Goal: Task Accomplishment & Management: Manage account settings

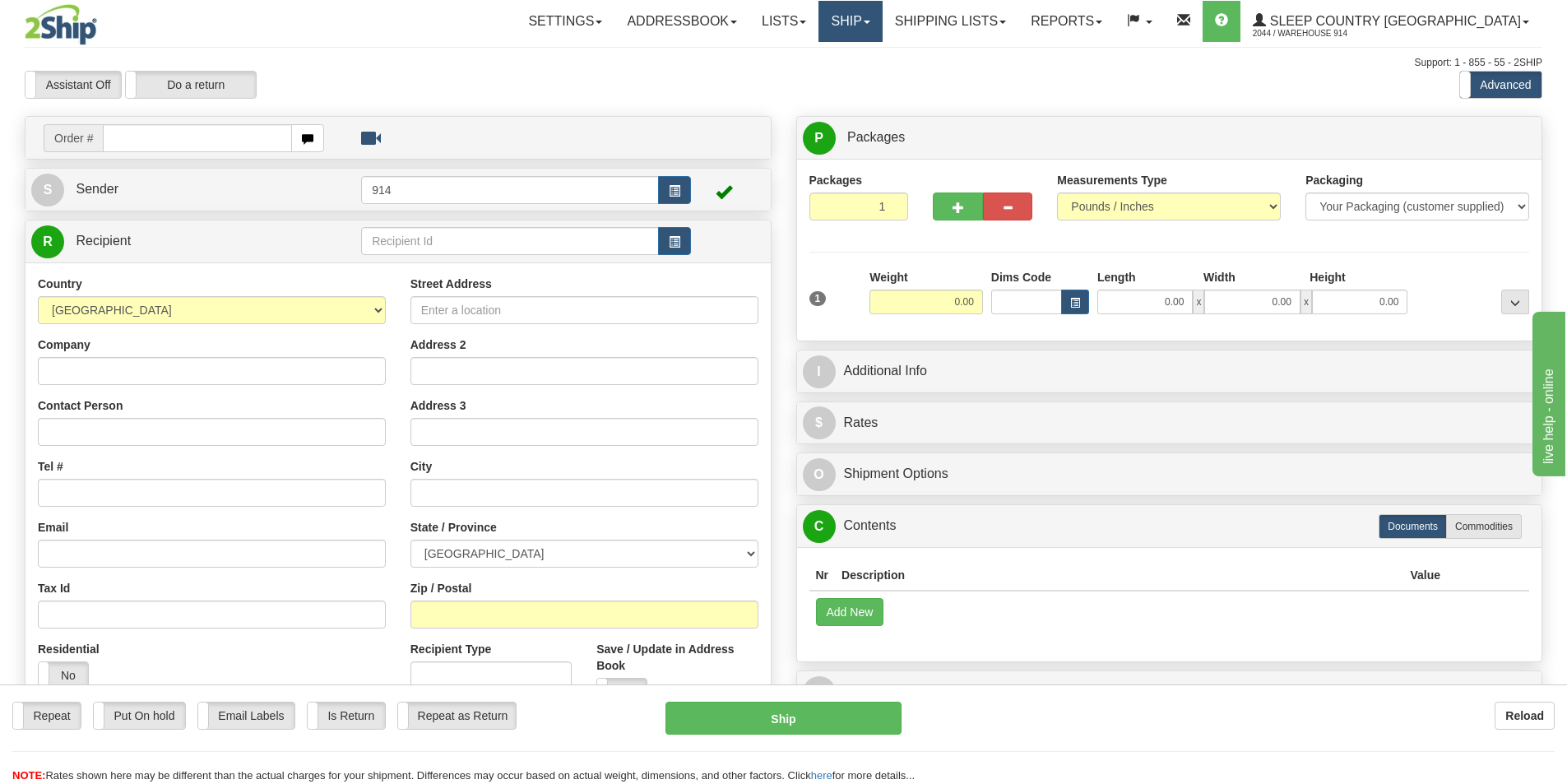
click at [882, 8] on link "Ship" at bounding box center [850, 21] width 63 height 41
click at [882, 66] on link "Ship Screen" at bounding box center [807, 57] width 149 height 21
click at [882, 19] on link "Ship" at bounding box center [850, 21] width 63 height 41
click at [784, 378] on div "P Packages 1 Packages - Weight: 0.00 Lbs Shipment Level Shipm. Package Level Pa…" at bounding box center [1170, 418] width 772 height 606
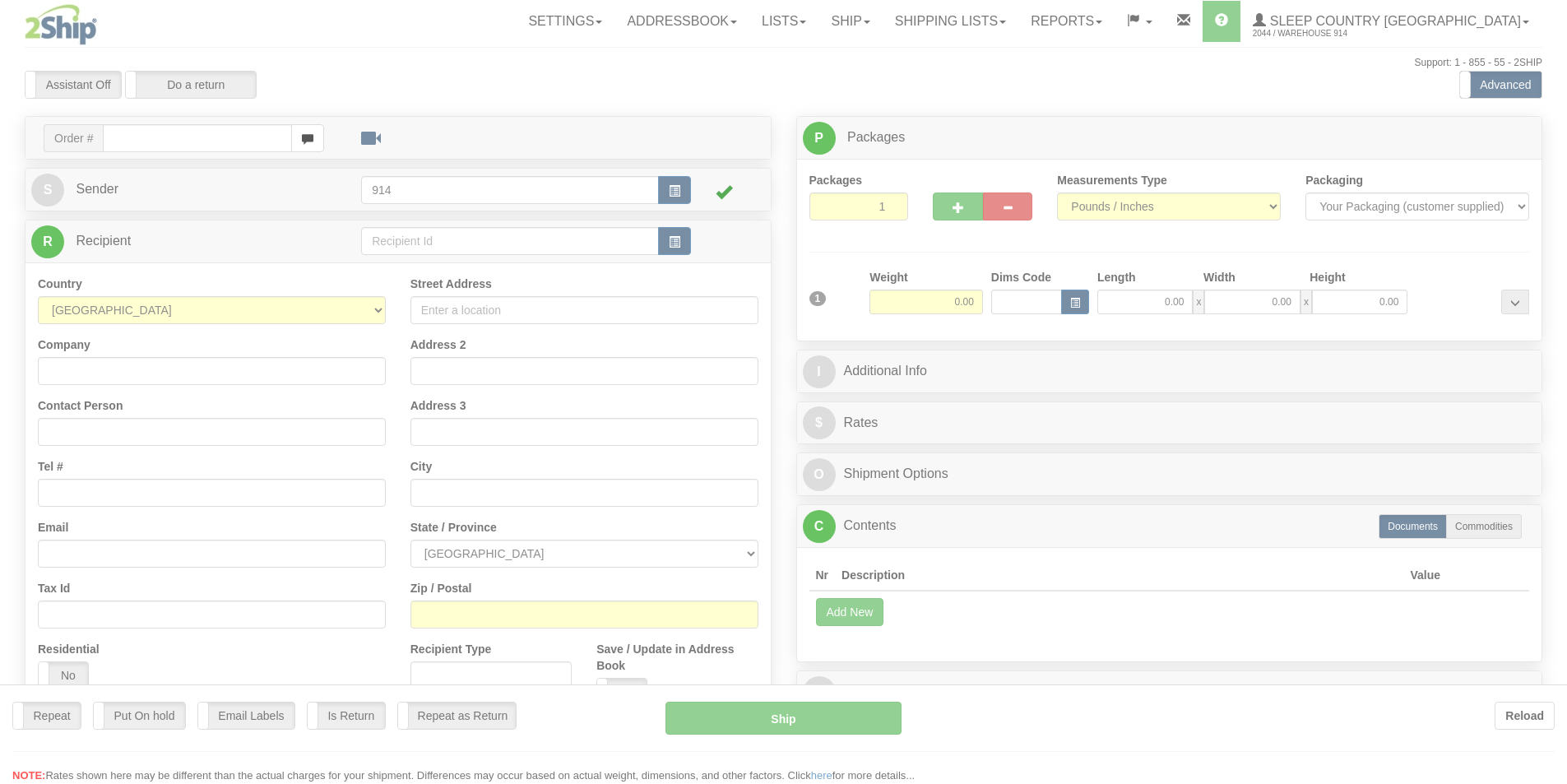
click at [914, 21] on div at bounding box center [784, 392] width 1567 height 784
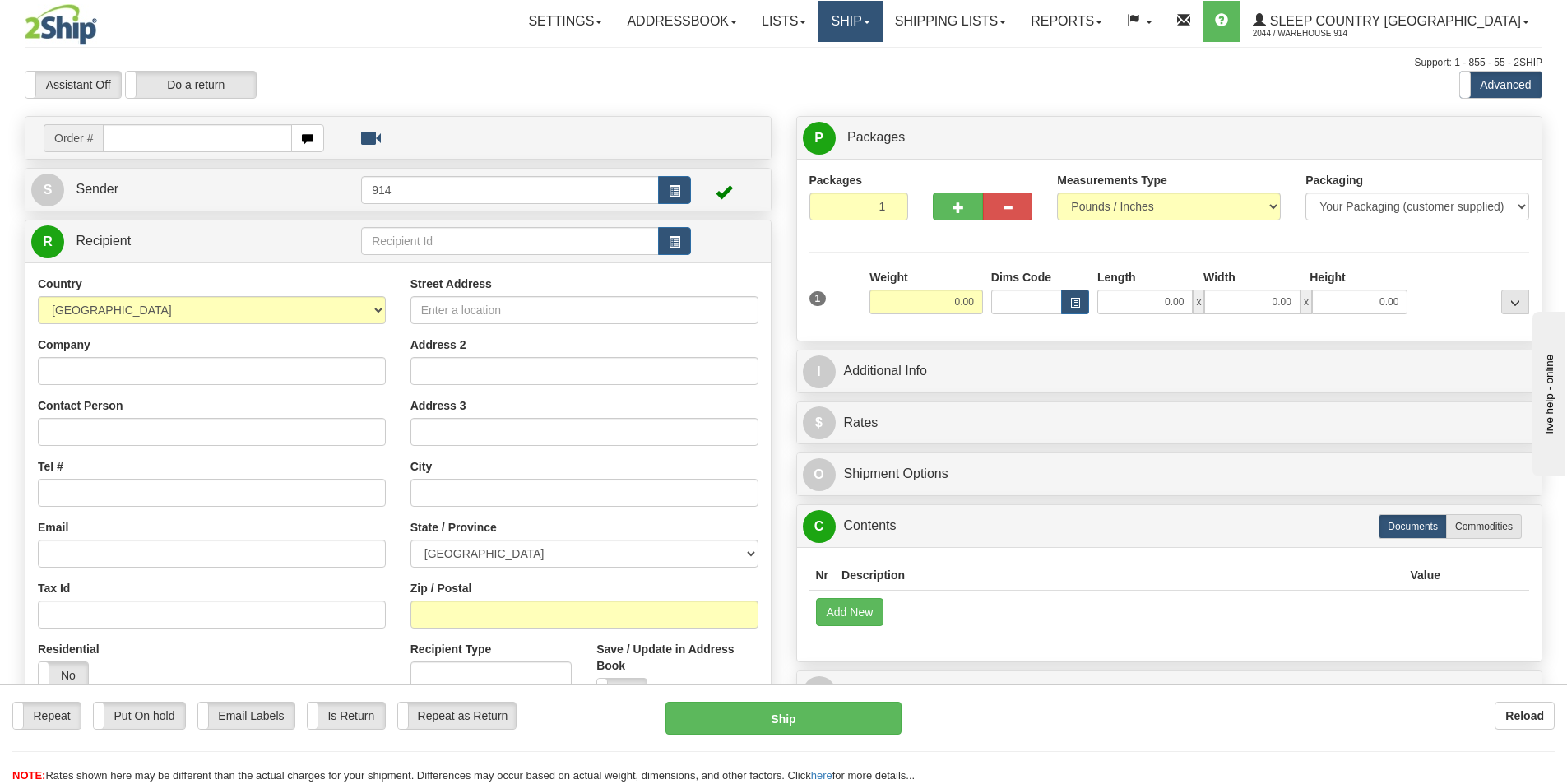
click at [882, 21] on link "Ship" at bounding box center [850, 21] width 63 height 41
click at [865, 77] on span "OnHold / Order Queue" at bounding box center [807, 80] width 116 height 14
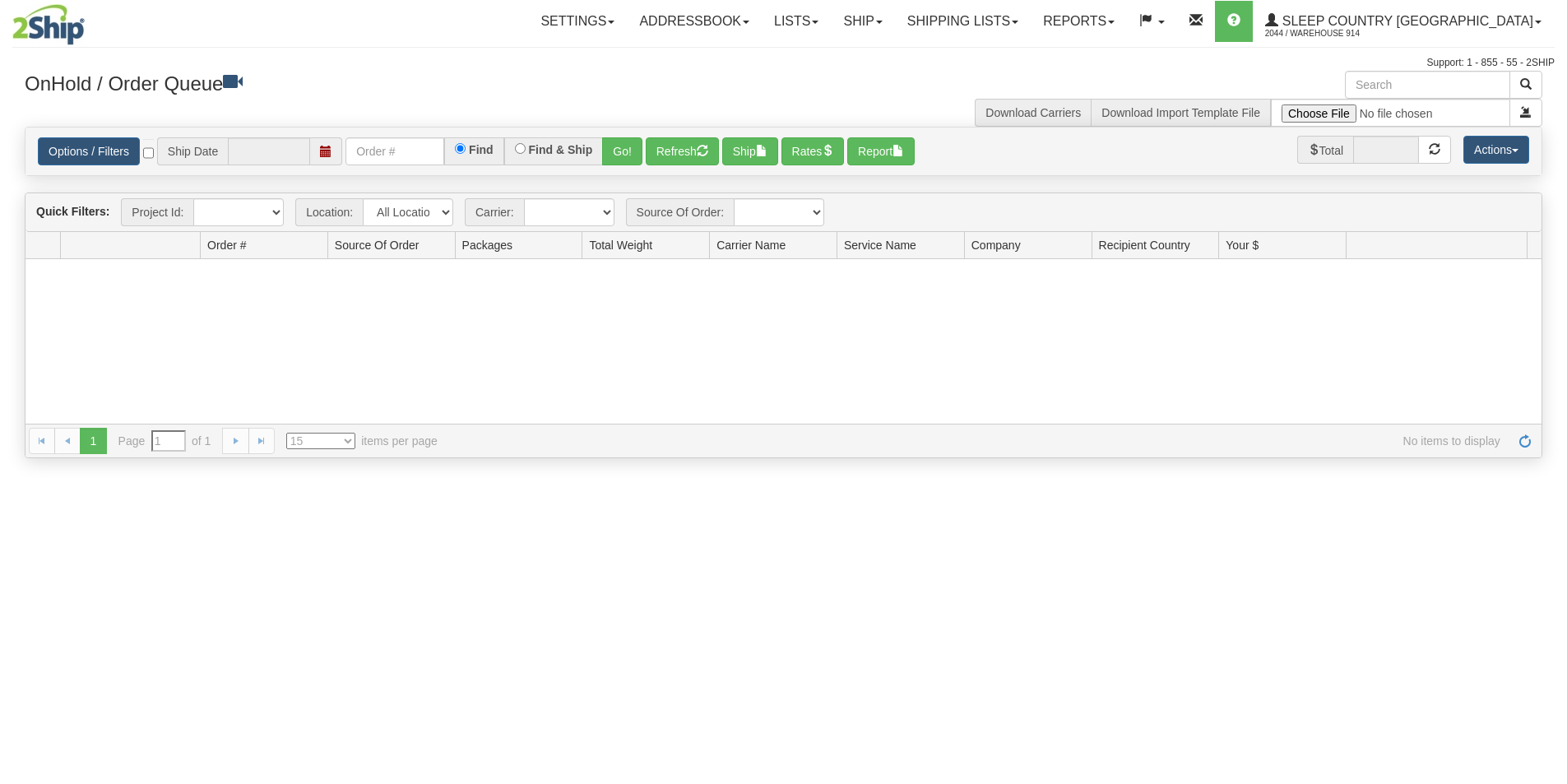
type input "[DATE]"
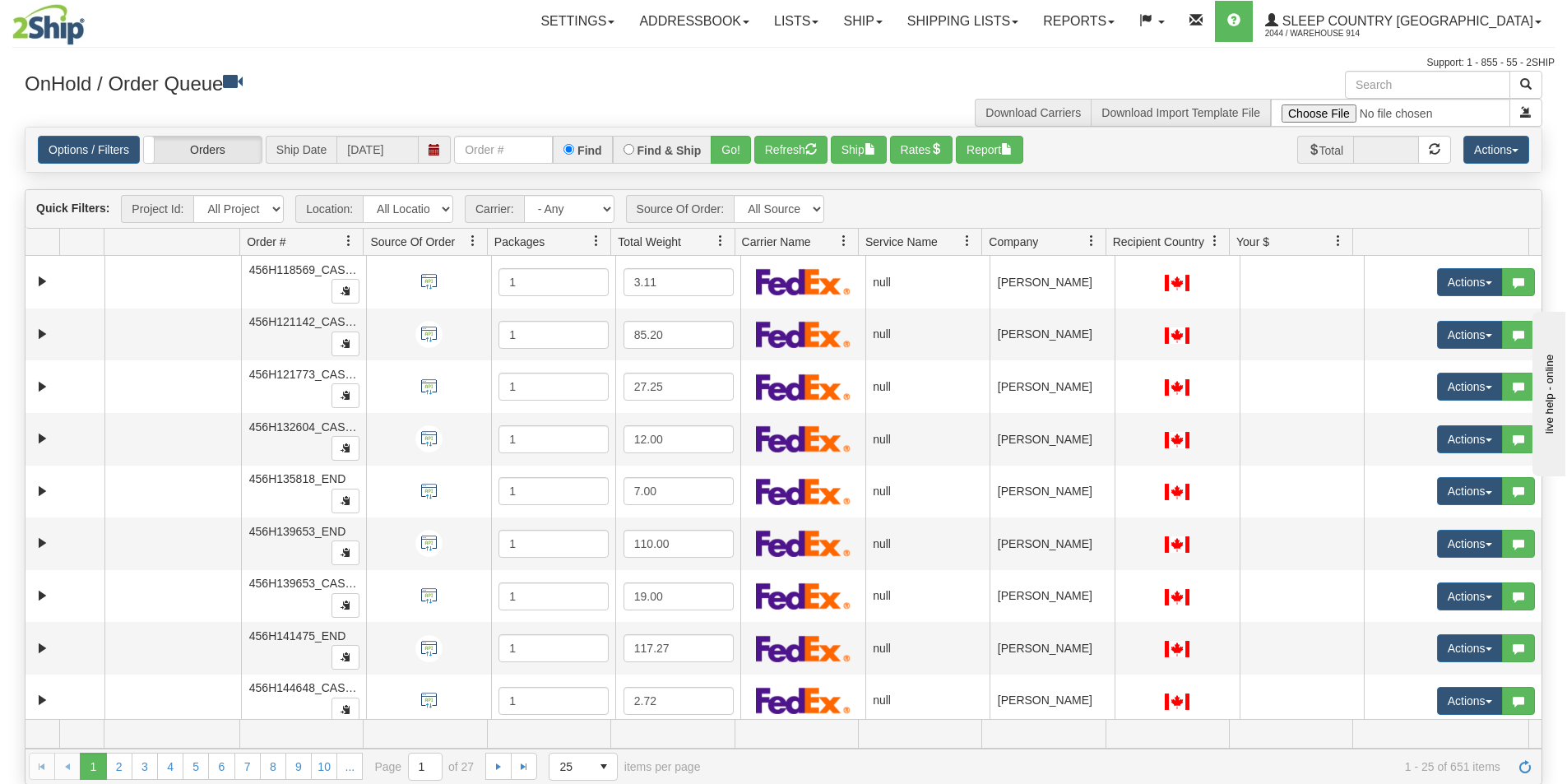
click at [407, 61] on div "Support: 1 - 855 - 55 - 2SHIP" at bounding box center [784, 63] width 1543 height 14
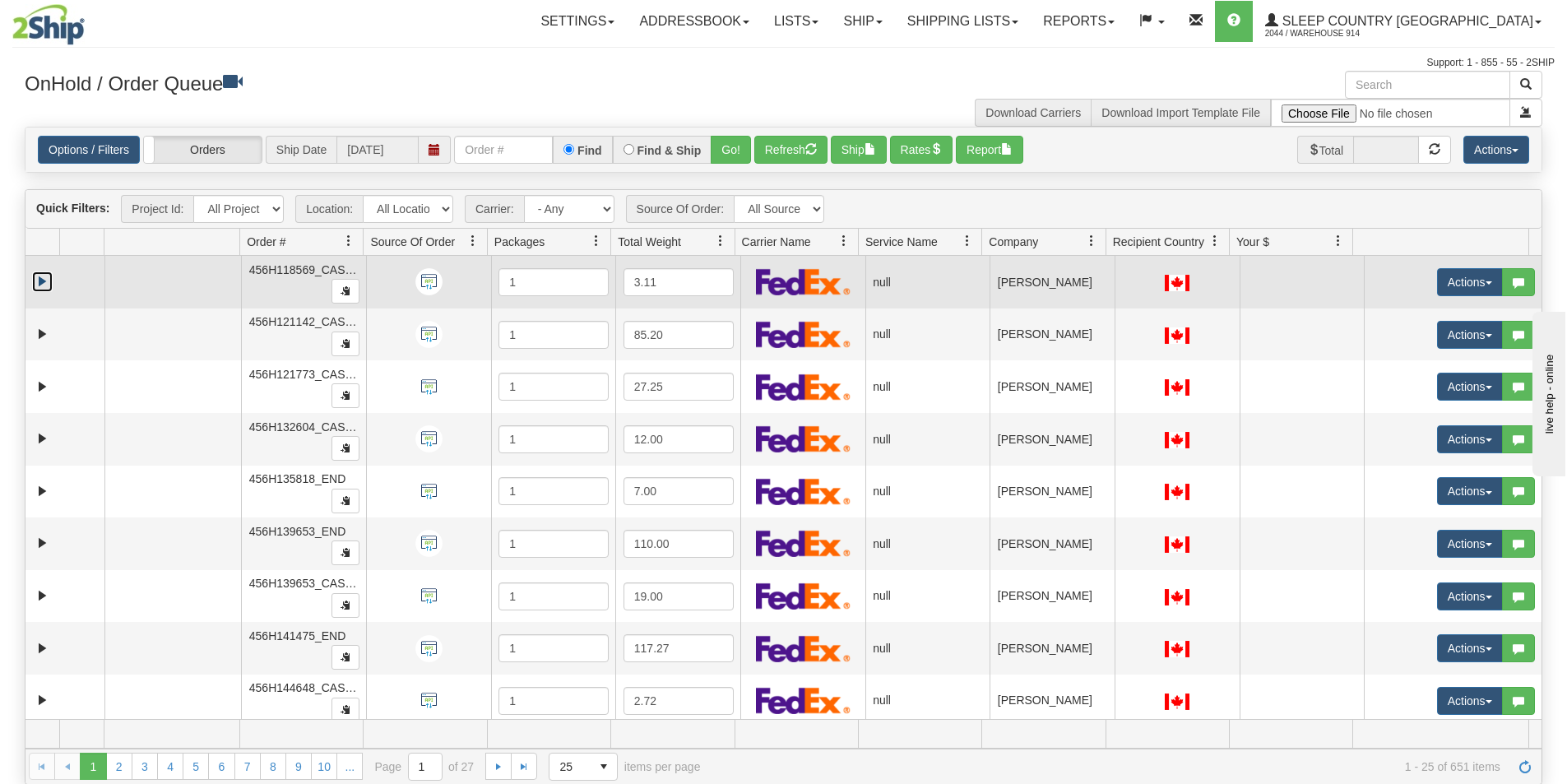
click at [43, 283] on link "Expand" at bounding box center [42, 281] width 20 height 20
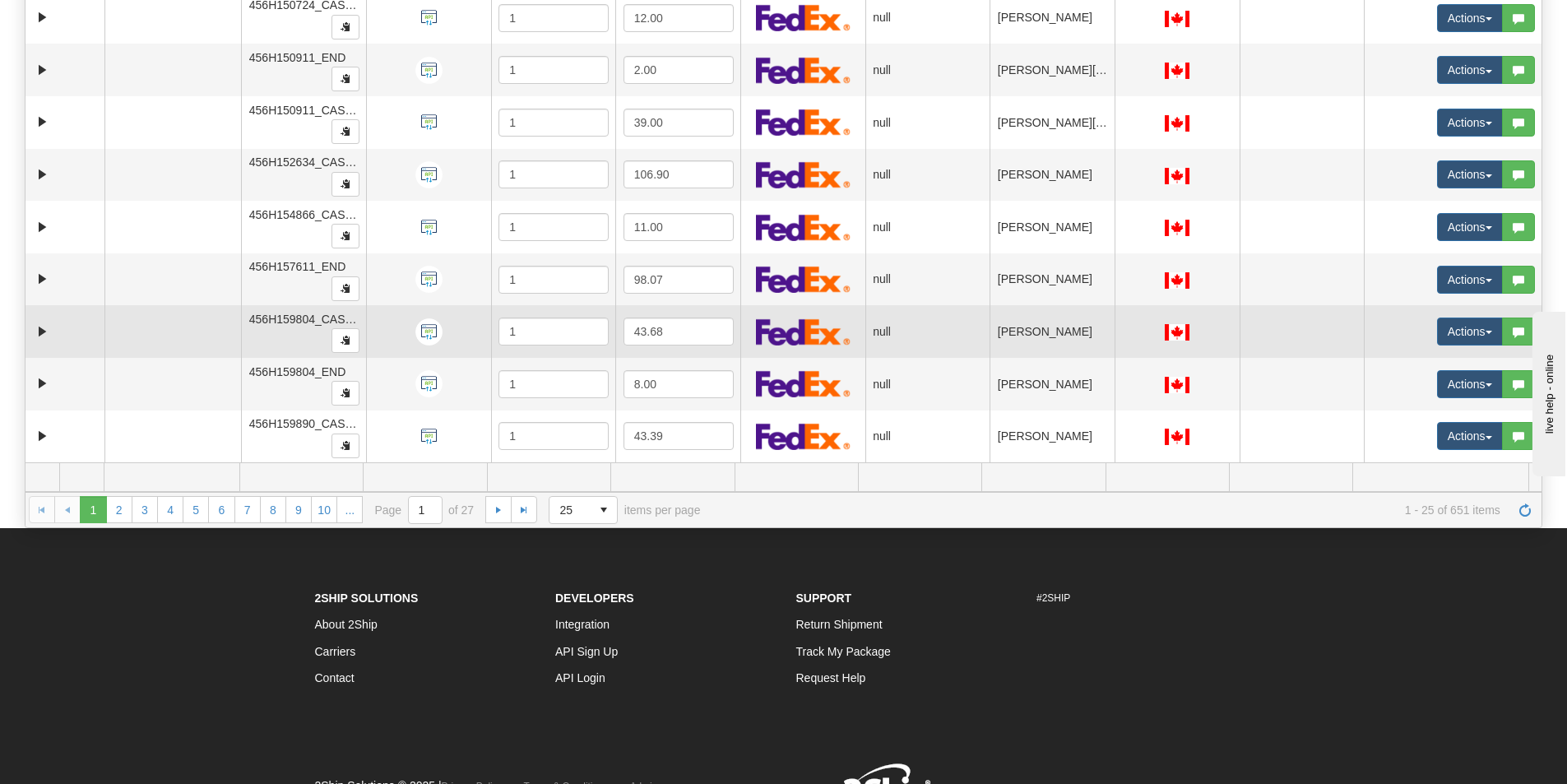
scroll to position [177, 0]
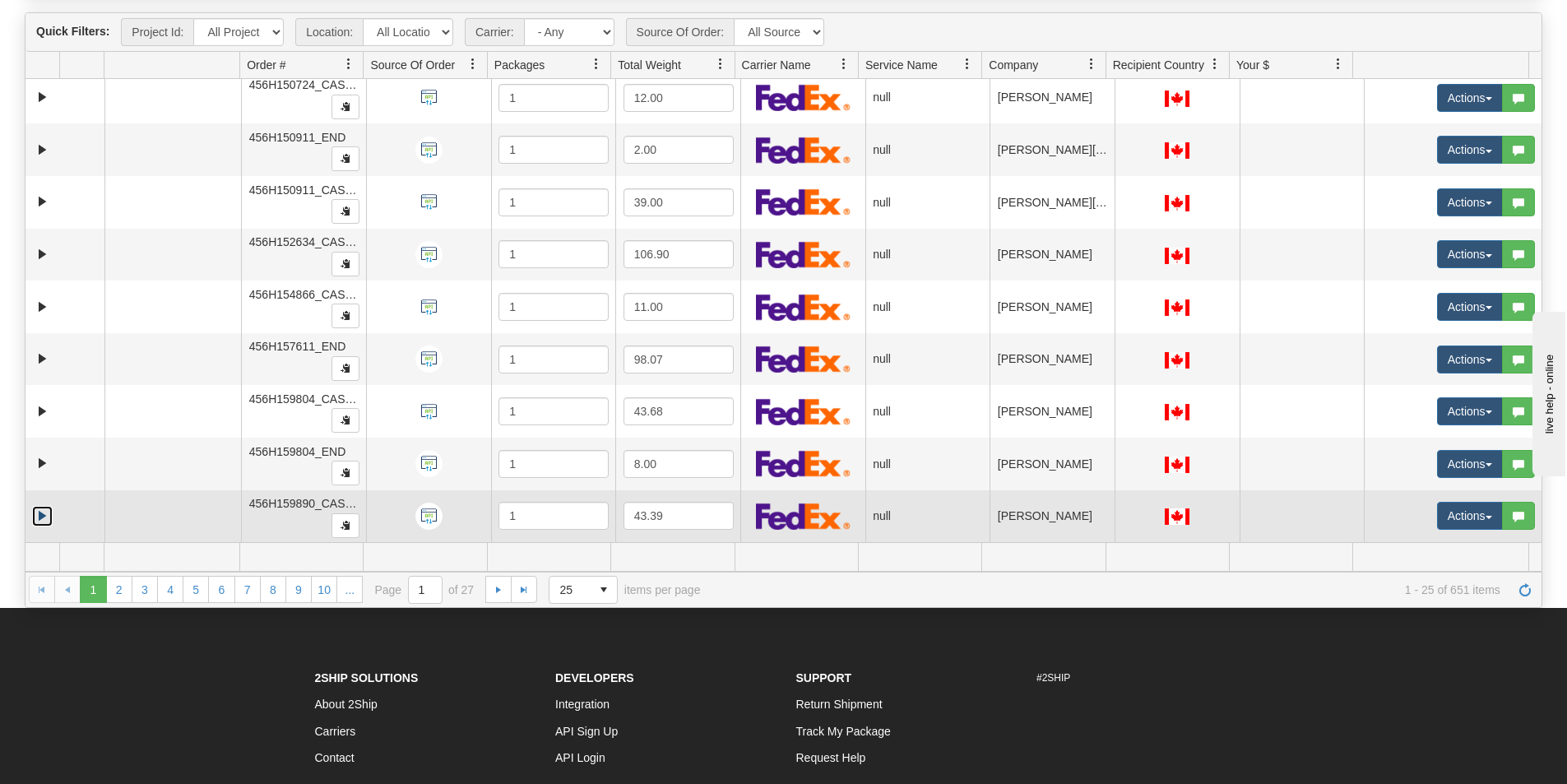
click at [38, 511] on link "Expand" at bounding box center [42, 515] width 20 height 20
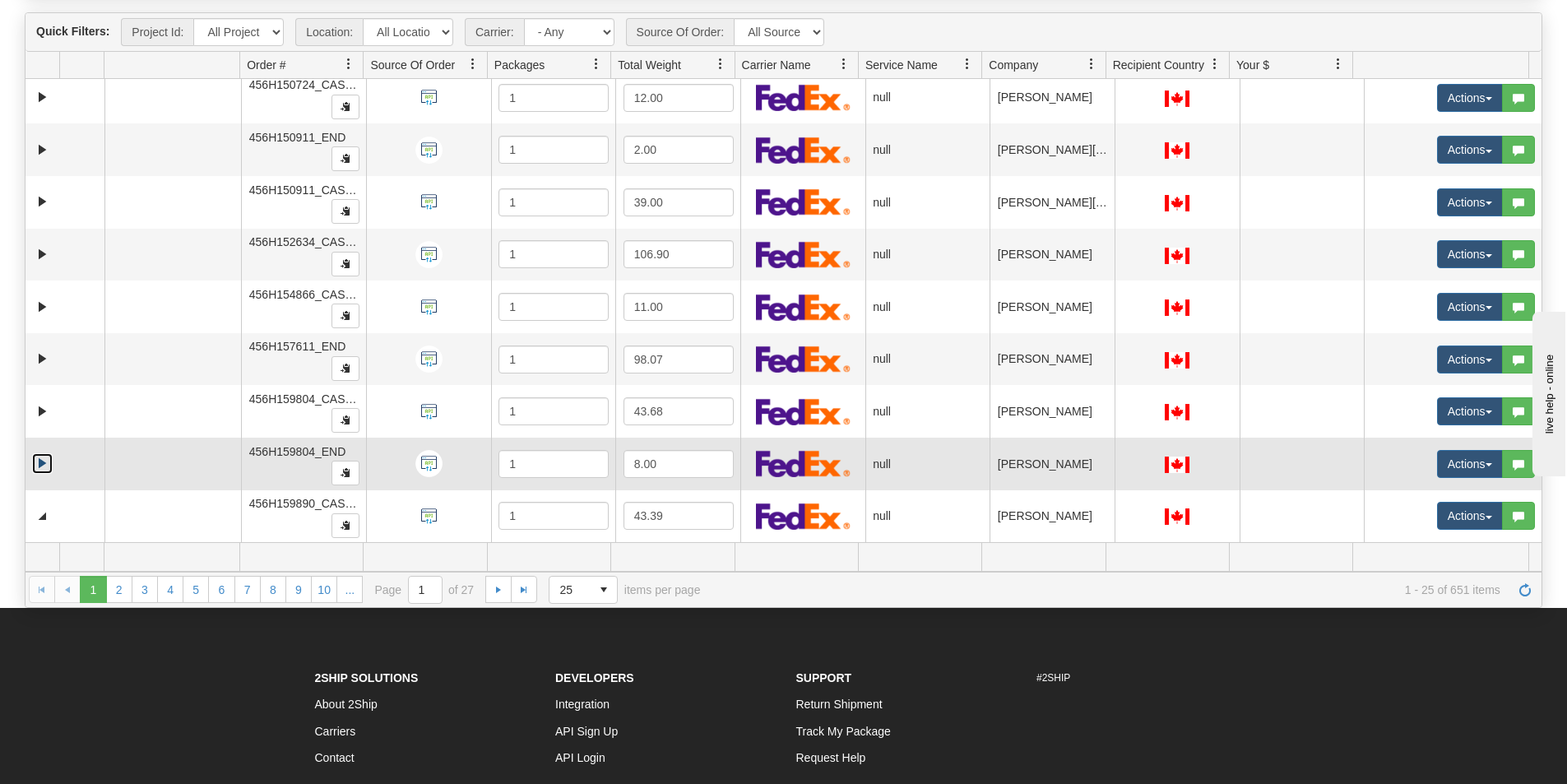
click at [40, 471] on link "Expand" at bounding box center [42, 463] width 20 height 20
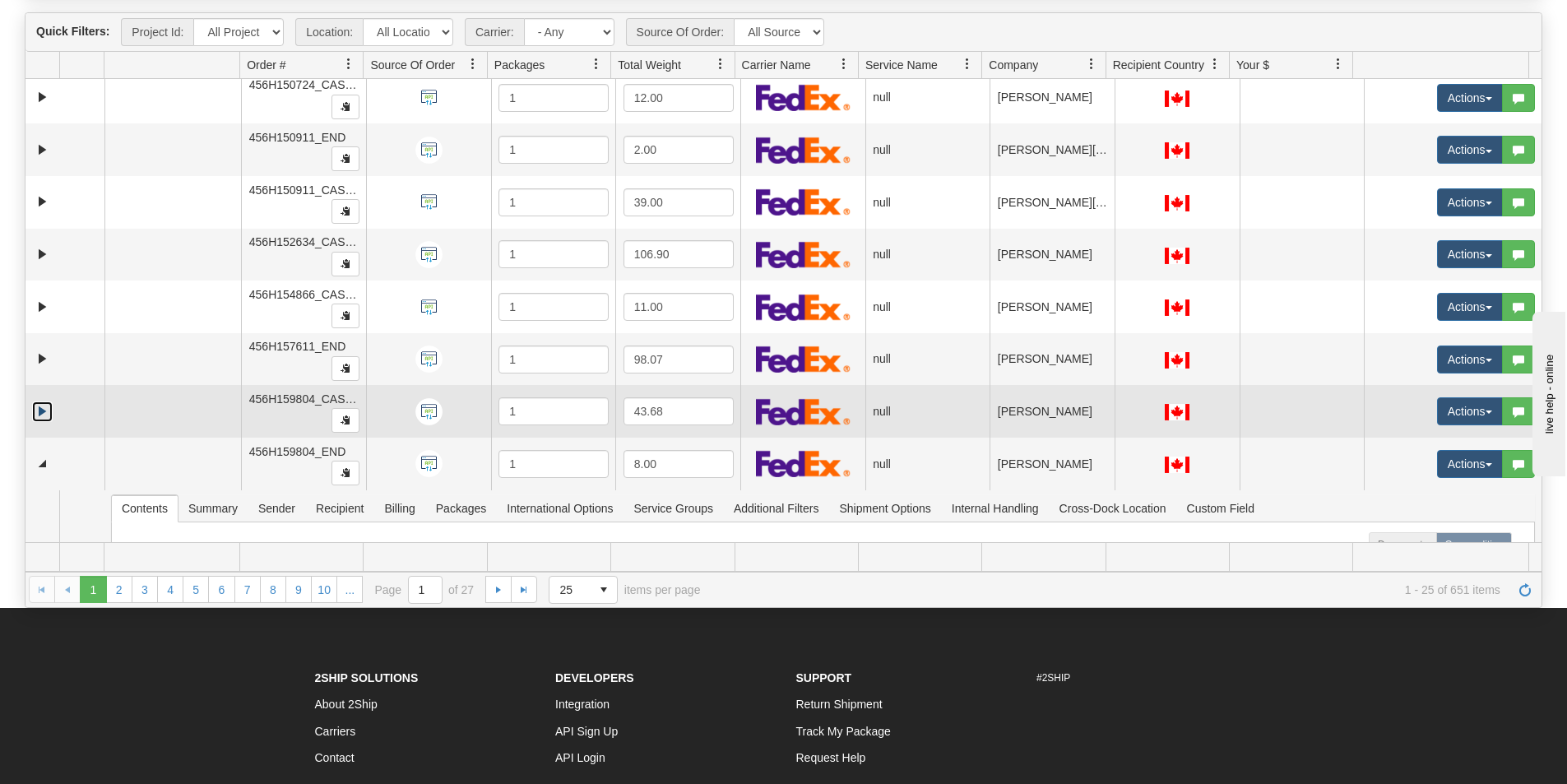
click at [38, 411] on link "Expand" at bounding box center [42, 411] width 20 height 20
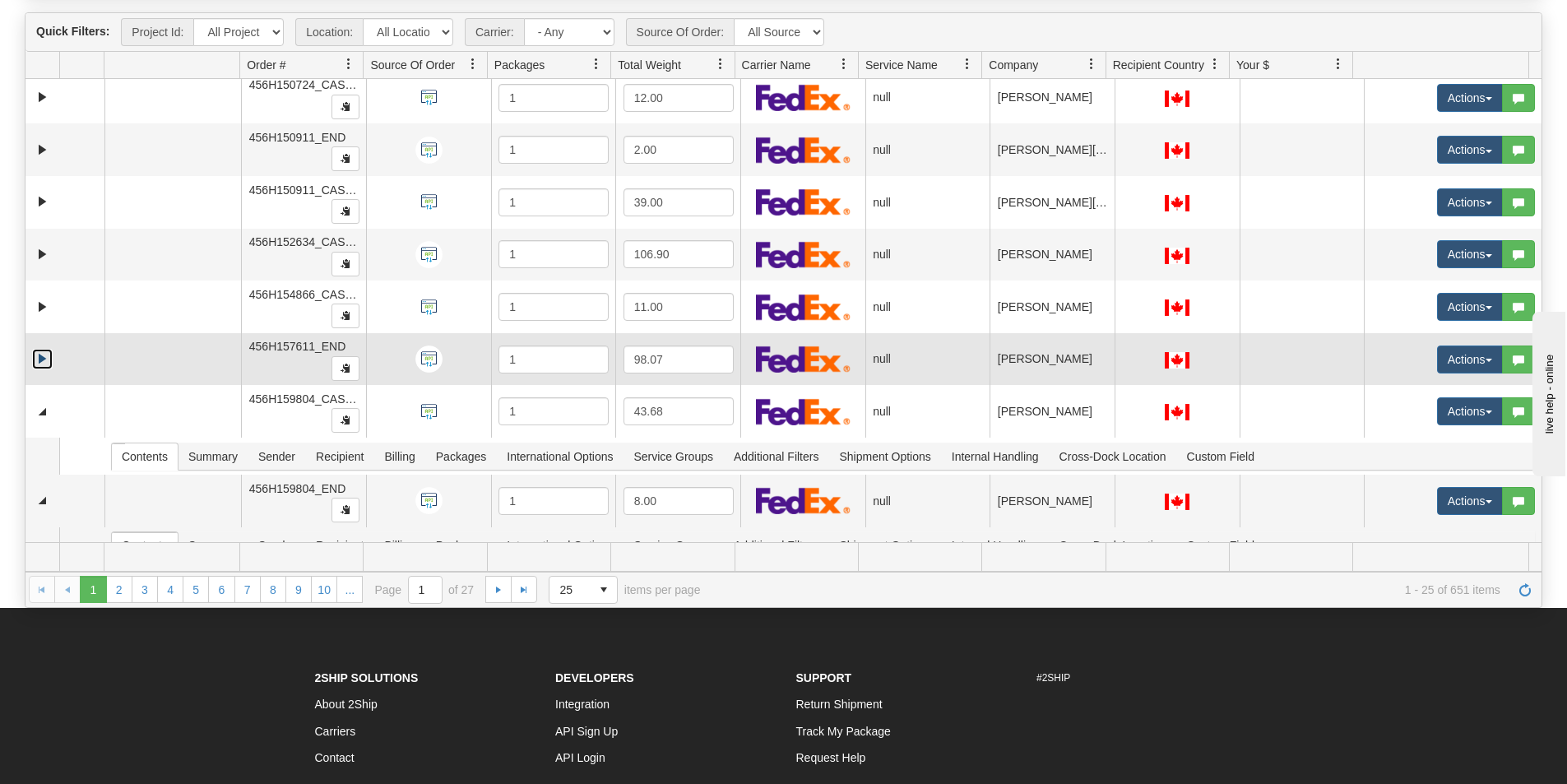
click at [38, 360] on link "Expand" at bounding box center [42, 358] width 20 height 20
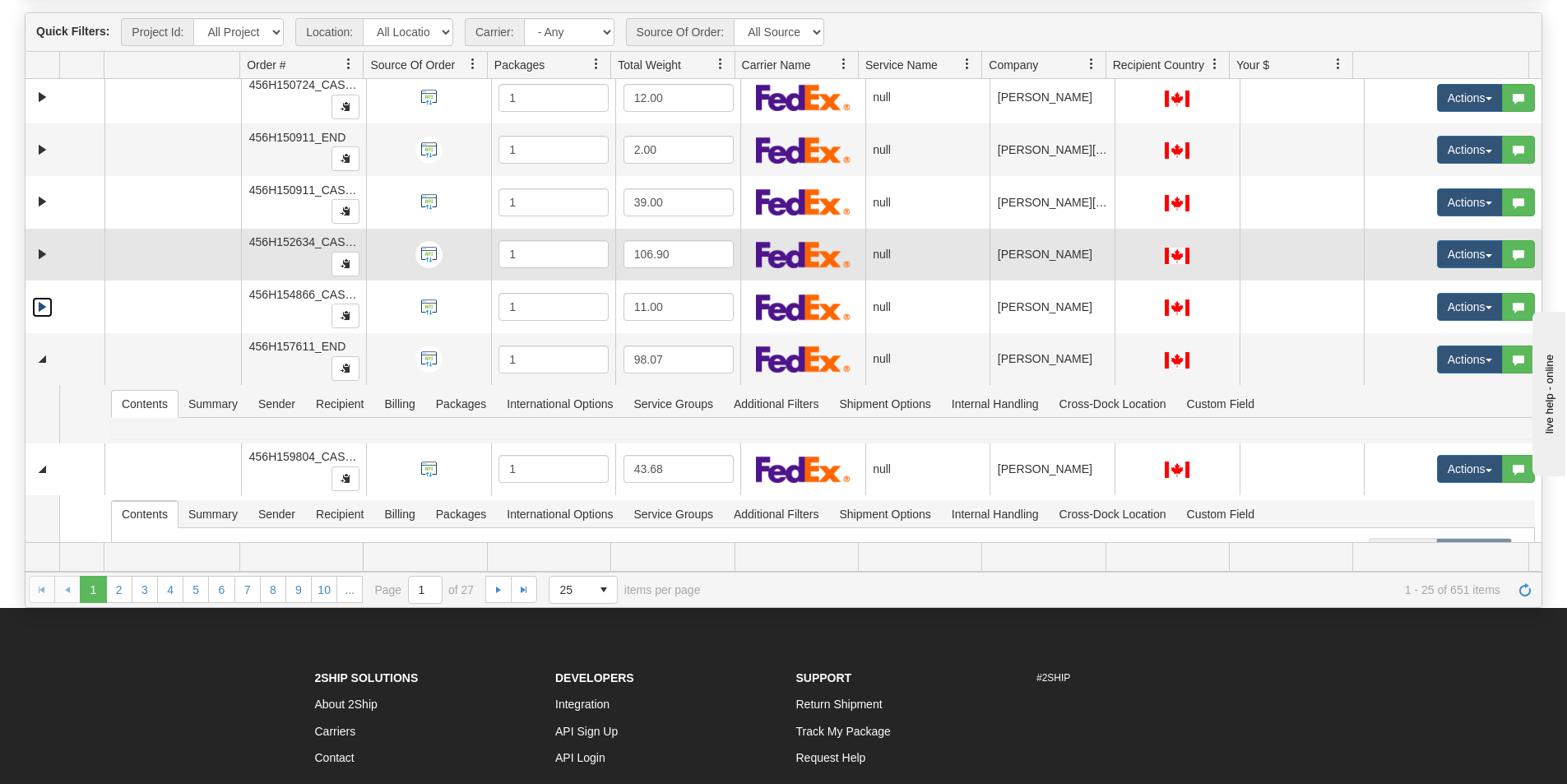
click at [41, 310] on link "Expand" at bounding box center [42, 307] width 20 height 20
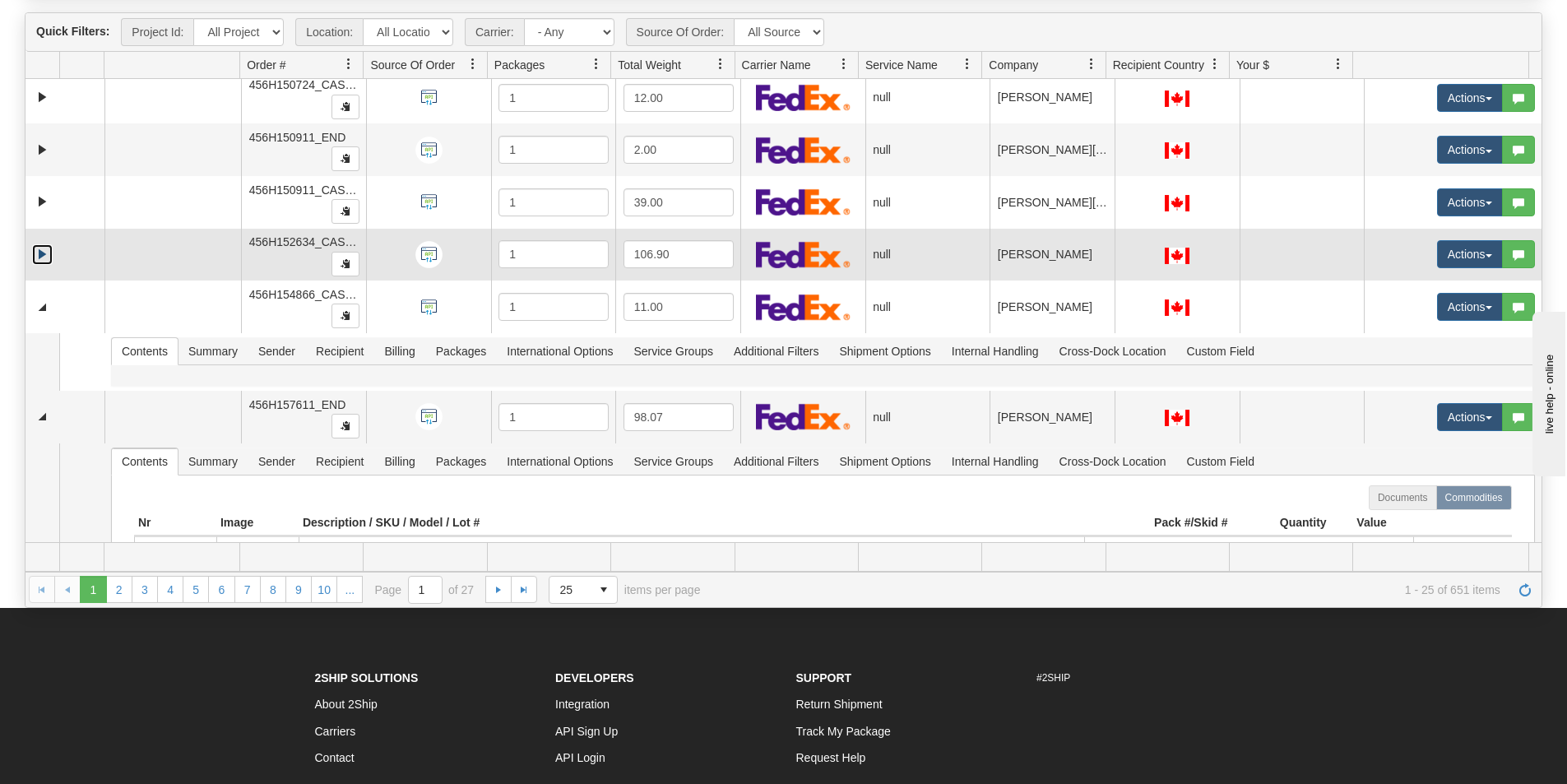
click at [41, 256] on link "Expand" at bounding box center [42, 254] width 20 height 20
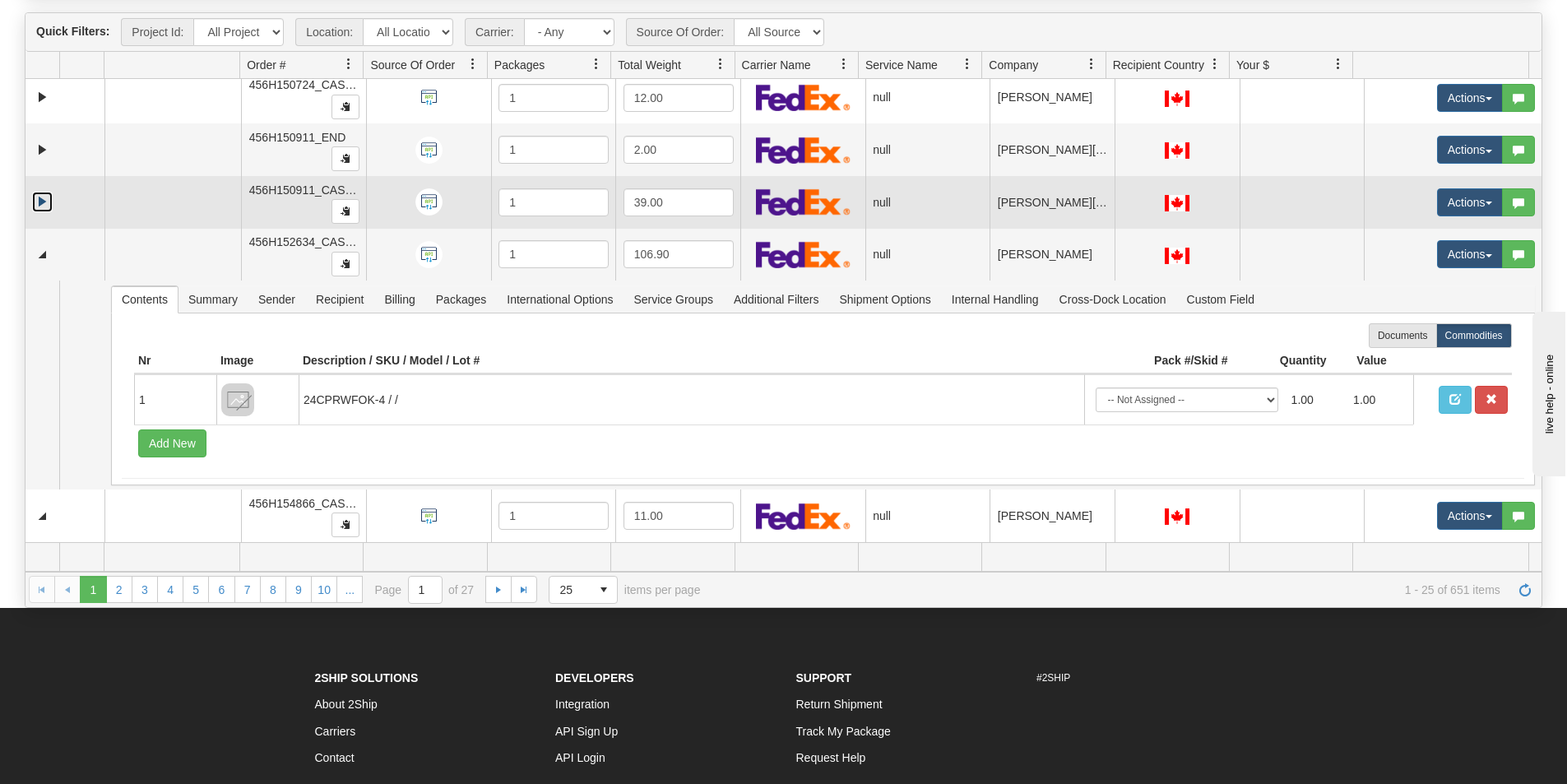
click at [42, 204] on link "Expand" at bounding box center [42, 201] width 20 height 20
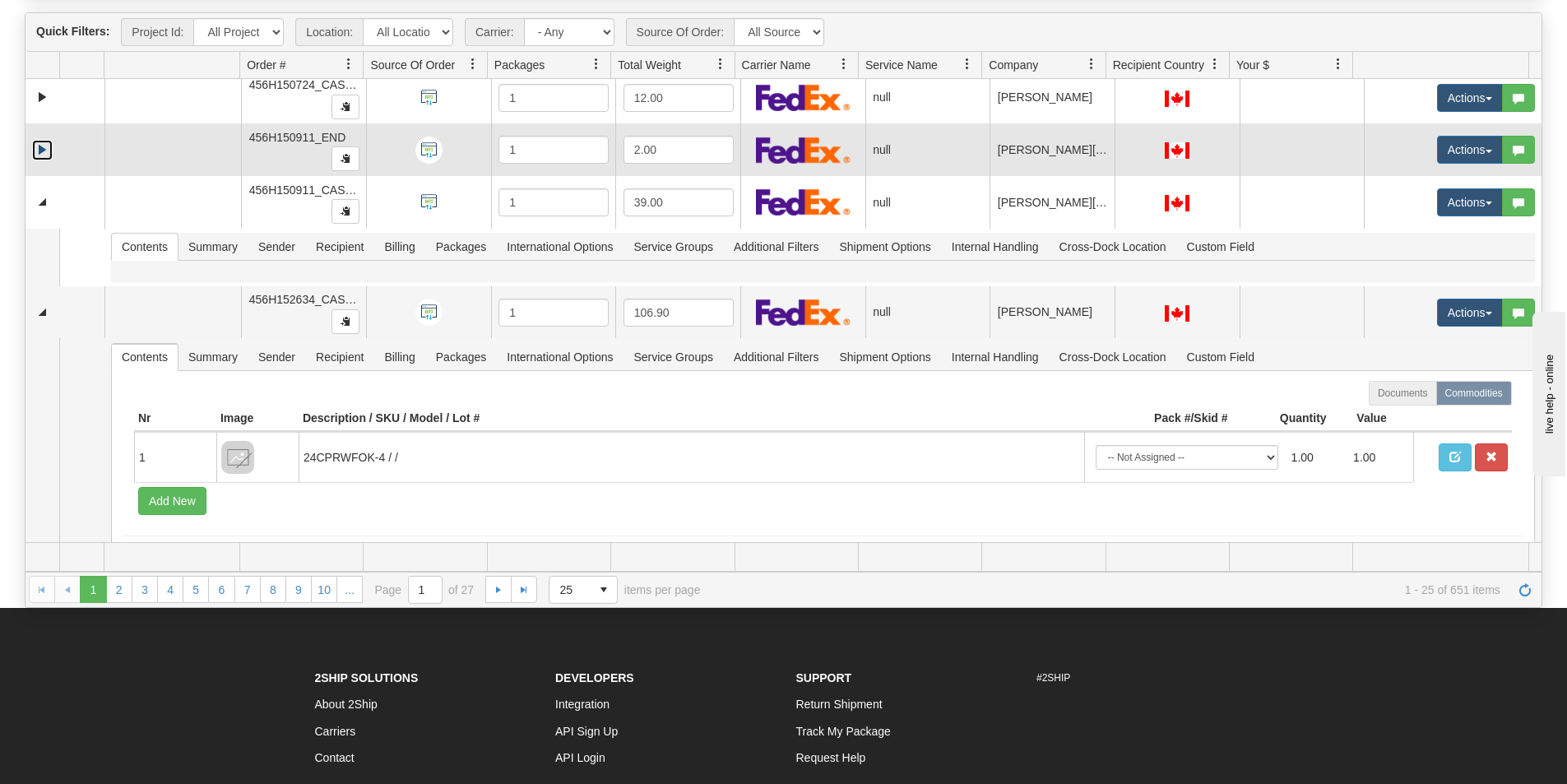
click at [45, 158] on link "Expand" at bounding box center [42, 149] width 20 height 20
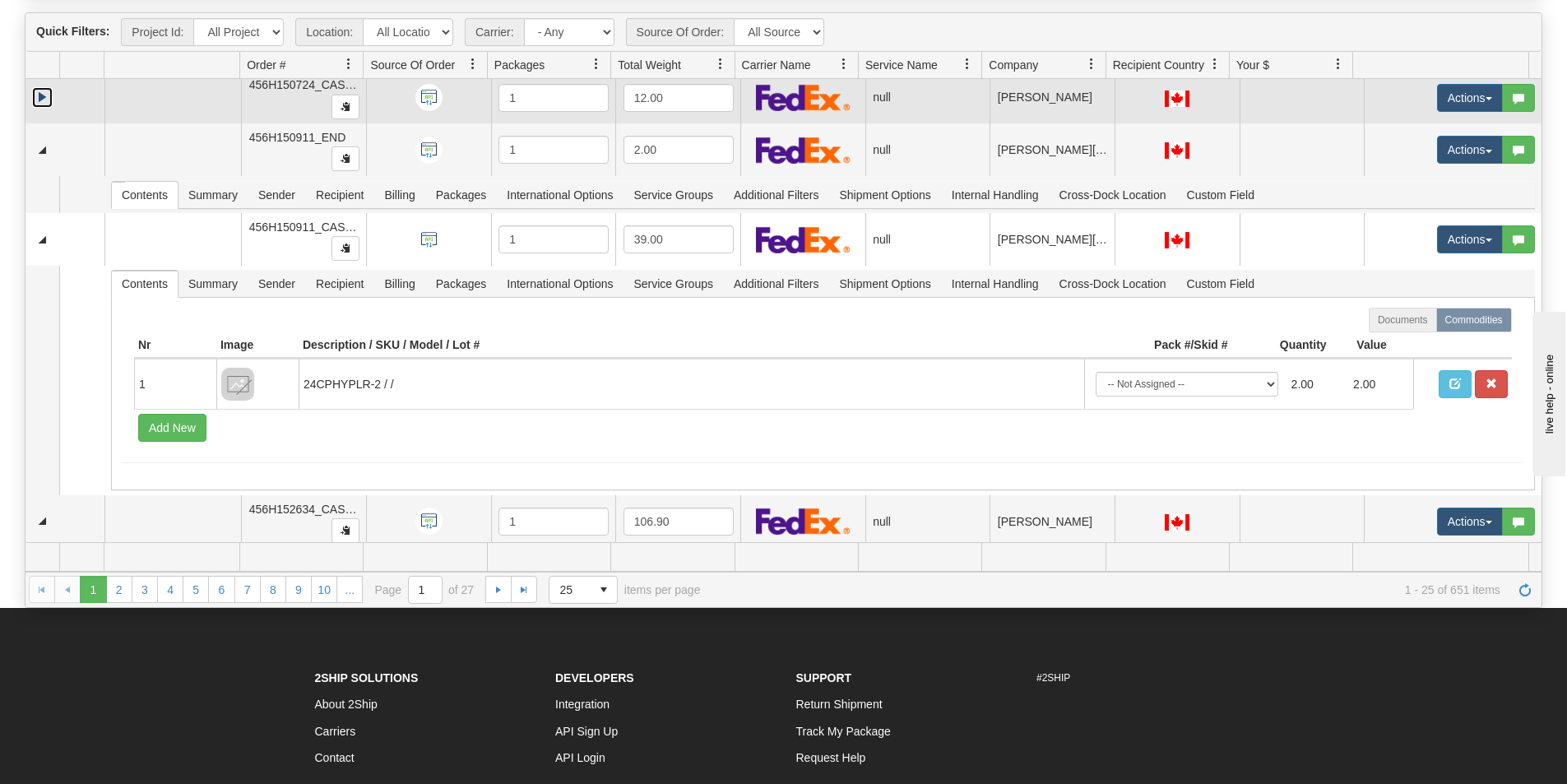
click at [43, 102] on link "Expand" at bounding box center [42, 97] width 20 height 20
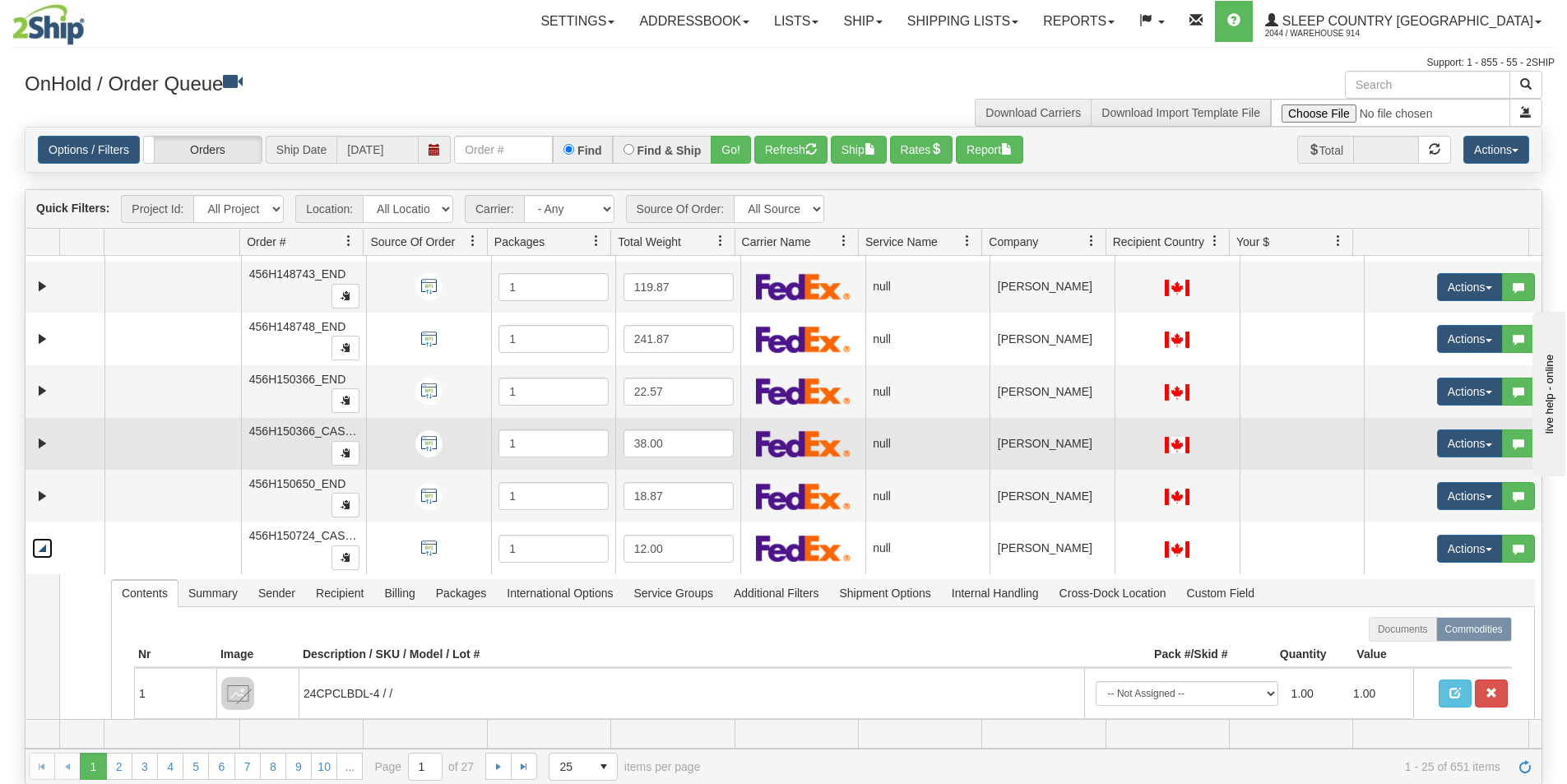
scroll to position [745, 0]
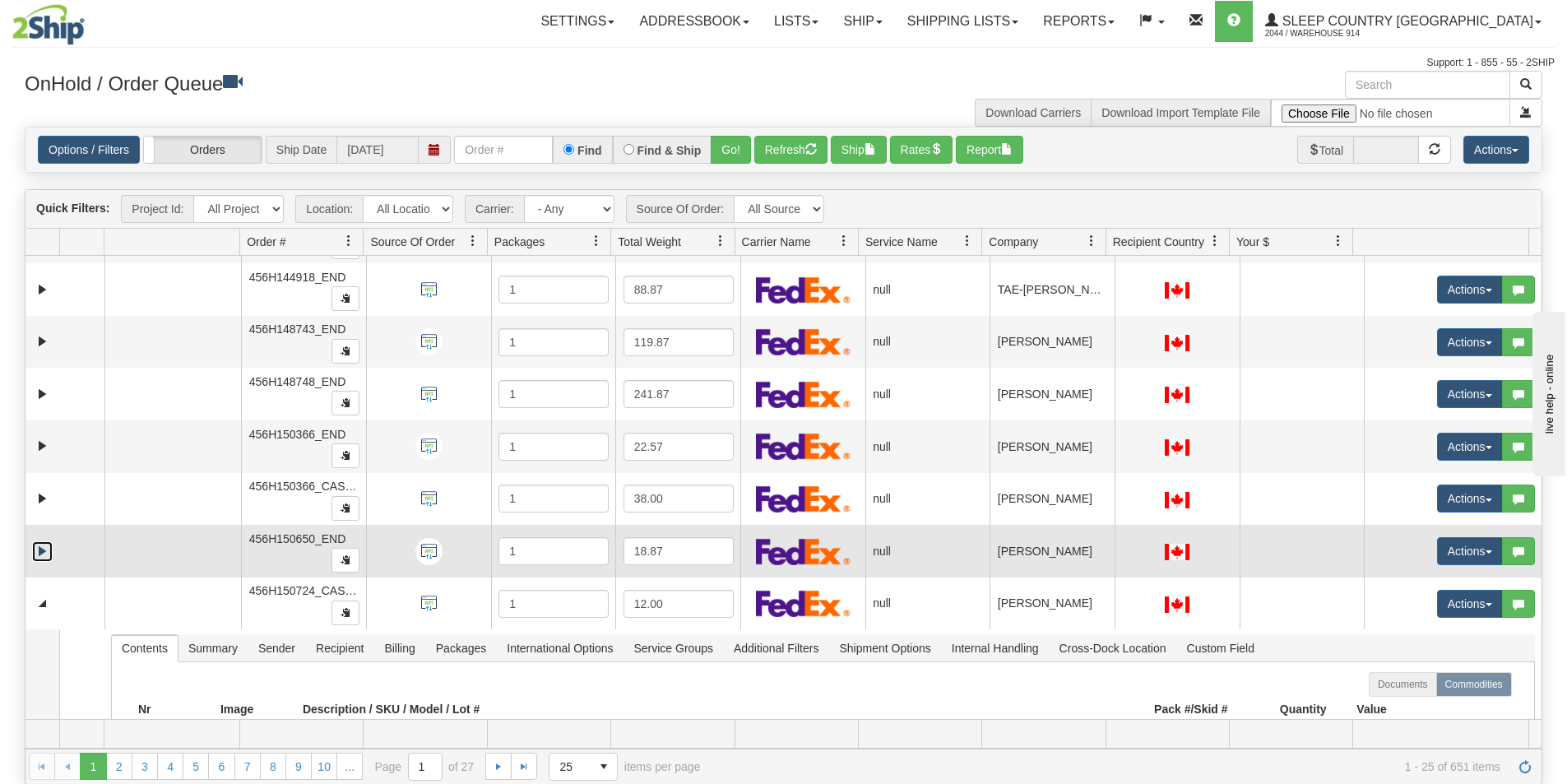
click at [44, 553] on link "Expand" at bounding box center [42, 551] width 20 height 20
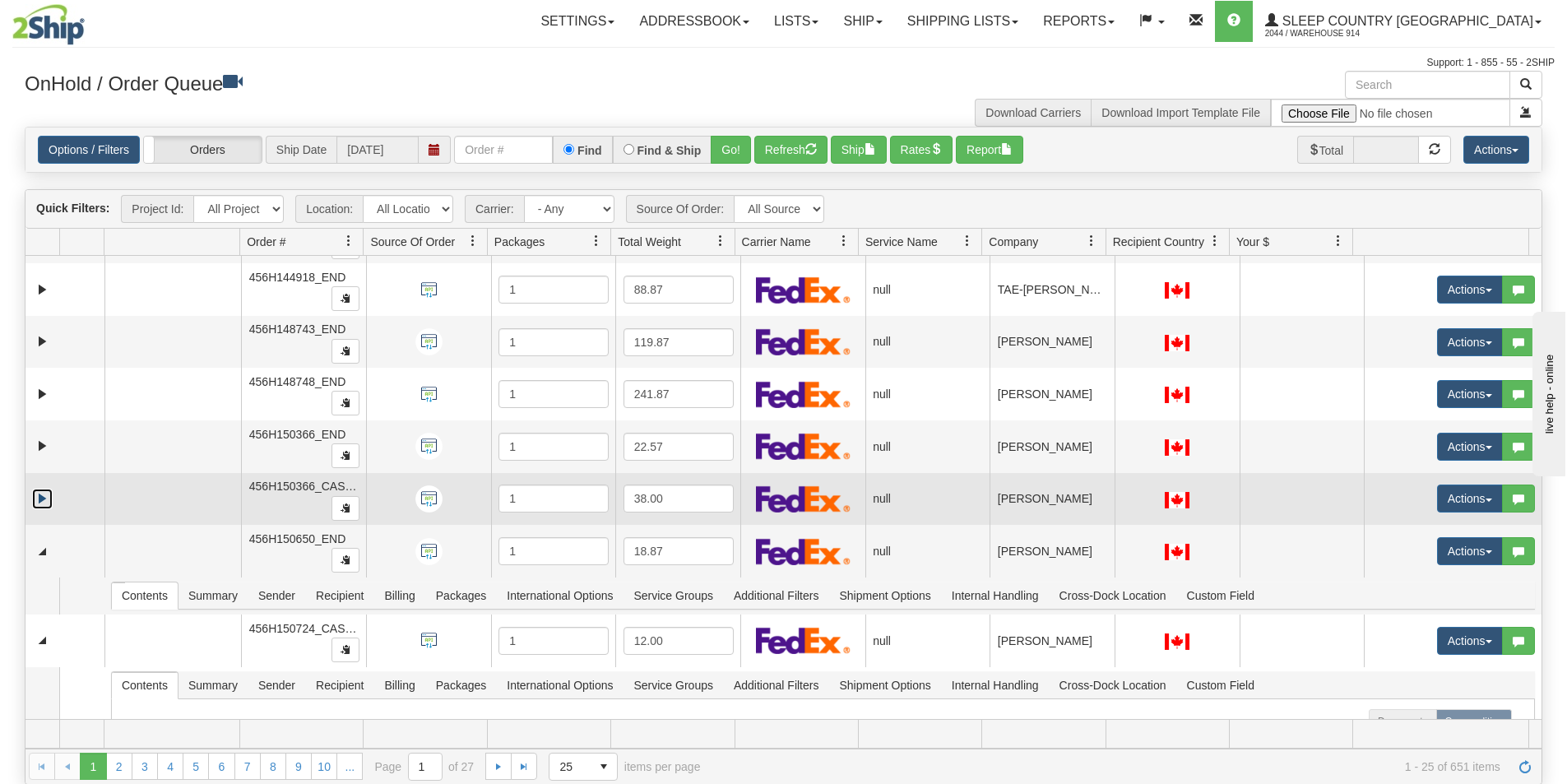
click at [47, 506] on link "Expand" at bounding box center [42, 498] width 20 height 20
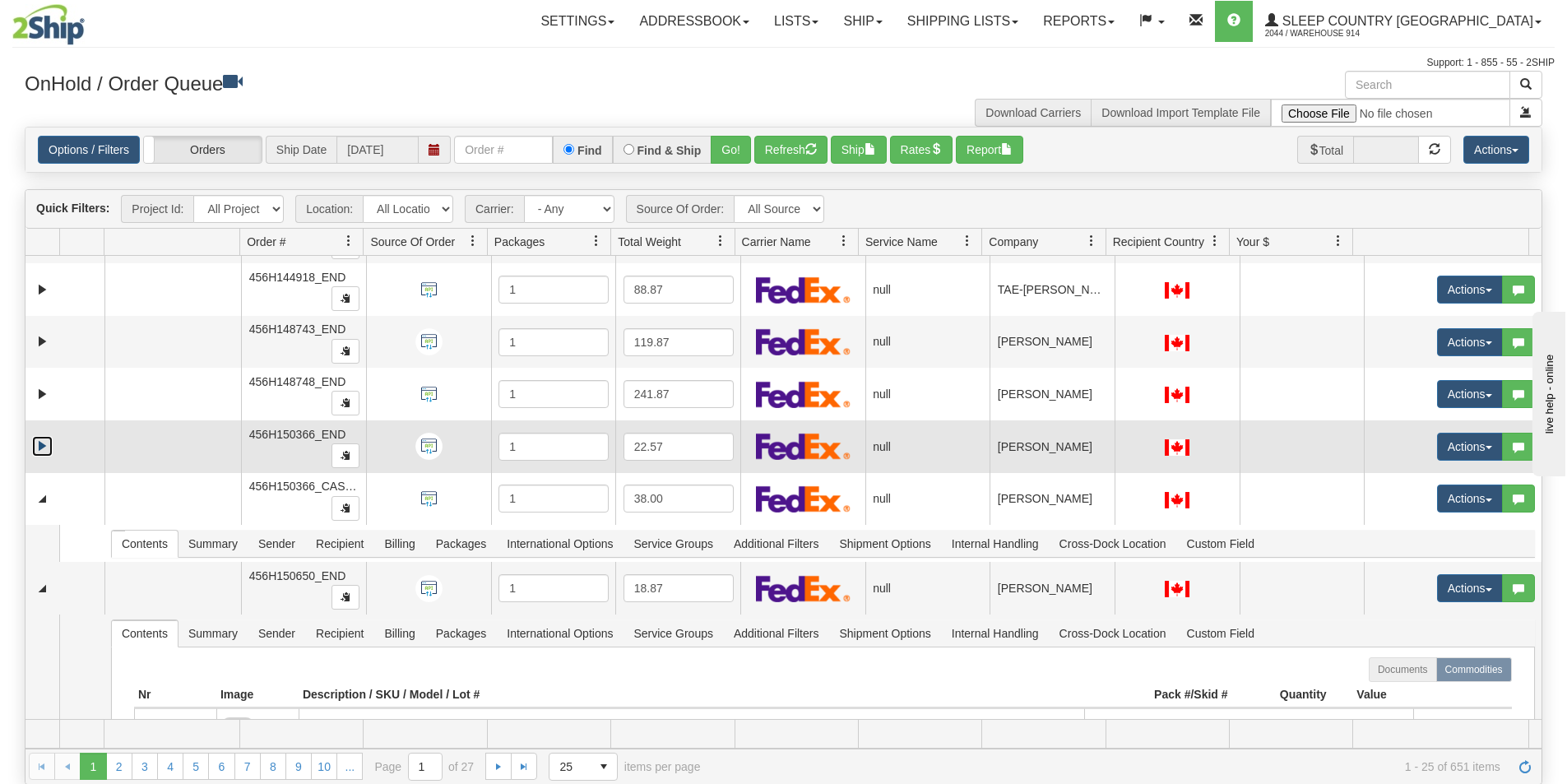
click at [38, 445] on link "Expand" at bounding box center [42, 445] width 20 height 20
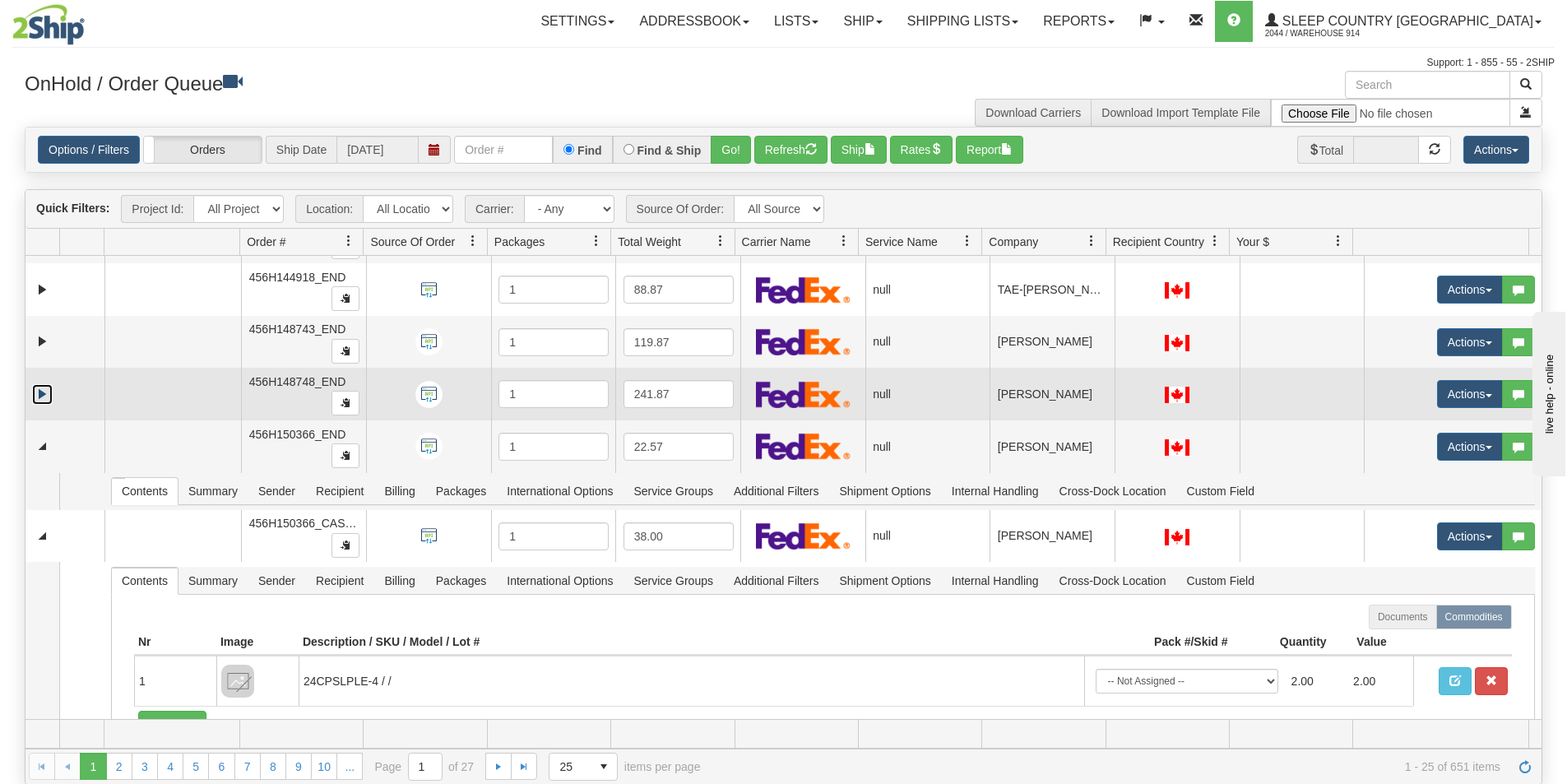
click at [42, 402] on link "Expand" at bounding box center [42, 394] width 20 height 20
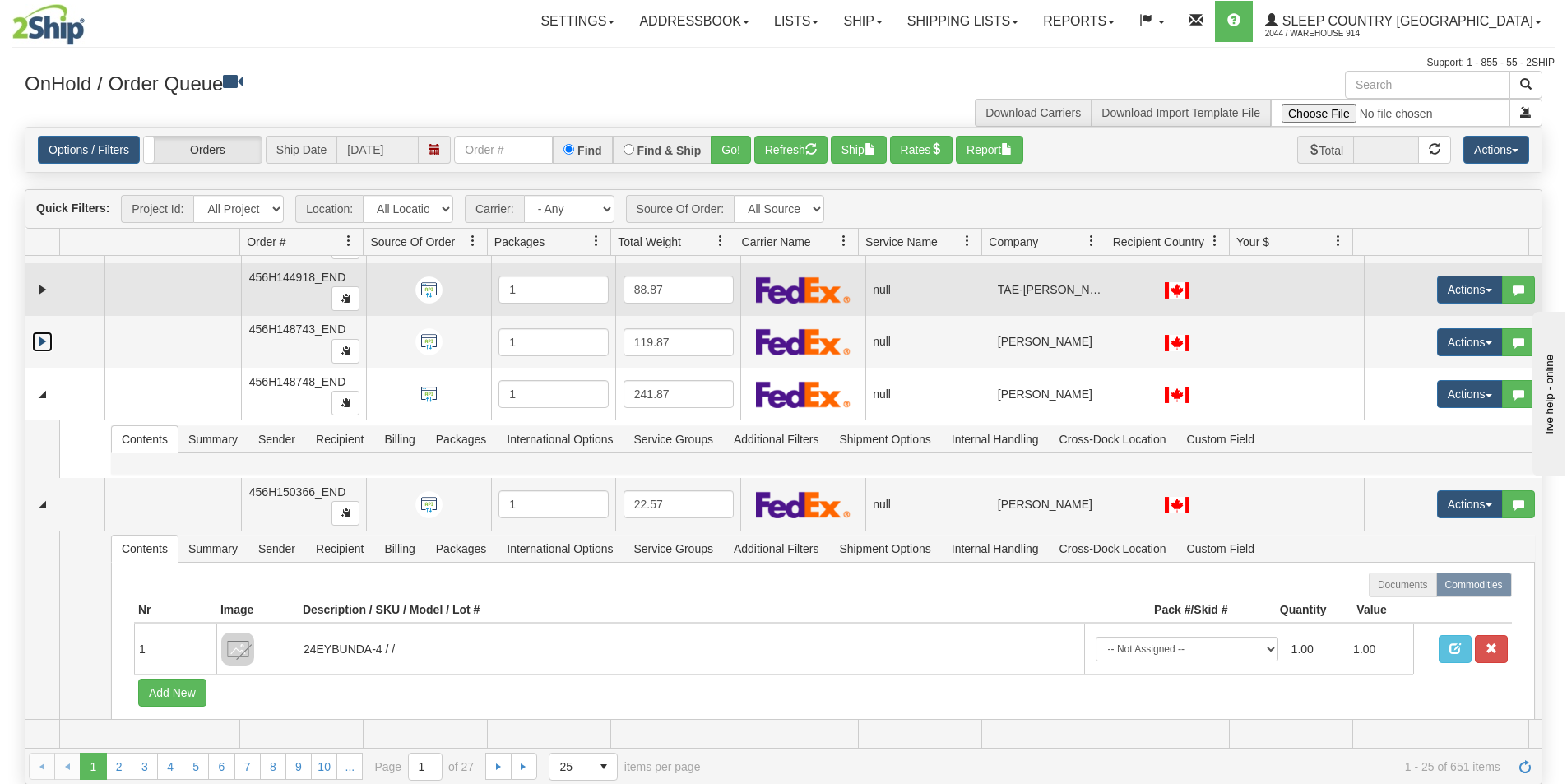
click at [43, 347] on link "Expand" at bounding box center [42, 342] width 20 height 20
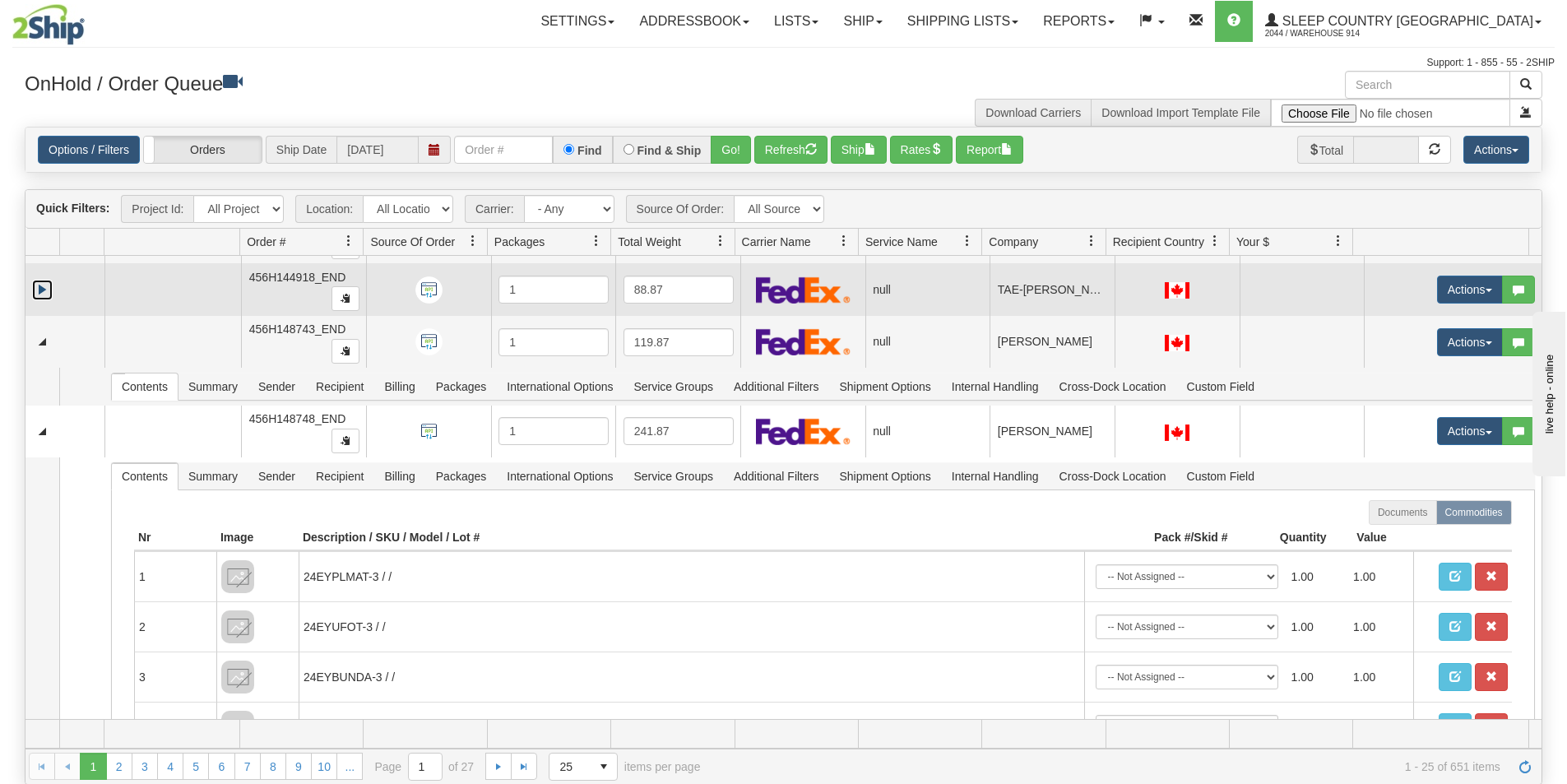
click at [44, 299] on link "Expand" at bounding box center [42, 289] width 20 height 20
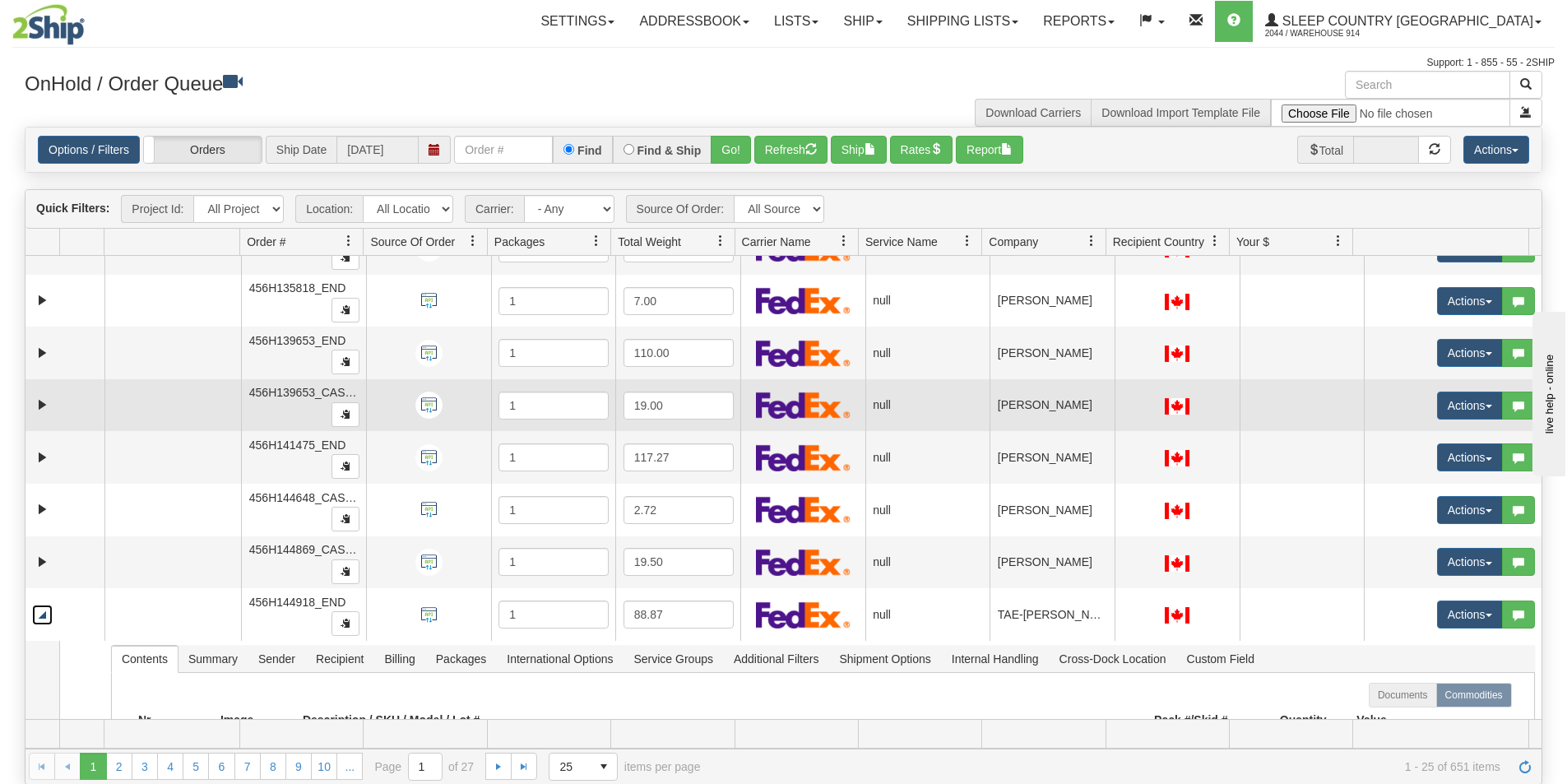
scroll to position [334, 0]
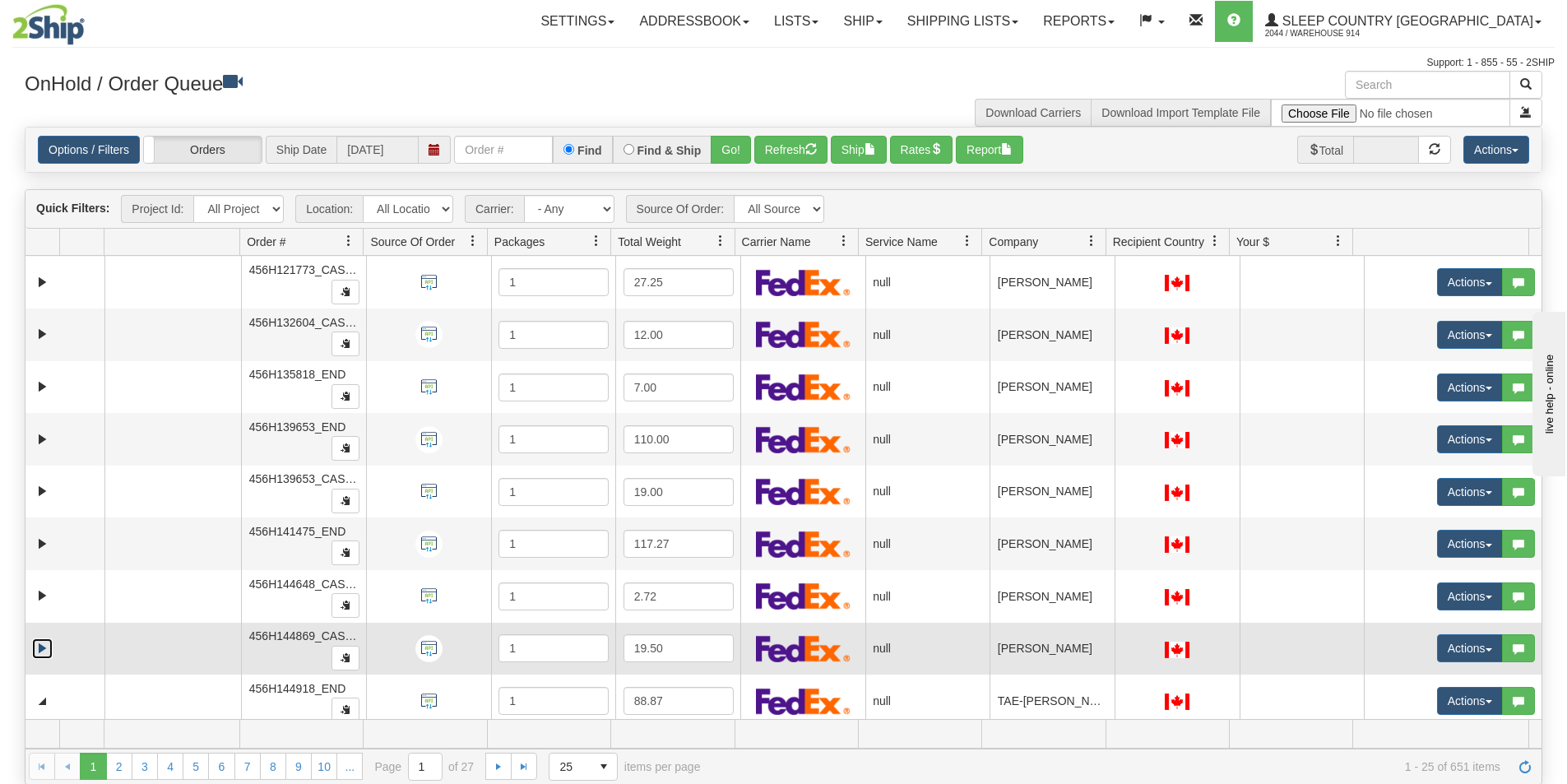
click at [42, 644] on link "Expand" at bounding box center [42, 648] width 20 height 20
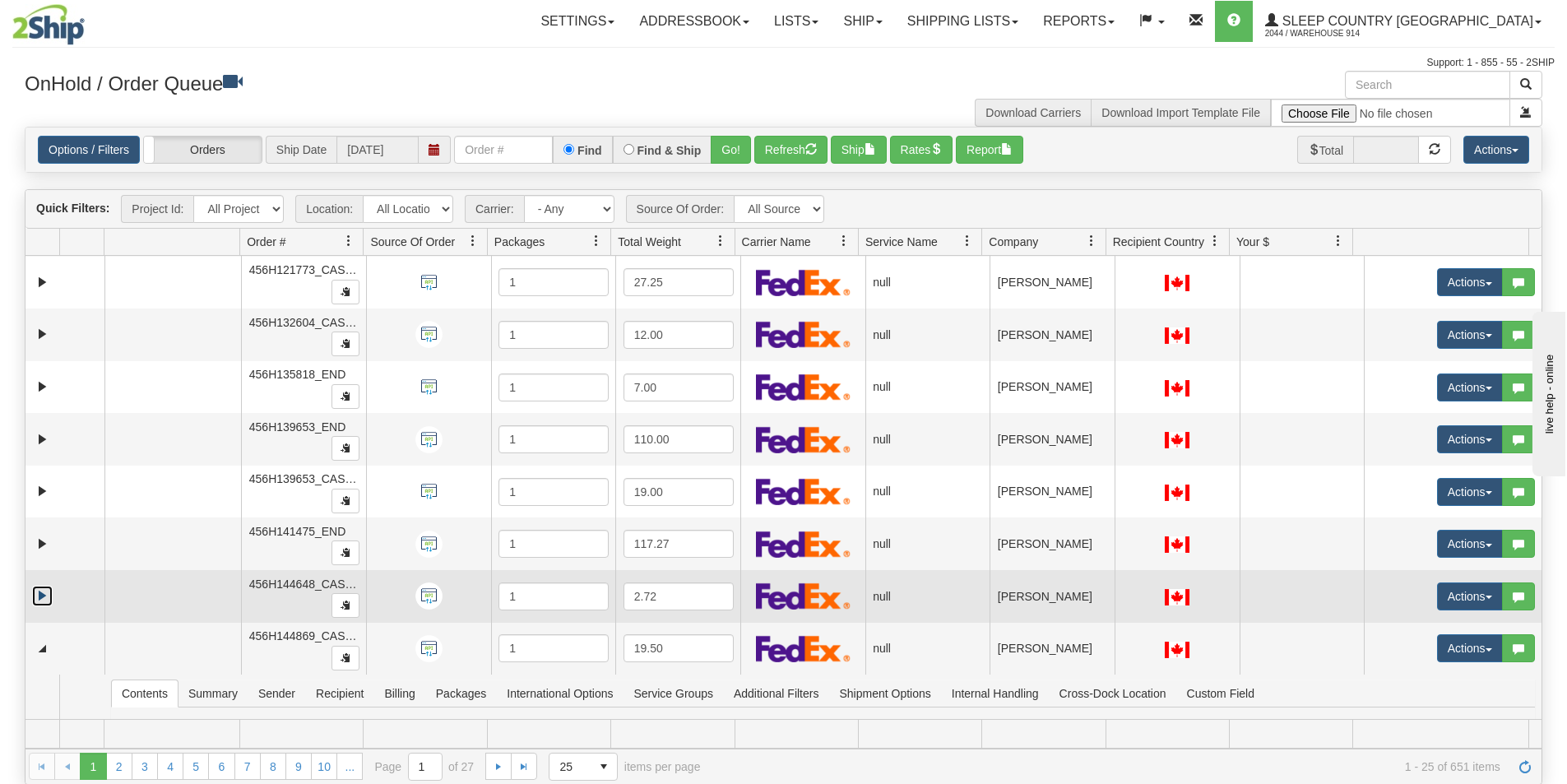
click at [46, 600] on link "Expand" at bounding box center [42, 595] width 20 height 20
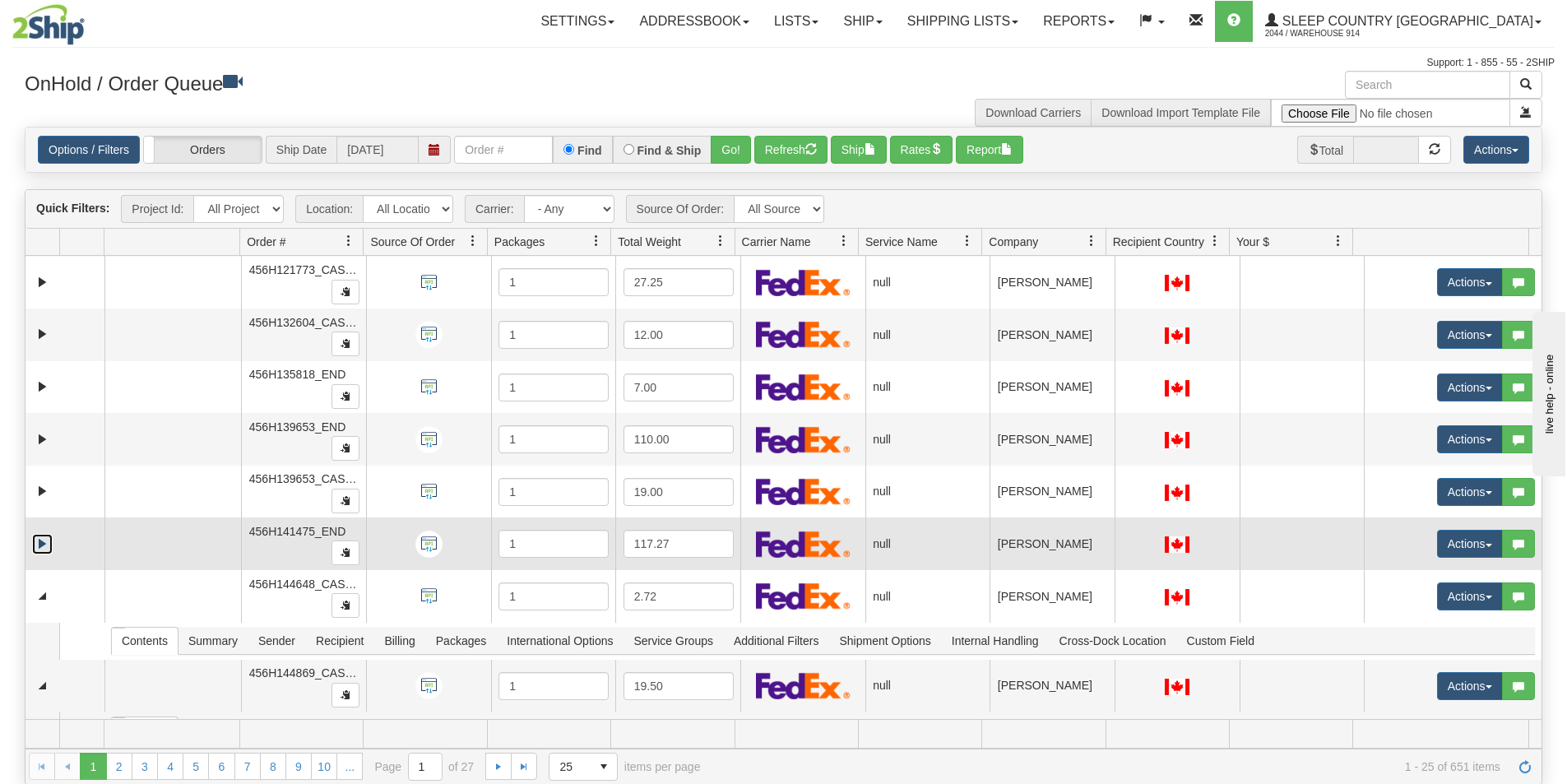
click at [38, 541] on link "Expand" at bounding box center [42, 543] width 20 height 20
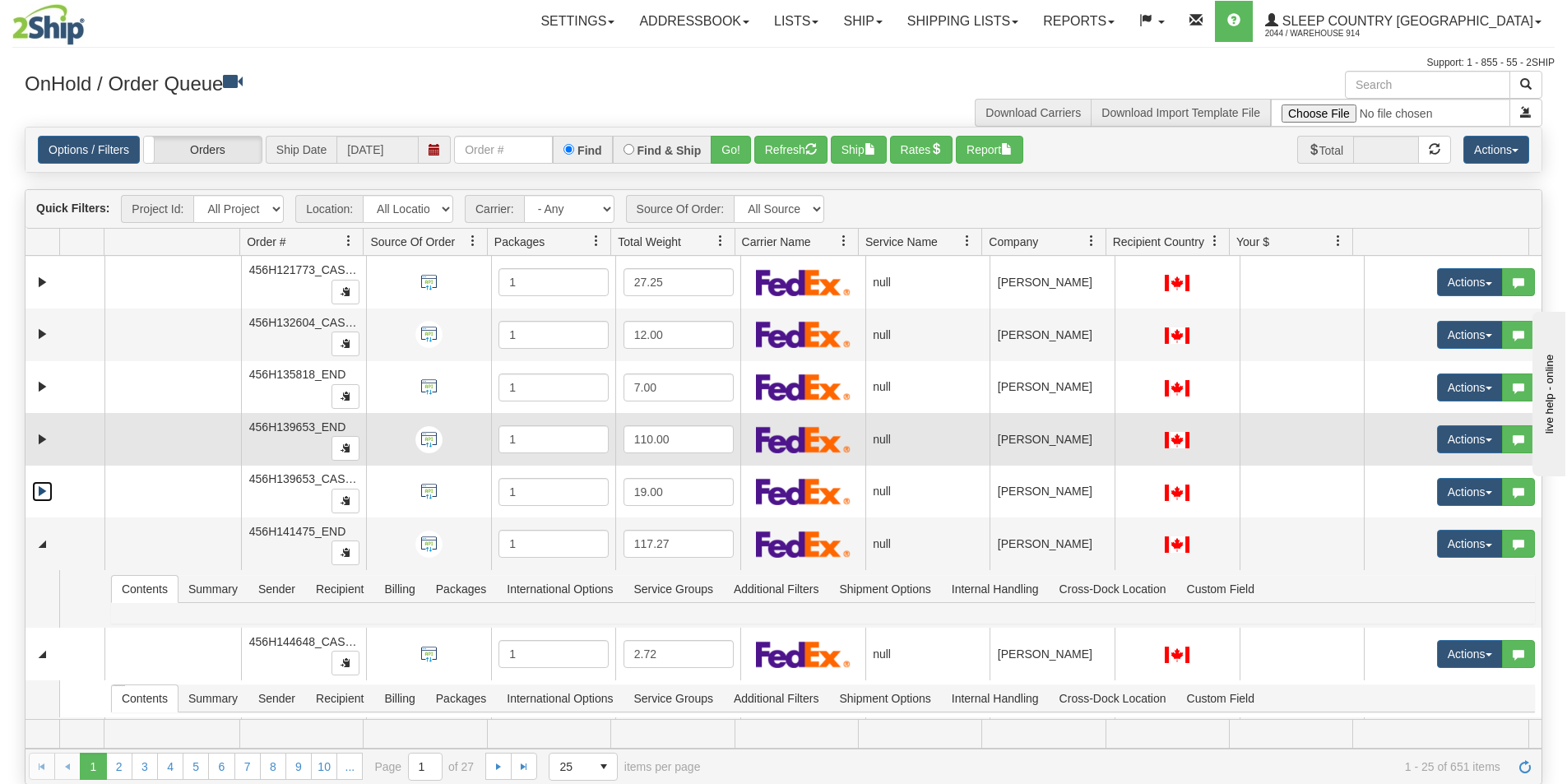
click at [41, 488] on link "Expand" at bounding box center [42, 491] width 20 height 20
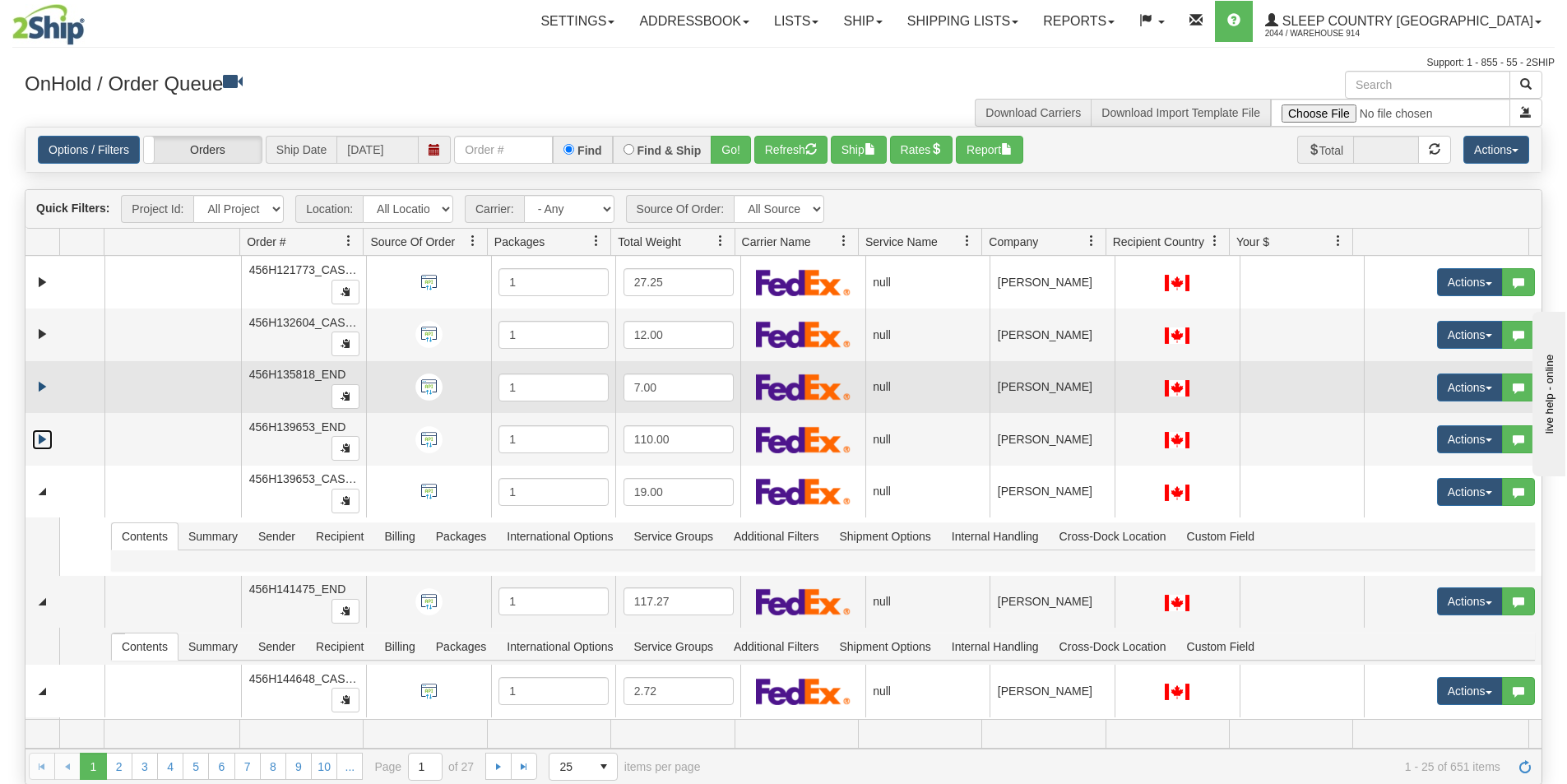
click at [45, 440] on link "Expand" at bounding box center [42, 439] width 20 height 20
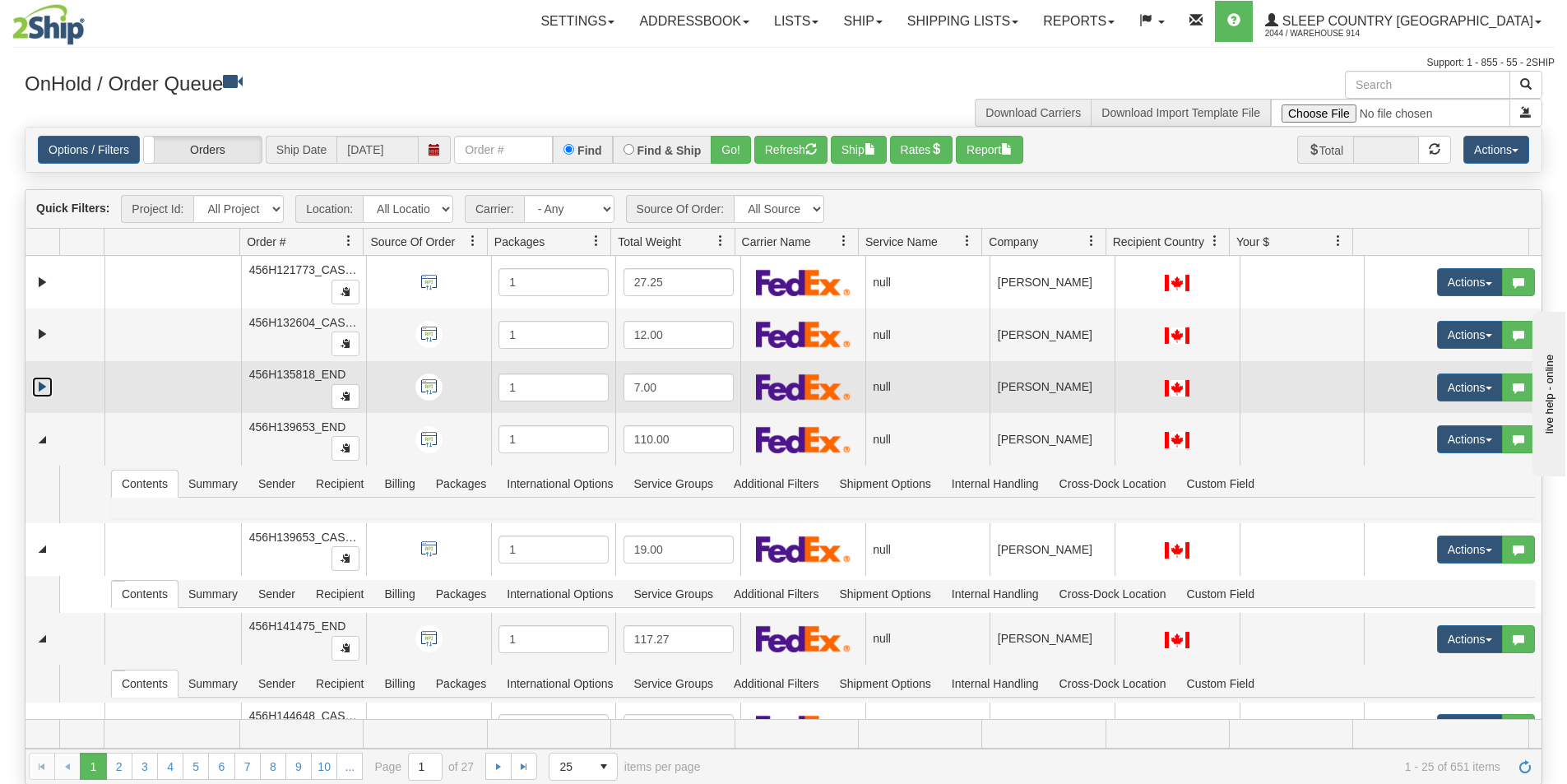
click at [48, 387] on link "Expand" at bounding box center [42, 386] width 20 height 20
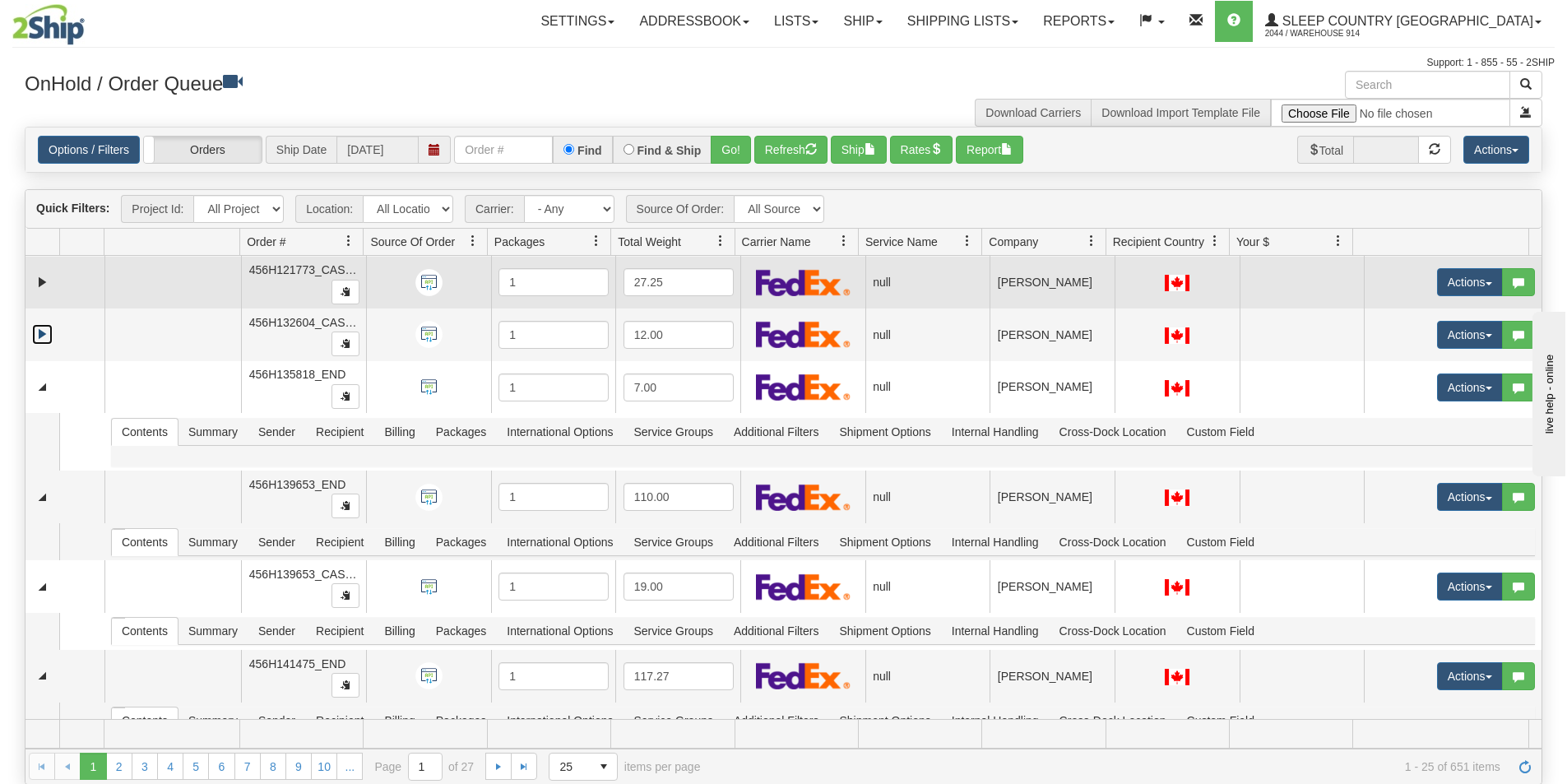
drag, startPoint x: 45, startPoint y: 333, endPoint x: 46, endPoint y: 307, distance: 26.0
click at [45, 332] on link "Expand" at bounding box center [42, 334] width 20 height 20
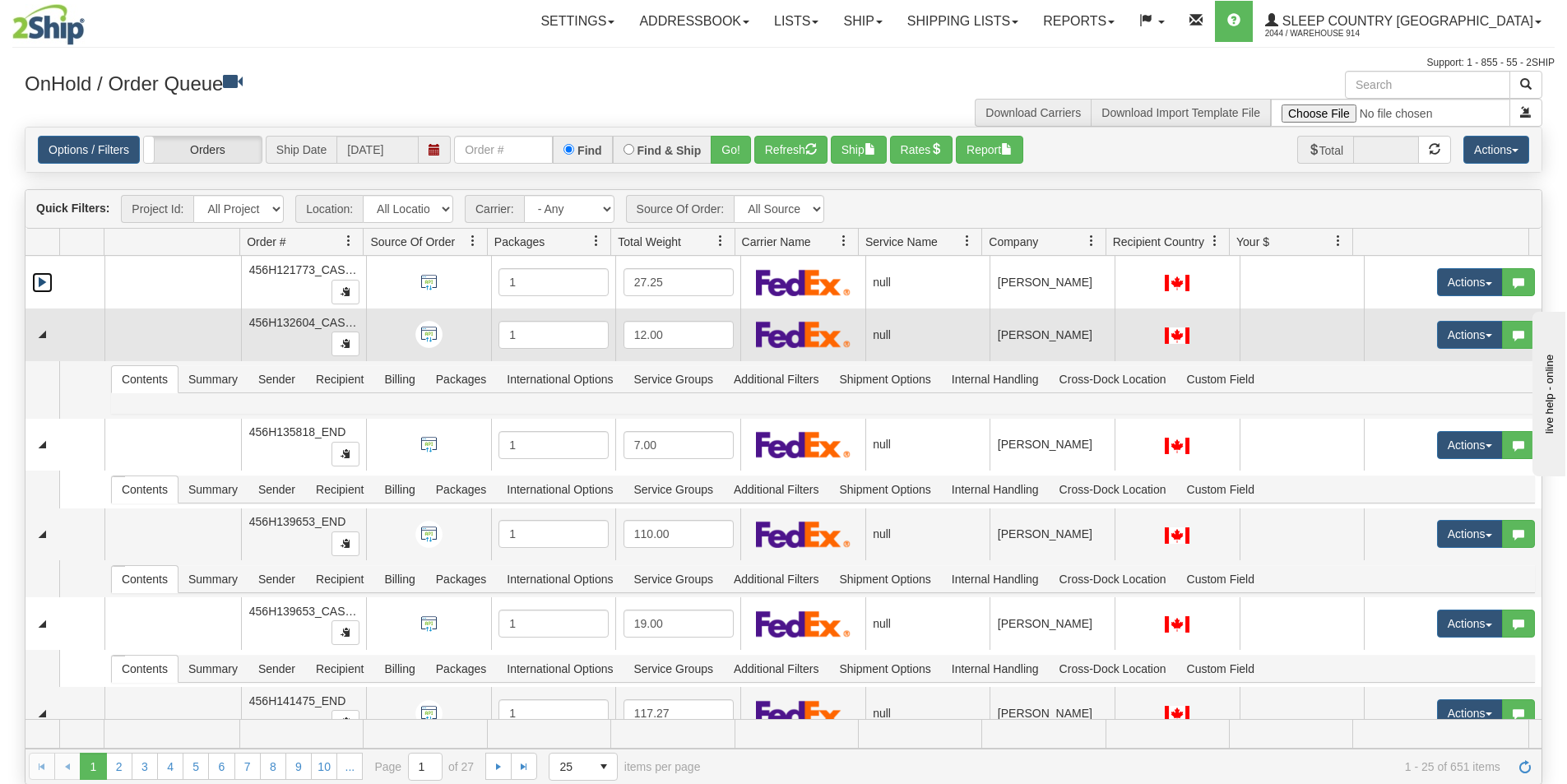
click at [46, 283] on link "Expand" at bounding box center [42, 281] width 20 height 20
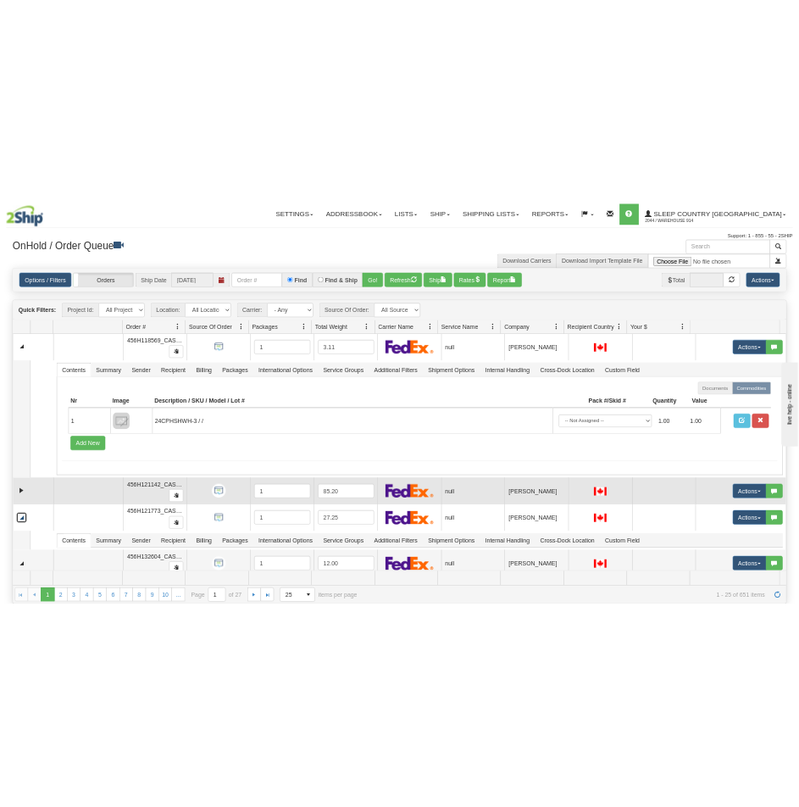
scroll to position [0, 0]
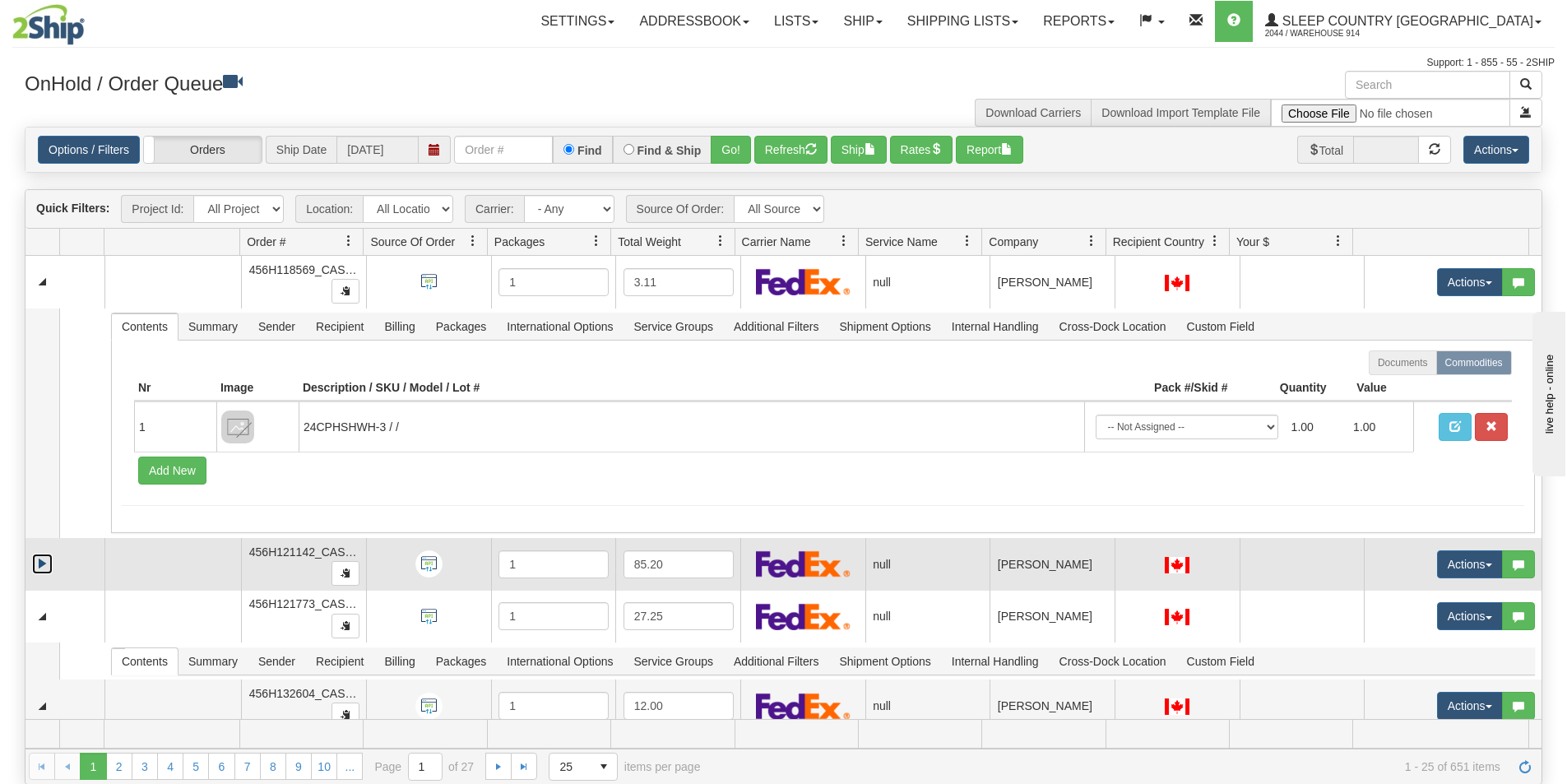
click at [40, 563] on link "Expand" at bounding box center [42, 563] width 20 height 20
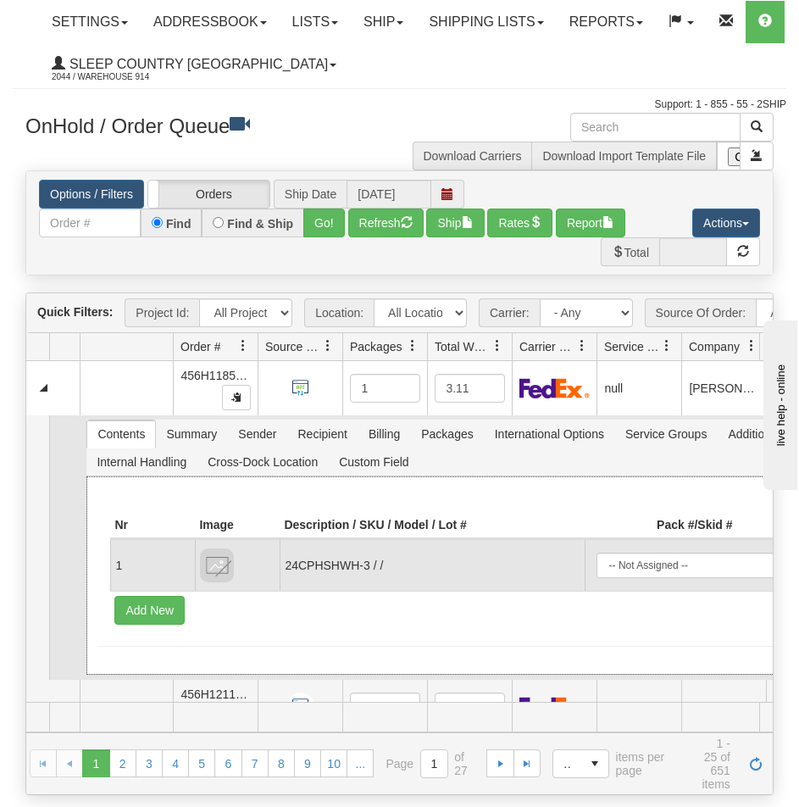
click at [326, 576] on td "24CPHSHWH-3 / /" at bounding box center [432, 565] width 304 height 52
drag, startPoint x: 368, startPoint y: 579, endPoint x: 280, endPoint y: 573, distance: 87.5
click at [280, 573] on td "24CPHSHWH-3 / /" at bounding box center [432, 565] width 304 height 52
copy td "24CPHSHWH-3"
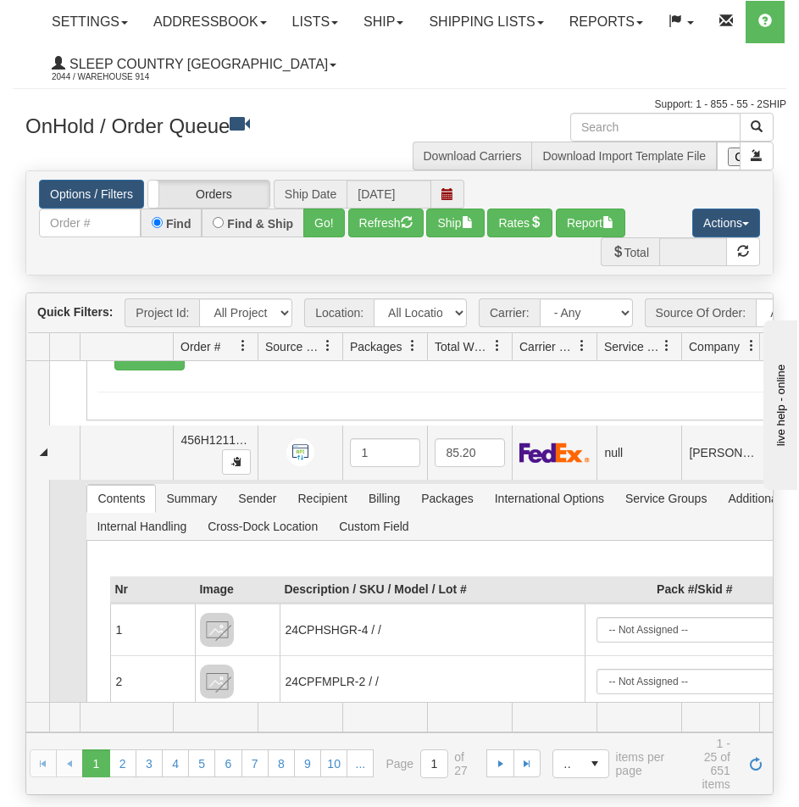
scroll to position [424, 0]
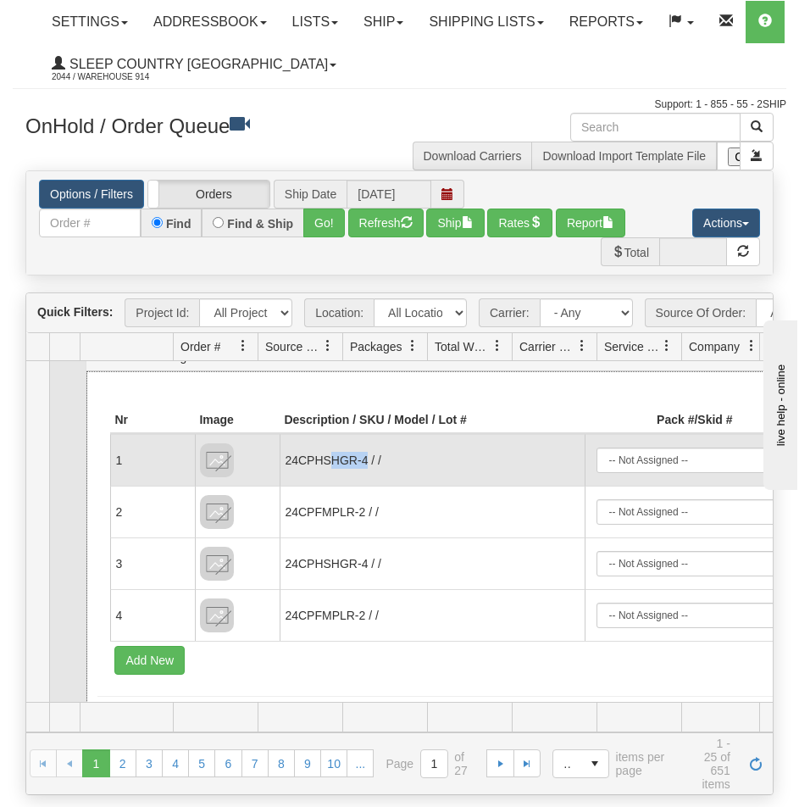
drag, startPoint x: 365, startPoint y: 473, endPoint x: 358, endPoint y: 464, distance: 11.5
click at [329, 472] on td "24CPHSHGR-4 / /" at bounding box center [432, 460] width 304 height 52
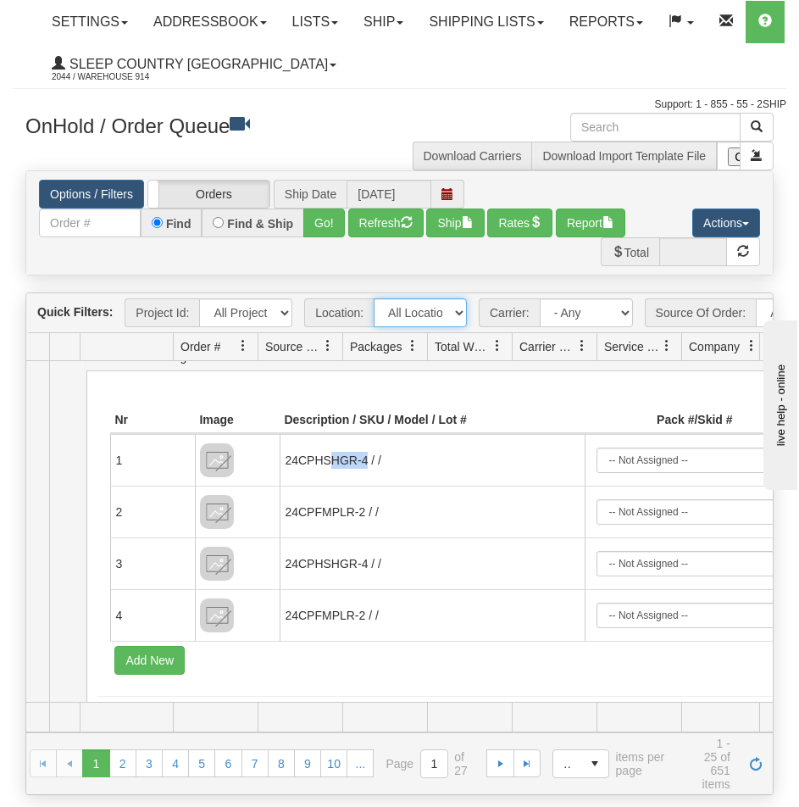
click at [422, 312] on select "All Locations 914 9009 [GEOGRAPHIC_DATA] SLE BEDDN ZINUC" at bounding box center [420, 312] width 93 height 29
select select "7603"
click at [374, 298] on select "All Locations 914 9009 [GEOGRAPHIC_DATA] SLE BEDDN ZINUC" at bounding box center [420, 312] width 93 height 29
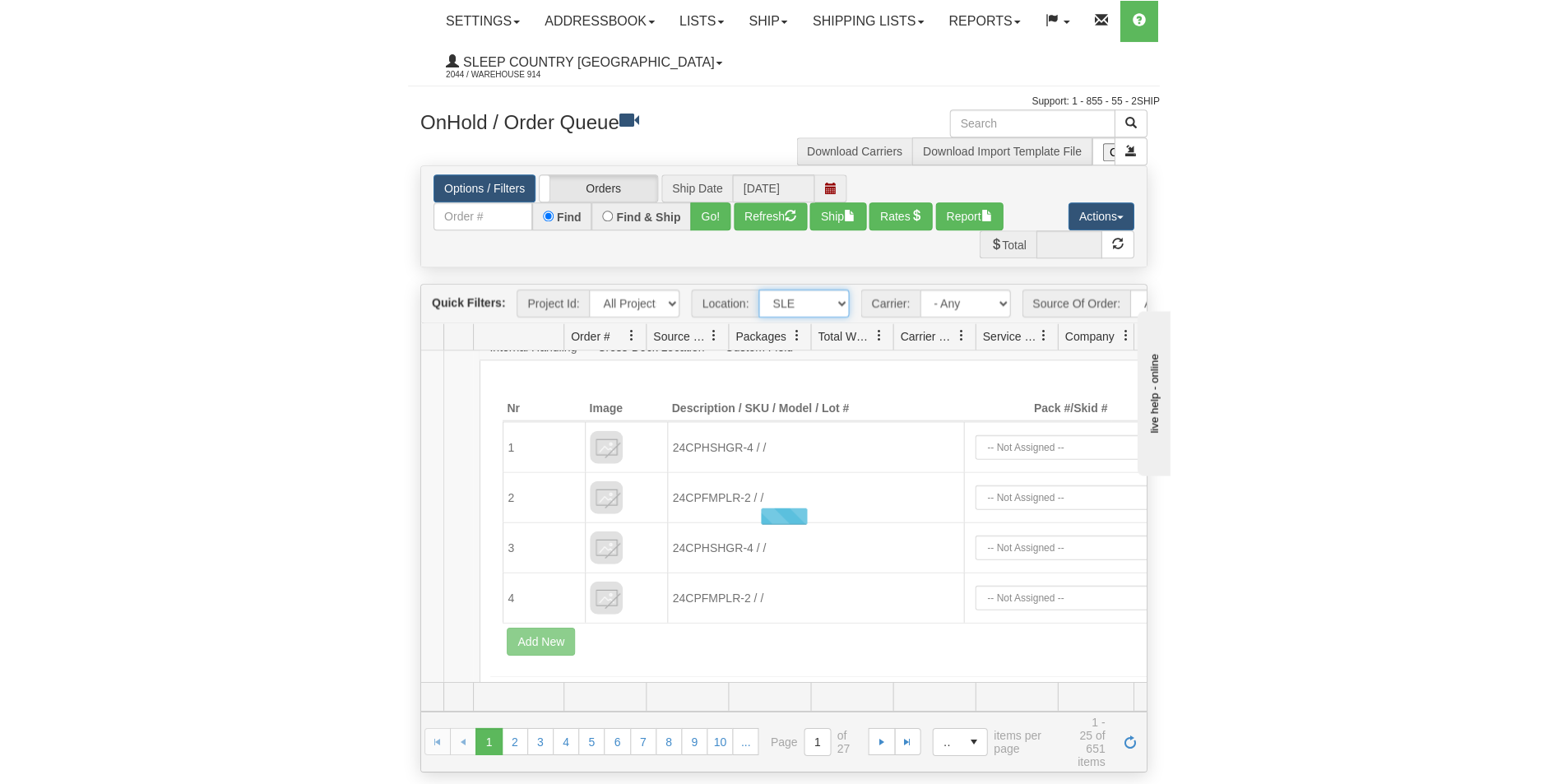
scroll to position [0, 0]
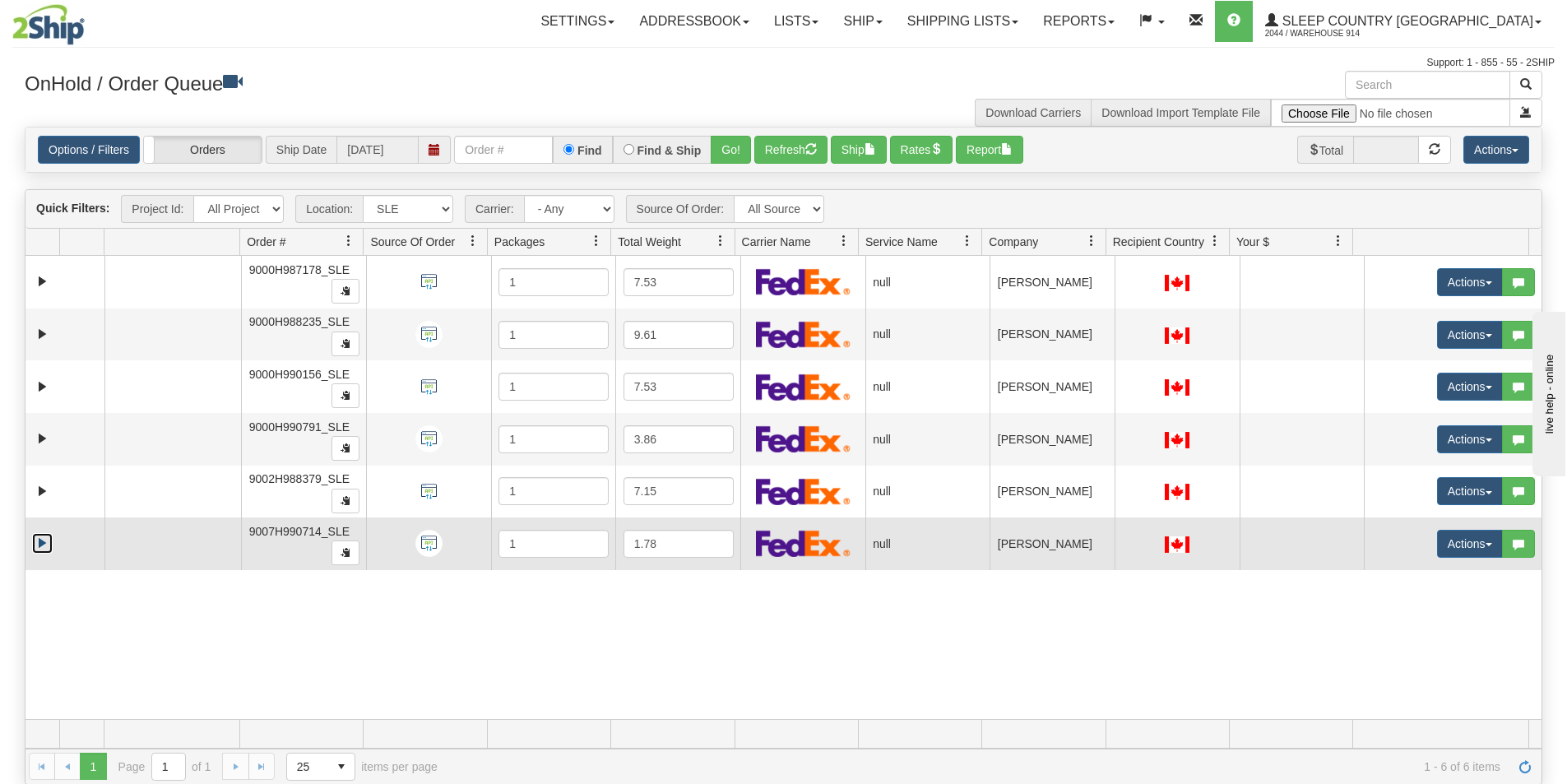
click at [41, 547] on link "Expand" at bounding box center [42, 542] width 20 height 20
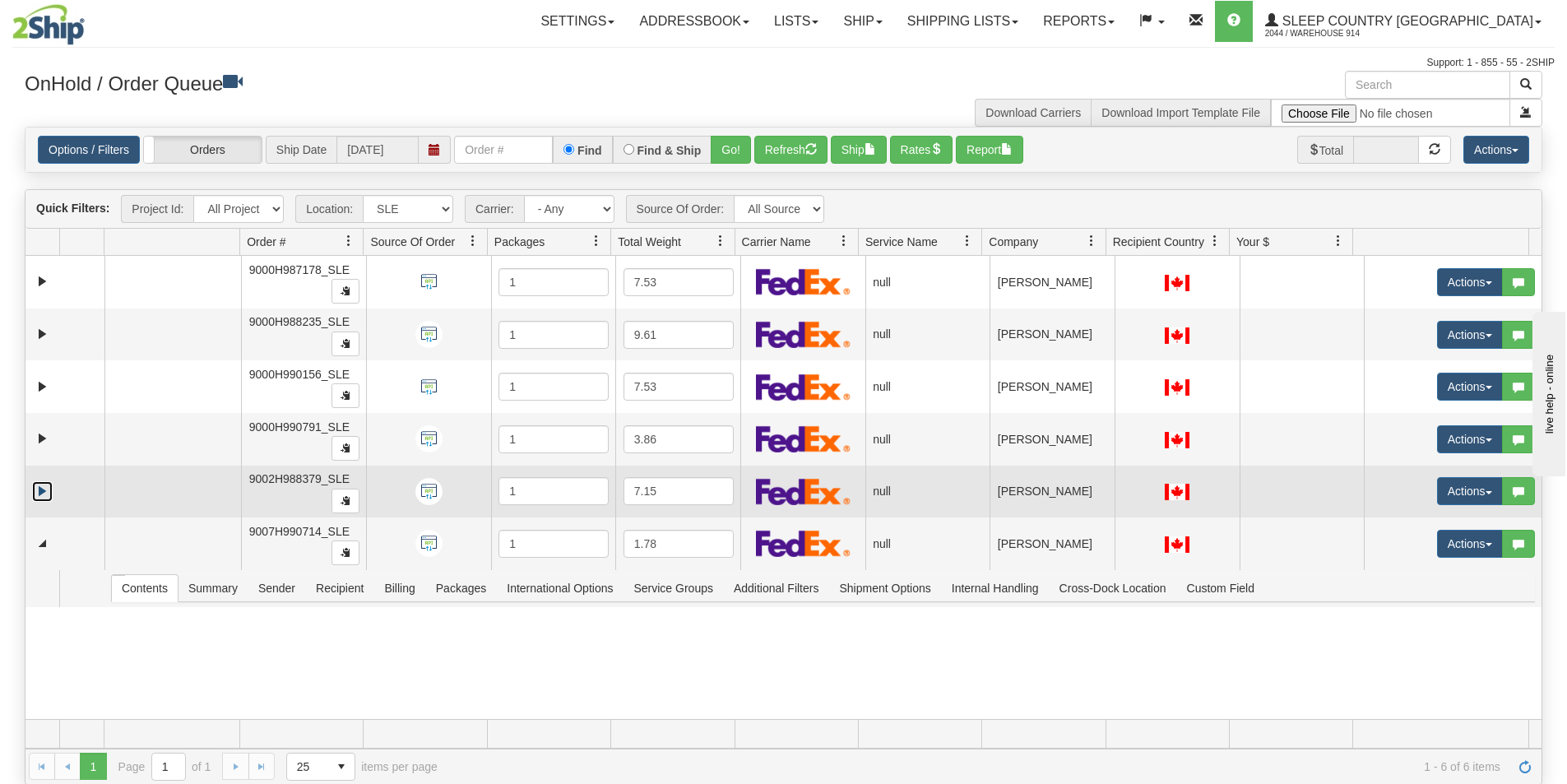
click at [40, 484] on link "Expand" at bounding box center [42, 491] width 20 height 20
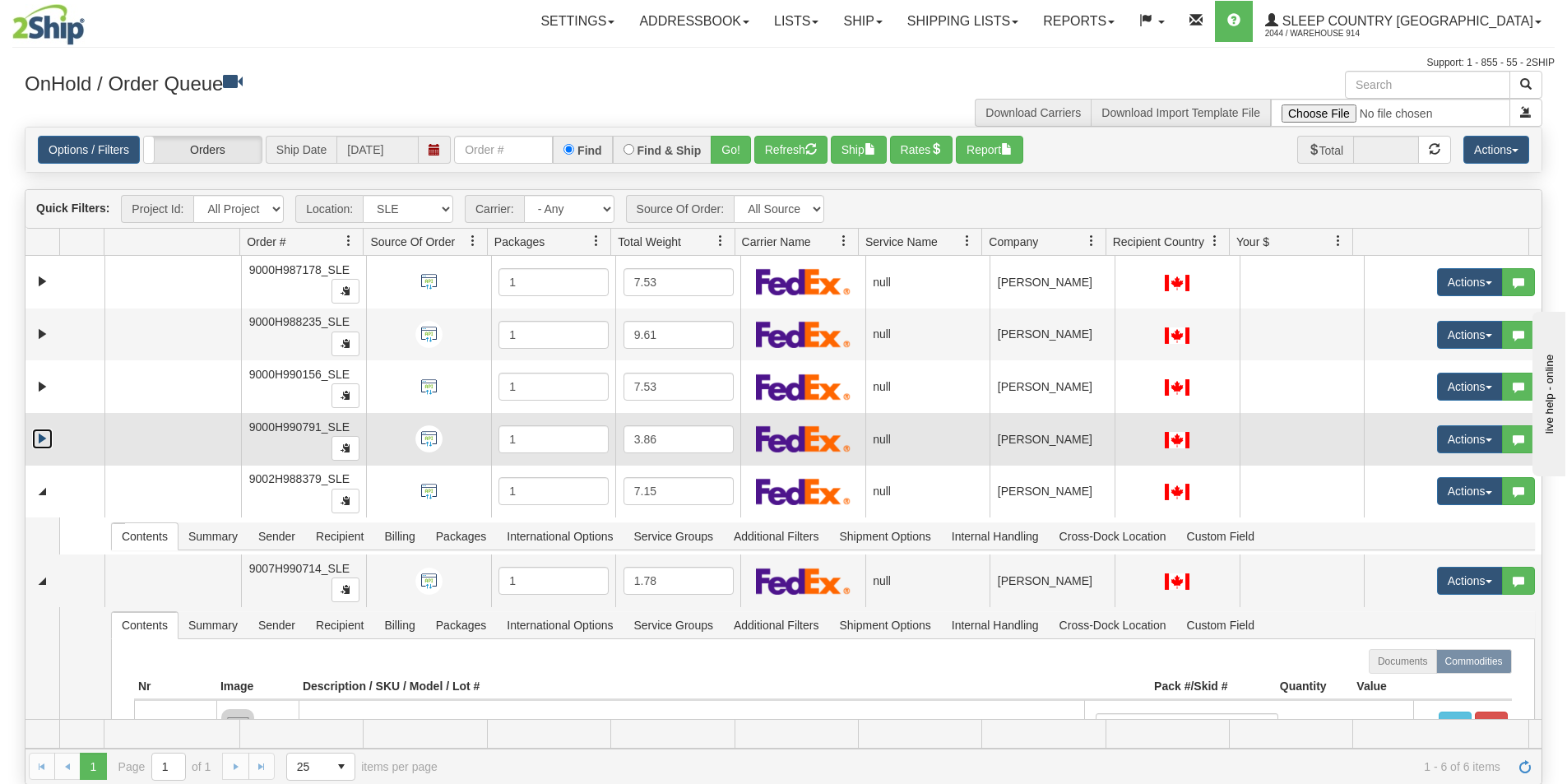
click at [40, 434] on link "Expand" at bounding box center [42, 439] width 20 height 20
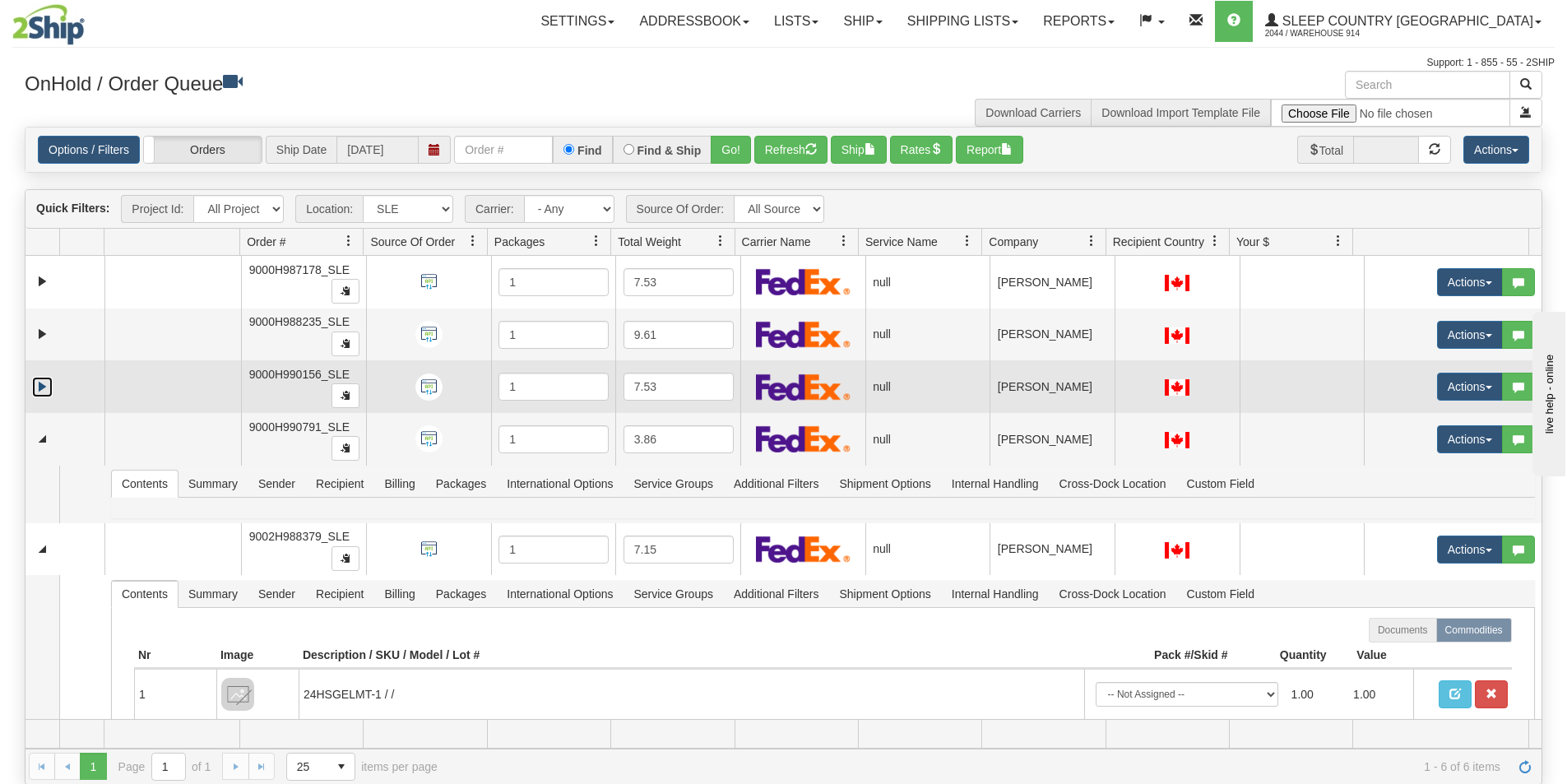
click at [40, 382] on link "Expand" at bounding box center [42, 386] width 20 height 20
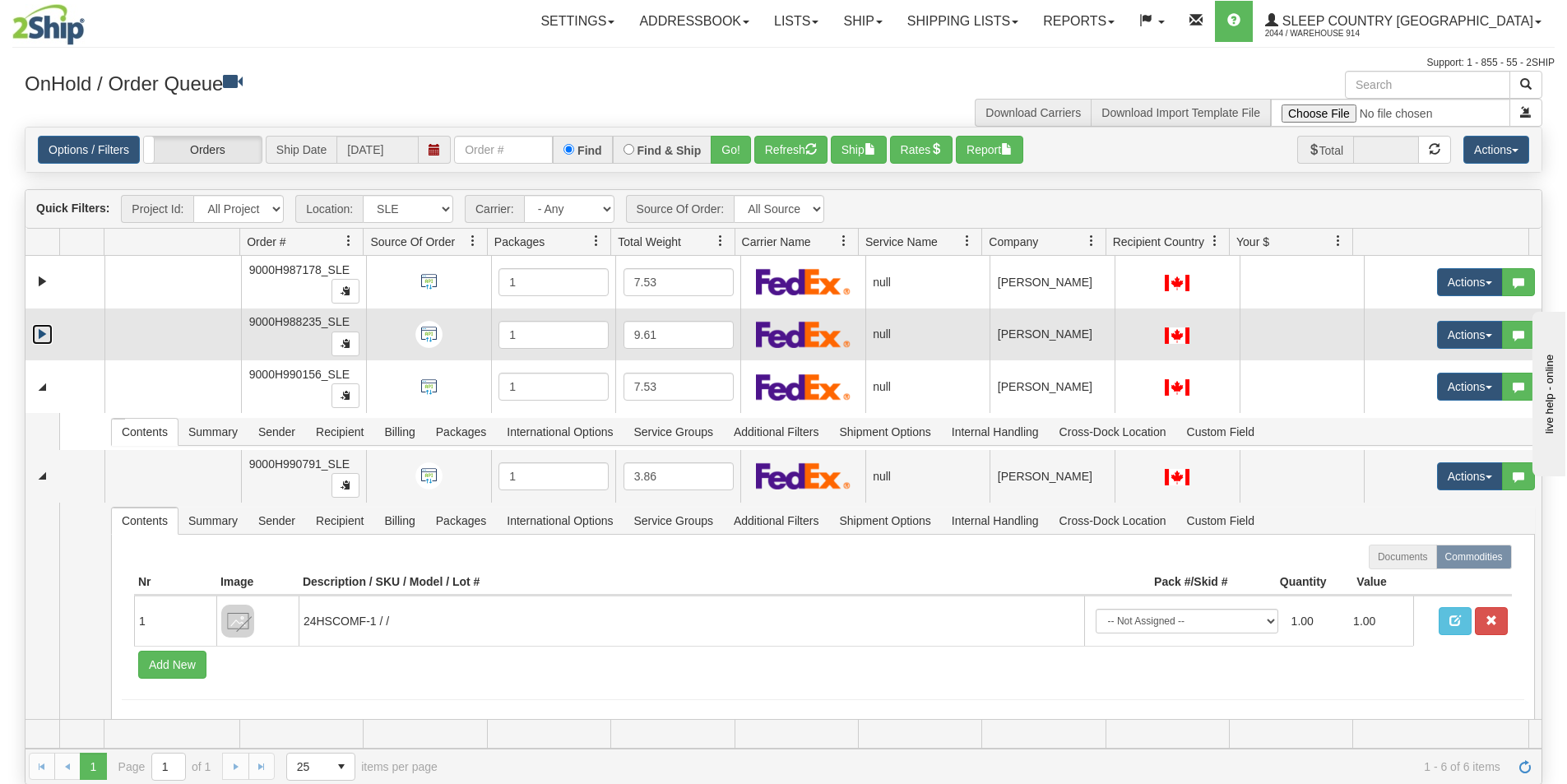
click at [46, 333] on link "Expand" at bounding box center [42, 334] width 20 height 20
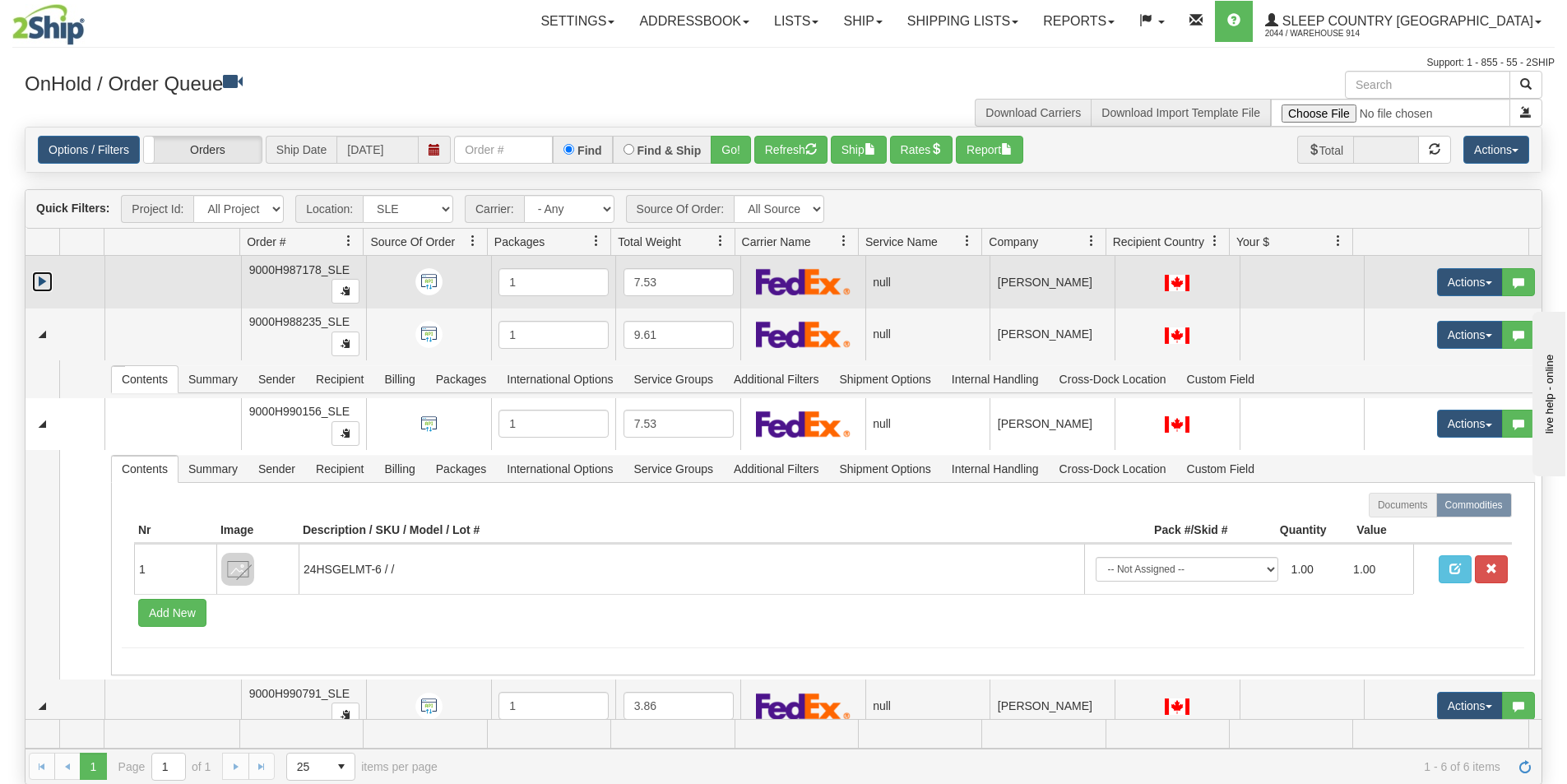
click at [44, 288] on link "Expand" at bounding box center [42, 281] width 20 height 20
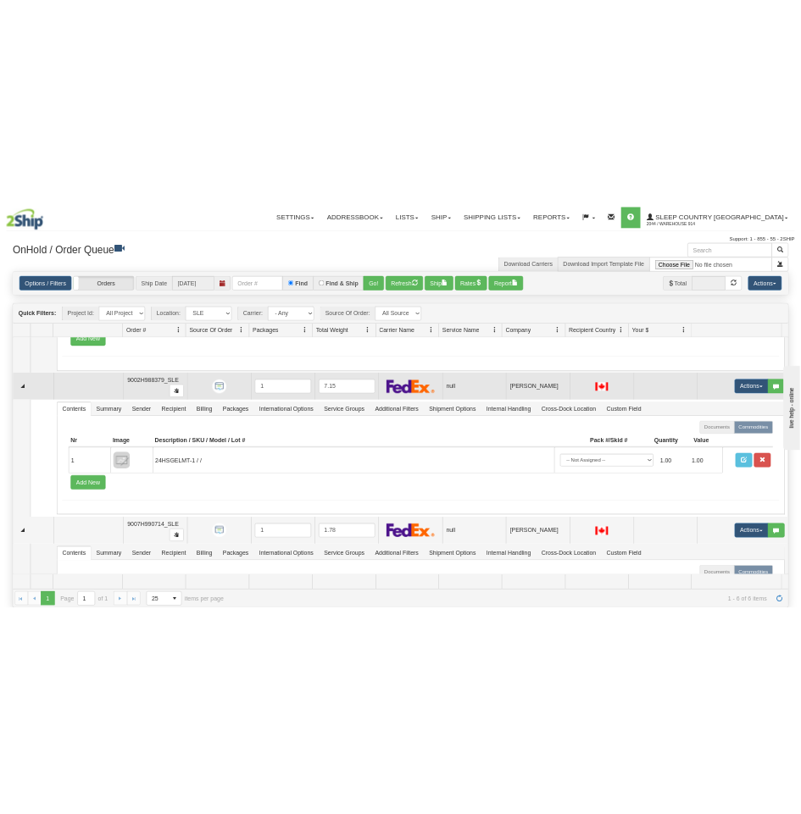
scroll to position [1266, 0]
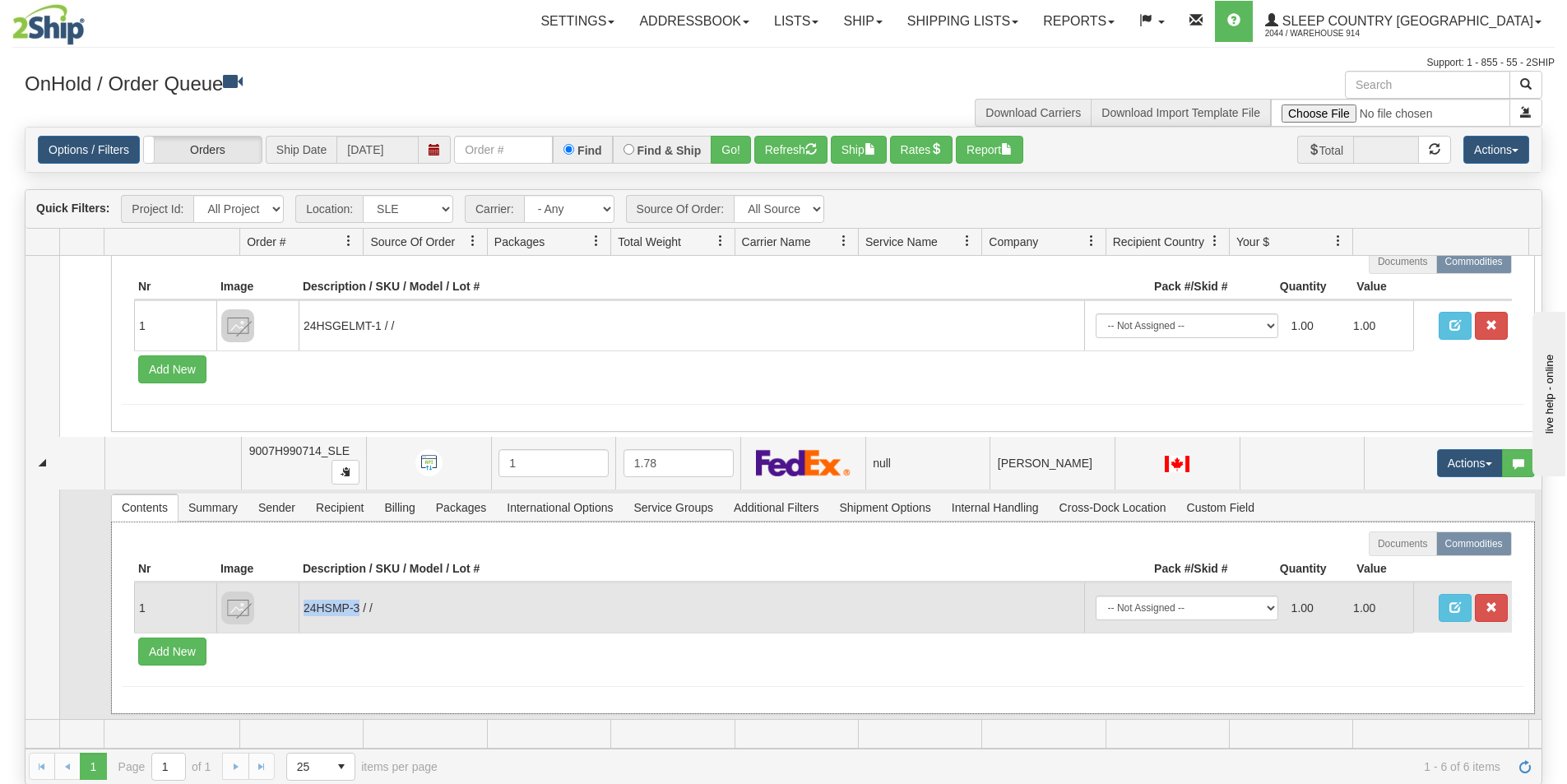
drag, startPoint x: 350, startPoint y: 606, endPoint x: 300, endPoint y: 603, distance: 50.1
click at [300, 603] on td "24HSMP-3 / /" at bounding box center [691, 607] width 785 height 50
copy td "24HSMP-3"
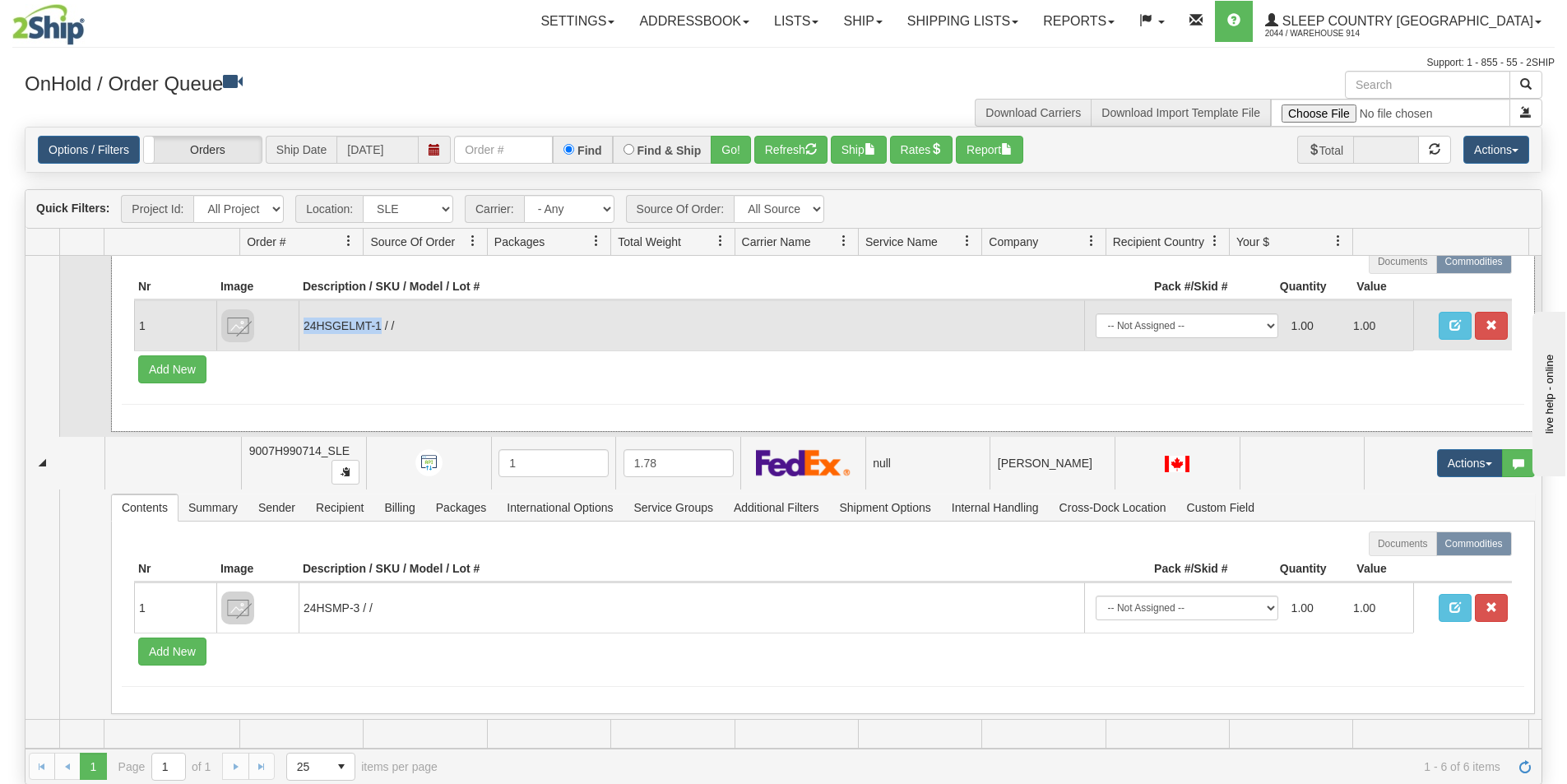
drag, startPoint x: 380, startPoint y: 323, endPoint x: 303, endPoint y: 329, distance: 77.2
click at [303, 329] on td "24HSGELMT-1 / /" at bounding box center [691, 325] width 785 height 50
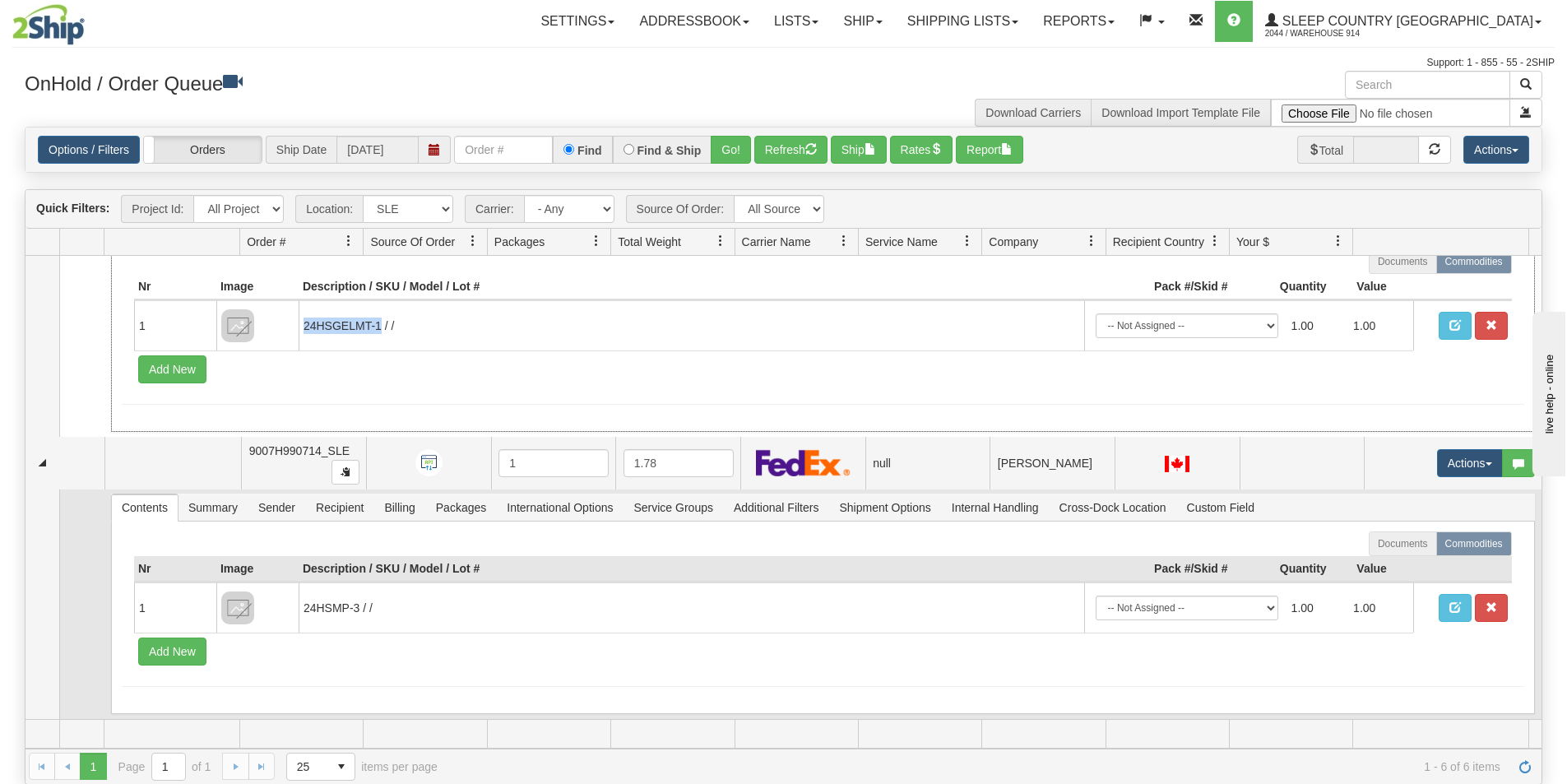
copy td "24HSGELMT-1"
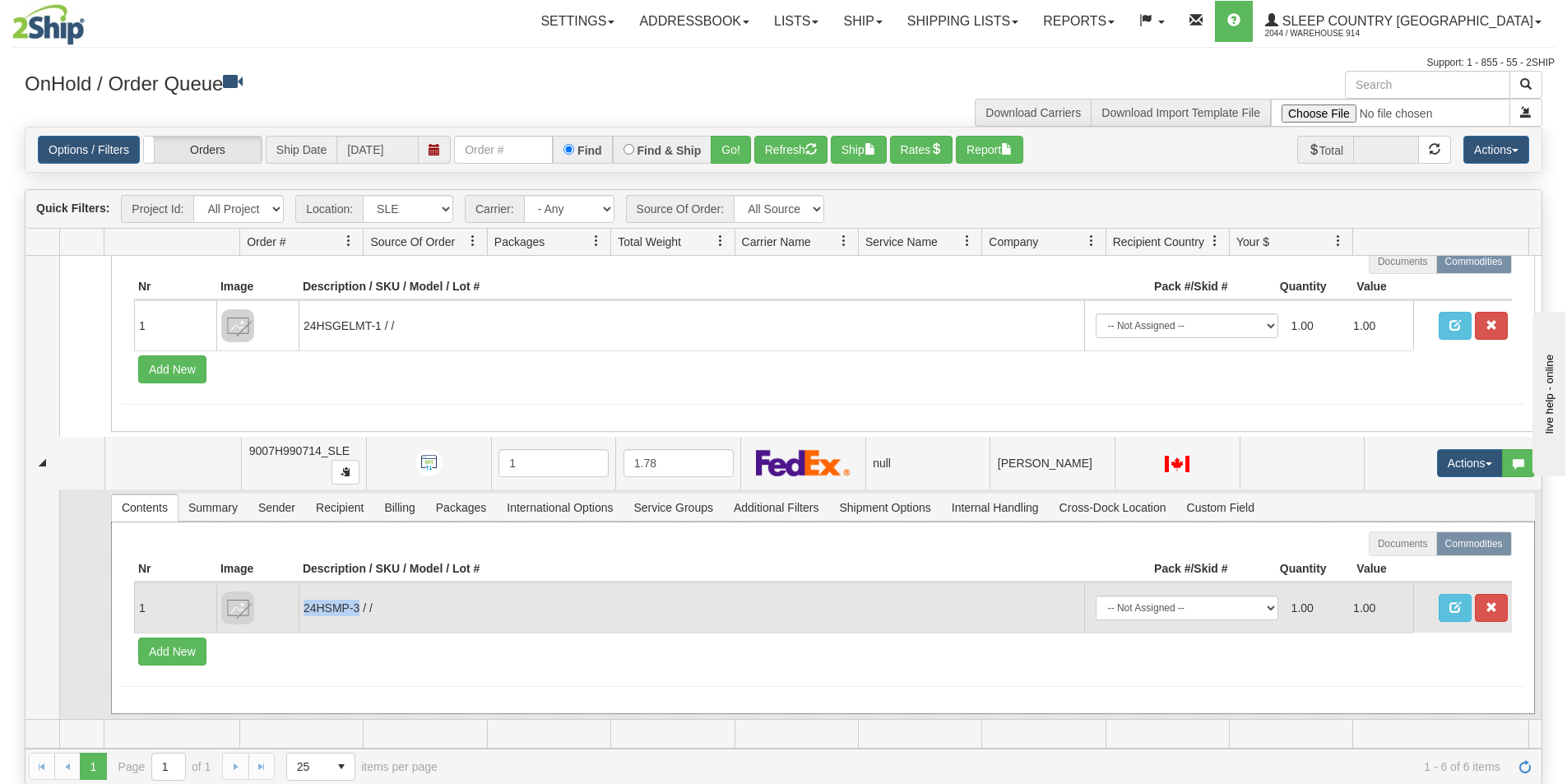
drag, startPoint x: 356, startPoint y: 604, endPoint x: 307, endPoint y: 607, distance: 49.1
click at [305, 606] on td "24HSMP-3 / /" at bounding box center [691, 607] width 785 height 50
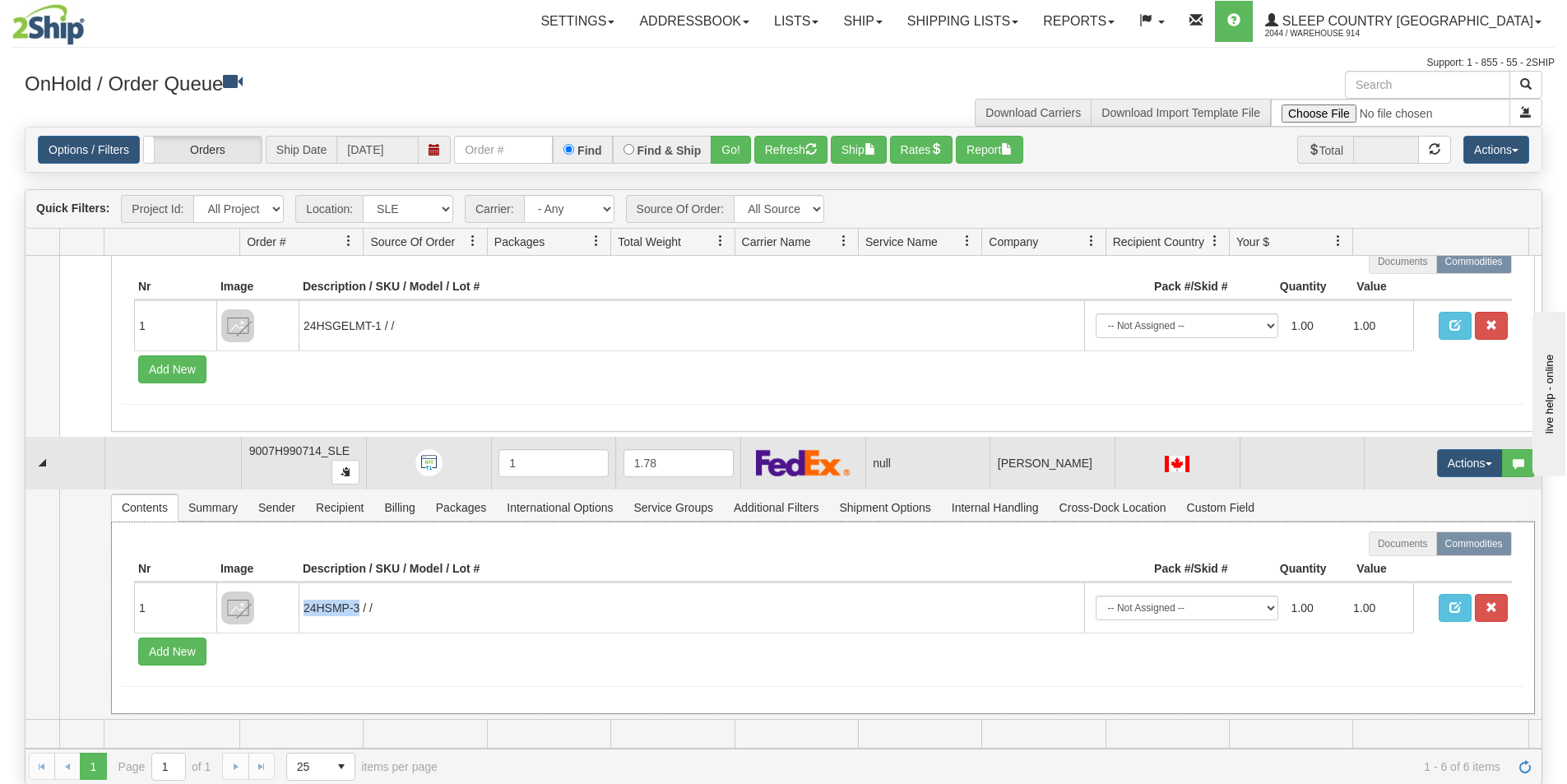
copy td "24HSMP-3"
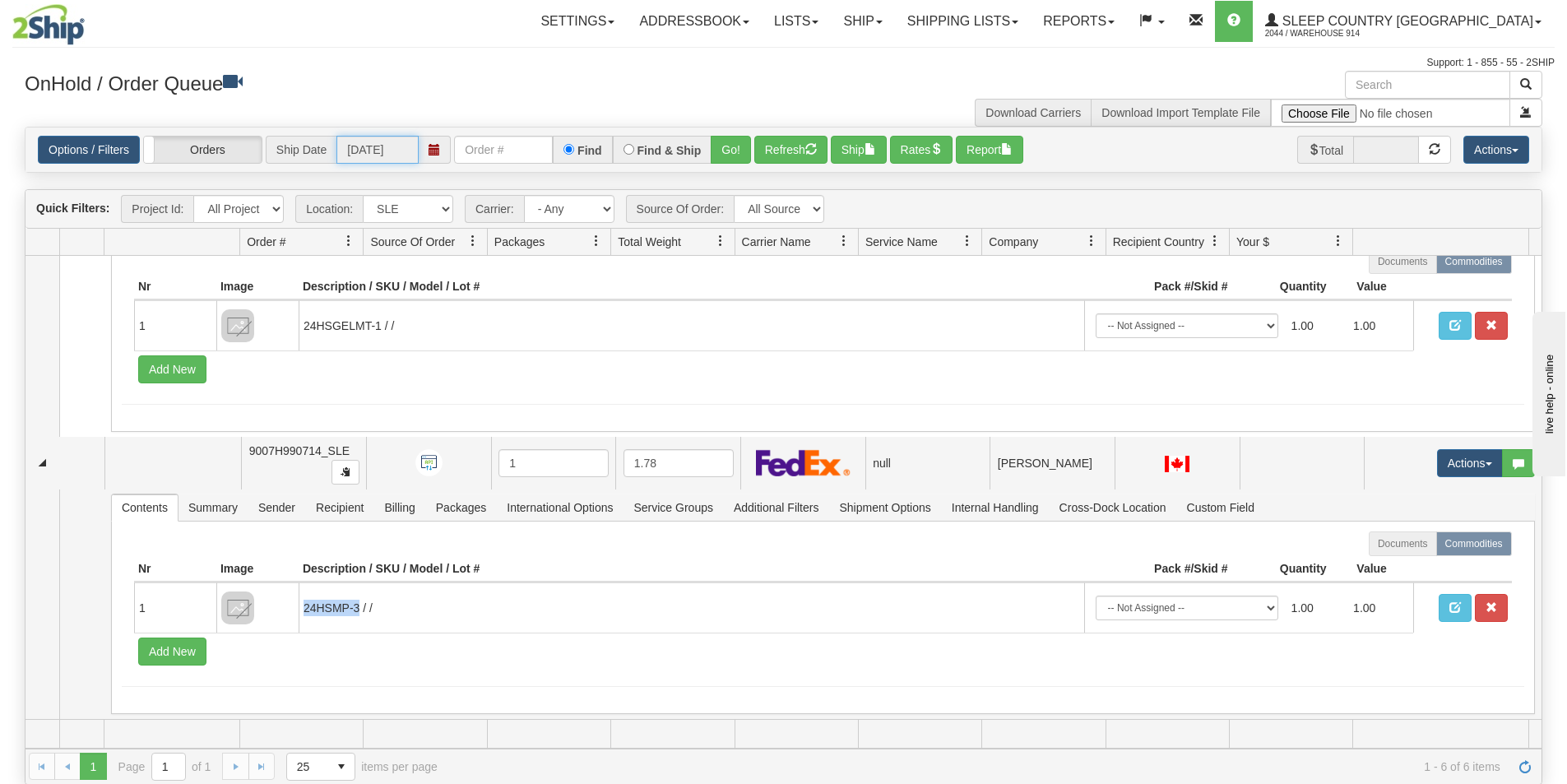
drag, startPoint x: 842, startPoint y: 16, endPoint x: 341, endPoint y: 180, distance: 527.2
click at [341, 164] on input "[DATE]" at bounding box center [378, 149] width 83 height 28
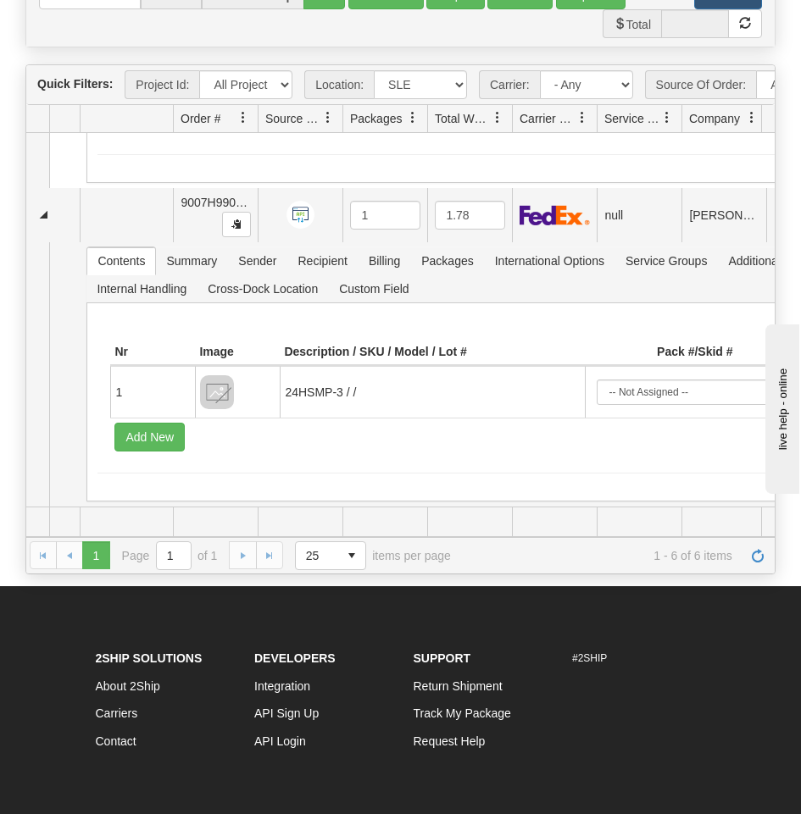
scroll to position [403, 0]
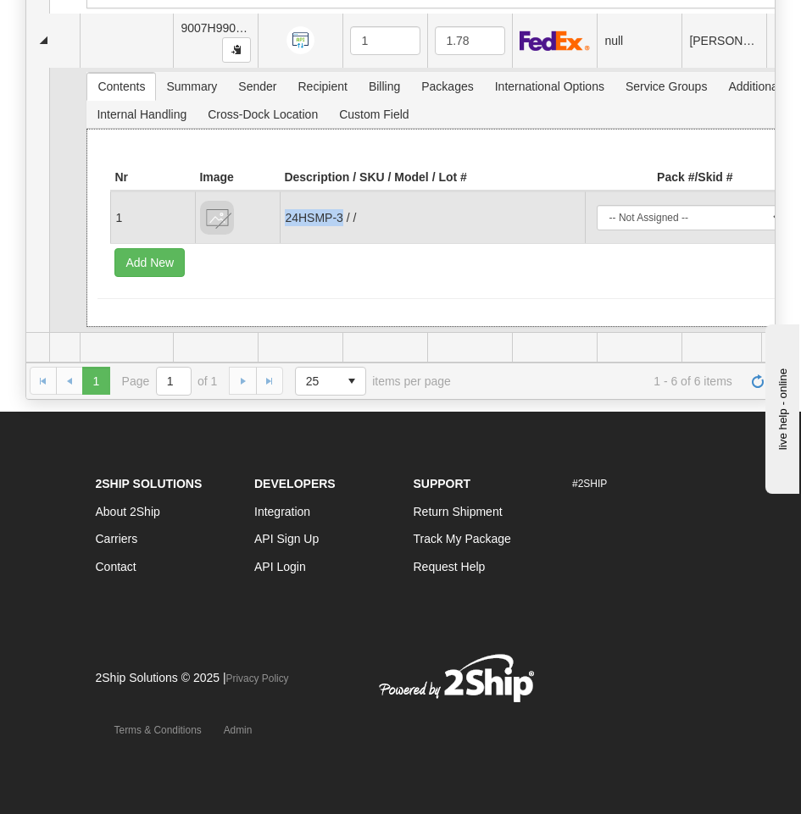
drag, startPoint x: 341, startPoint y: 216, endPoint x: 286, endPoint y: 219, distance: 55.1
click at [286, 219] on td "24HSMP-3 / /" at bounding box center [432, 218] width 304 height 52
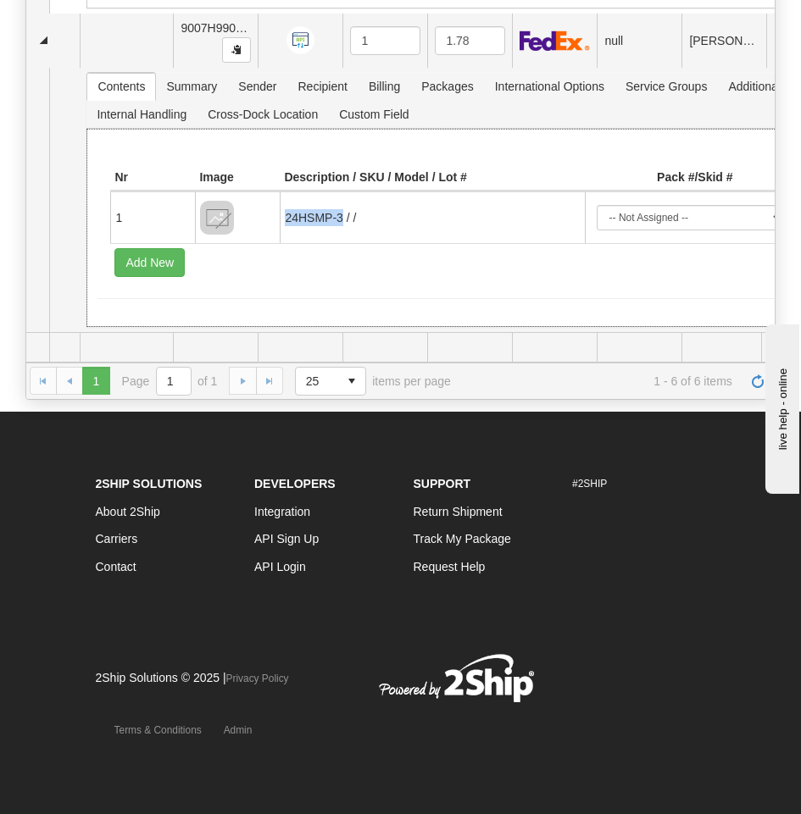
copy td "24HSMP-3"
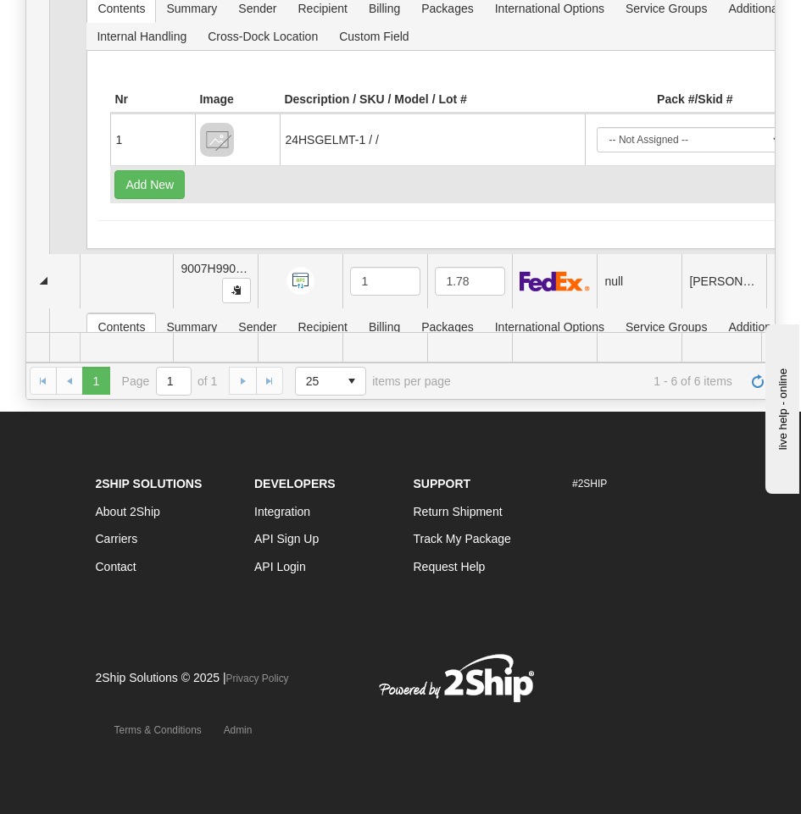
scroll to position [1296, 0]
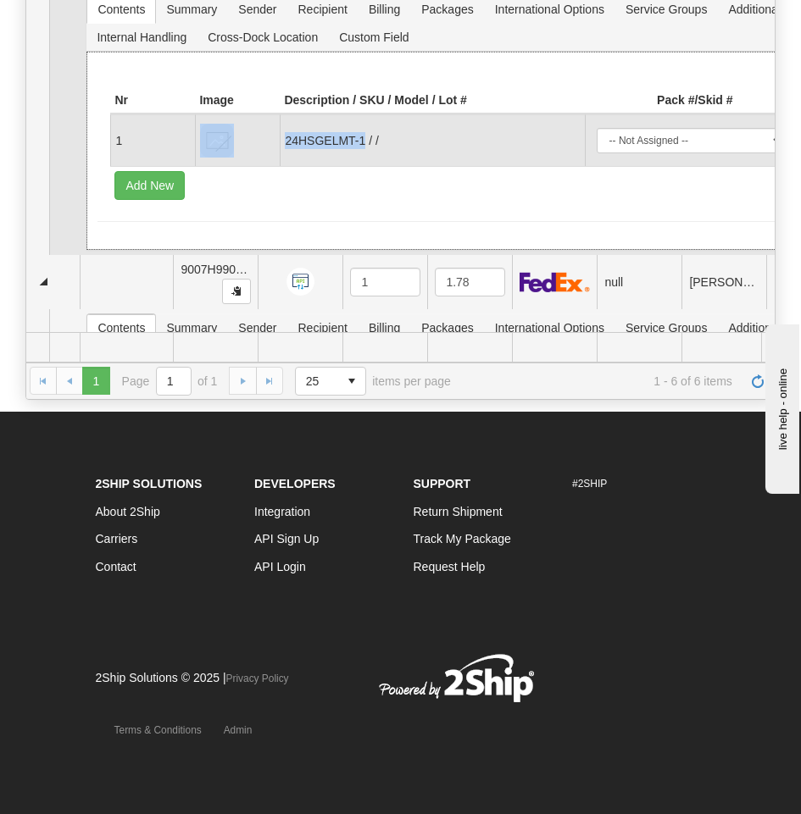
drag, startPoint x: 366, startPoint y: 151, endPoint x: 276, endPoint y: 155, distance: 89.9
click at [276, 155] on tr "1 24HSGELMT-1 / / -- Not Assigned -- Package 1 1.00 1.00" at bounding box center [567, 140] width 914 height 52
copy tr "24HSGELMT-1"
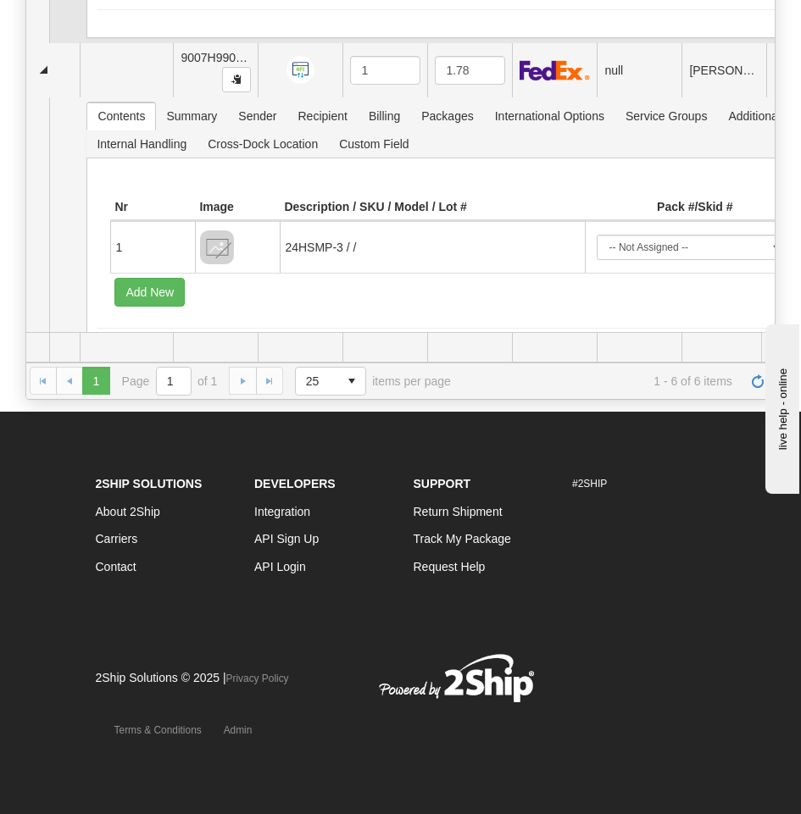
scroll to position [1550, 0]
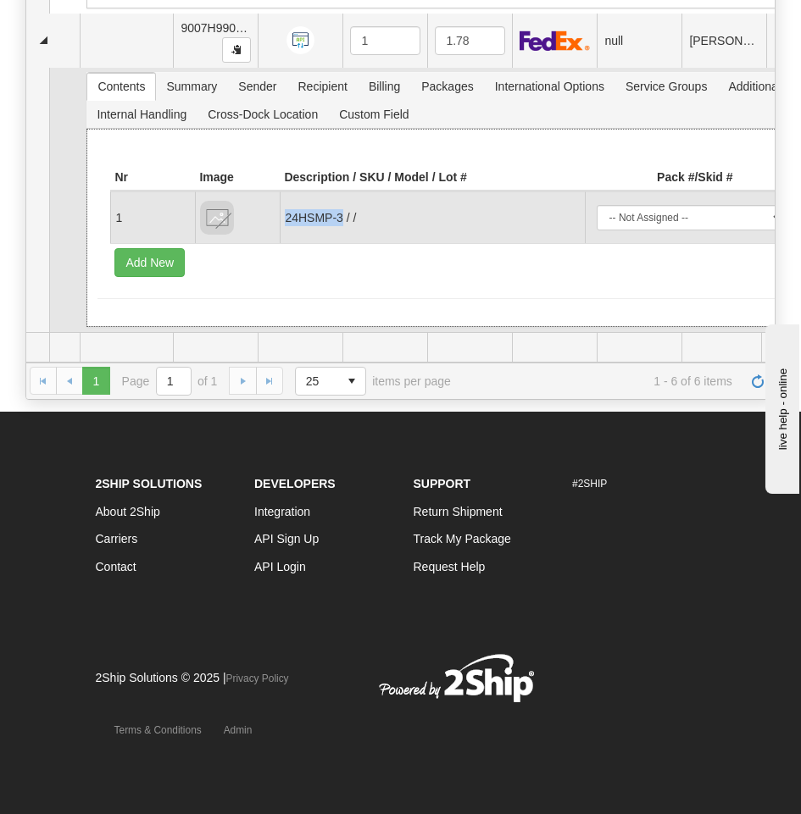
drag, startPoint x: 342, startPoint y: 215, endPoint x: 286, endPoint y: 222, distance: 56.3
click at [286, 222] on td "24HSMP-3 / /" at bounding box center [432, 218] width 304 height 52
copy td "24HSMP-3"
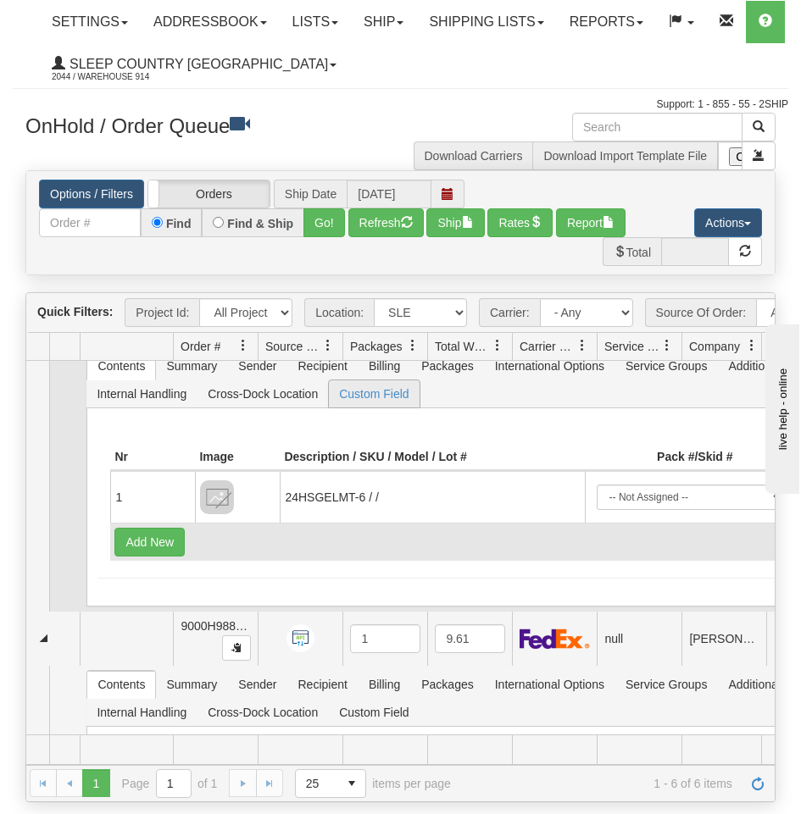
scroll to position [169, 0]
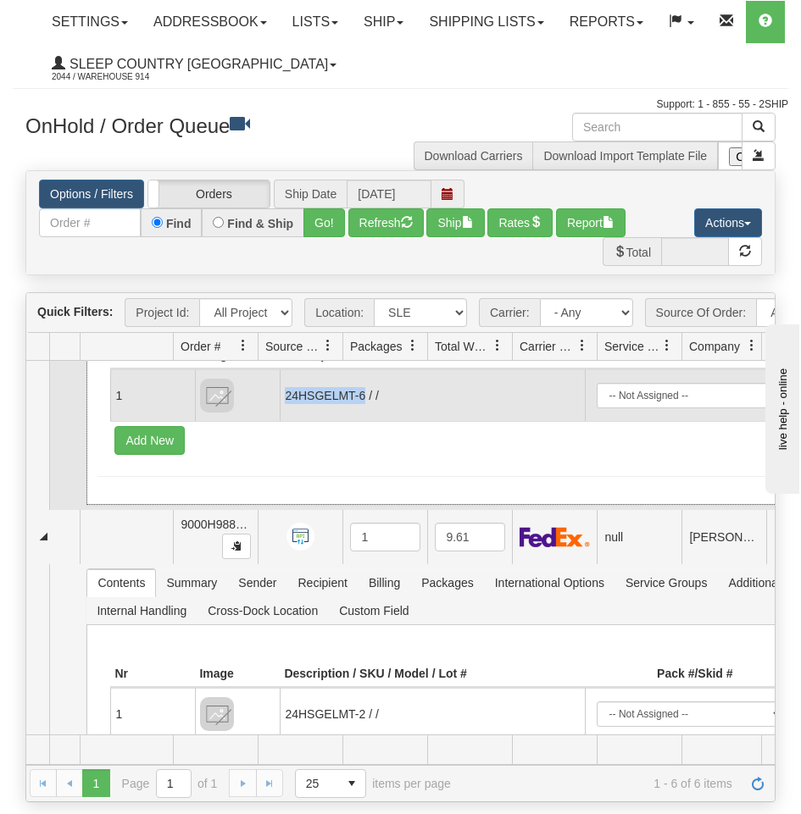
drag, startPoint x: 364, startPoint y: 409, endPoint x: 286, endPoint y: 408, distance: 78.8
click at [286, 408] on td "24HSGELMT-6 / /" at bounding box center [432, 395] width 304 height 52
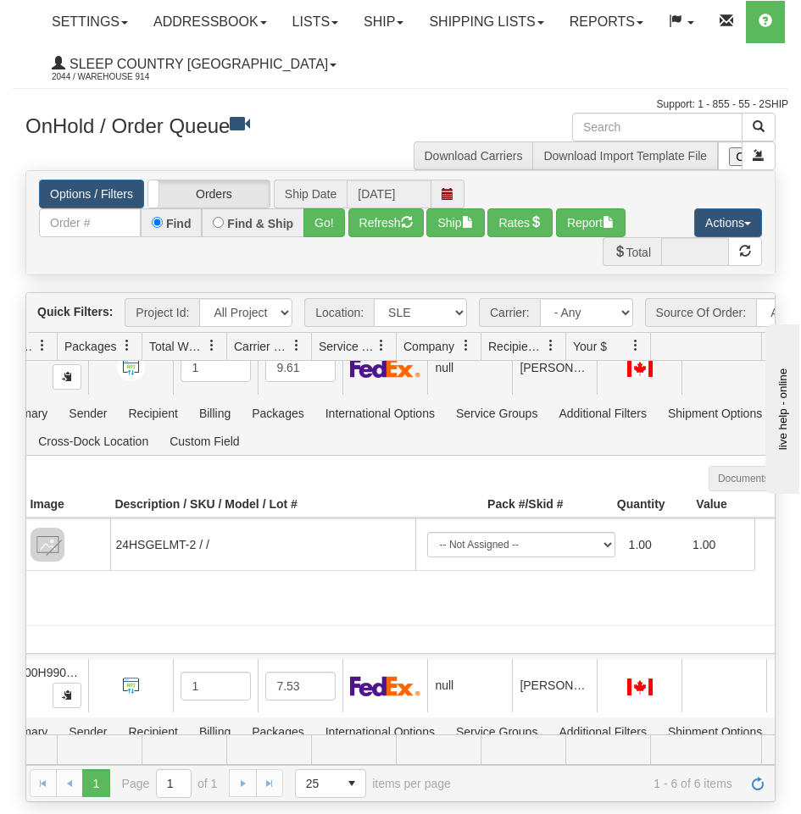
scroll to position [0, 0]
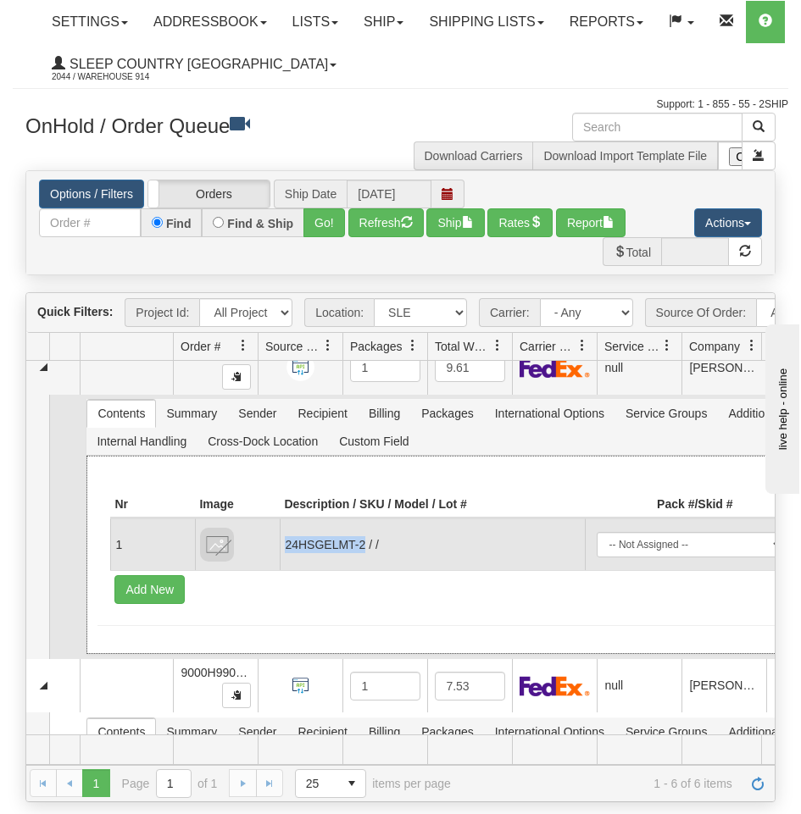
drag, startPoint x: 285, startPoint y: 558, endPoint x: 365, endPoint y: 561, distance: 80.5
click at [365, 561] on td "24HSGELMT-2 / /" at bounding box center [432, 545] width 304 height 52
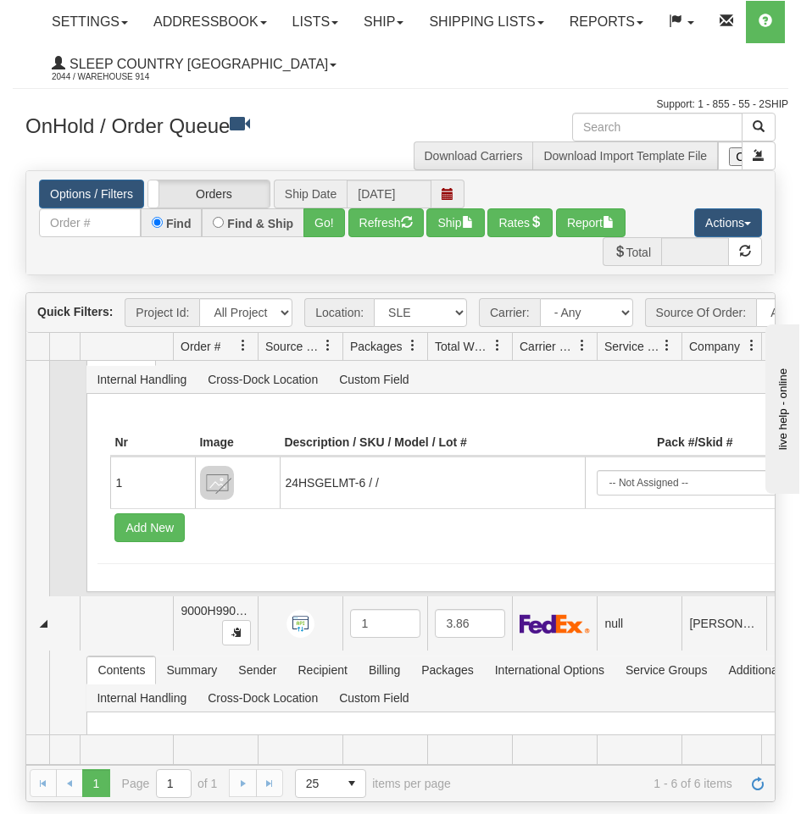
scroll to position [678, 0]
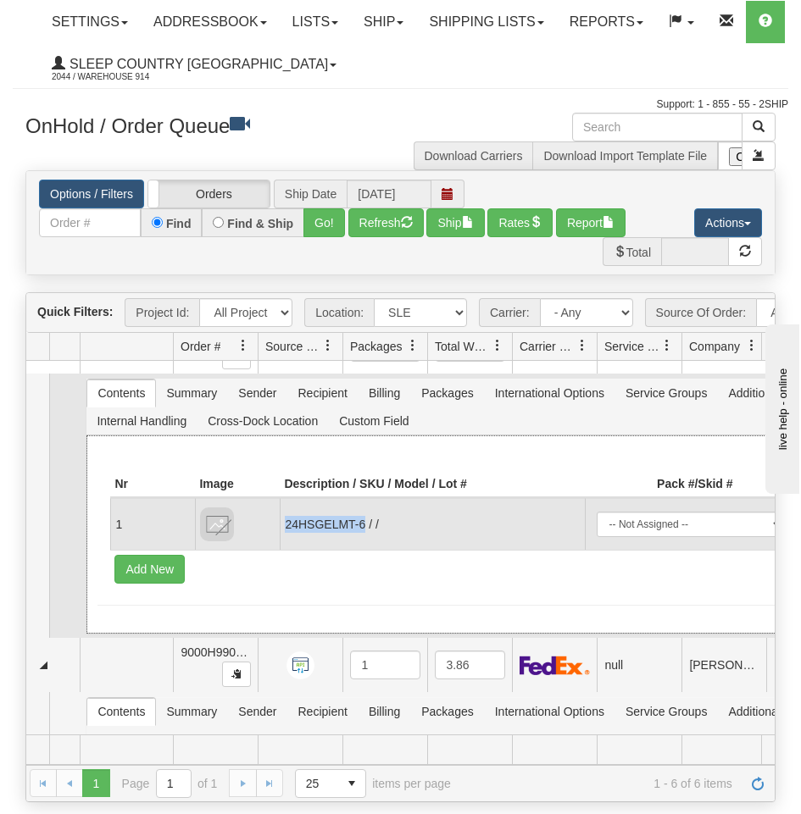
drag, startPoint x: 284, startPoint y: 536, endPoint x: 364, endPoint y: 539, distance: 79.7
click at [364, 539] on td "24HSGELMT-6 / /" at bounding box center [432, 524] width 304 height 52
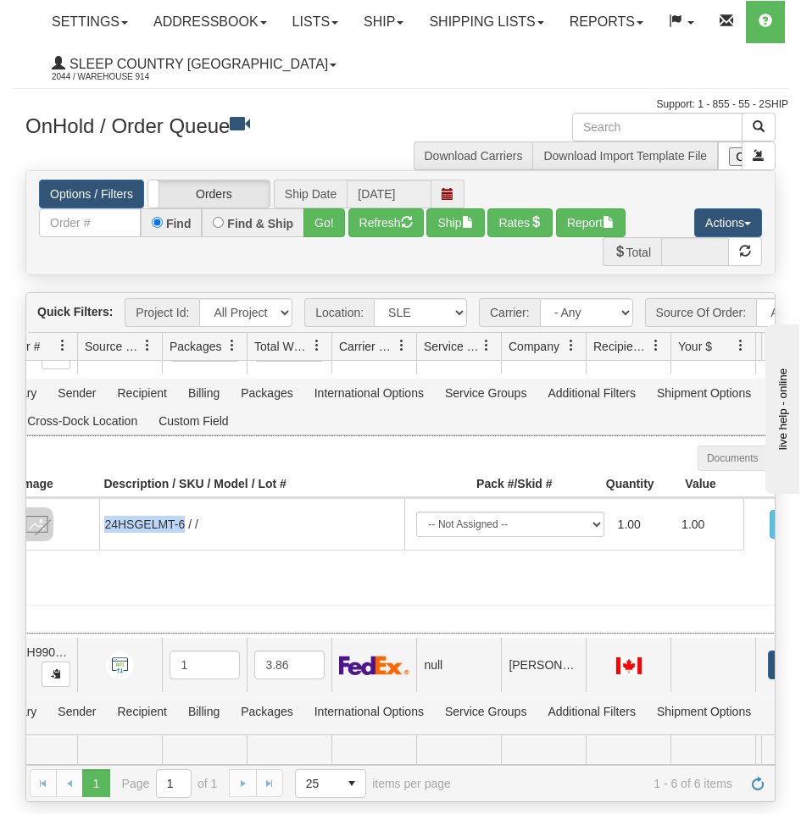
scroll to position [0, 0]
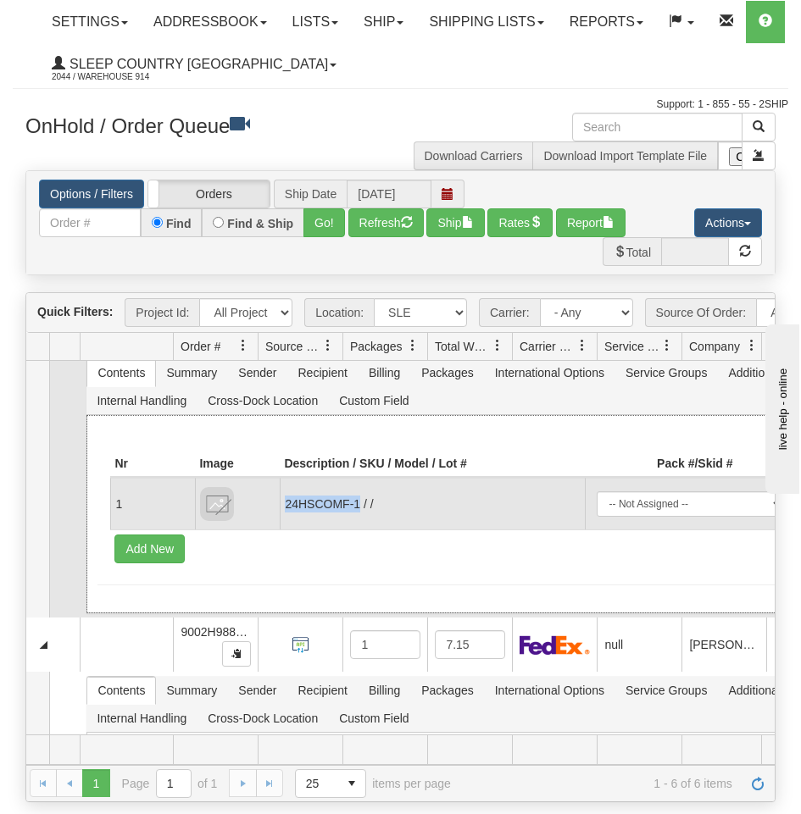
drag, startPoint x: 67, startPoint y: 519, endPoint x: 285, endPoint y: 519, distance: 217.8
click at [285, 519] on td "24HSCOMF-1 / /" at bounding box center [432, 504] width 304 height 52
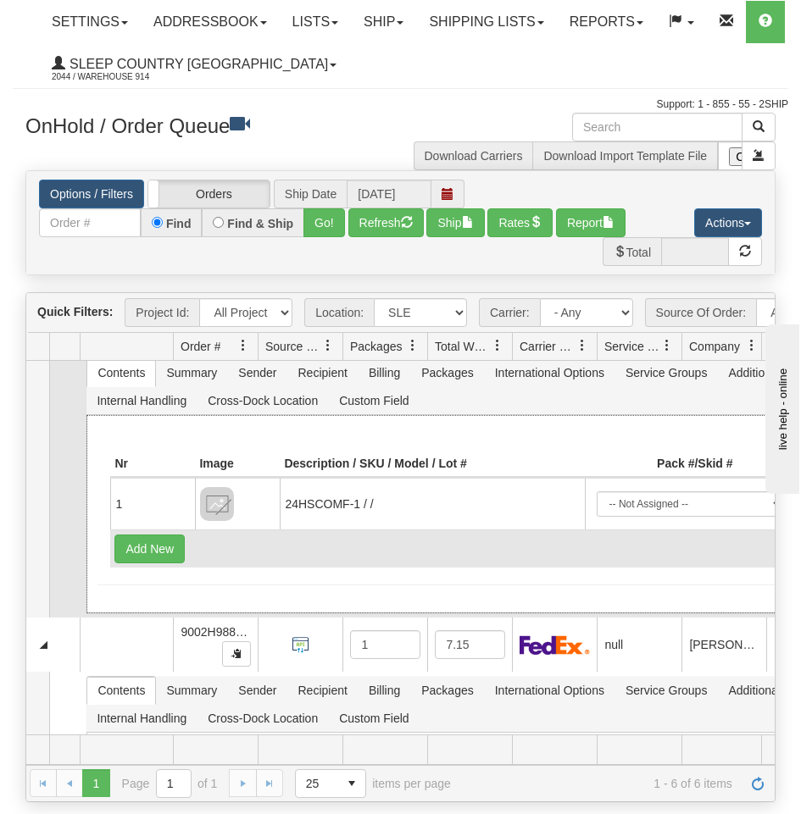
click at [570, 544] on td "Add New" at bounding box center [516, 549] width 813 height 38
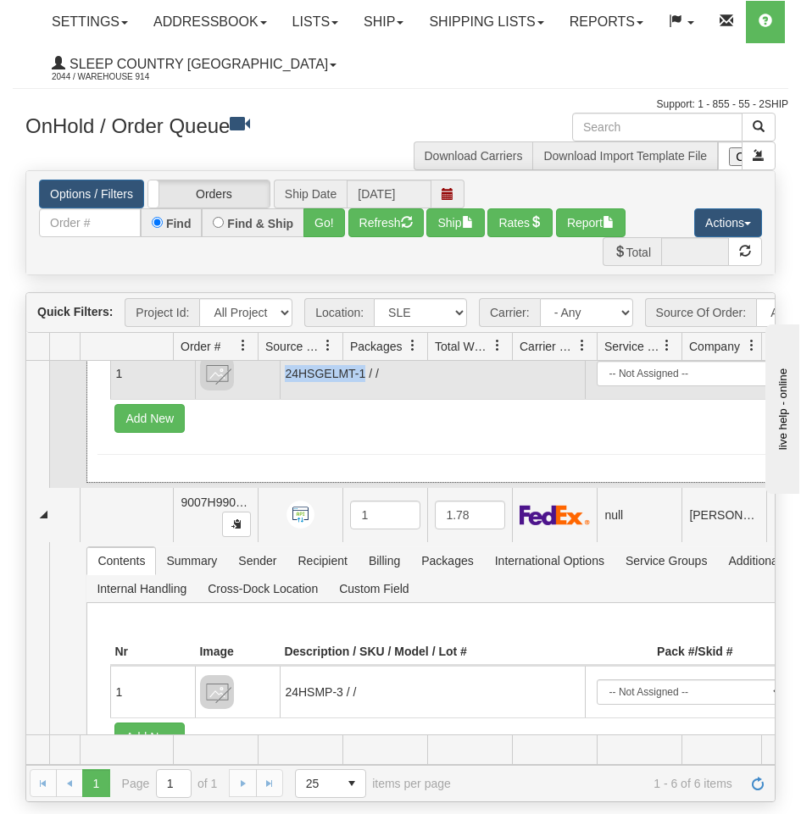
drag, startPoint x: 286, startPoint y: 393, endPoint x: 364, endPoint y: 392, distance: 78.0
click at [364, 392] on td "24HSGELMT-1 / /" at bounding box center [432, 373] width 304 height 52
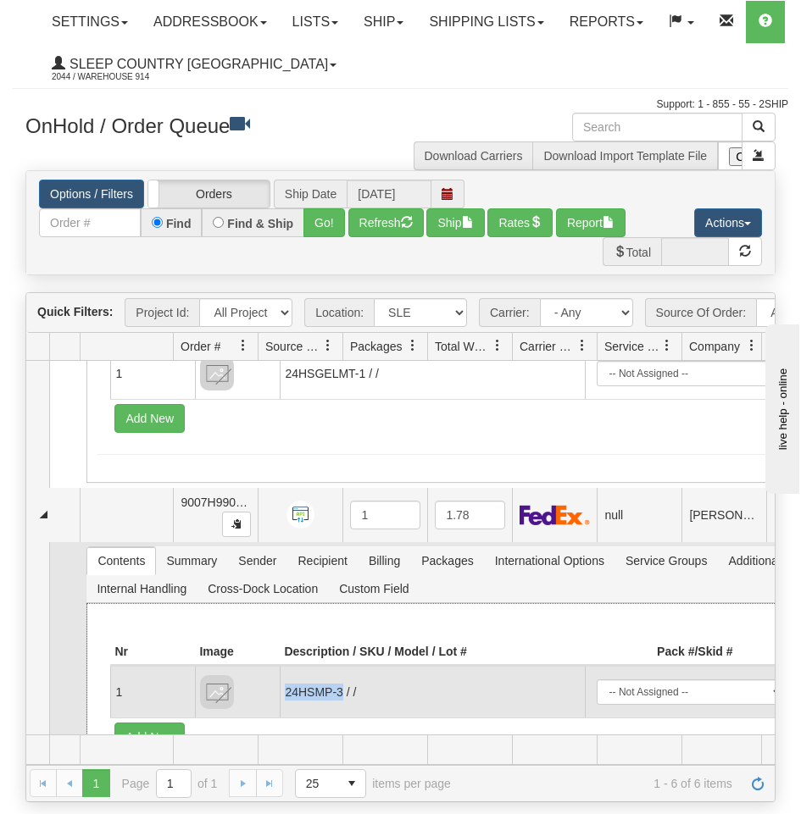
drag, startPoint x: 286, startPoint y: 706, endPoint x: 342, endPoint y: 707, distance: 56.8
click at [342, 707] on td "24HSMP-3 / /" at bounding box center [432, 692] width 304 height 52
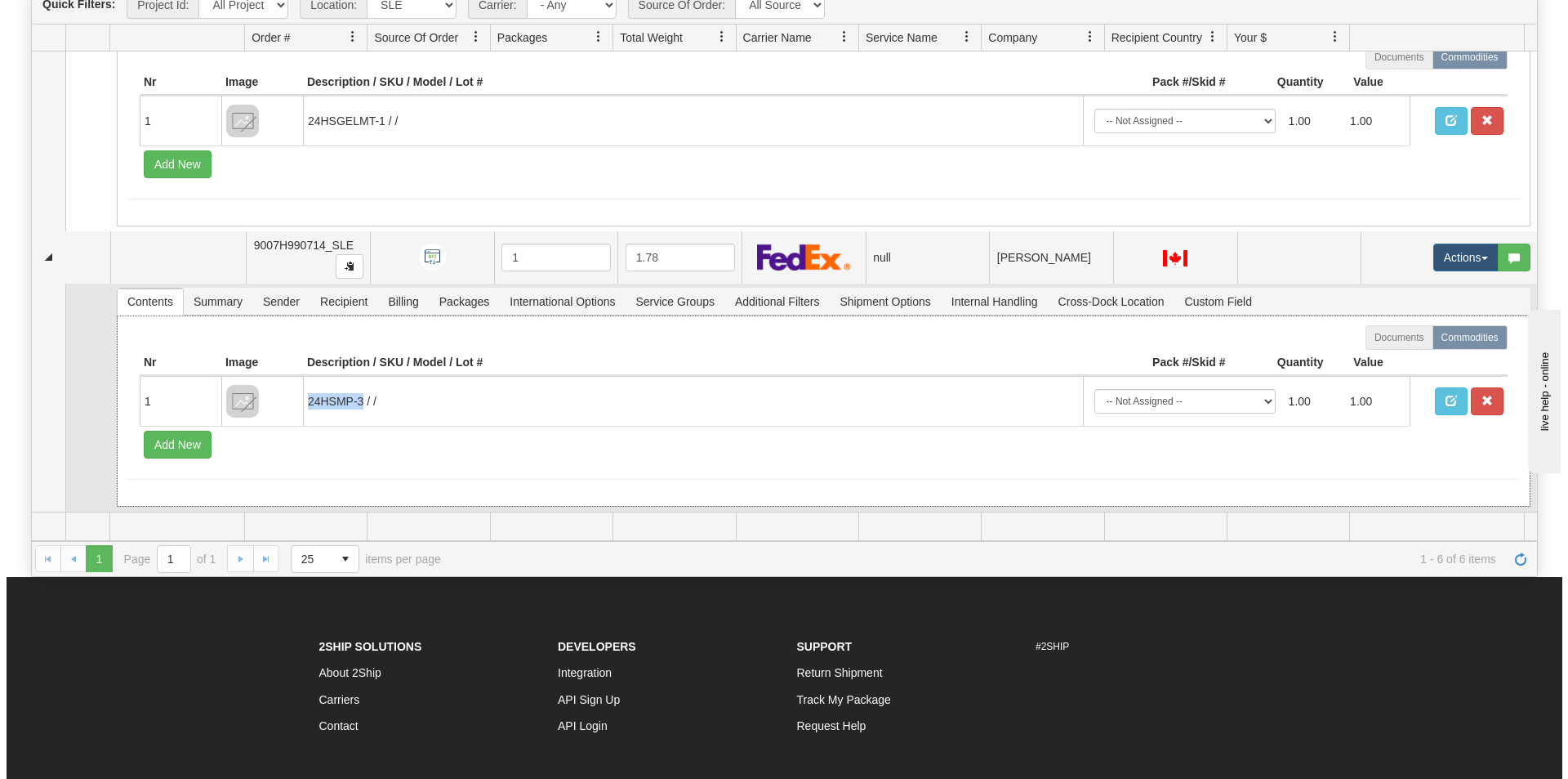
scroll to position [82, 0]
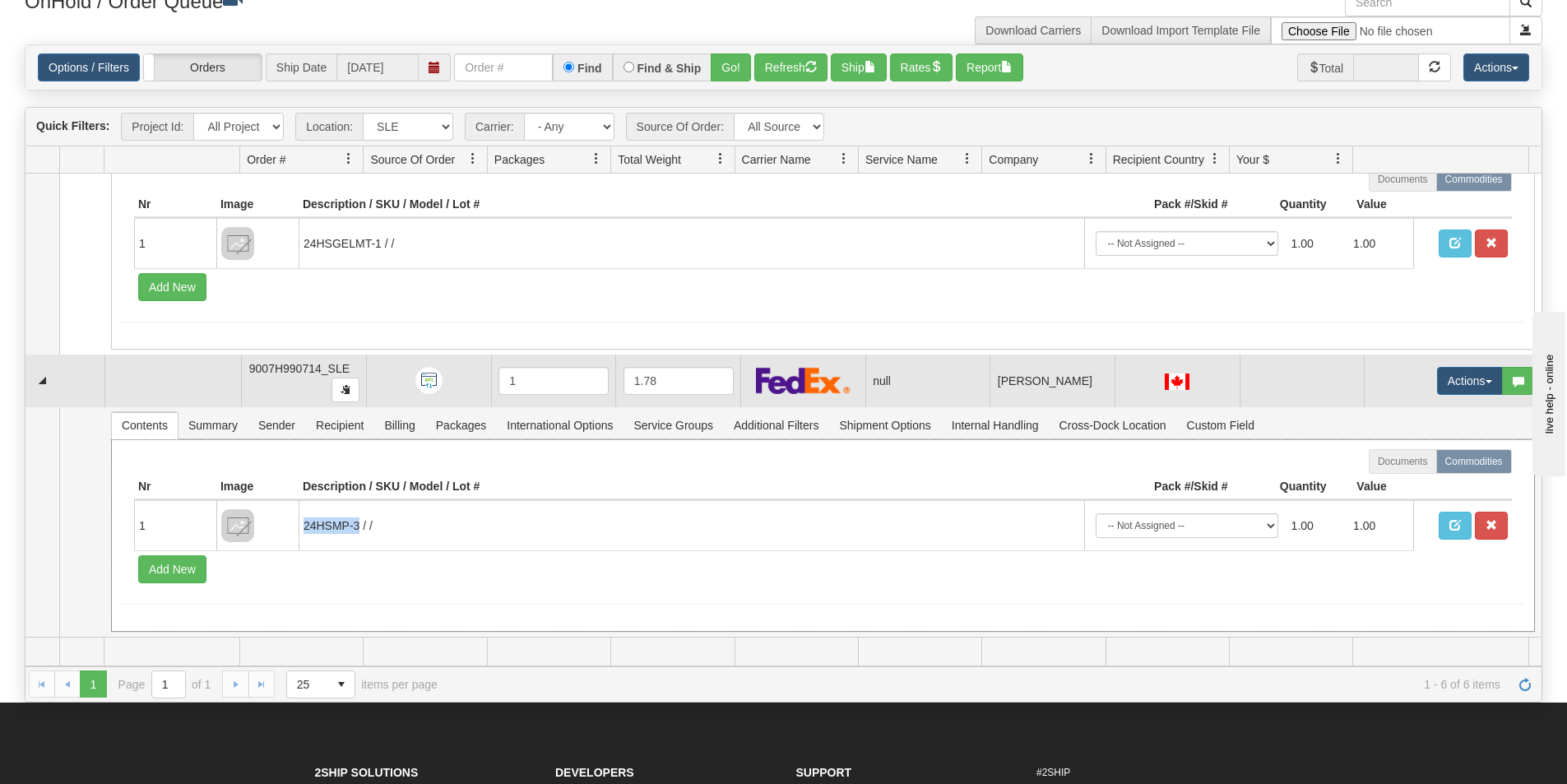
click at [1450, 396] on td "Actions Open Refresh Rates Rate All Services Ship Delete Edit Items Aggregation…" at bounding box center [1452, 380] width 178 height 52
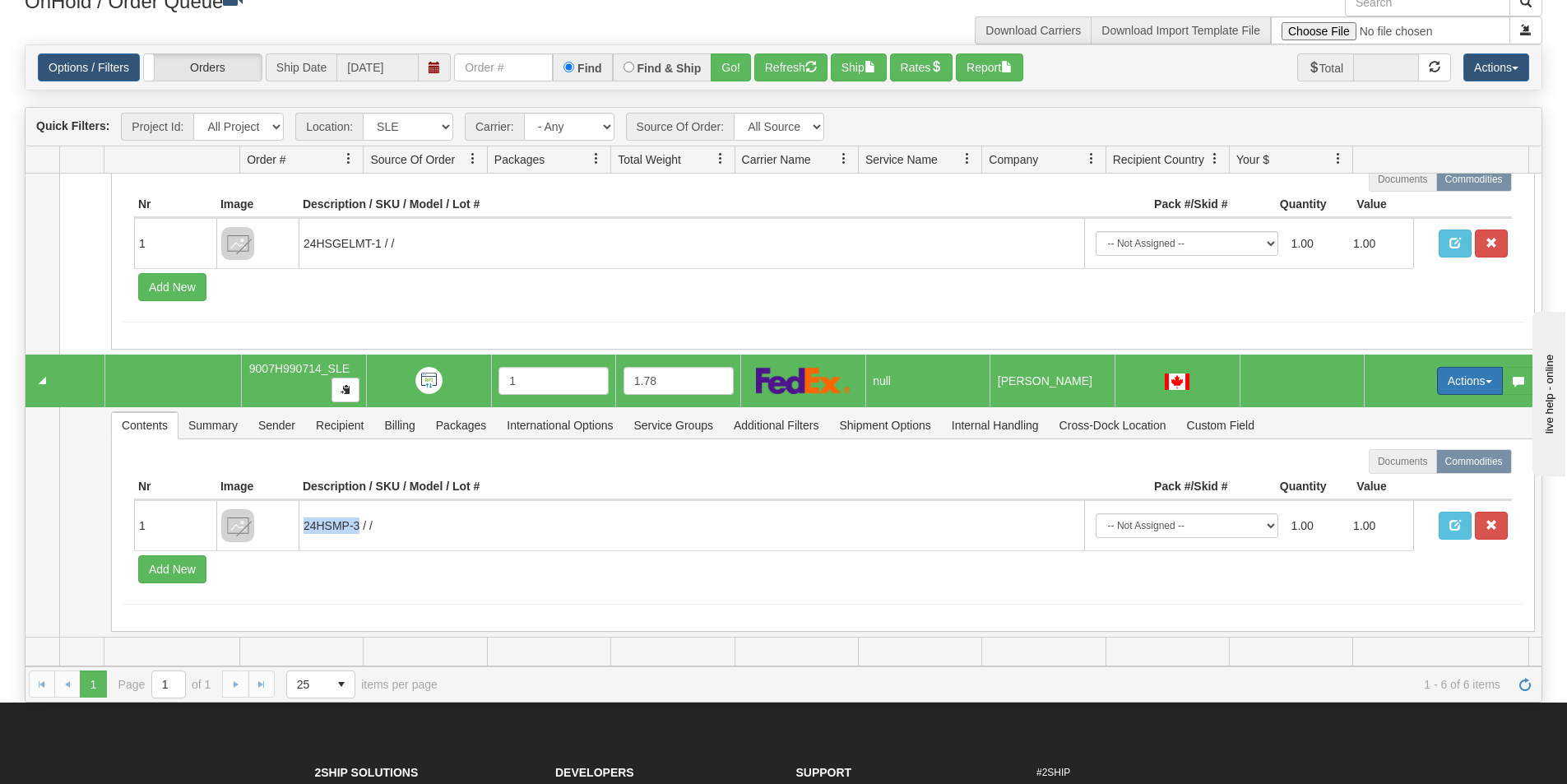
click at [1444, 381] on button "Actions" at bounding box center [1470, 380] width 66 height 28
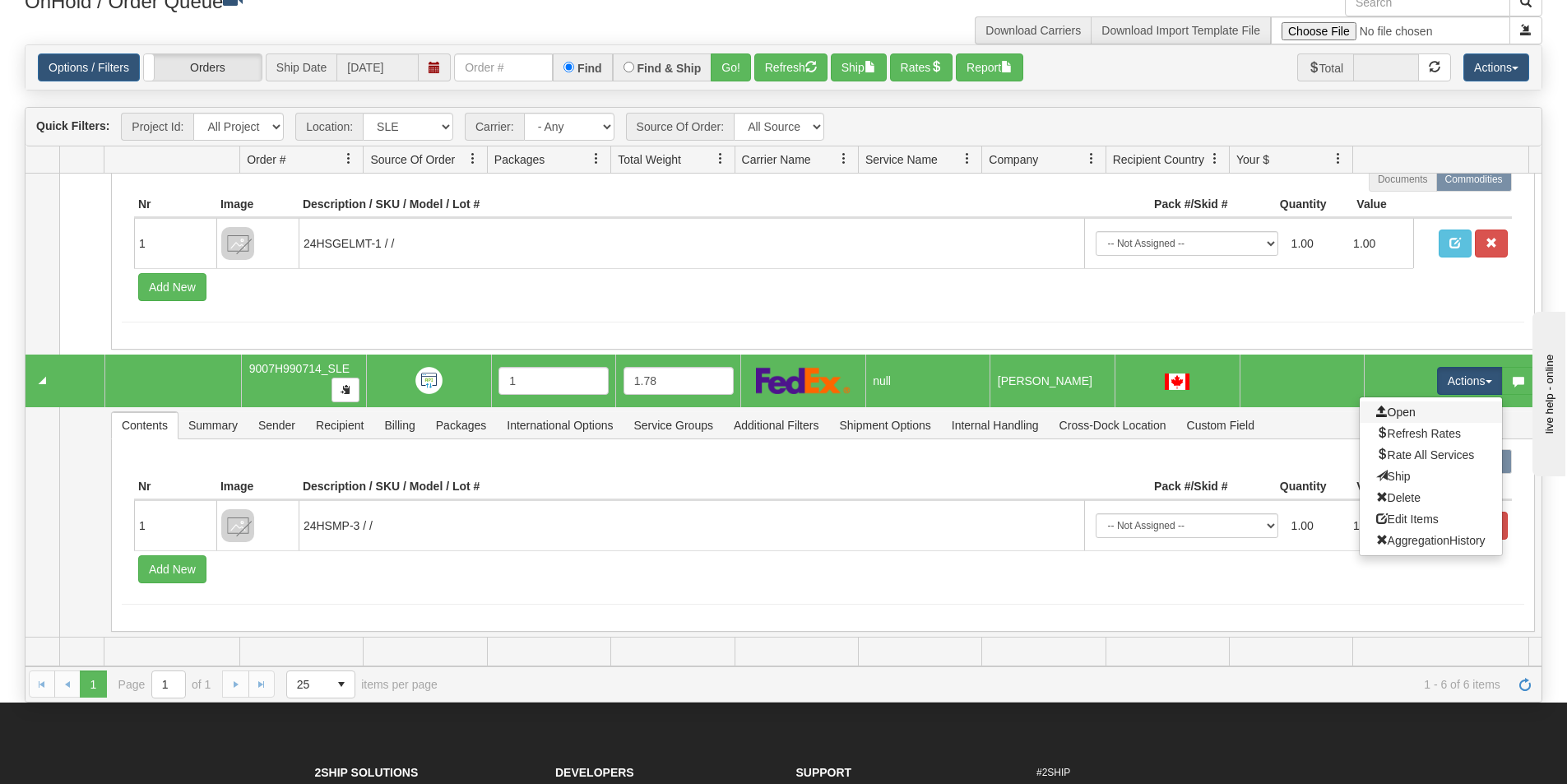
click at [1437, 404] on link "Open" at bounding box center [1431, 412] width 143 height 21
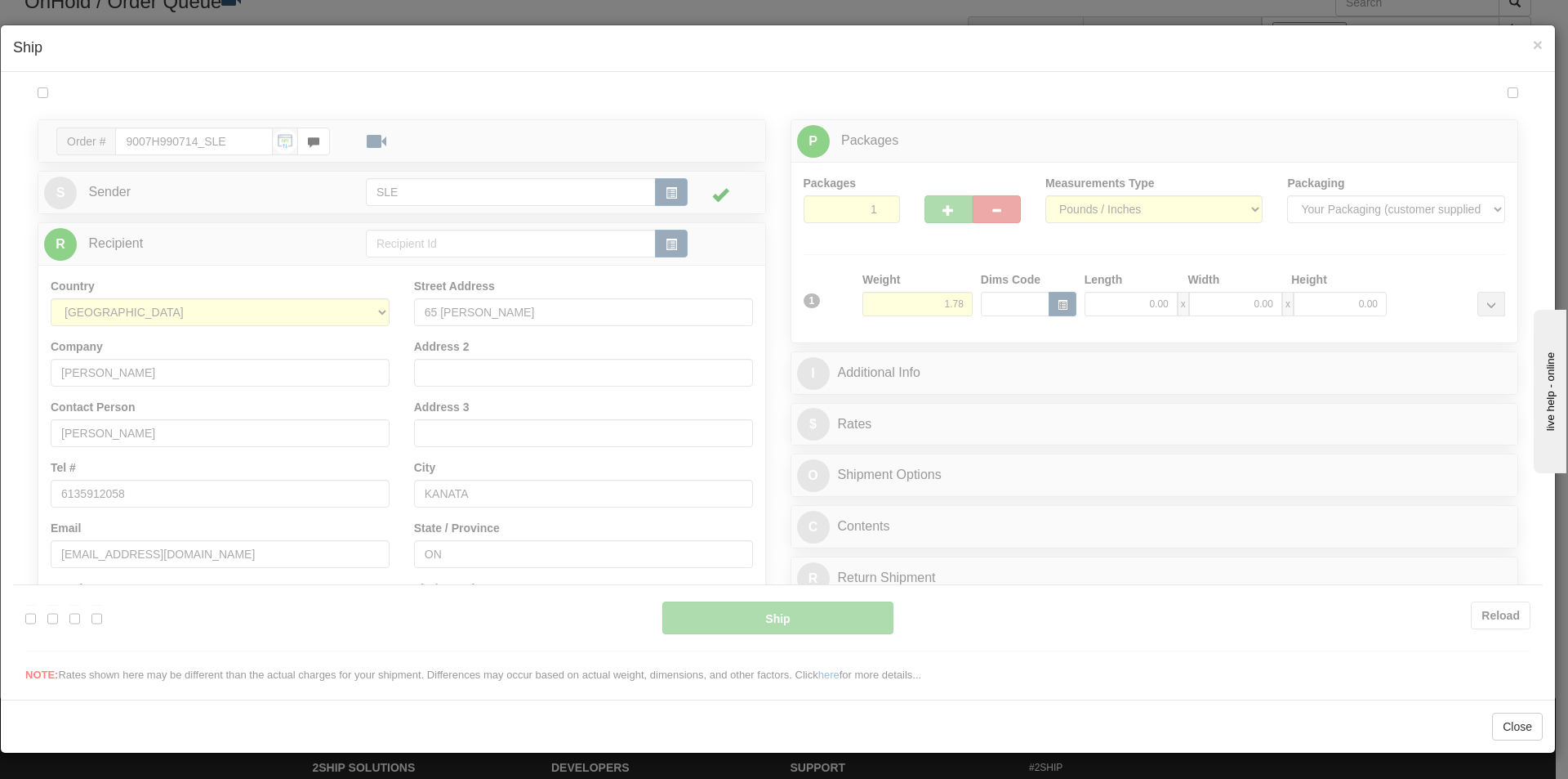
scroll to position [0, 0]
type input "17:06"
type input "16:00"
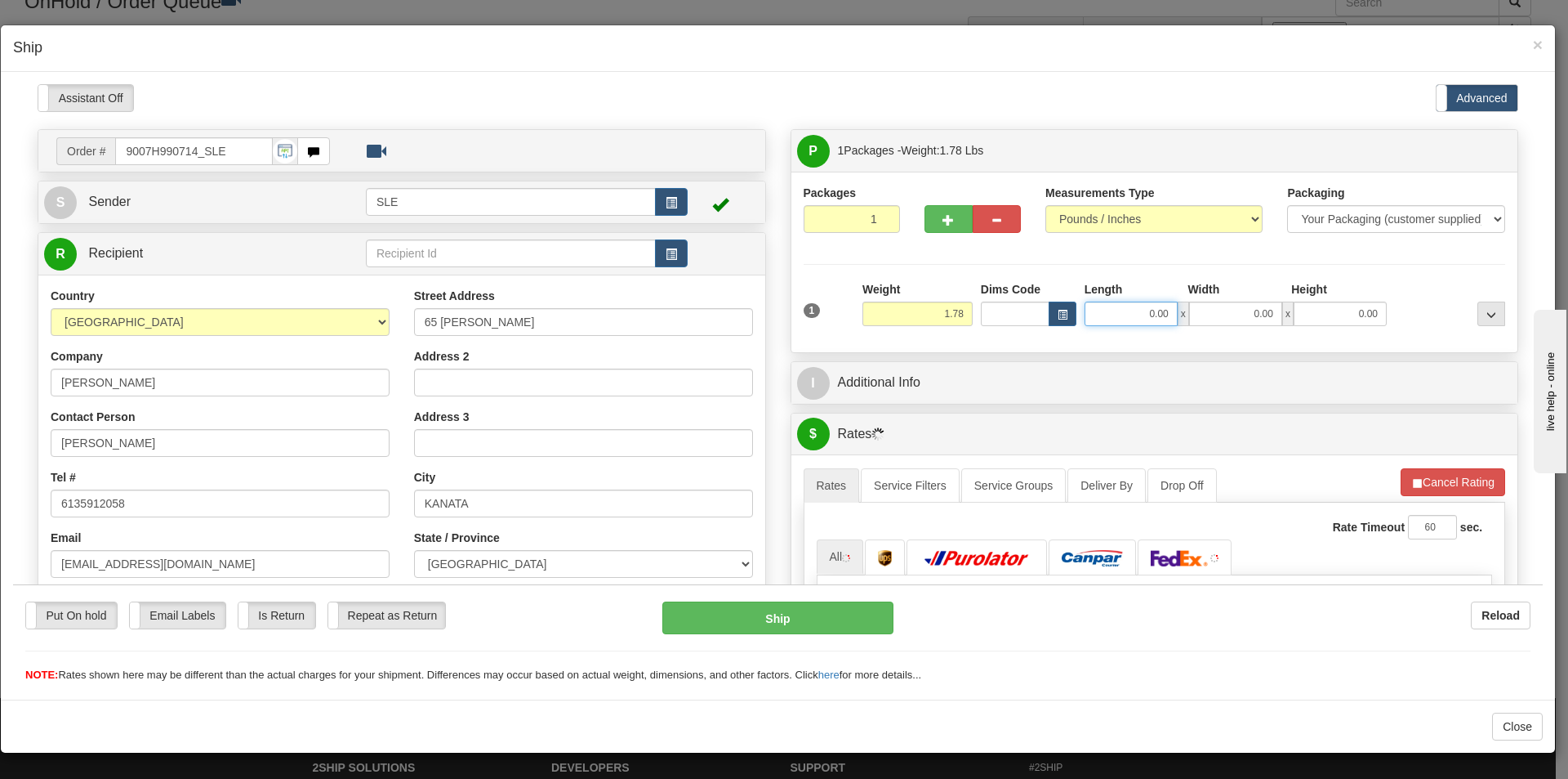
click at [1118, 309] on input "0.00" at bounding box center [1130, 312] width 93 height 24
type input "10.00"
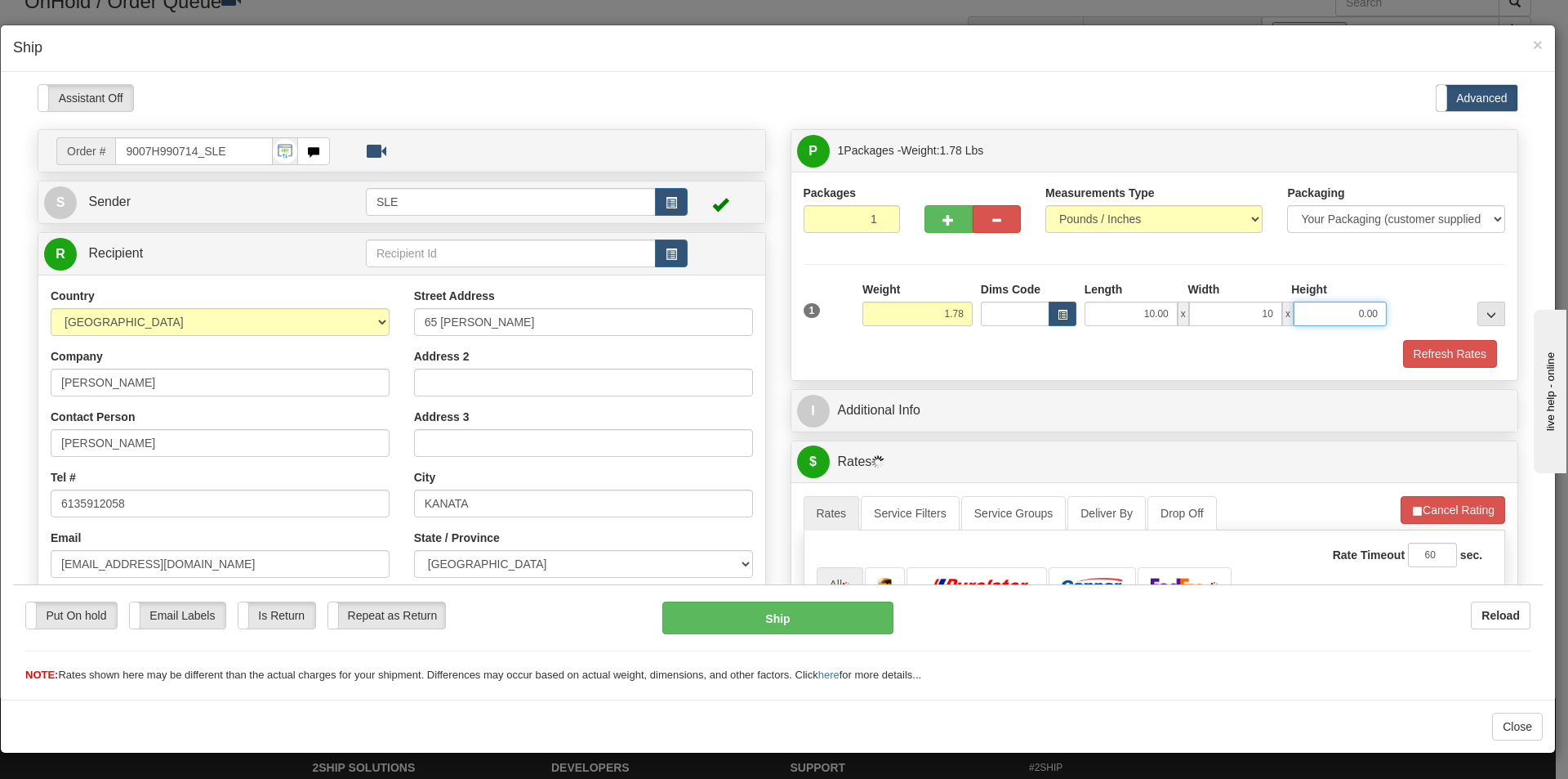
type input "10.00"
type input "2.50"
click at [1403, 339] on button "Refresh Rates" at bounding box center [1449, 353] width 93 height 28
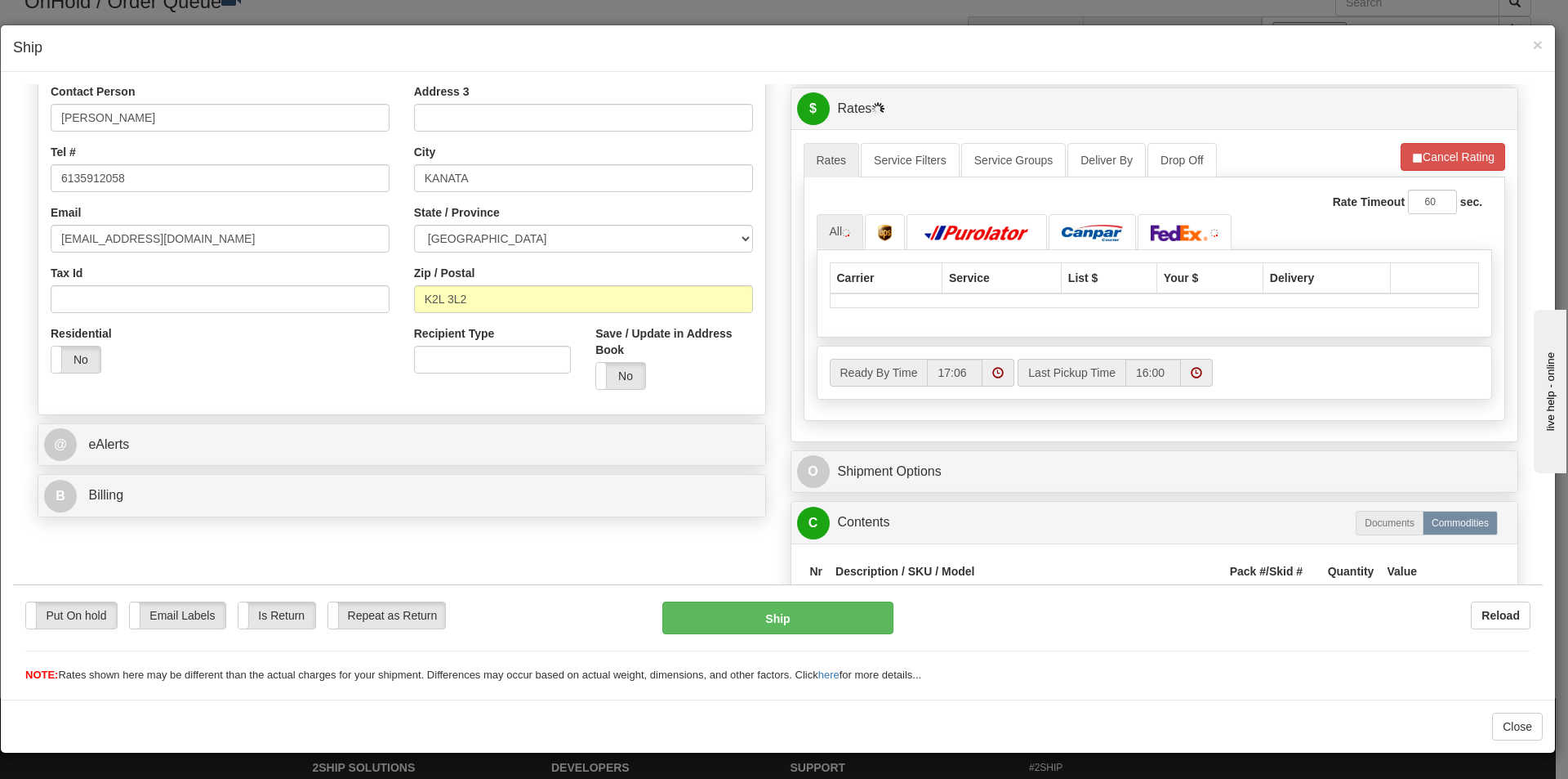
scroll to position [327, 0]
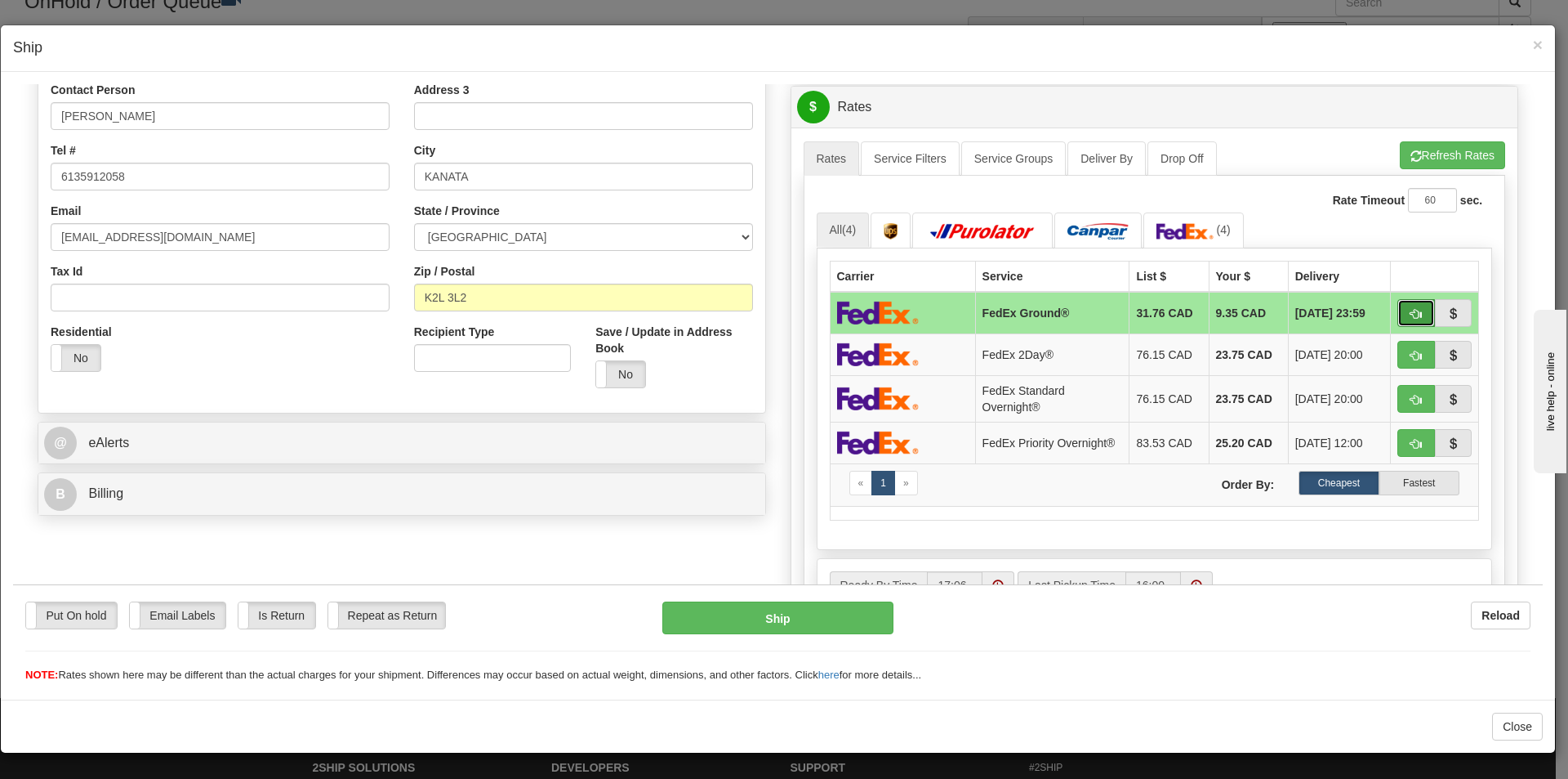
click at [1410, 309] on span "button" at bounding box center [1416, 312] width 12 height 11
type input "92"
click at [1410, 312] on span "button" at bounding box center [1416, 312] width 12 height 11
click at [1400, 303] on button "button" at bounding box center [1416, 311] width 38 height 28
click at [1095, 518] on td at bounding box center [1155, 512] width 650 height 13
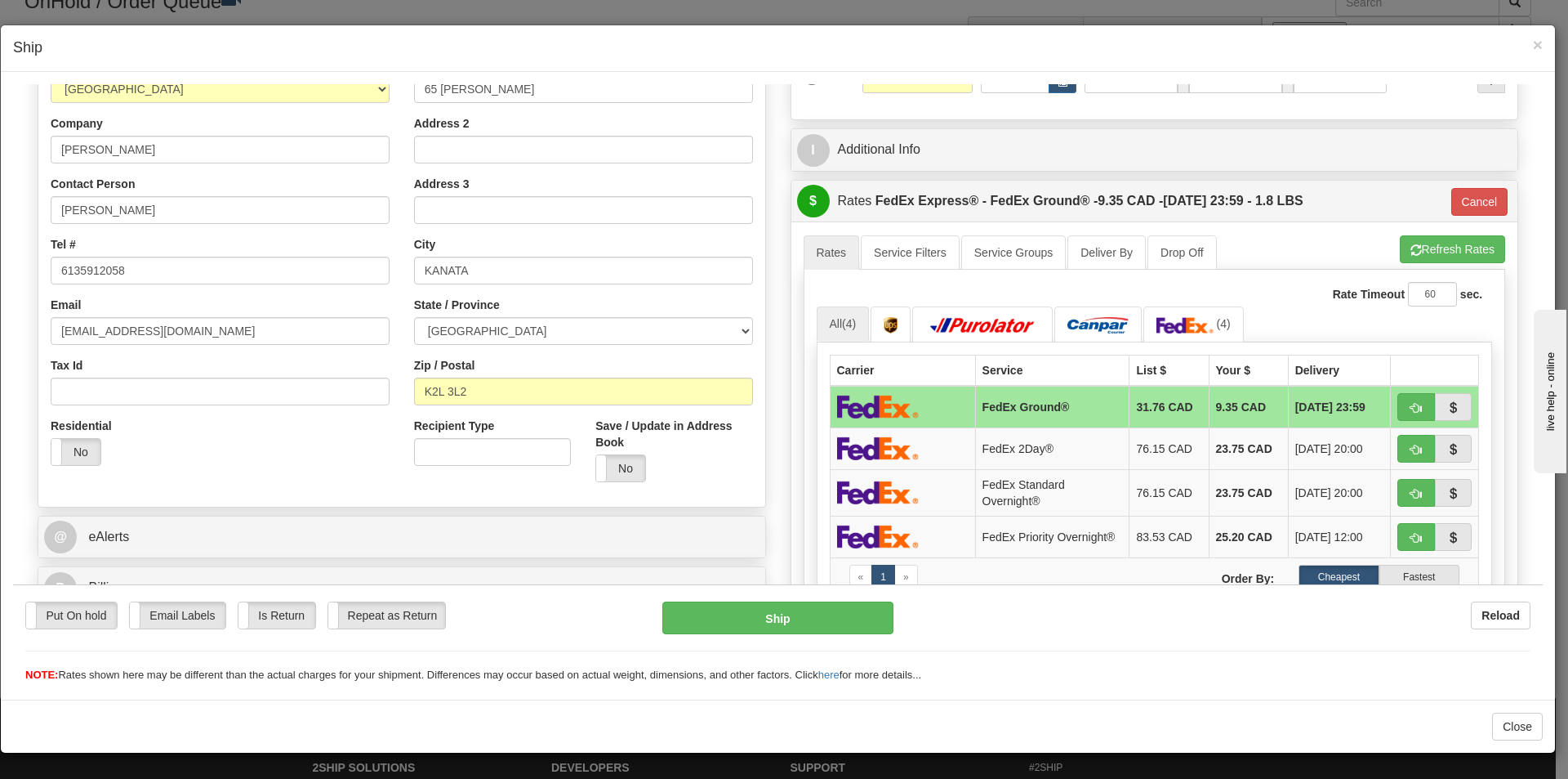
scroll to position [213, 0]
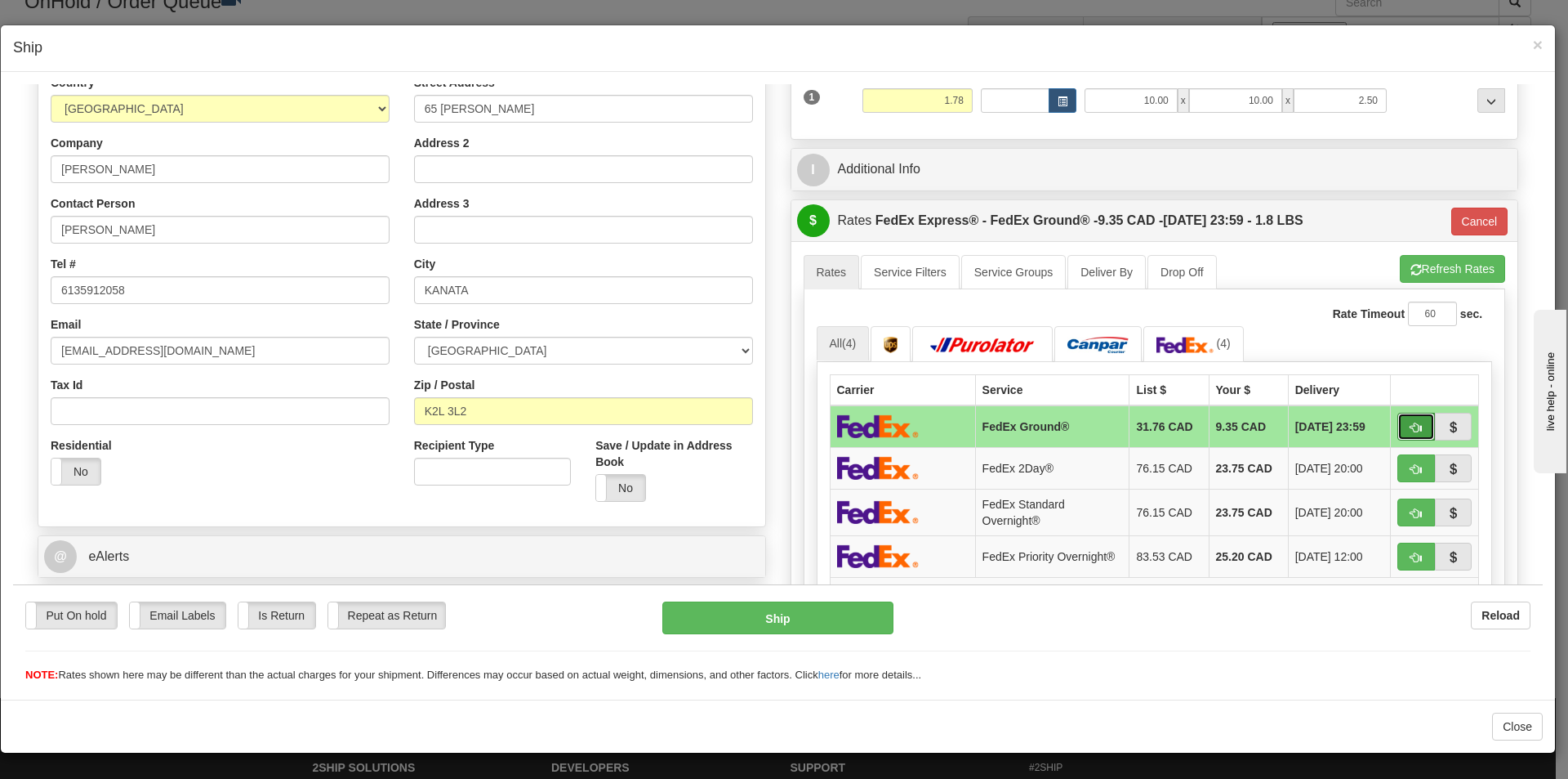
click at [1397, 426] on button "button" at bounding box center [1416, 425] width 38 height 28
click at [1397, 424] on button "button" at bounding box center [1416, 425] width 38 height 28
click at [1397, 423] on button "button" at bounding box center [1416, 425] width 38 height 28
click at [1397, 419] on button "button" at bounding box center [1416, 425] width 38 height 28
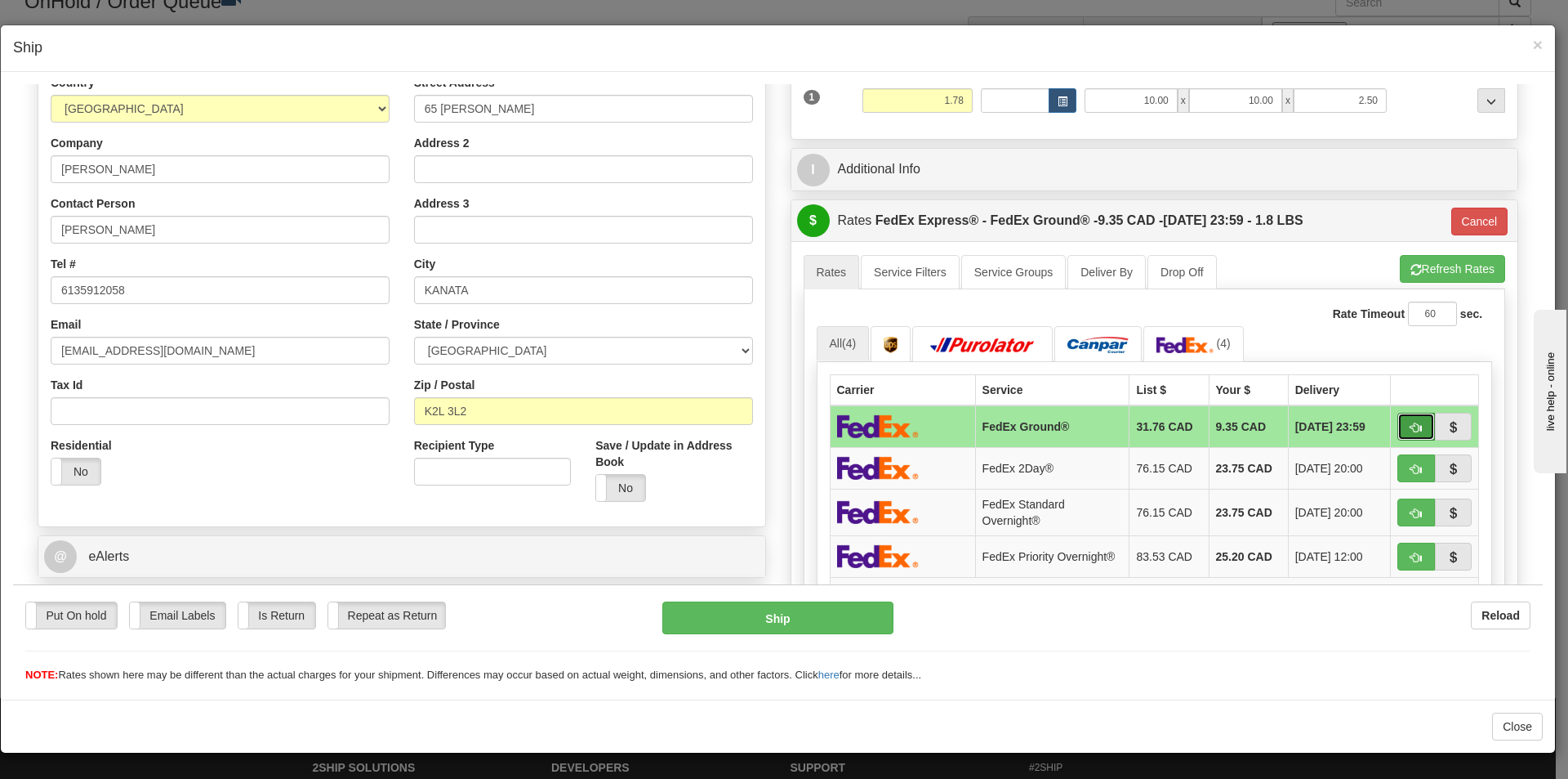
click at [1410, 421] on span "button" at bounding box center [1416, 426] width 12 height 11
click at [1472, 217] on button "Cancel" at bounding box center [1479, 220] width 57 height 28
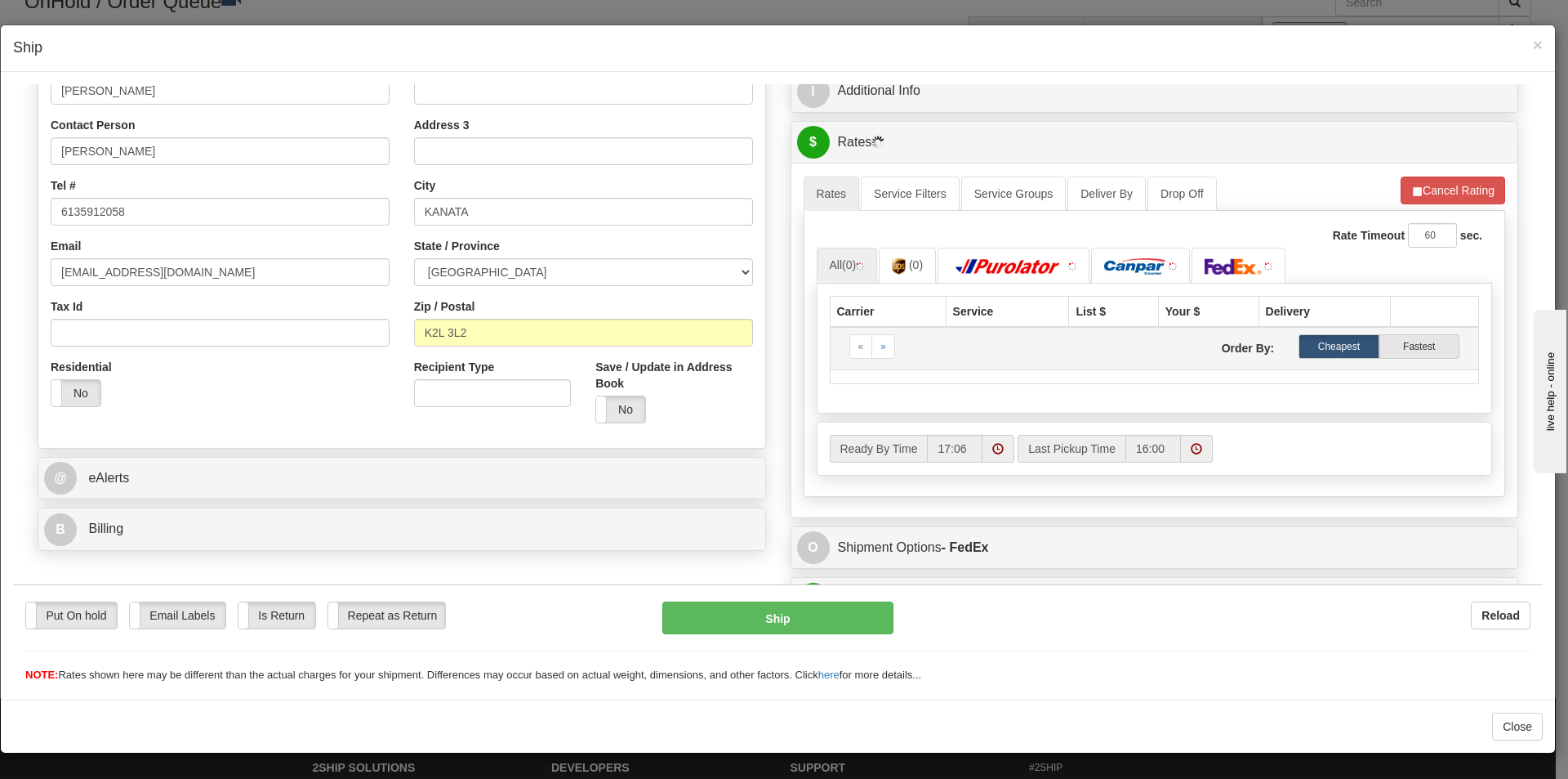
scroll to position [377, 0]
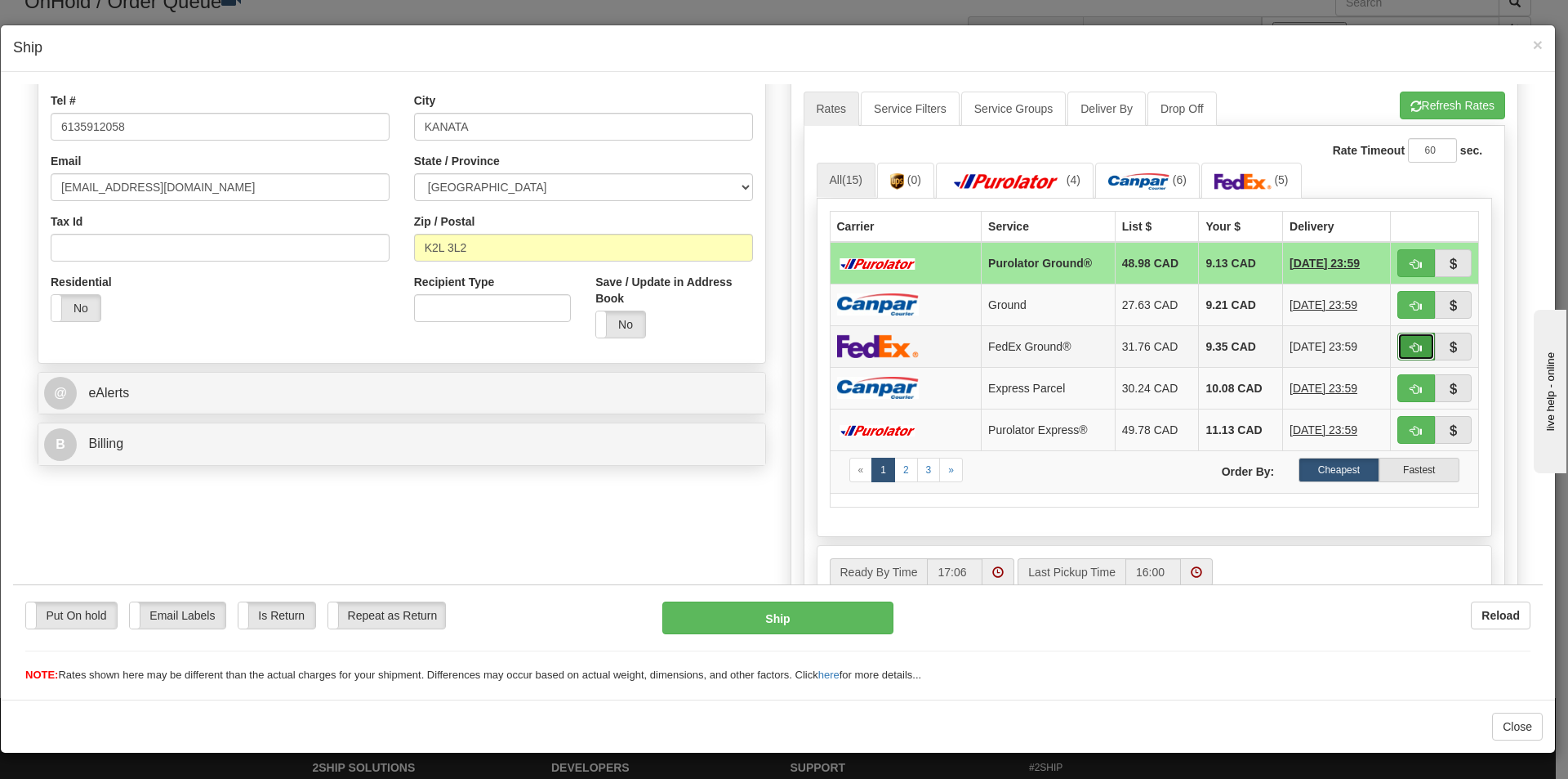
click at [1410, 344] on span "button" at bounding box center [1416, 346] width 12 height 11
type input "92"
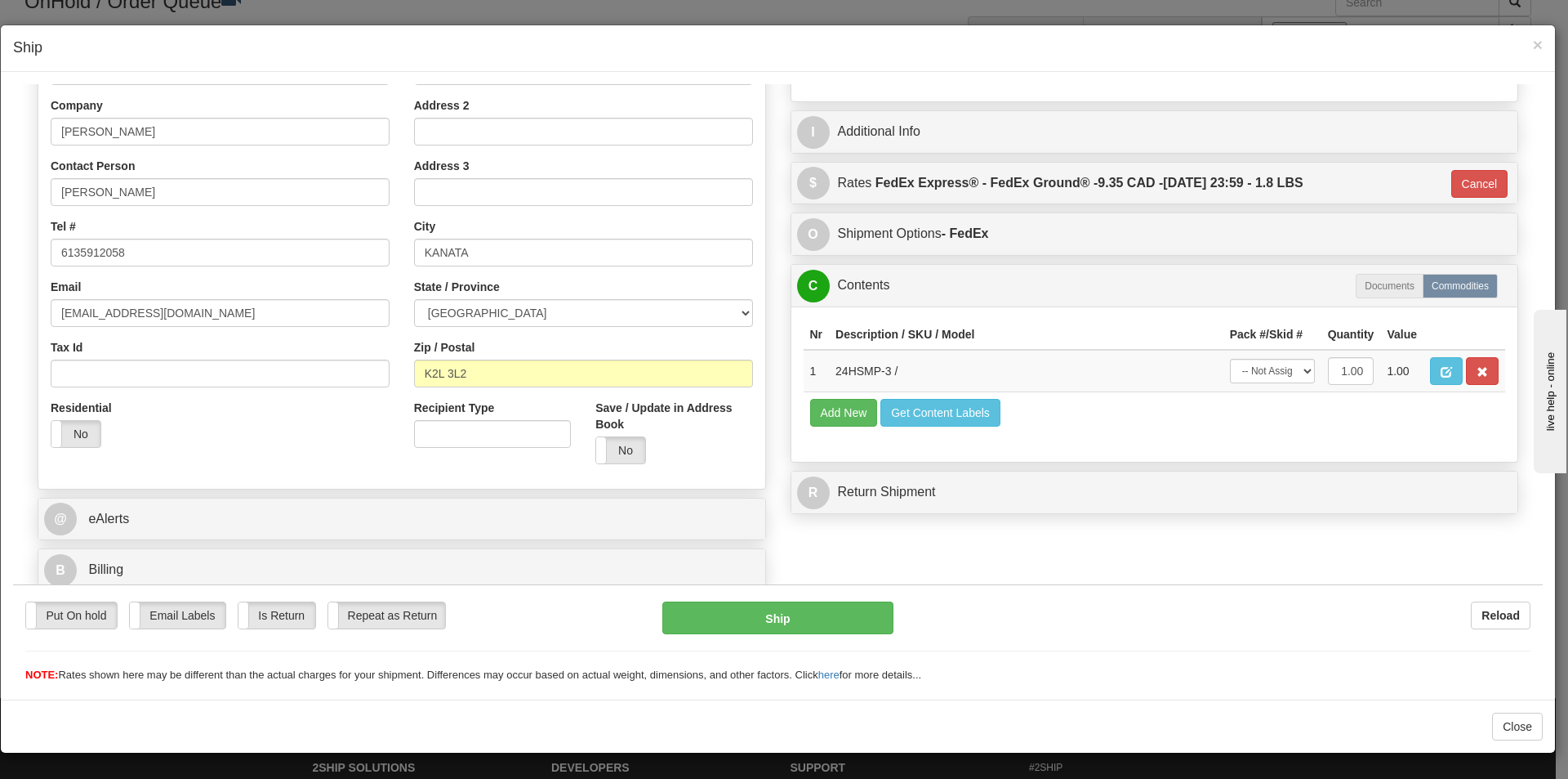
scroll to position [251, 0]
drag, startPoint x: 1282, startPoint y: 372, endPoint x: 1271, endPoint y: 380, distance: 13.6
click at [1282, 372] on select "-- Not Assigned -- Package 1" at bounding box center [1272, 369] width 85 height 24
select select "0"
click at [1230, 358] on select "-- Not Assigned -- Package 1" at bounding box center [1272, 369] width 85 height 24
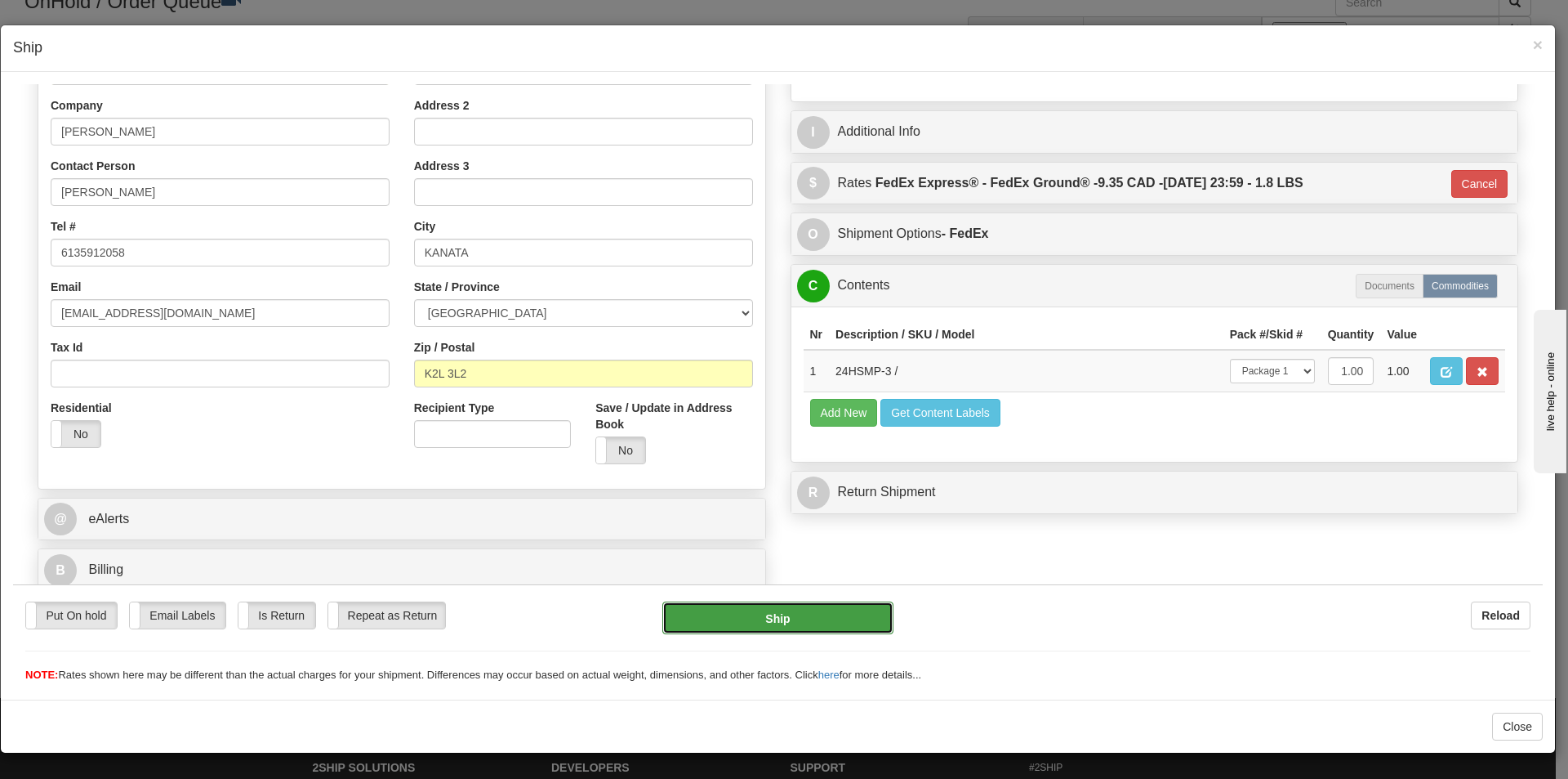
click at [780, 616] on button "Ship" at bounding box center [777, 617] width 230 height 33
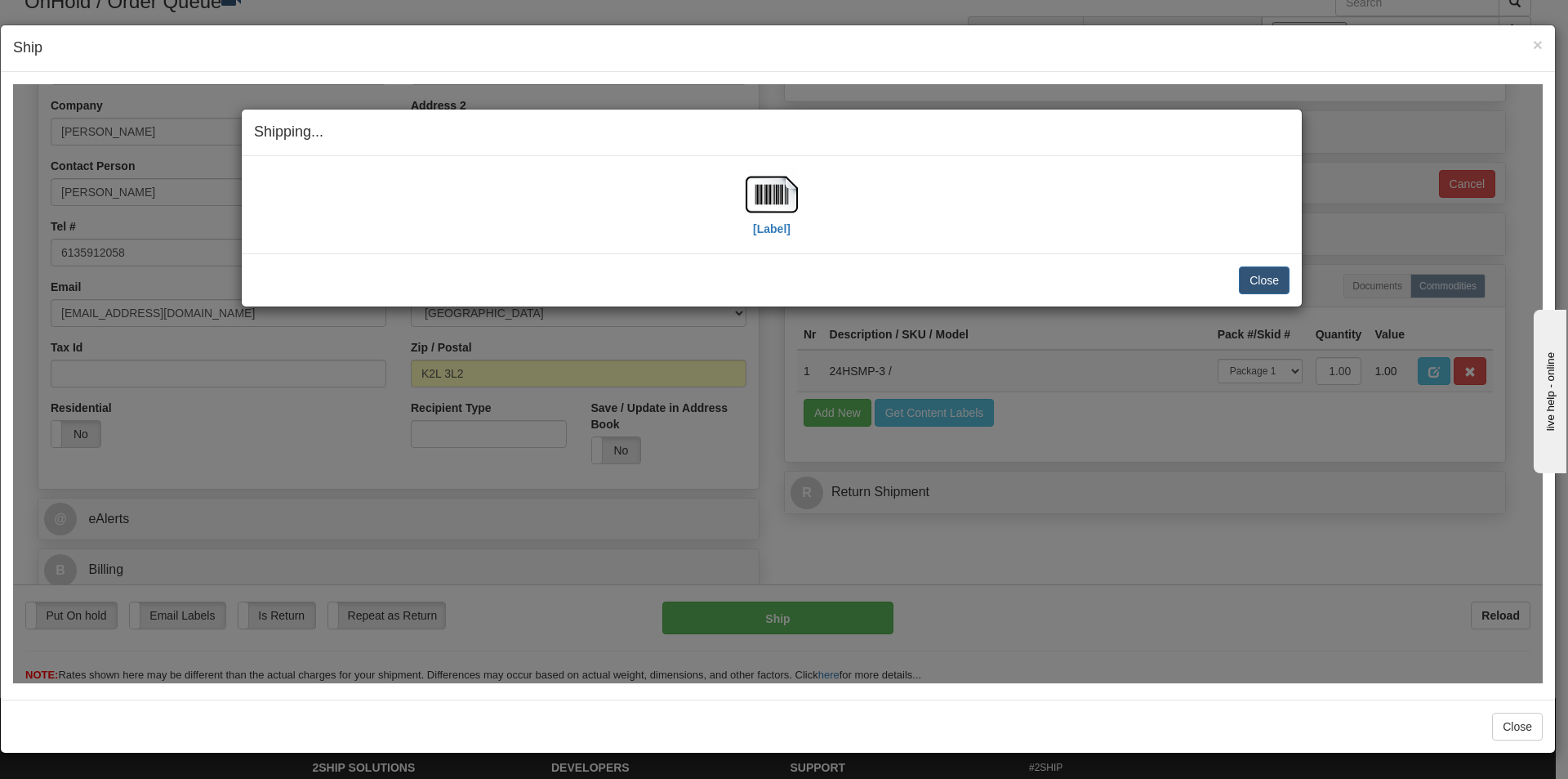
click at [790, 236] on div "[Label]" at bounding box center [772, 203] width 52 height 72
click at [782, 205] on img at bounding box center [772, 194] width 52 height 52
click at [1250, 281] on button "Close" at bounding box center [1264, 279] width 51 height 28
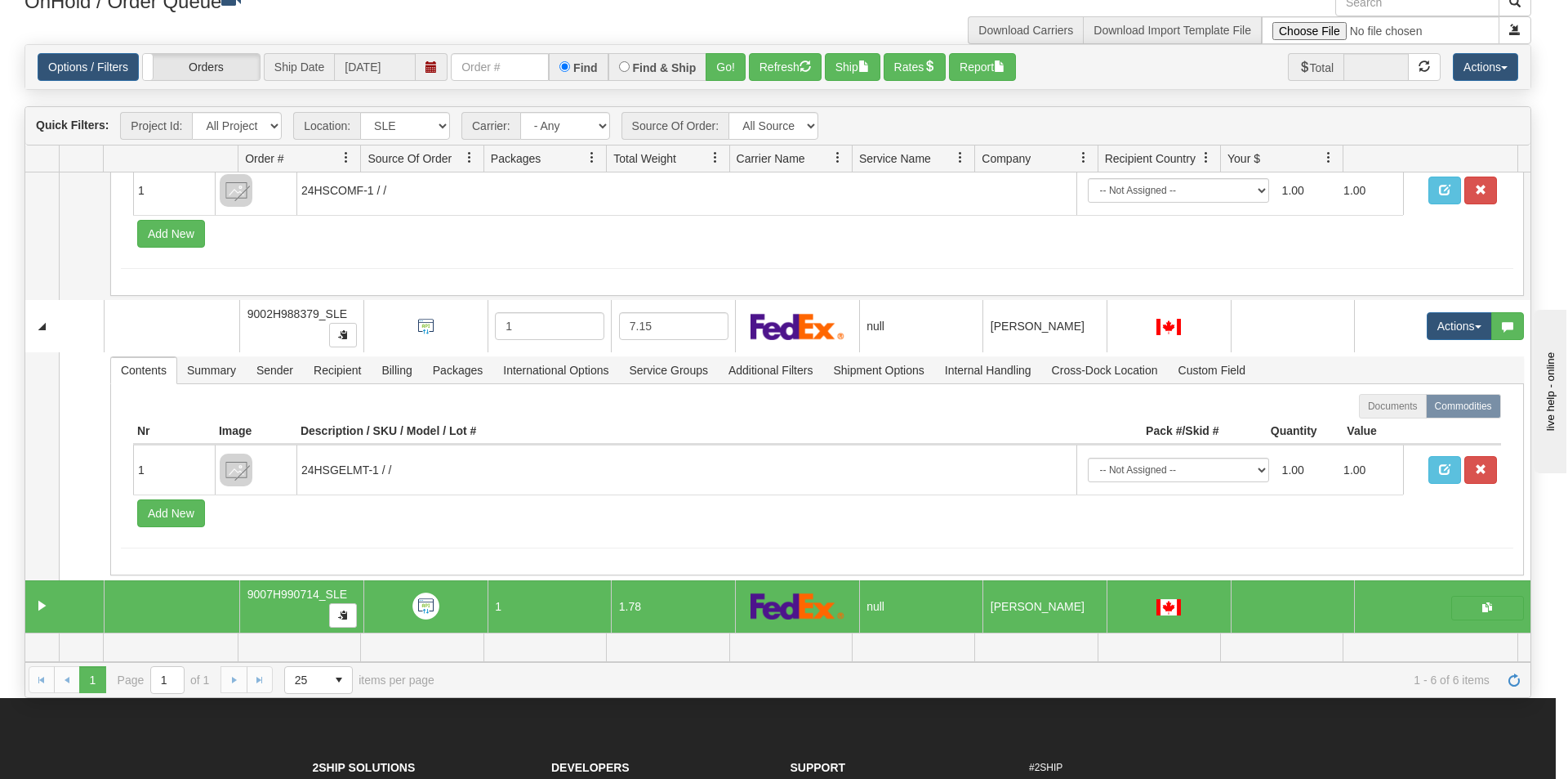
scroll to position [993, 0]
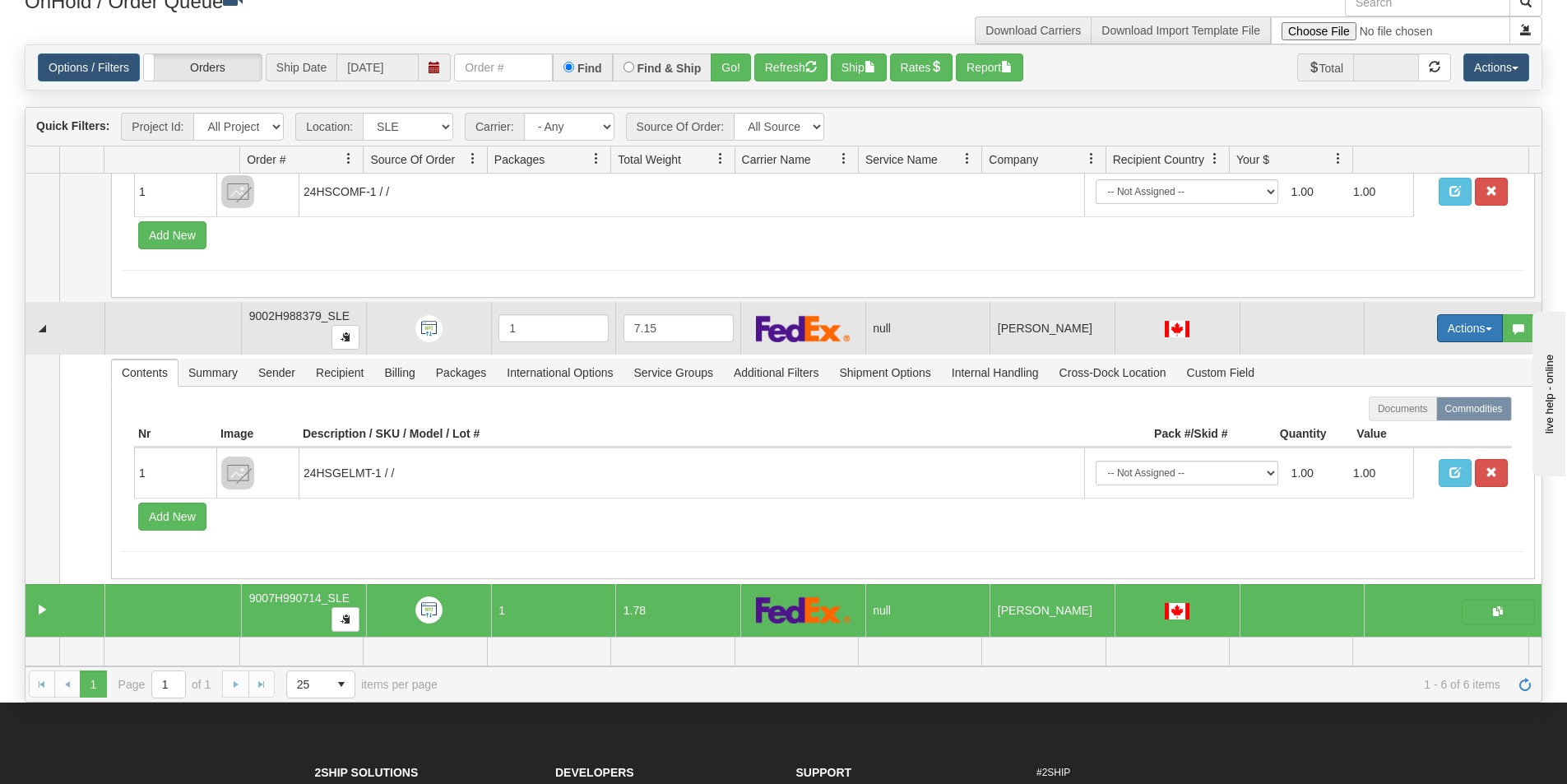
click at [1444, 329] on button "Actions" at bounding box center [1470, 328] width 66 height 28
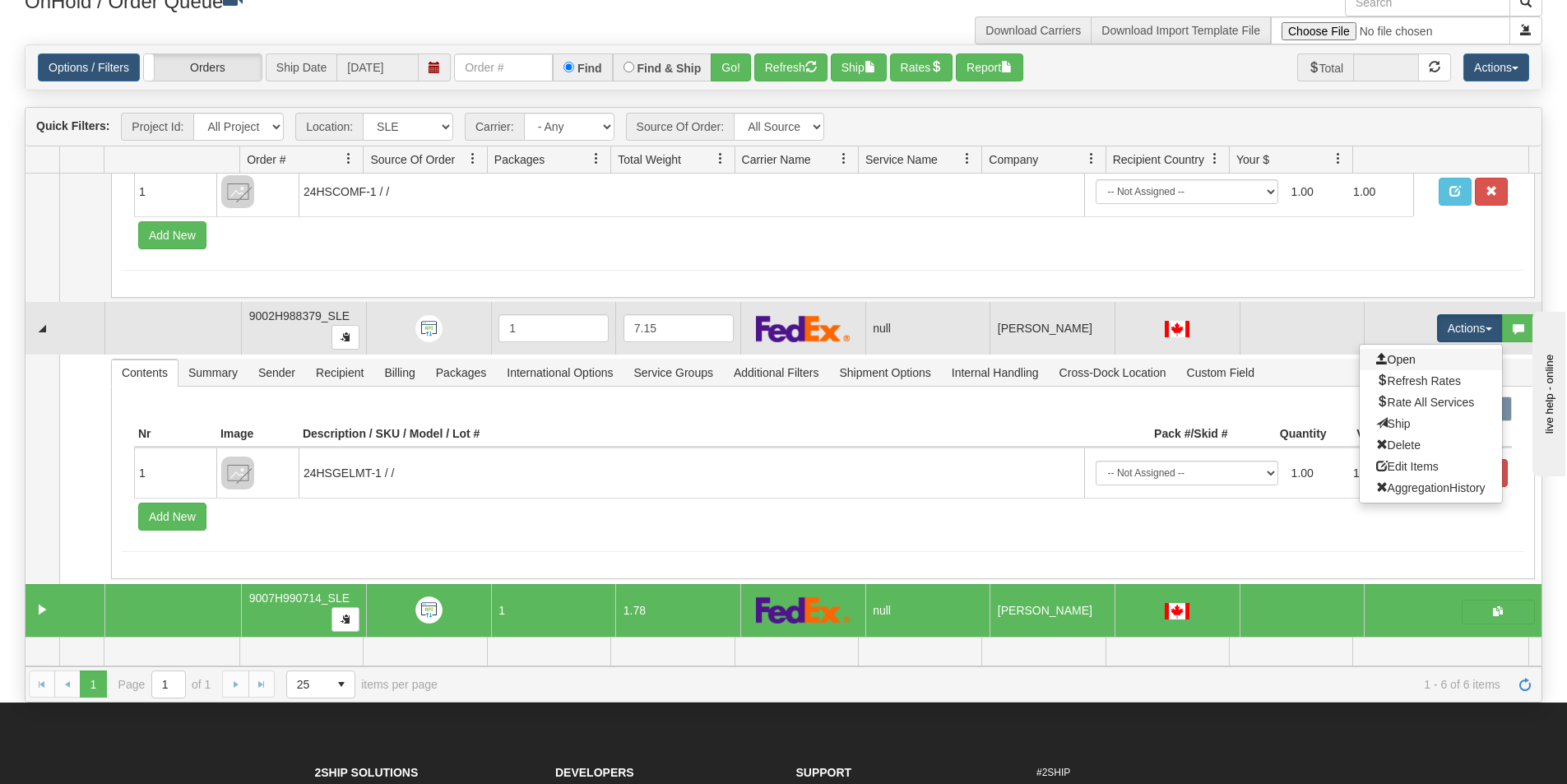
click at [1434, 354] on link "Open" at bounding box center [1431, 359] width 143 height 21
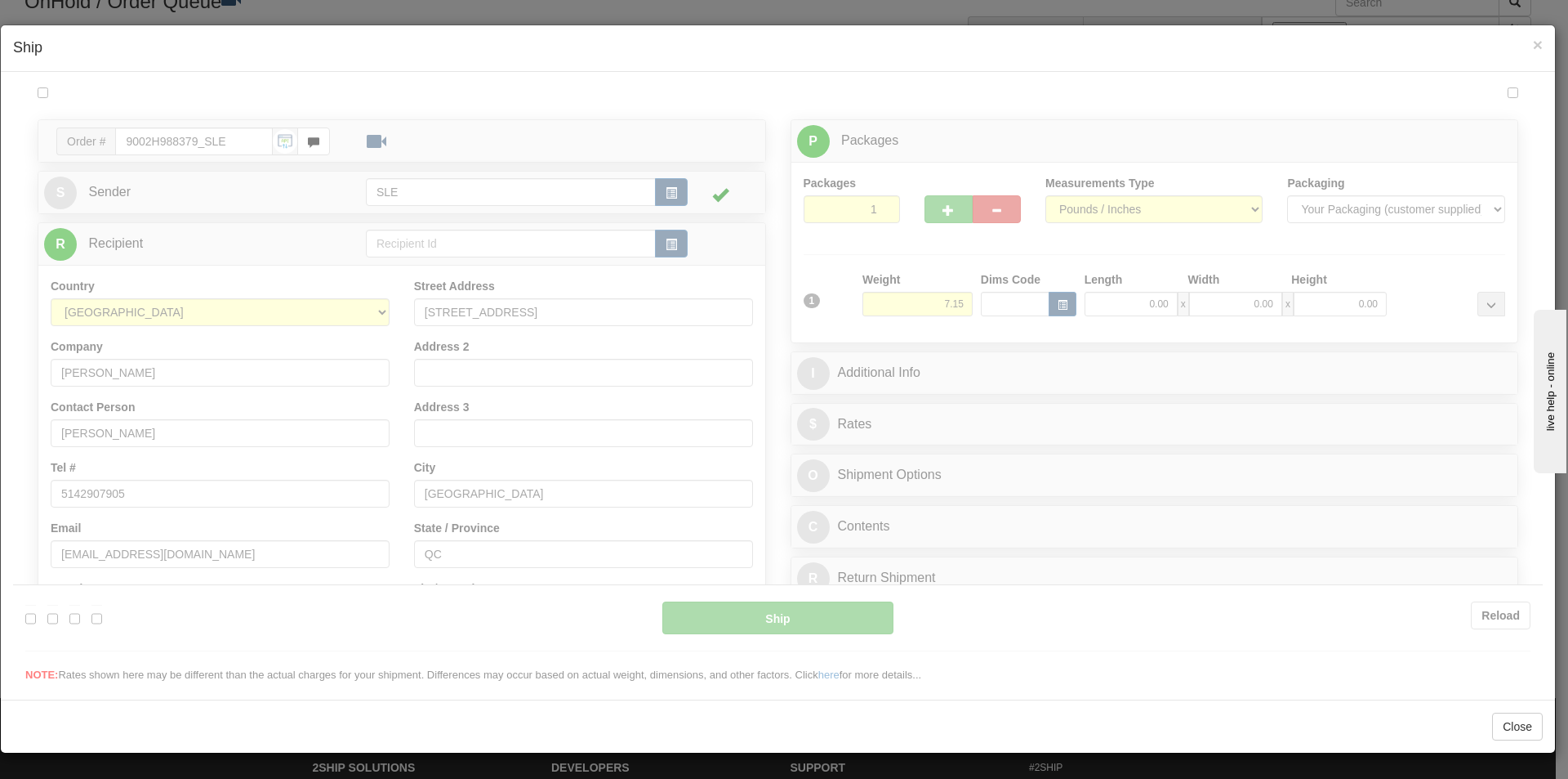
scroll to position [0, 0]
type input "17:08"
type input "16:00"
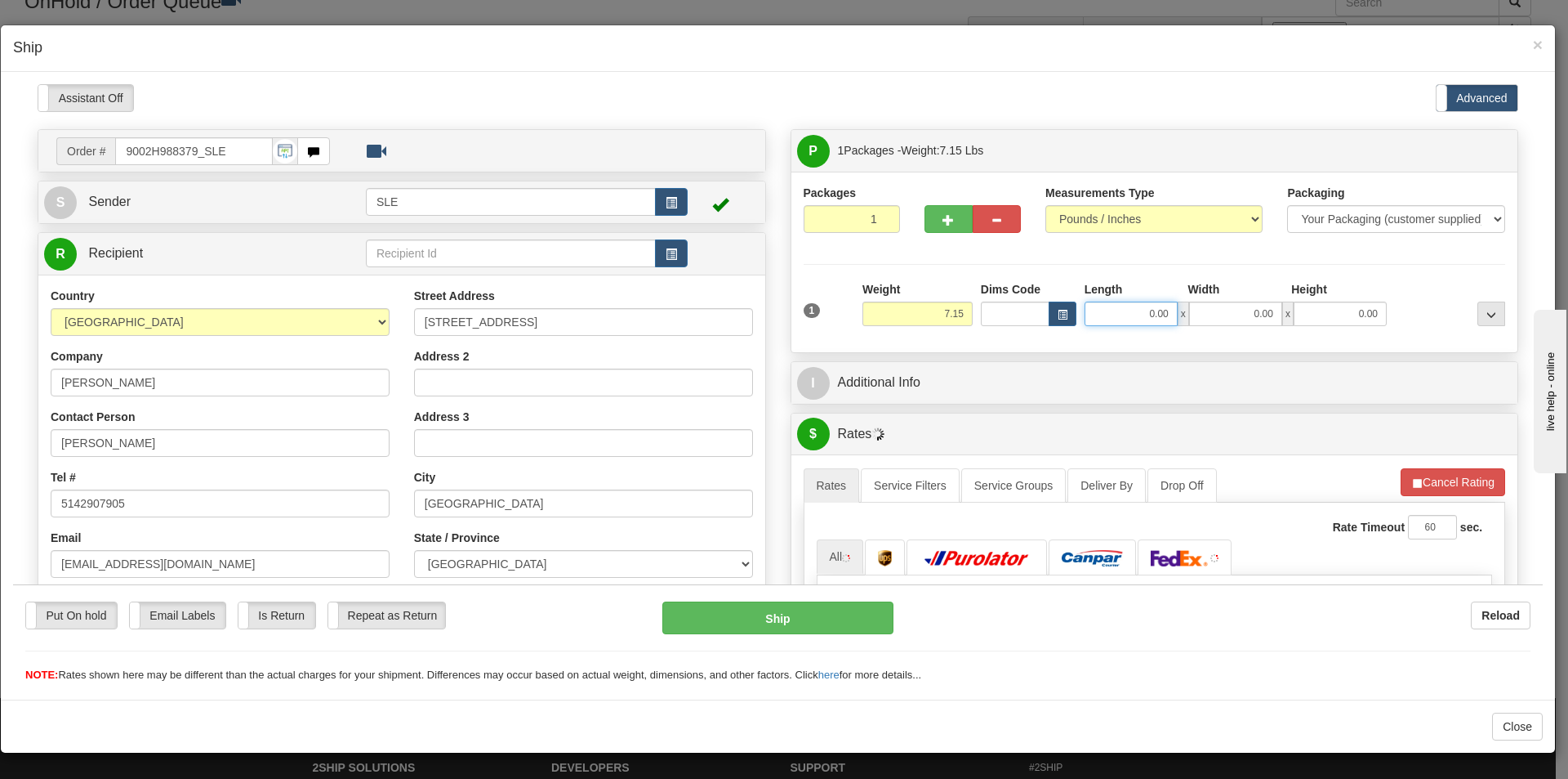
click at [1103, 317] on input "0.00" at bounding box center [1130, 312] width 93 height 24
type input "10.00"
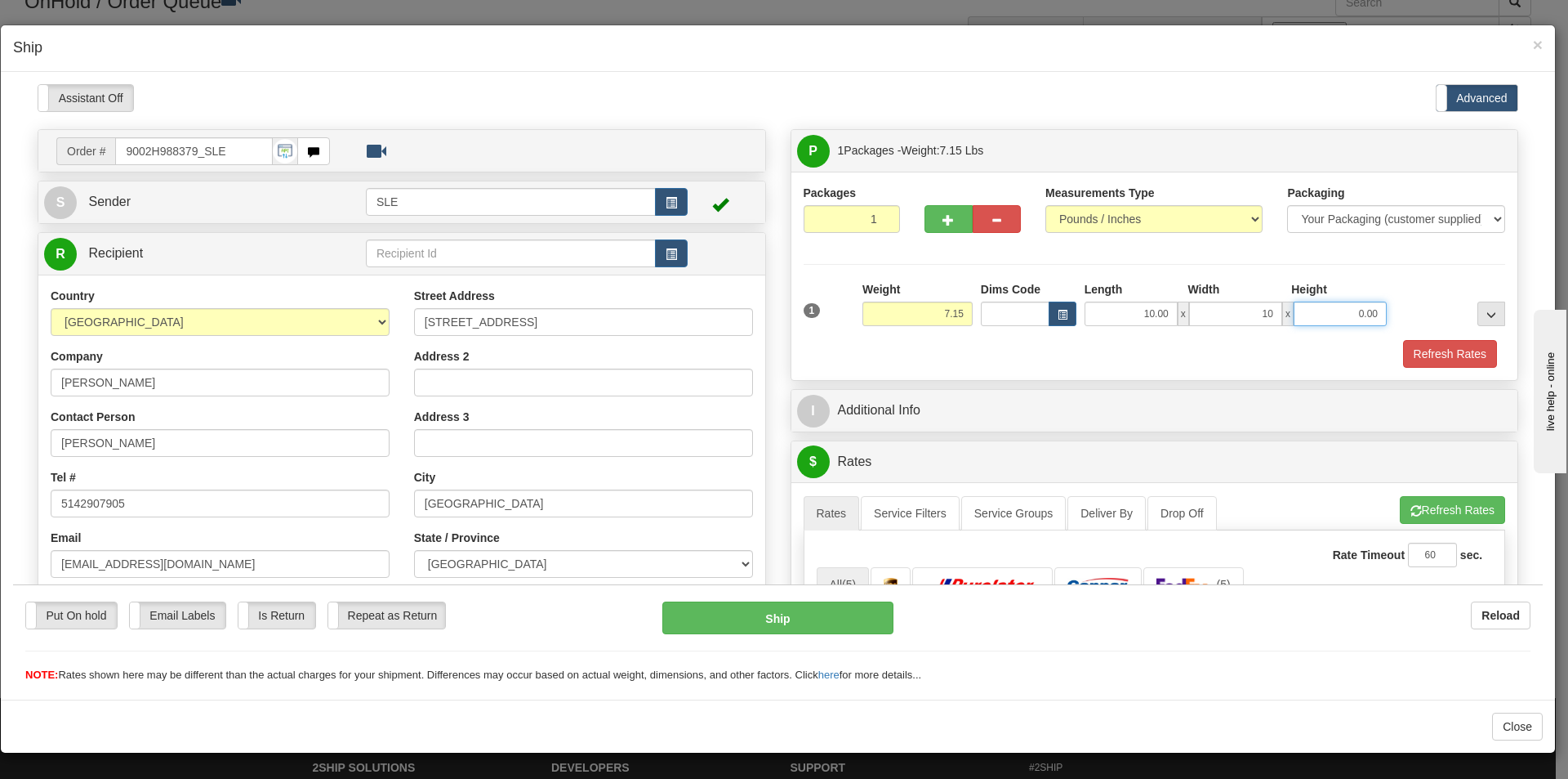
type input "10.00"
type input "19.50"
click at [1403, 339] on button "Refresh Rates" at bounding box center [1449, 353] width 93 height 28
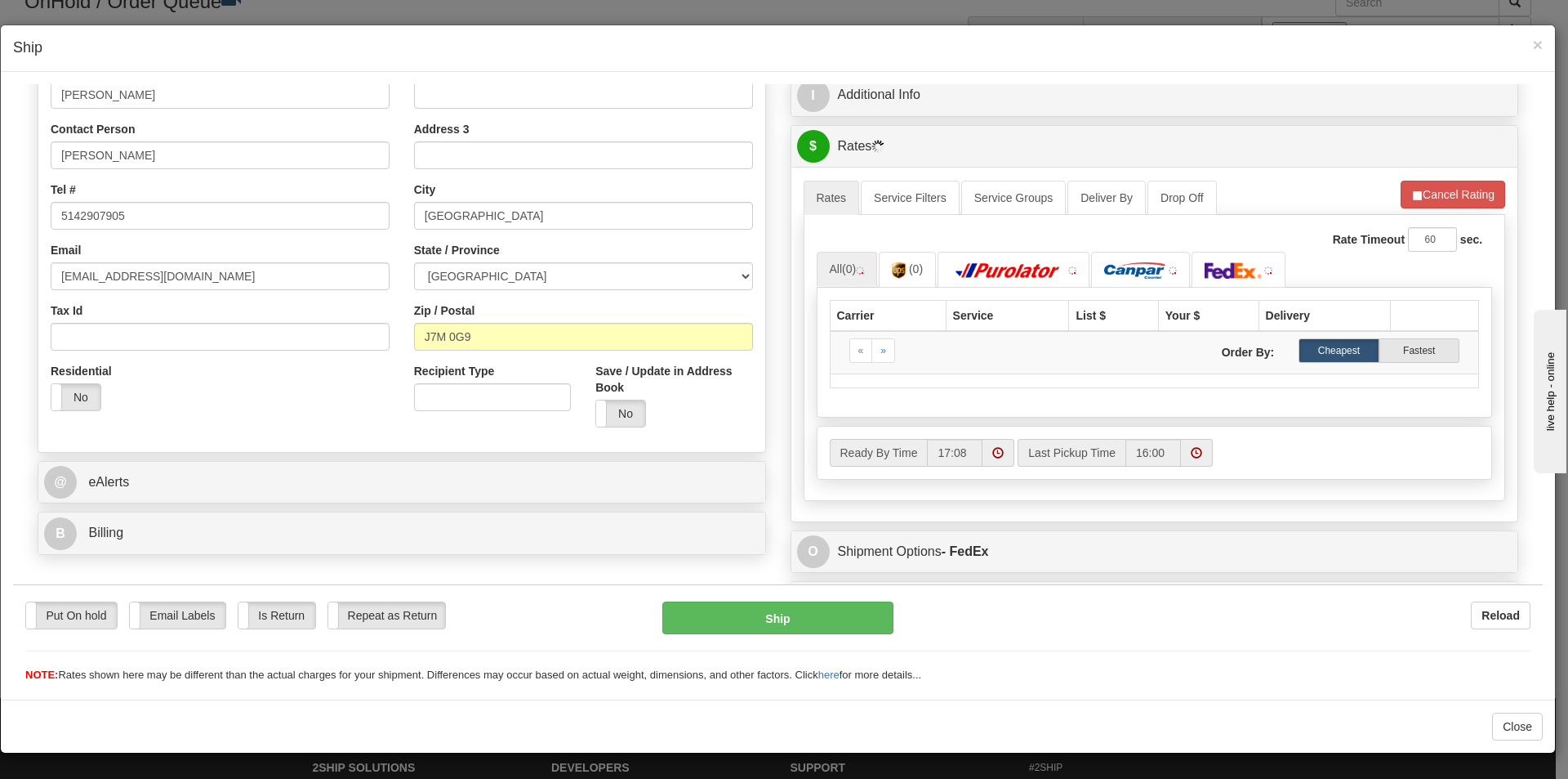
scroll to position [327, 0]
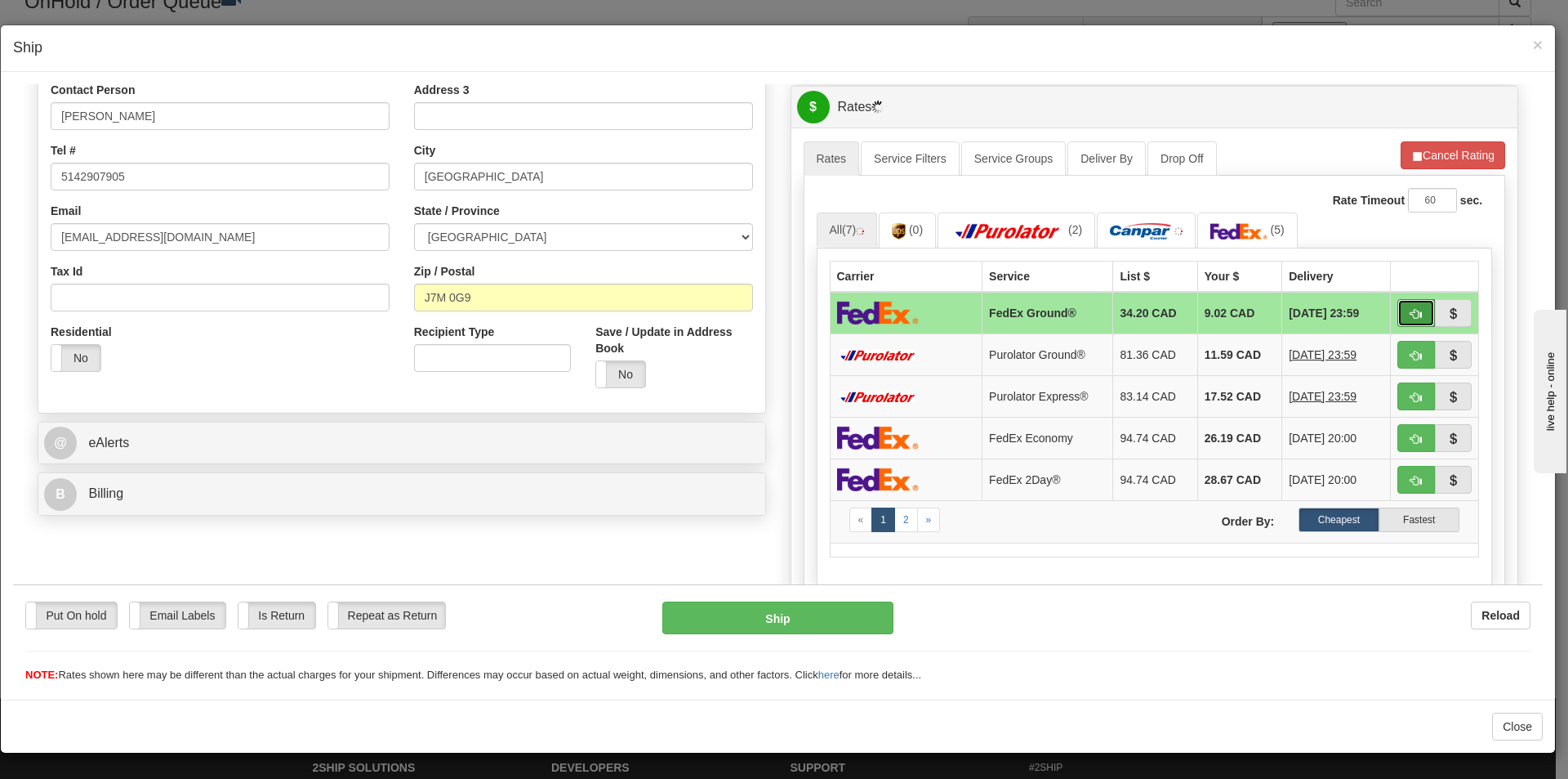
click at [1397, 309] on button "button" at bounding box center [1416, 311] width 38 height 28
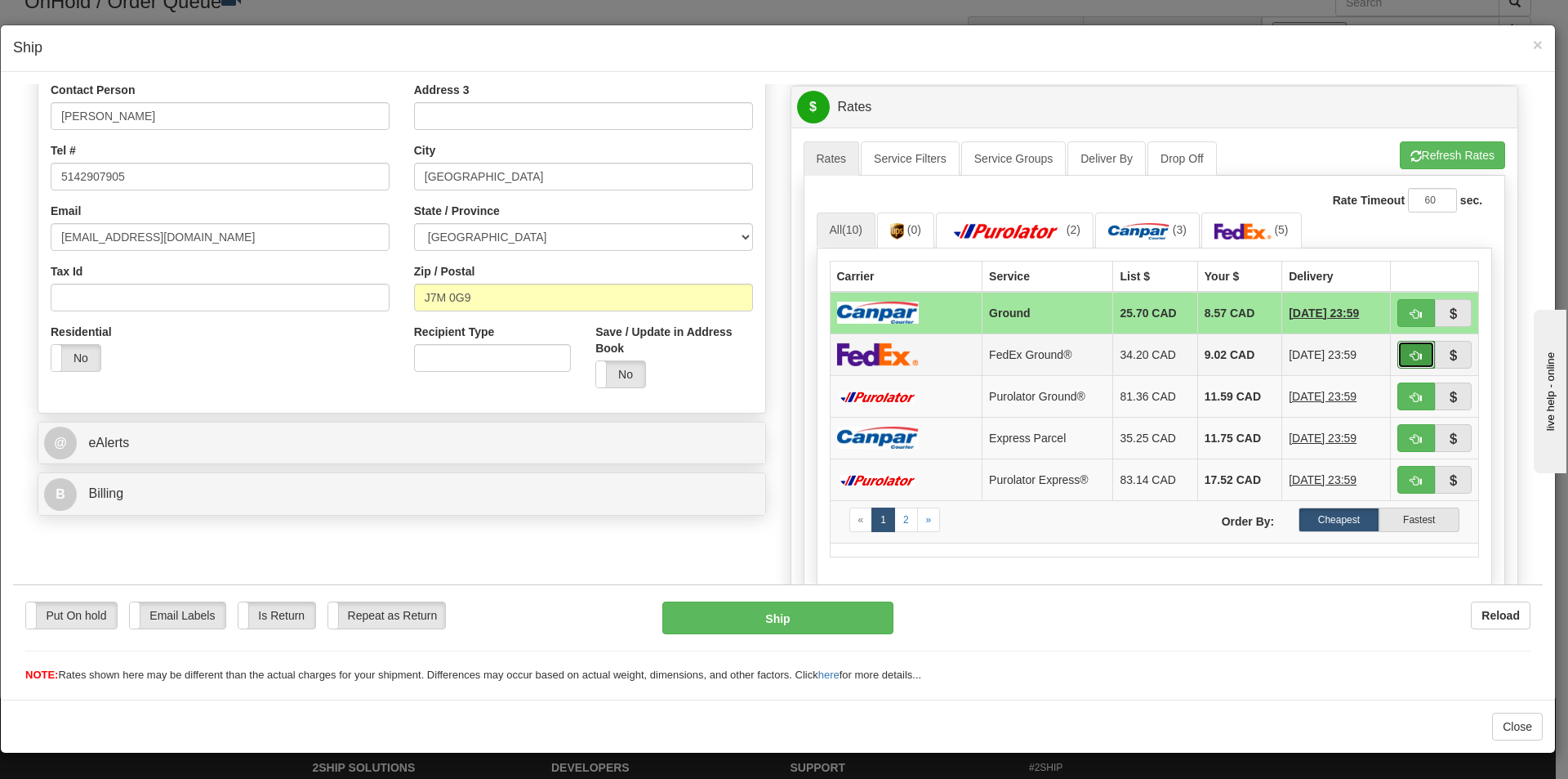
click at [1404, 344] on button "button" at bounding box center [1416, 354] width 38 height 28
type input "92"
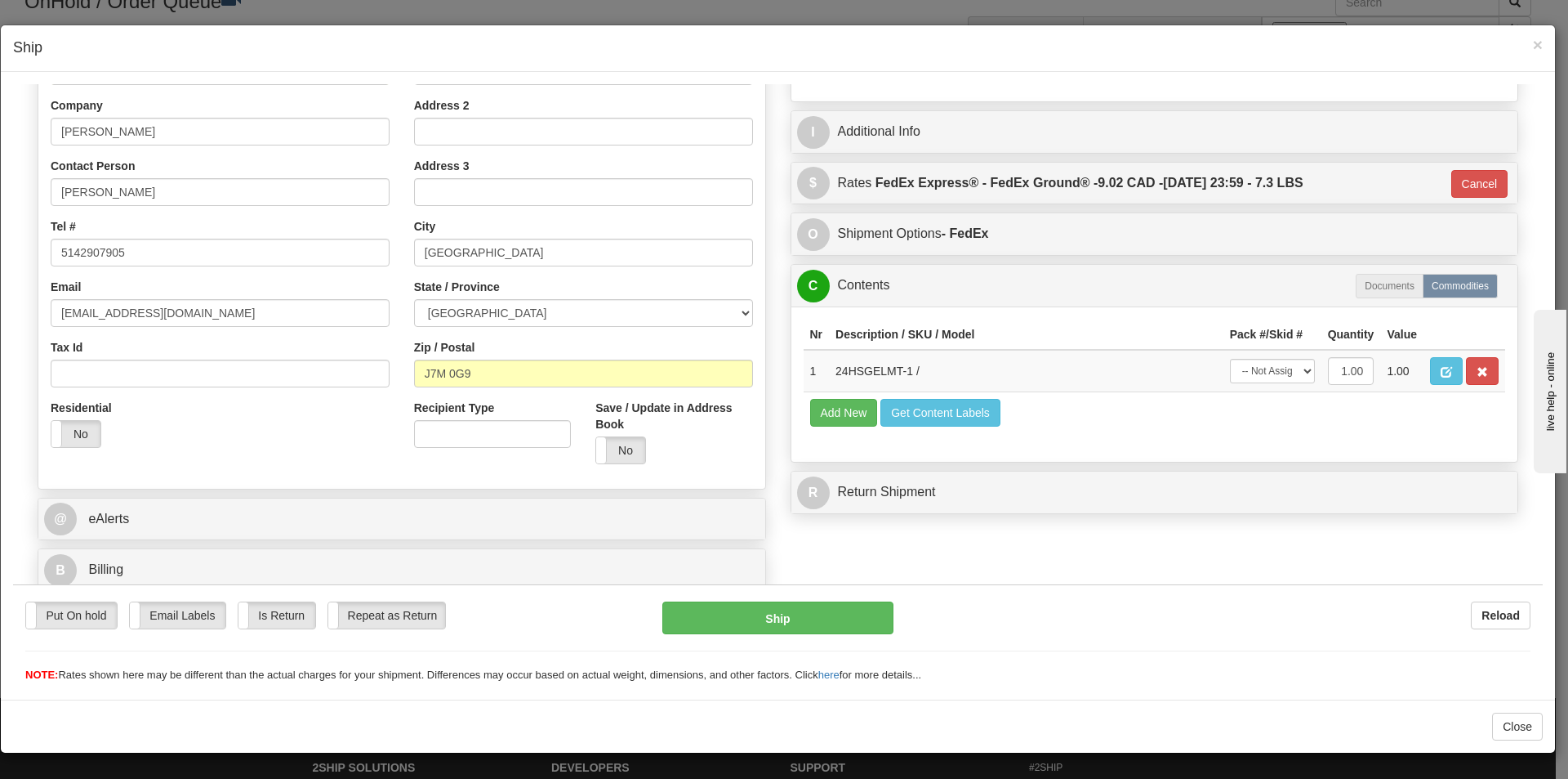
scroll to position [251, 0]
click at [1296, 374] on select "-- Not Assigned -- Package 1" at bounding box center [1272, 369] width 85 height 24
select select "0"
click at [1230, 358] on select "-- Not Assigned -- Package 1" at bounding box center [1272, 369] width 85 height 24
click at [817, 617] on button "Ship" at bounding box center [777, 617] width 230 height 33
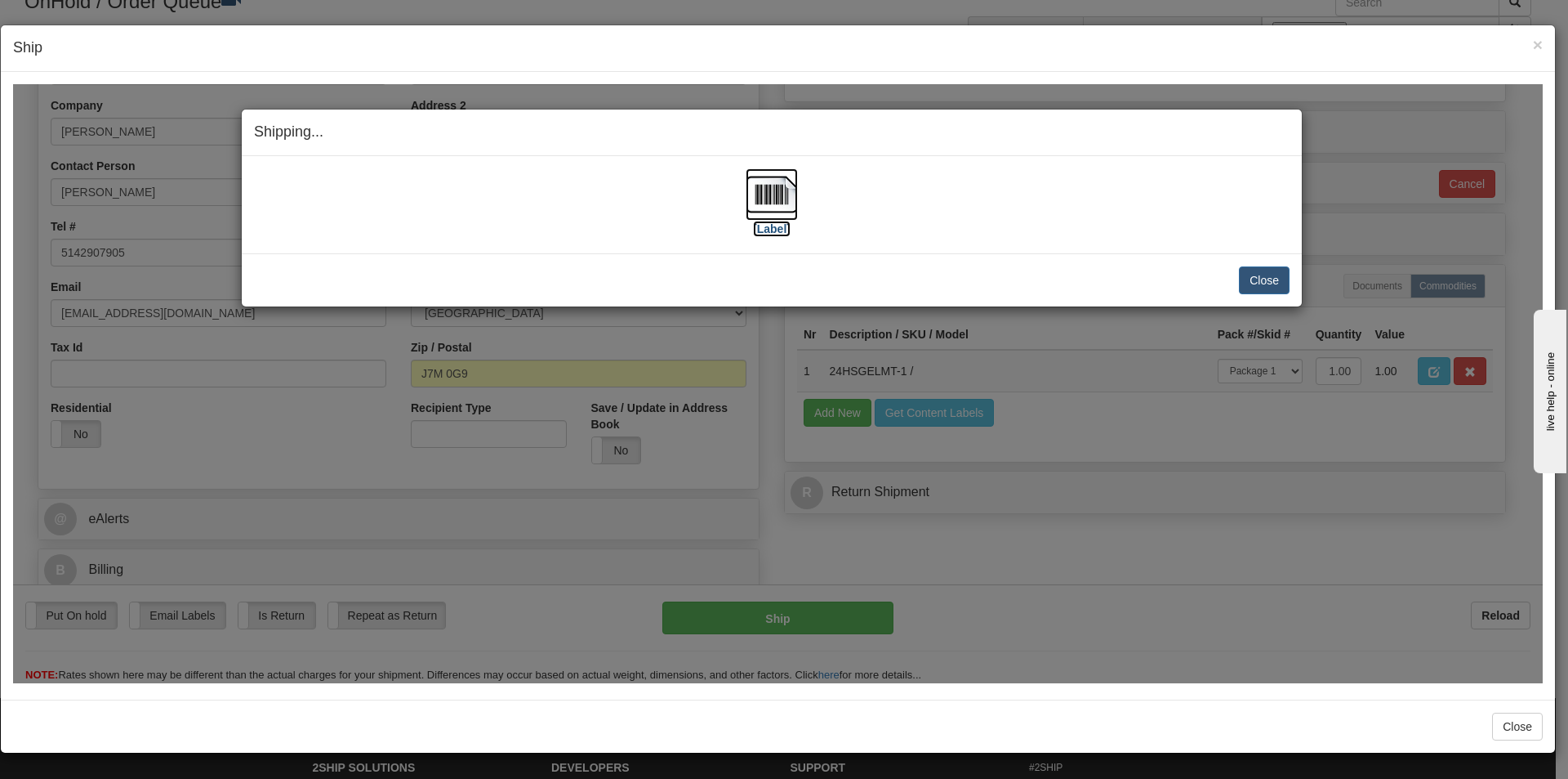
click at [773, 202] on img at bounding box center [772, 194] width 52 height 52
click at [1255, 282] on button "Close" at bounding box center [1264, 279] width 51 height 28
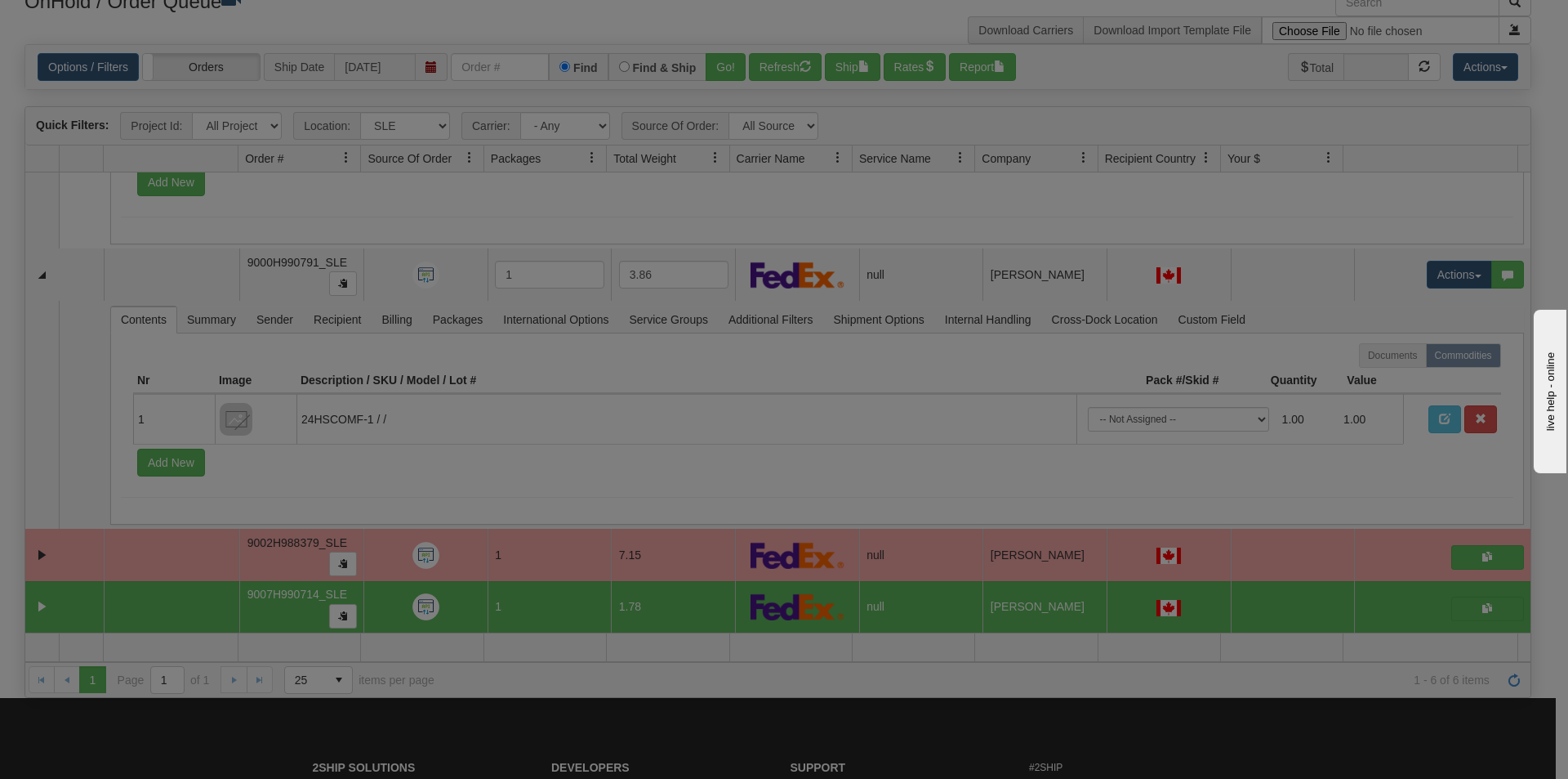
scroll to position [764, 0]
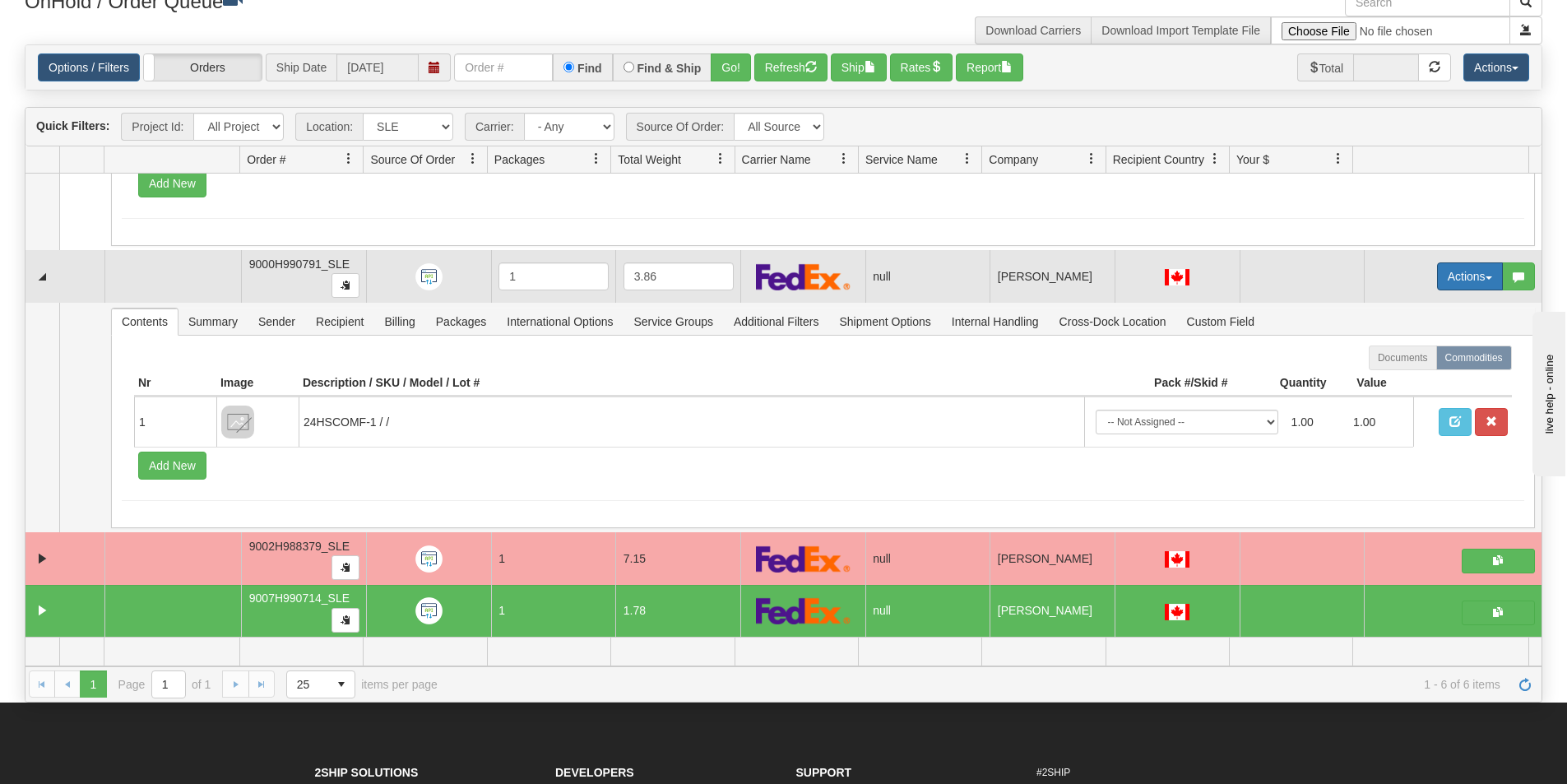
click at [1465, 278] on button "Actions" at bounding box center [1470, 276] width 66 height 28
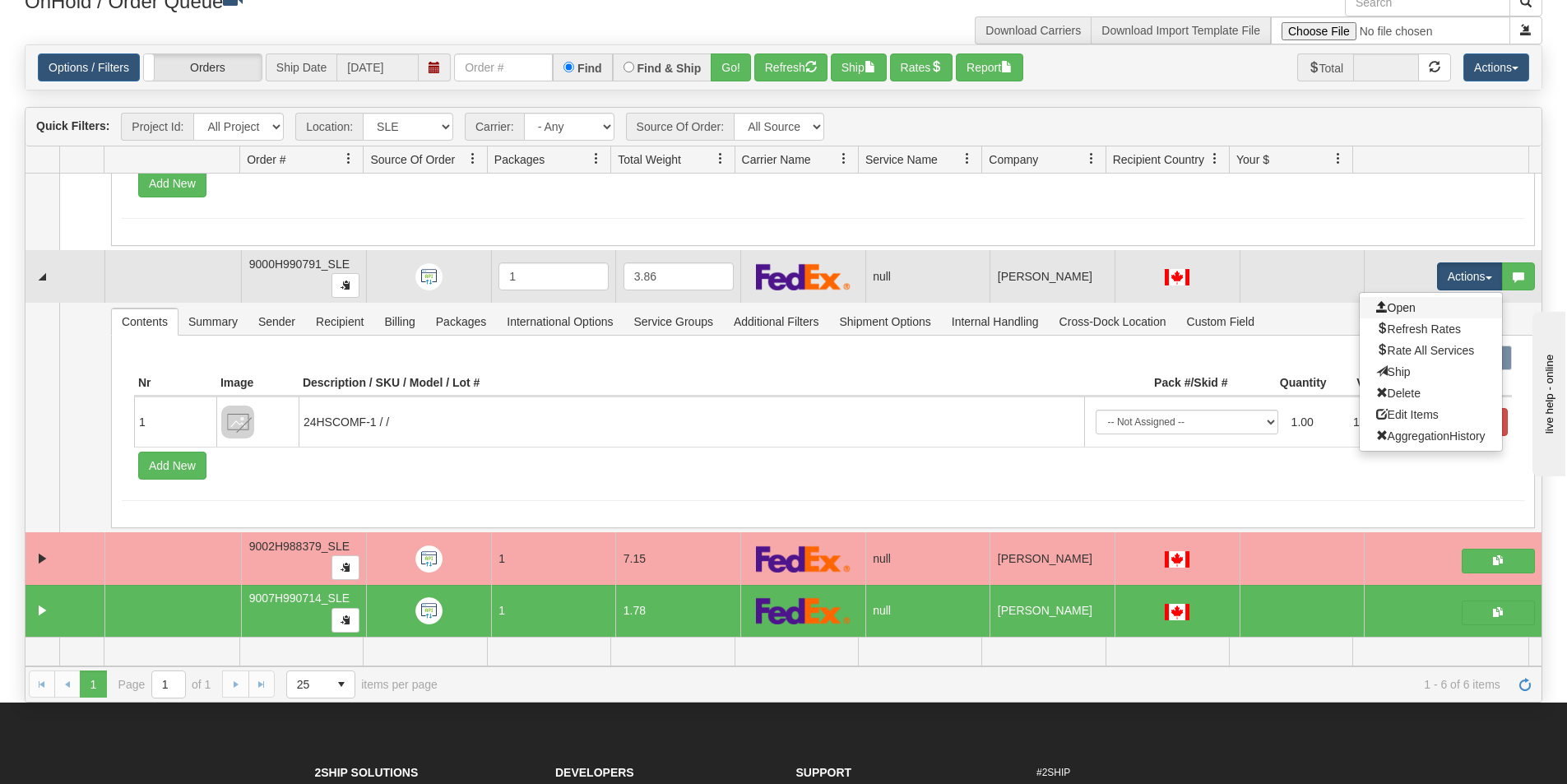
click at [1418, 314] on link "Open" at bounding box center [1431, 308] width 143 height 21
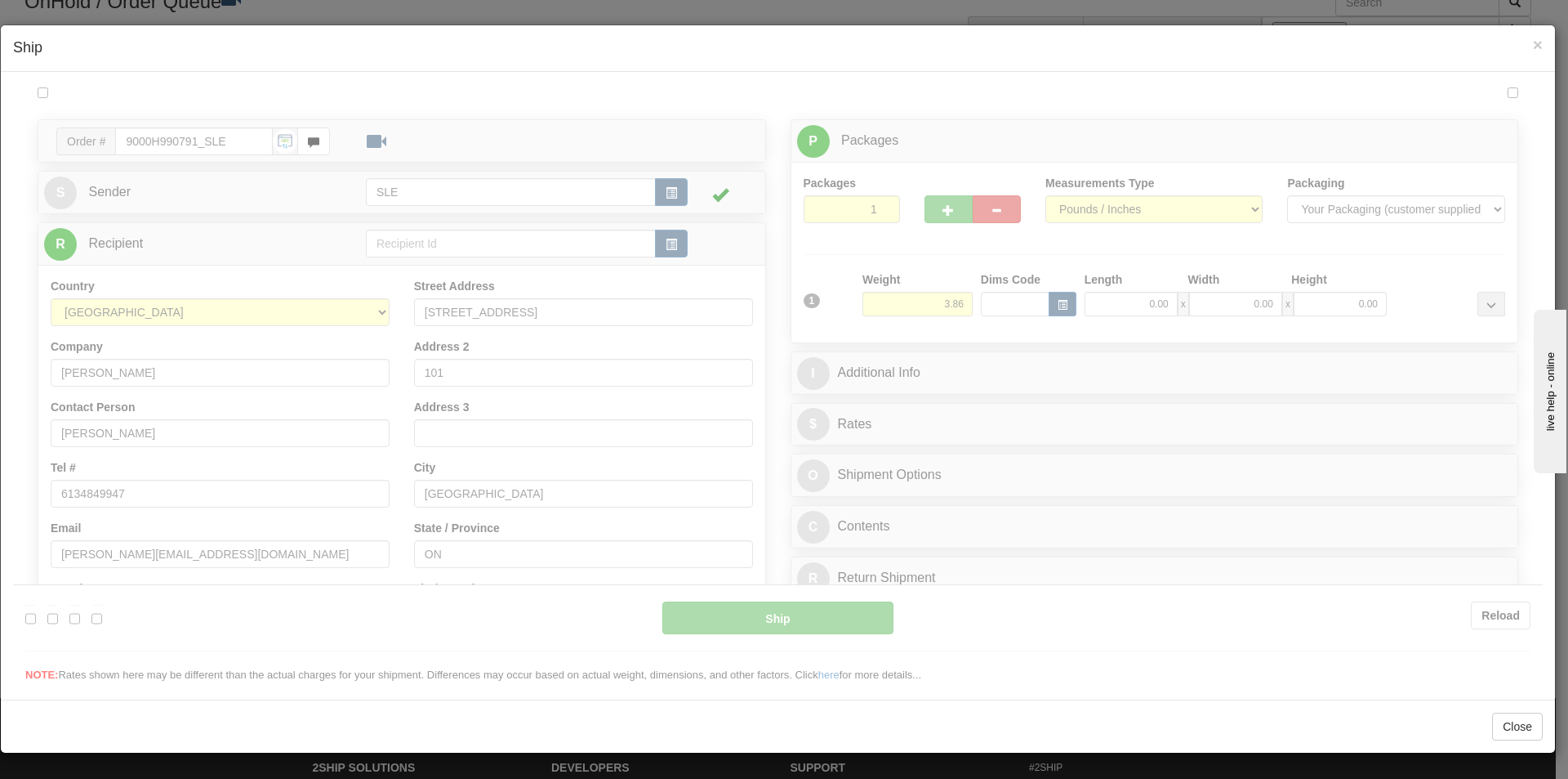
scroll to position [0, 0]
type input "17:08"
type input "16:00"
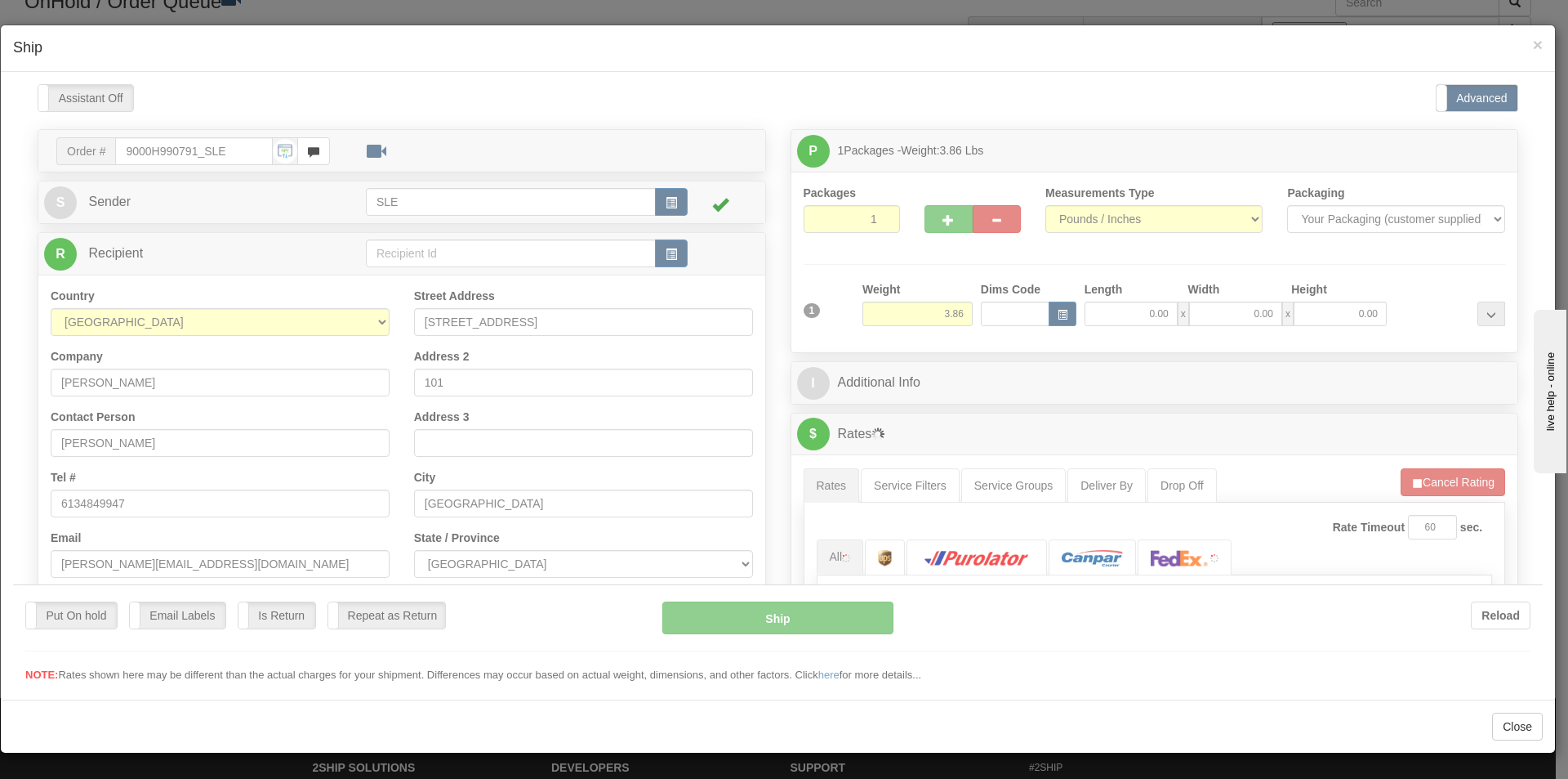
click at [1122, 309] on div at bounding box center [778, 382] width 1529 height 599
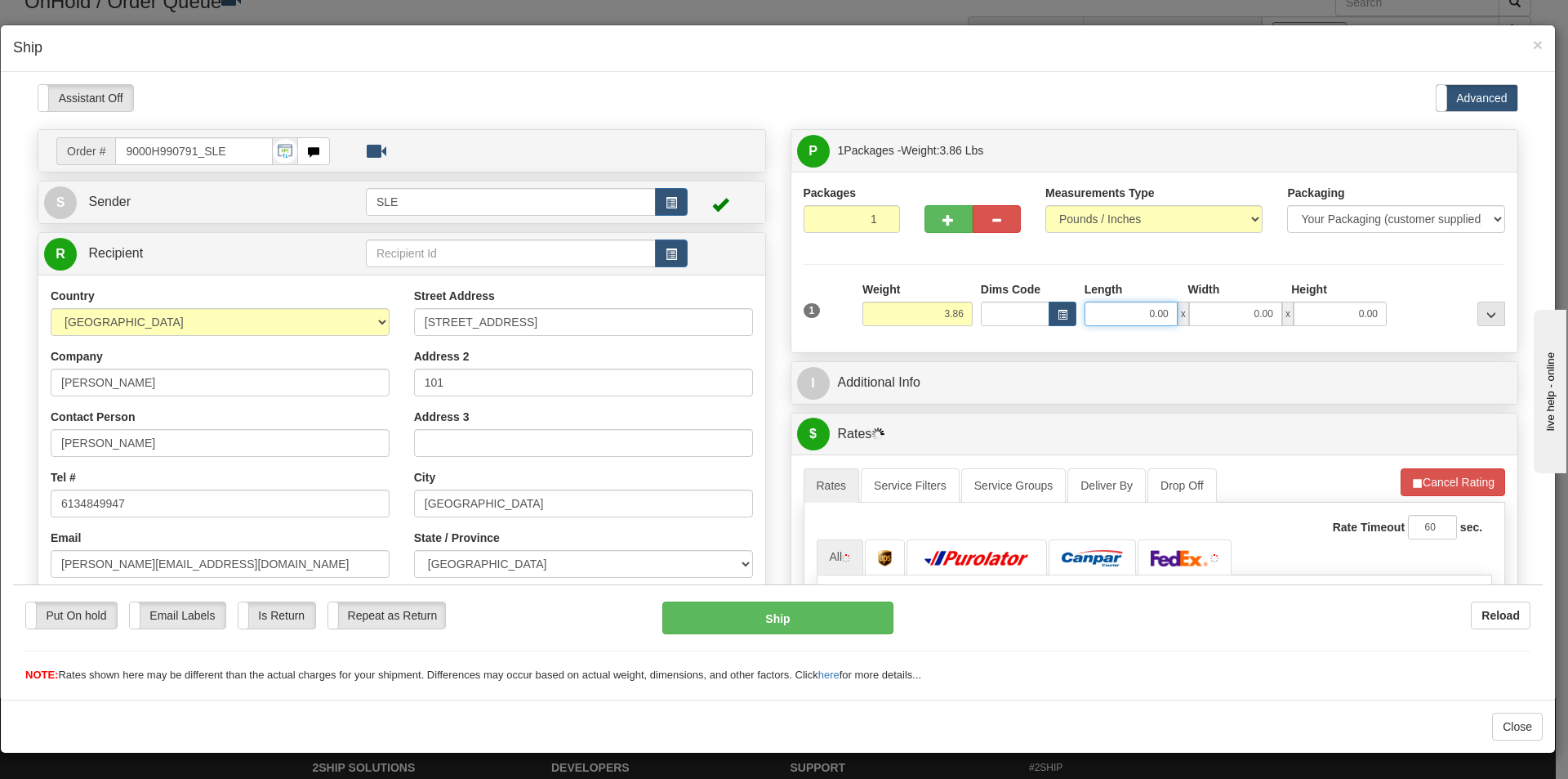
click at [1131, 319] on input "0.00" at bounding box center [1130, 312] width 93 height 24
type input "20.00"
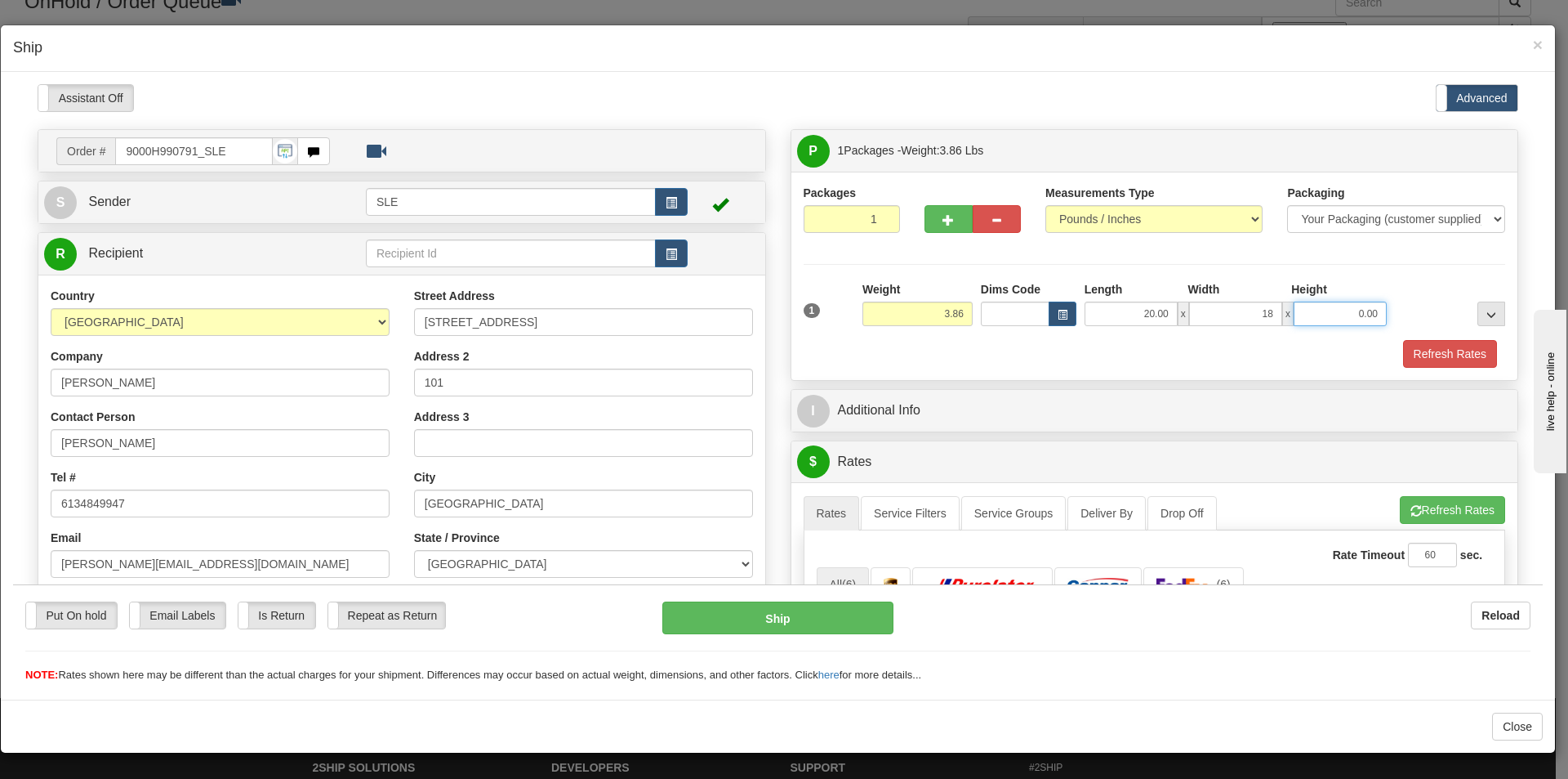
type input "18.00"
type input "5.00"
click at [1443, 360] on button "Refresh Rates" at bounding box center [1449, 353] width 93 height 28
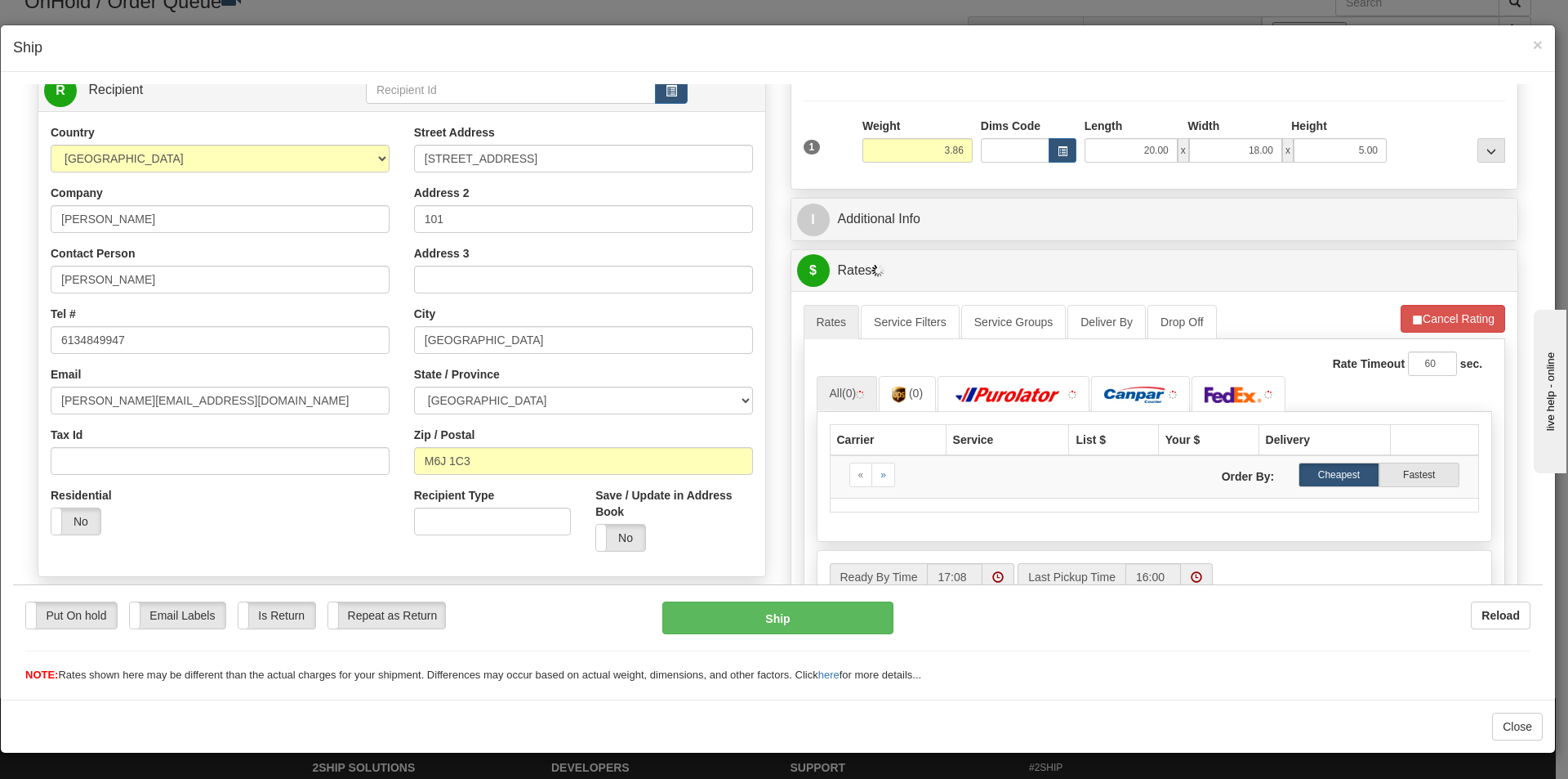
scroll to position [327, 0]
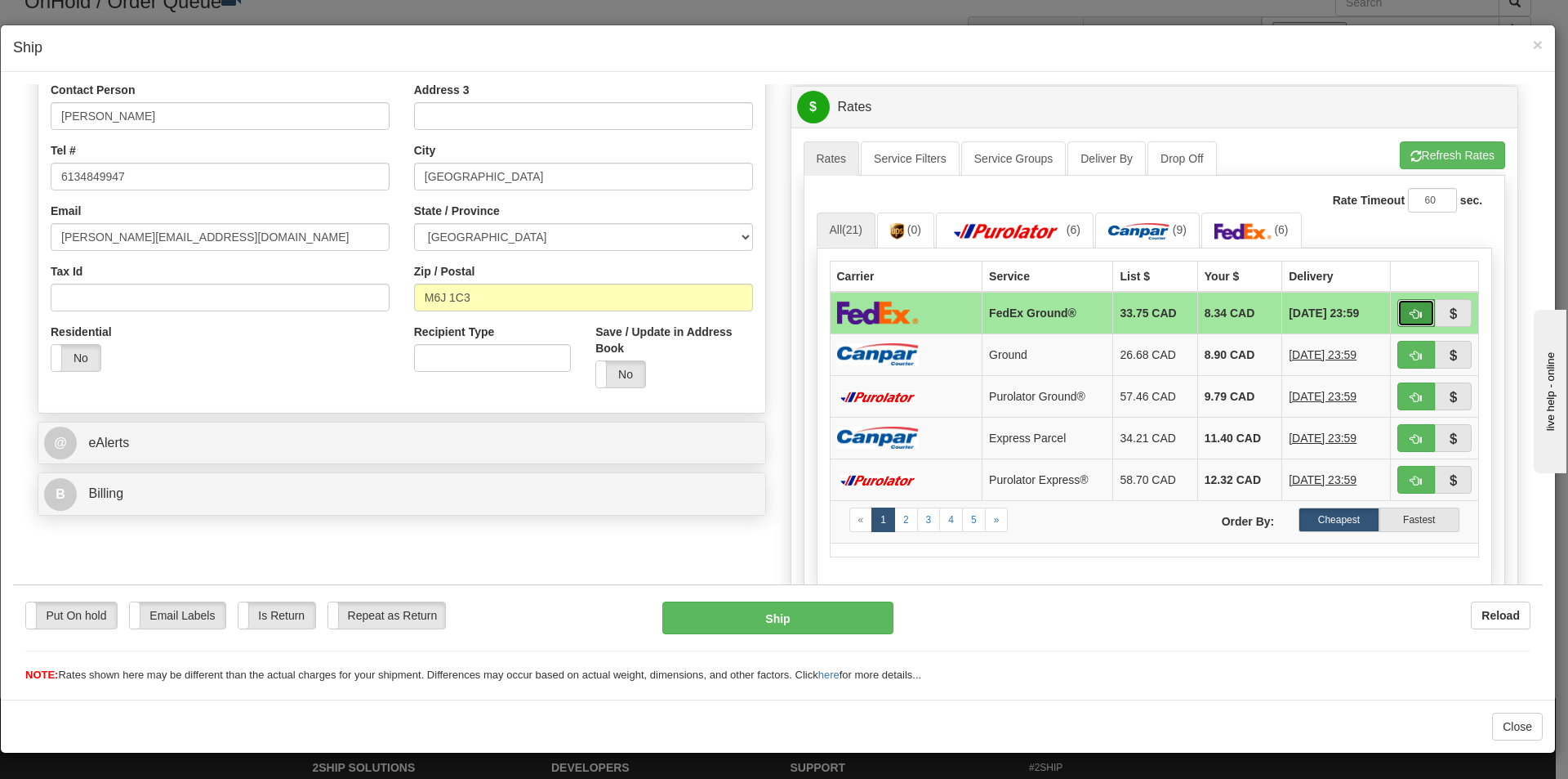
click at [1397, 312] on button "button" at bounding box center [1416, 311] width 38 height 28
type input "92"
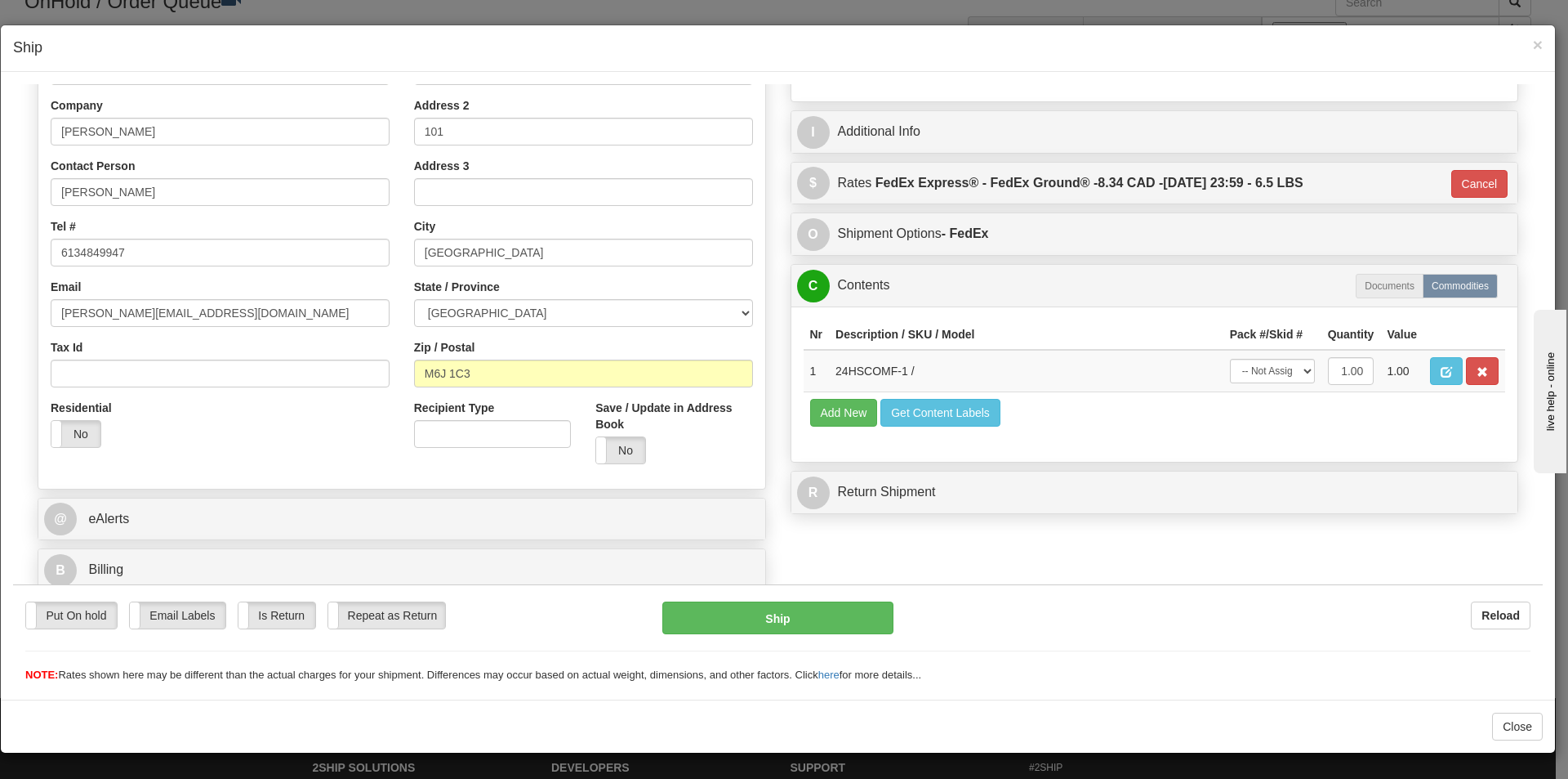
scroll to position [251, 0]
click at [1271, 365] on select "-- Not Assigned -- Package 1" at bounding box center [1272, 369] width 85 height 24
select select "0"
click at [1230, 358] on select "-- Not Assigned -- Package 1" at bounding box center [1272, 369] width 85 height 24
click at [812, 636] on div "Put On hold Put On hold Email Labels Email Labels Edit Is Return Is Return Repe…" at bounding box center [778, 641] width 1529 height 82
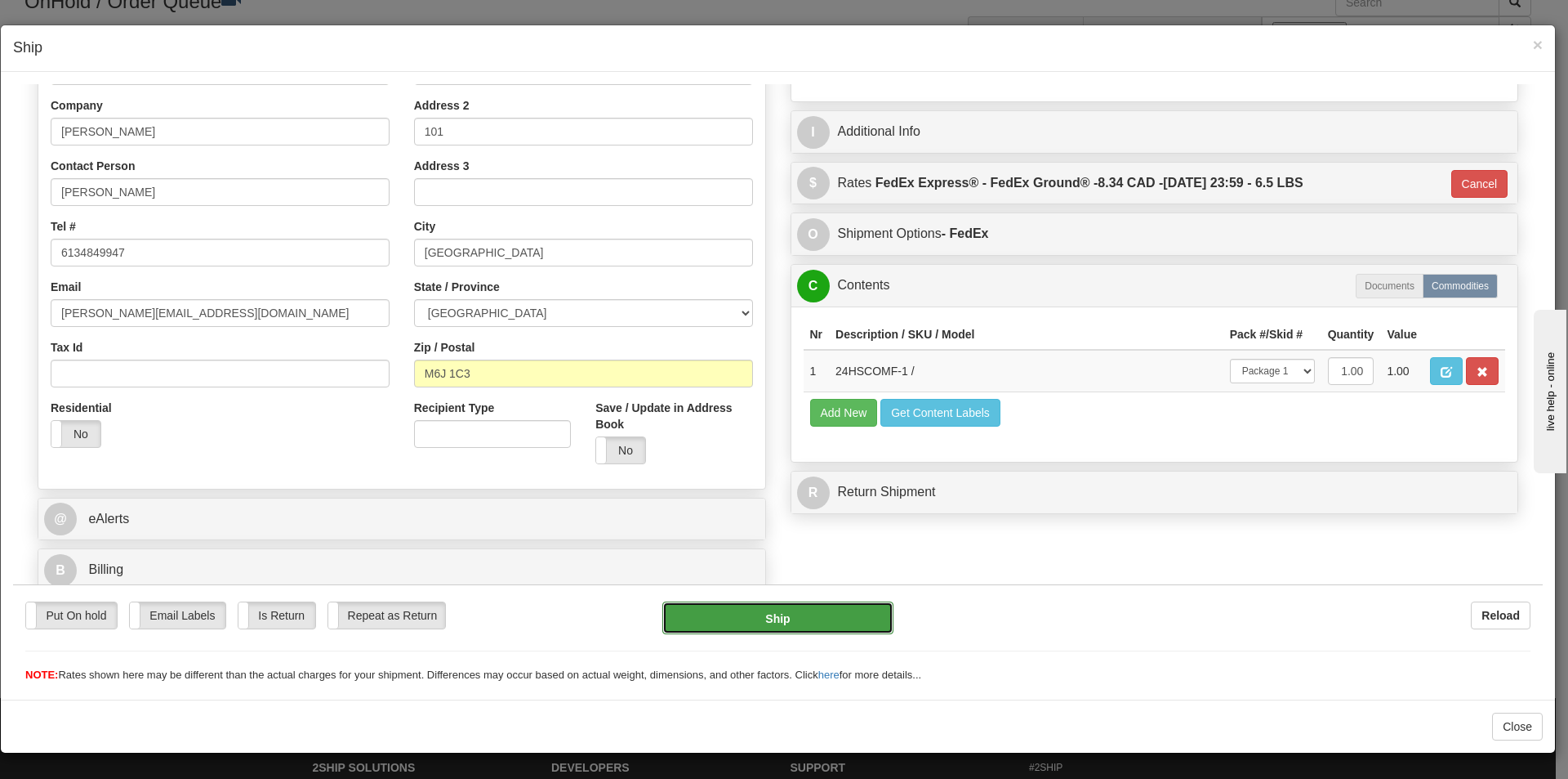
click at [820, 627] on button "Ship" at bounding box center [777, 617] width 230 height 33
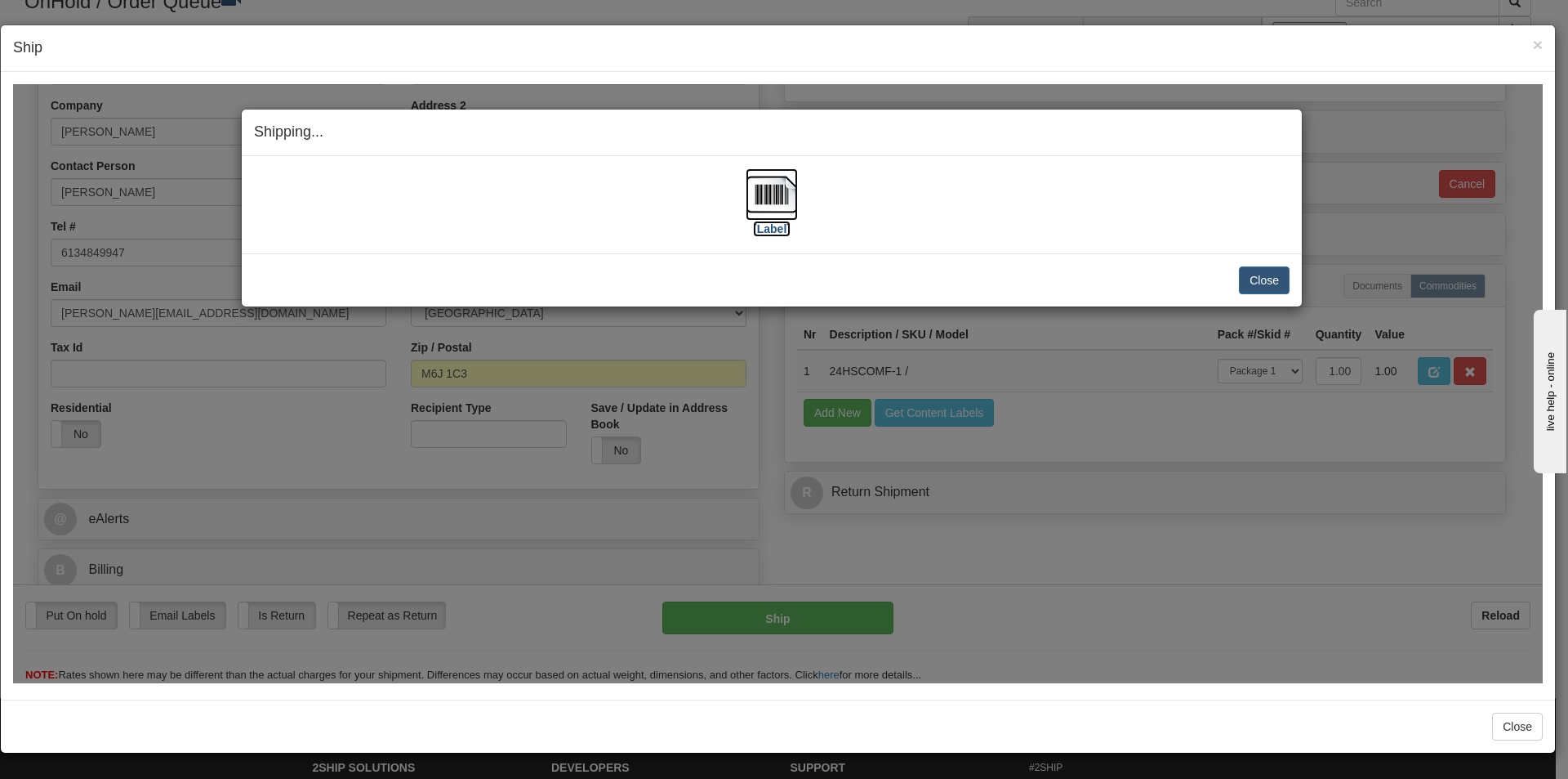
click at [785, 217] on img at bounding box center [772, 194] width 52 height 52
click at [1266, 278] on button "Close" at bounding box center [1264, 279] width 51 height 28
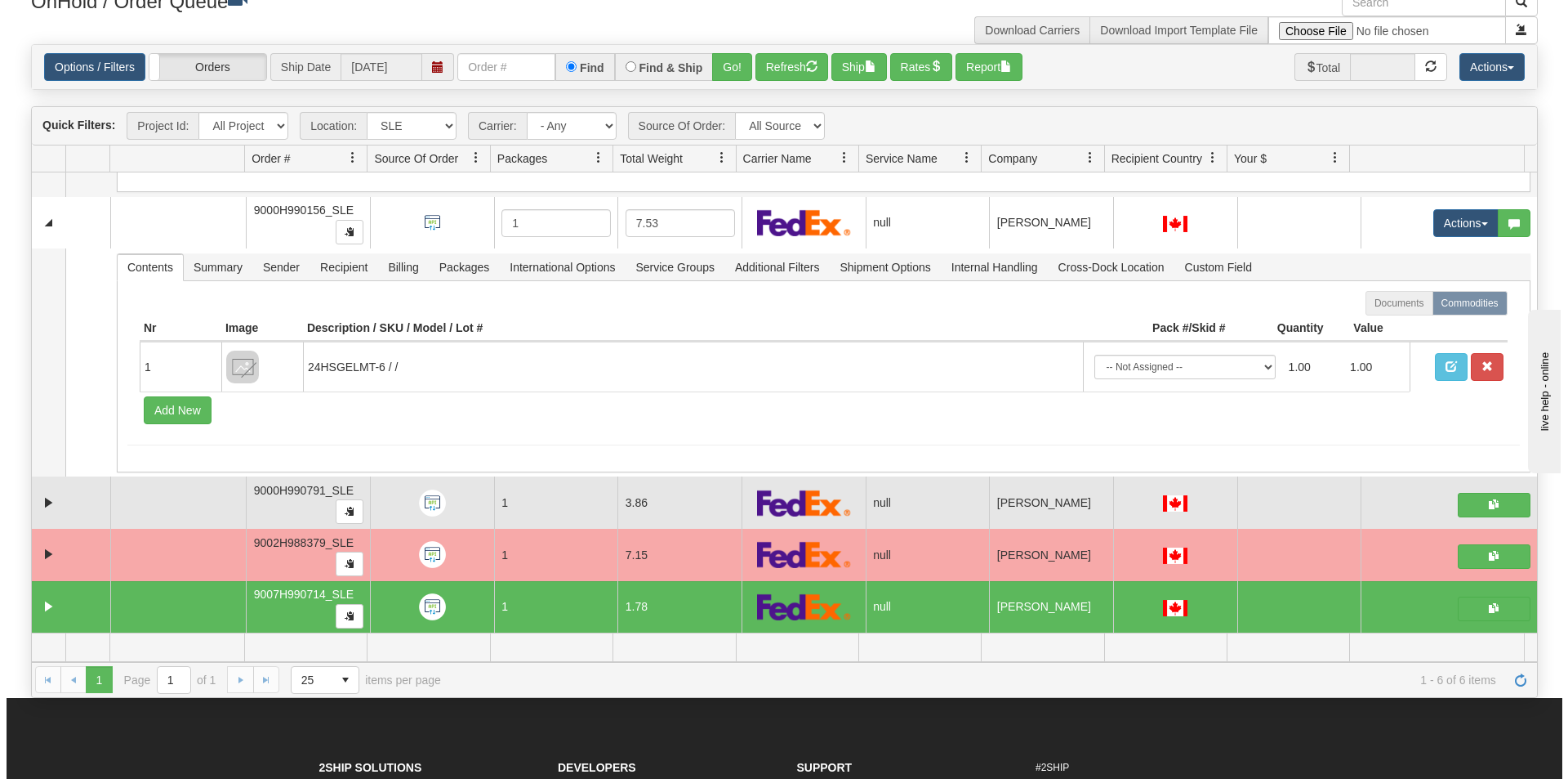
scroll to position [454, 0]
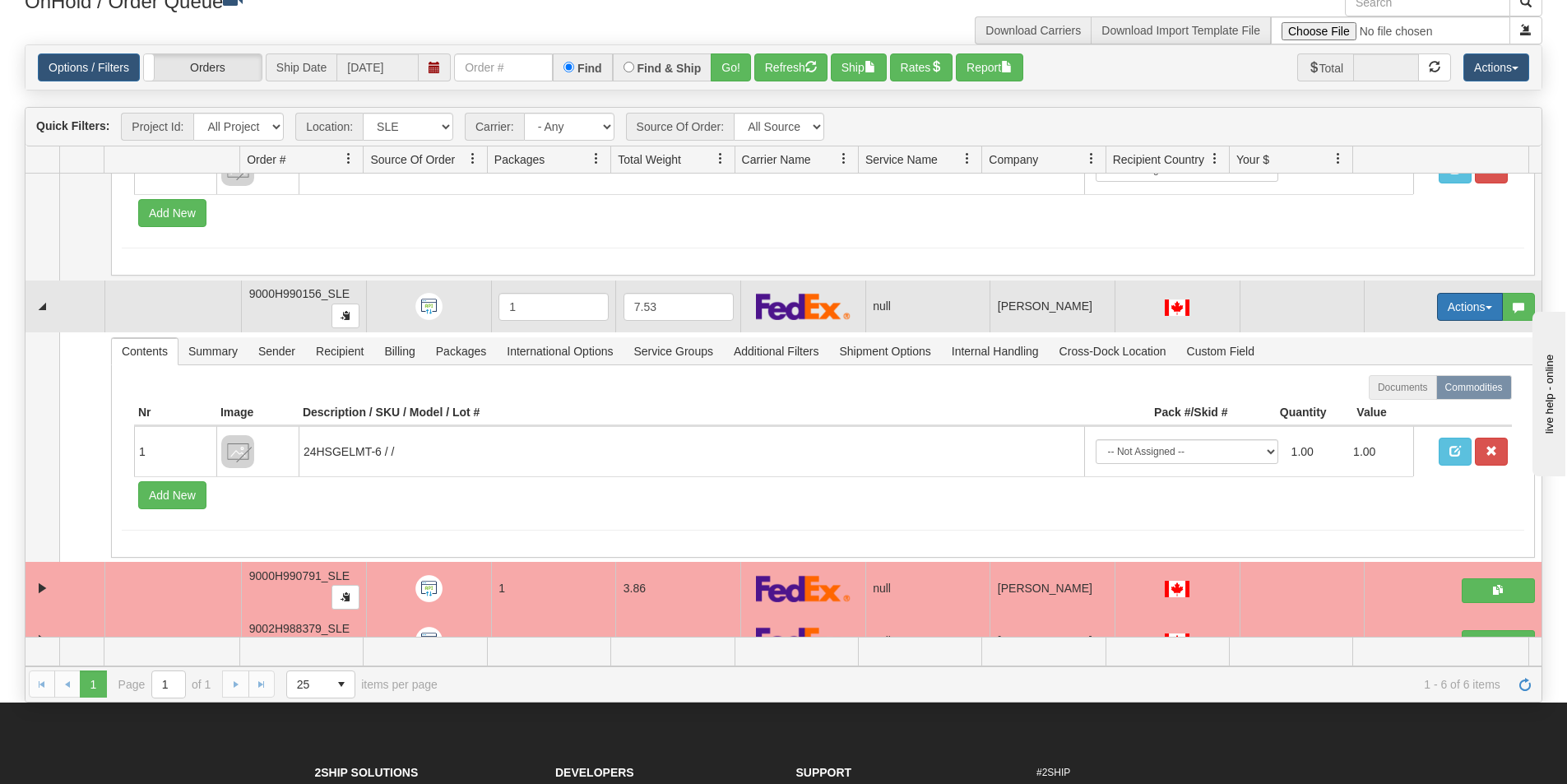
click at [1468, 308] on button "Actions" at bounding box center [1470, 307] width 66 height 28
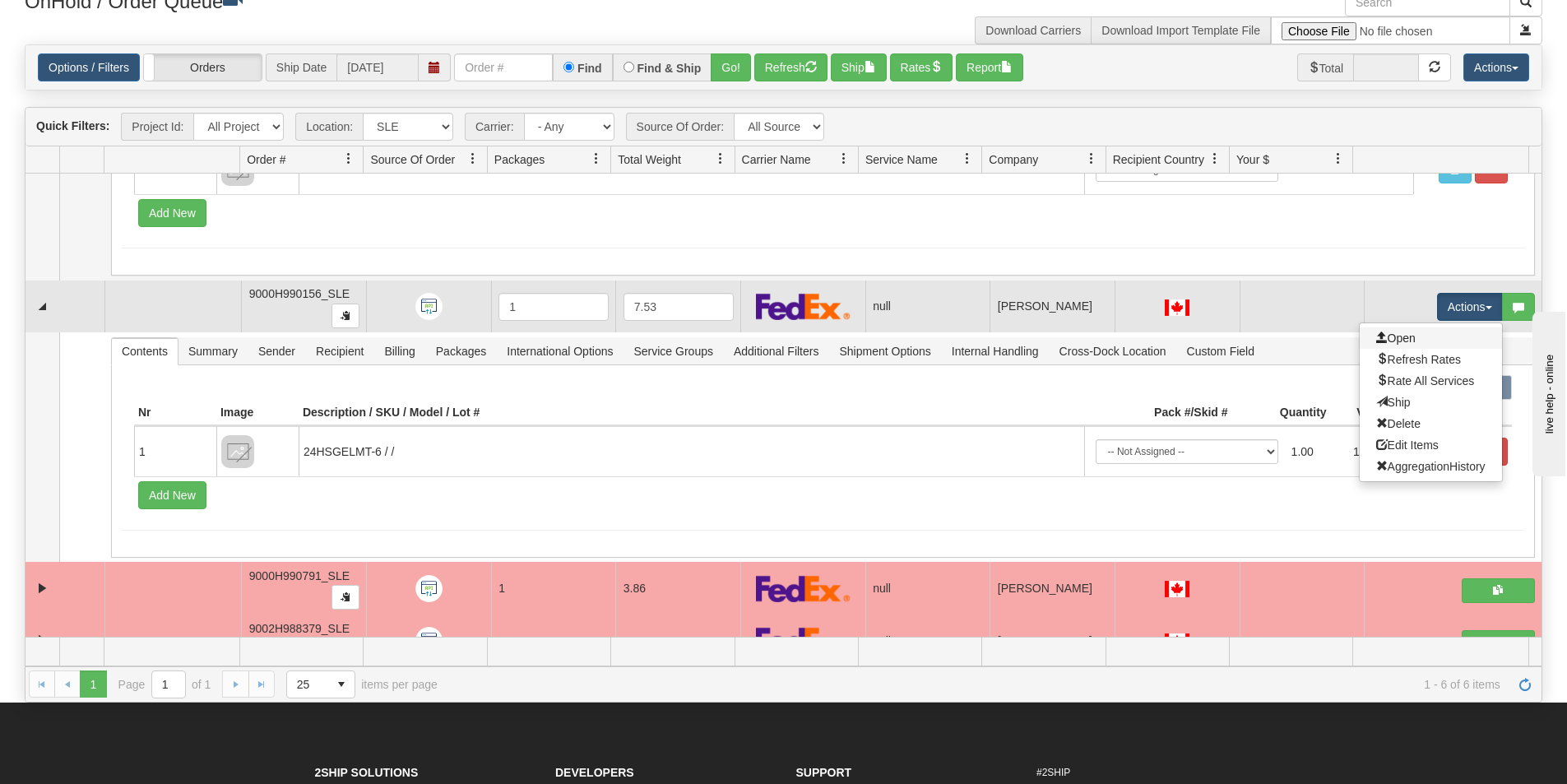
click at [1432, 327] on link "Open" at bounding box center [1431, 338] width 143 height 21
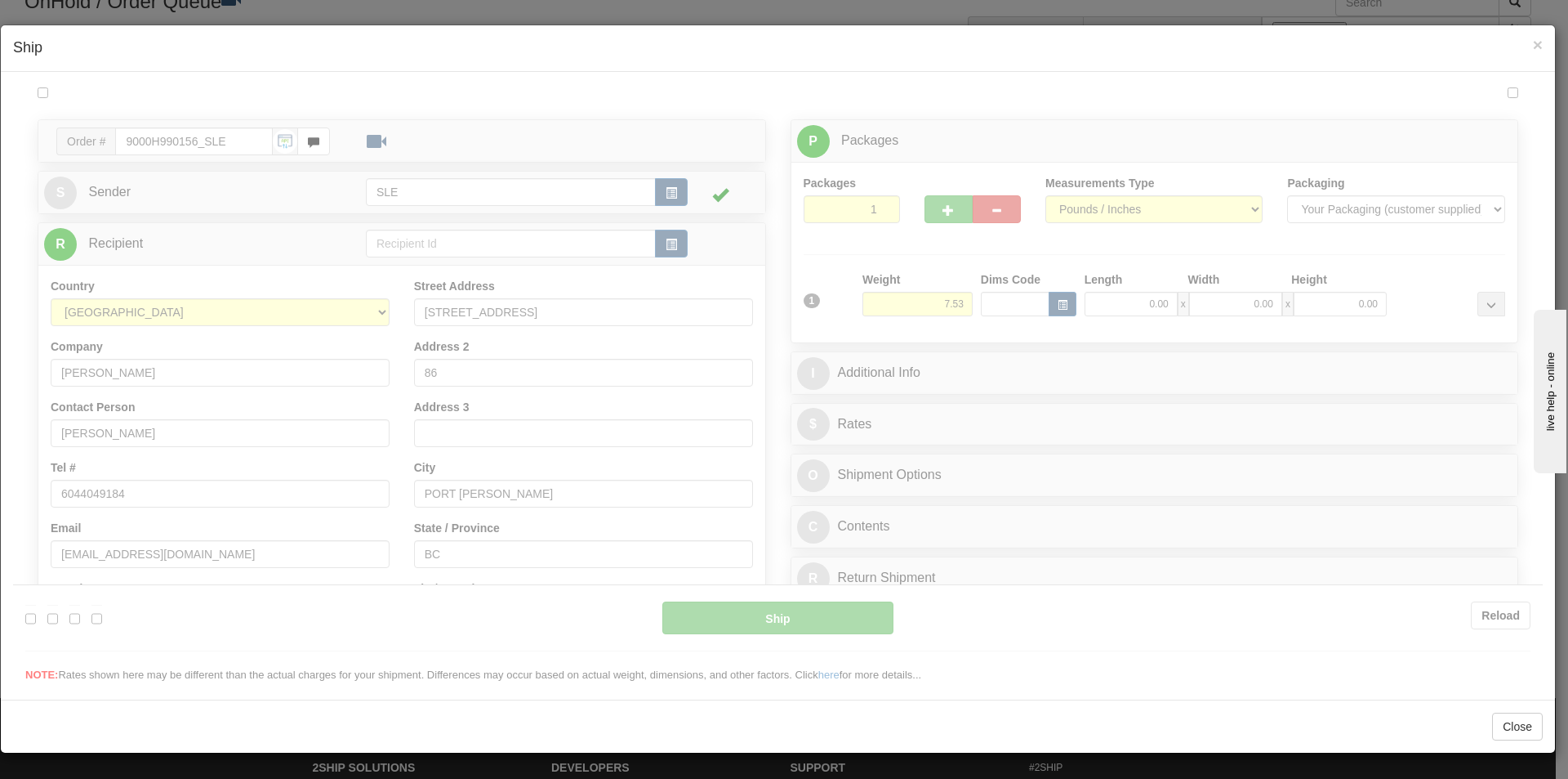
scroll to position [0, 0]
type input "17:09"
type input "16:00"
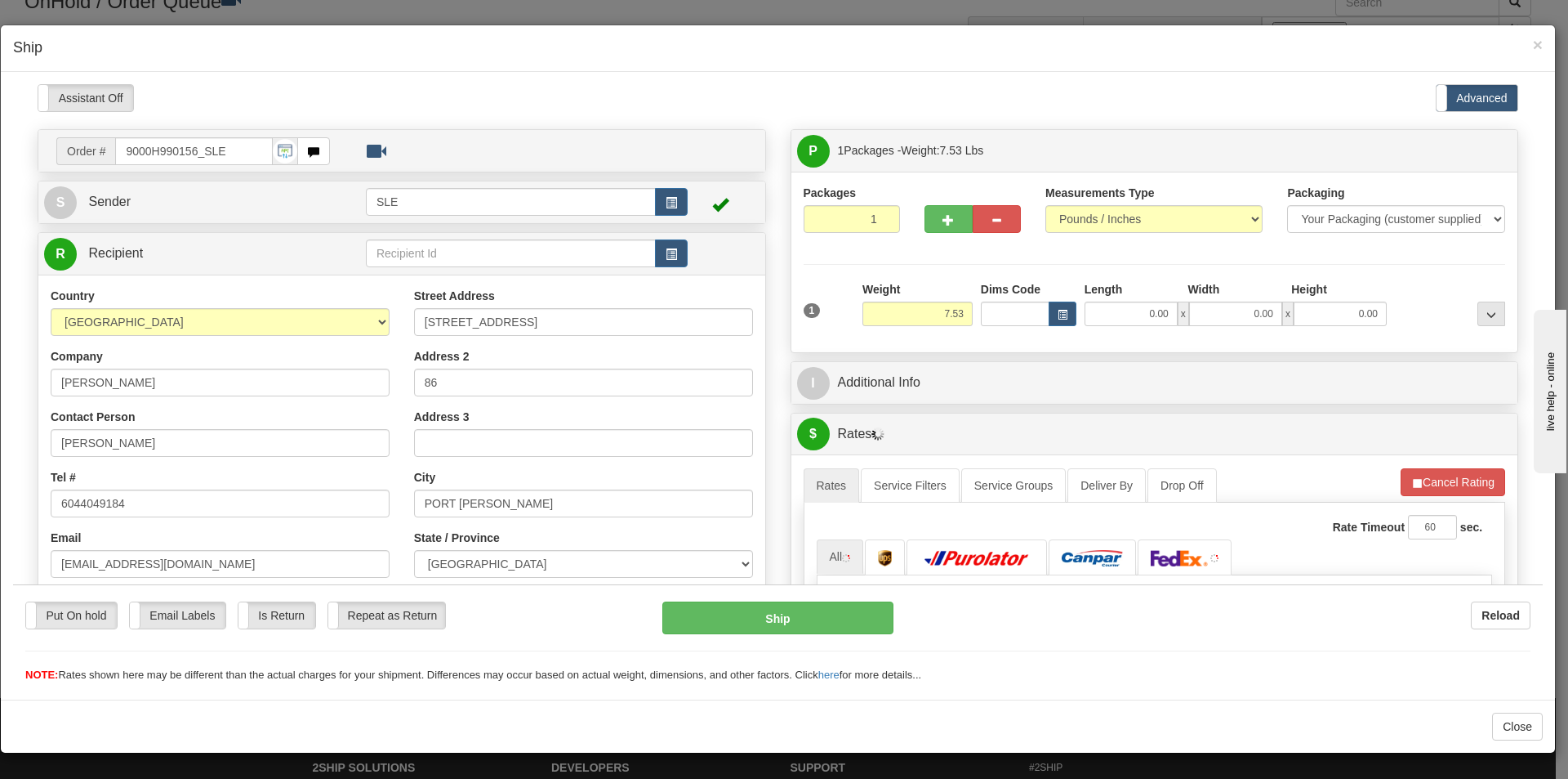
click at [1122, 302] on div at bounding box center [778, 382] width 1529 height 599
click at [1123, 314] on input "0.00" at bounding box center [1130, 312] width 93 height 24
type input "10.00"
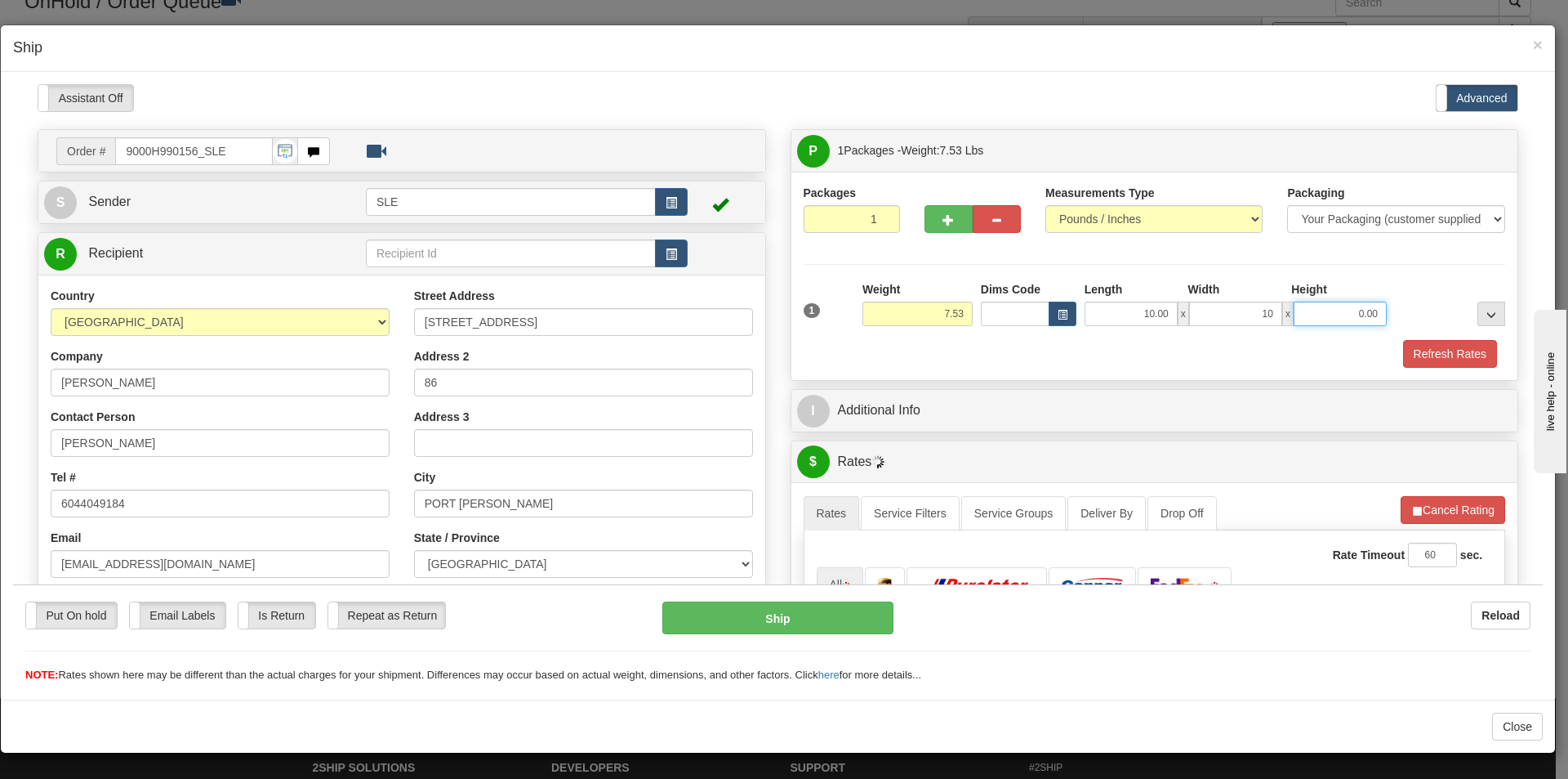
type input "10.00"
type input "19.50"
click at [1403, 339] on button "Refresh Rates" at bounding box center [1449, 353] width 93 height 28
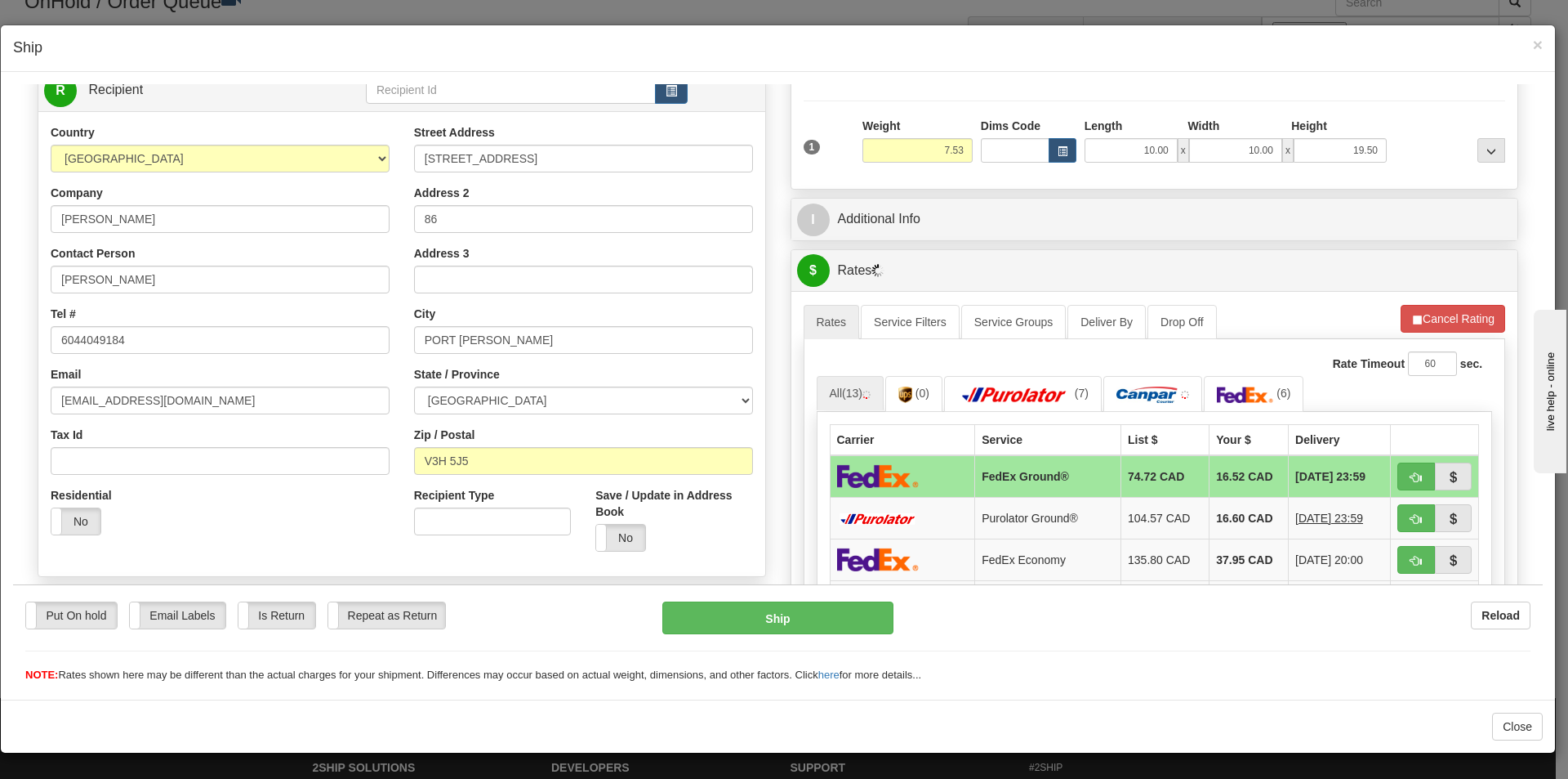
scroll to position [245, 0]
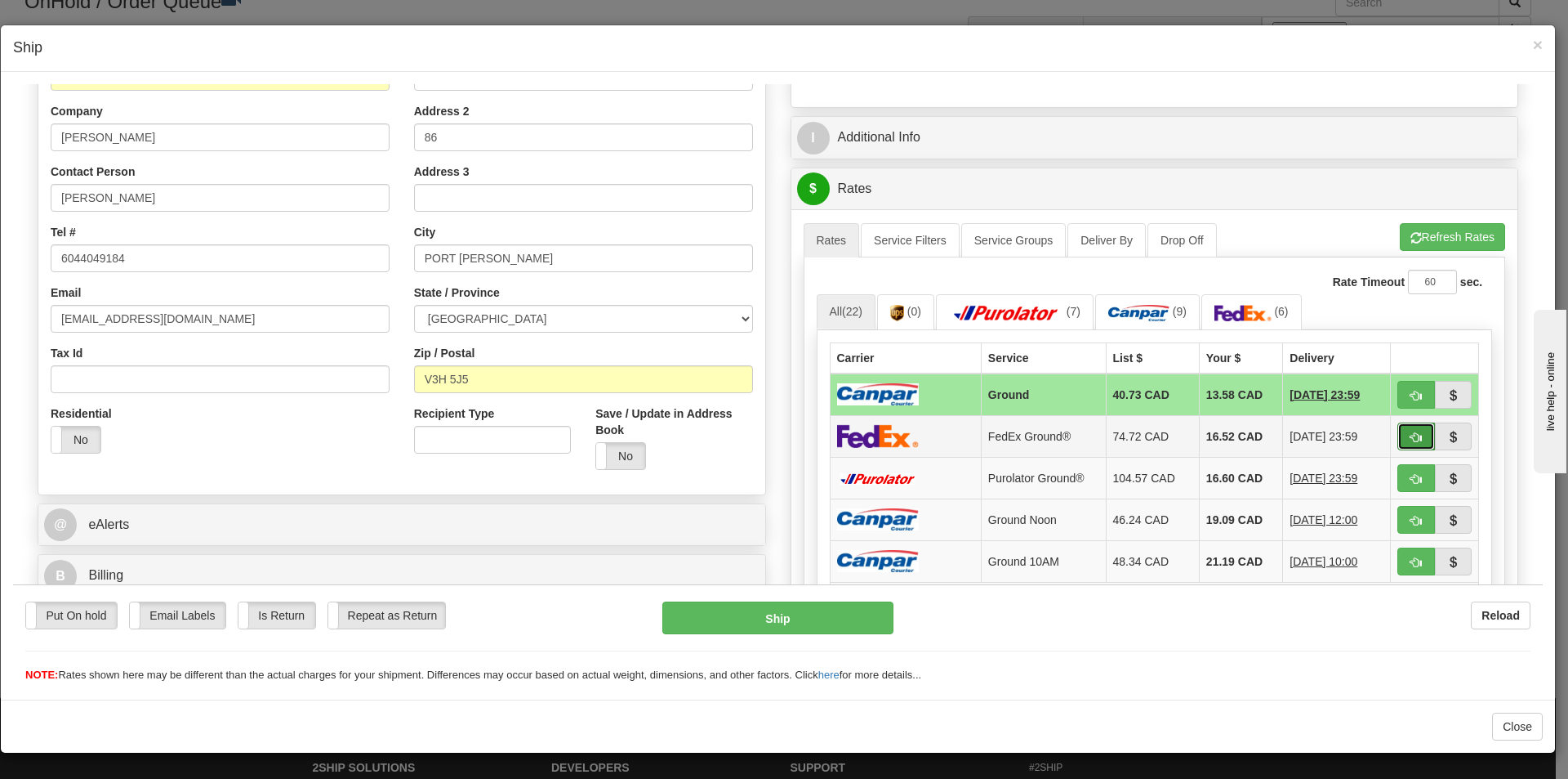
click at [1410, 441] on span "button" at bounding box center [1416, 436] width 12 height 11
type input "92"
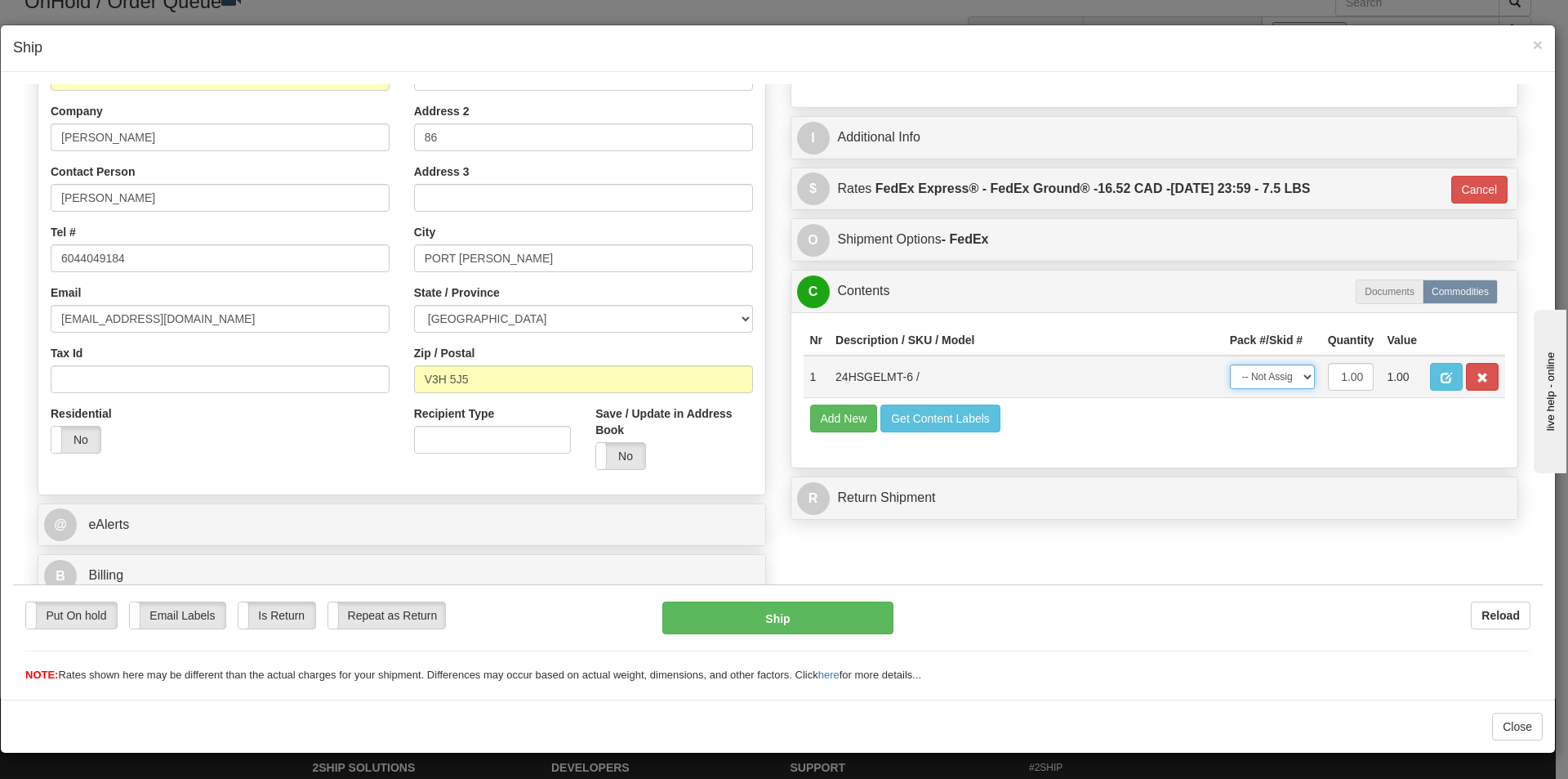
click at [1282, 384] on select "-- Not Assigned -- Package 1" at bounding box center [1272, 375] width 85 height 24
select select "0"
click at [1230, 363] on select "-- Not Assigned -- Package 1" at bounding box center [1272, 375] width 85 height 24
click at [837, 609] on button "Ship" at bounding box center [777, 617] width 230 height 33
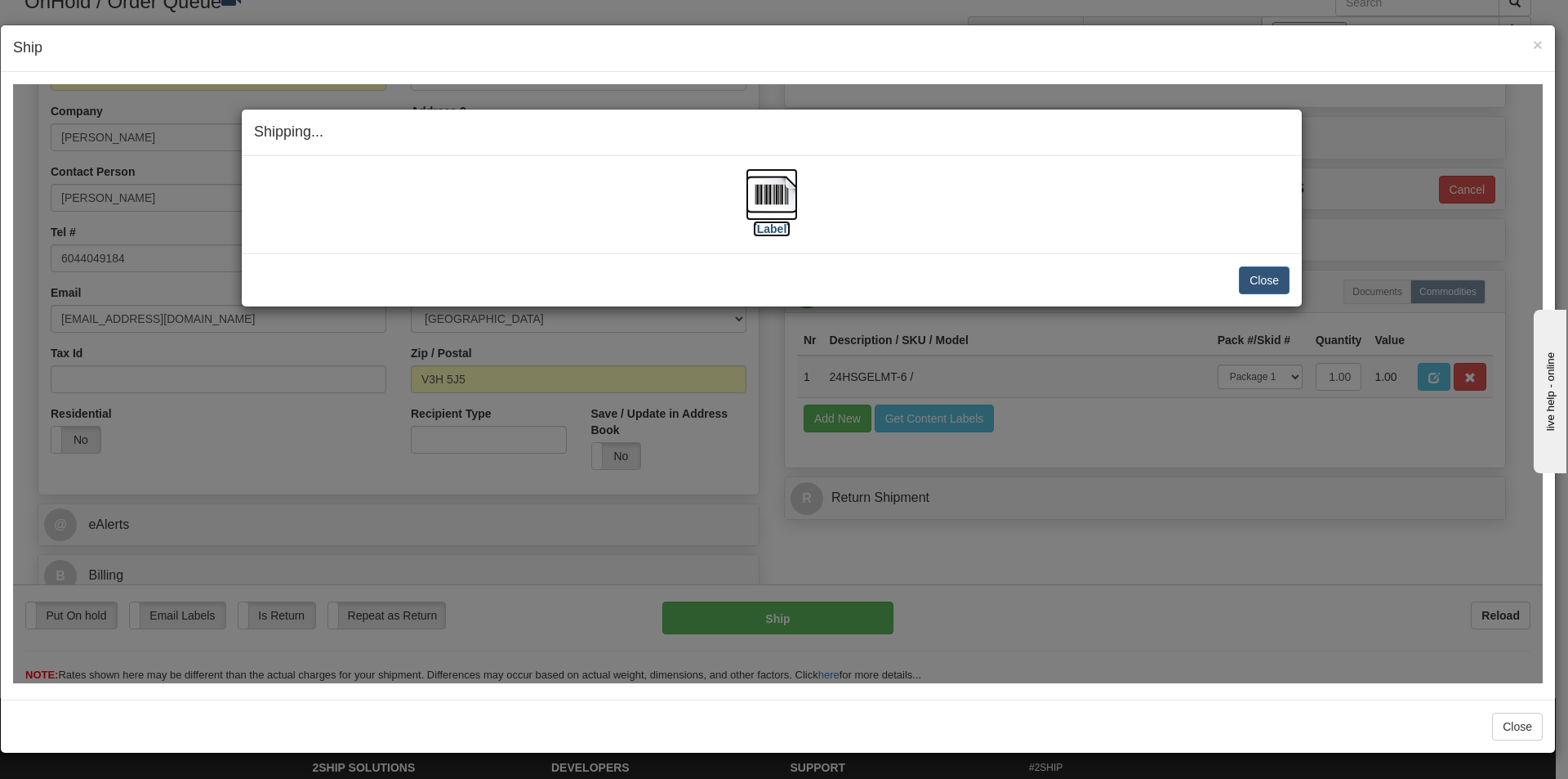
click at [765, 194] on img at bounding box center [772, 194] width 52 height 52
click at [757, 196] on img at bounding box center [772, 194] width 52 height 52
click at [1261, 283] on button "Close" at bounding box center [1264, 279] width 51 height 28
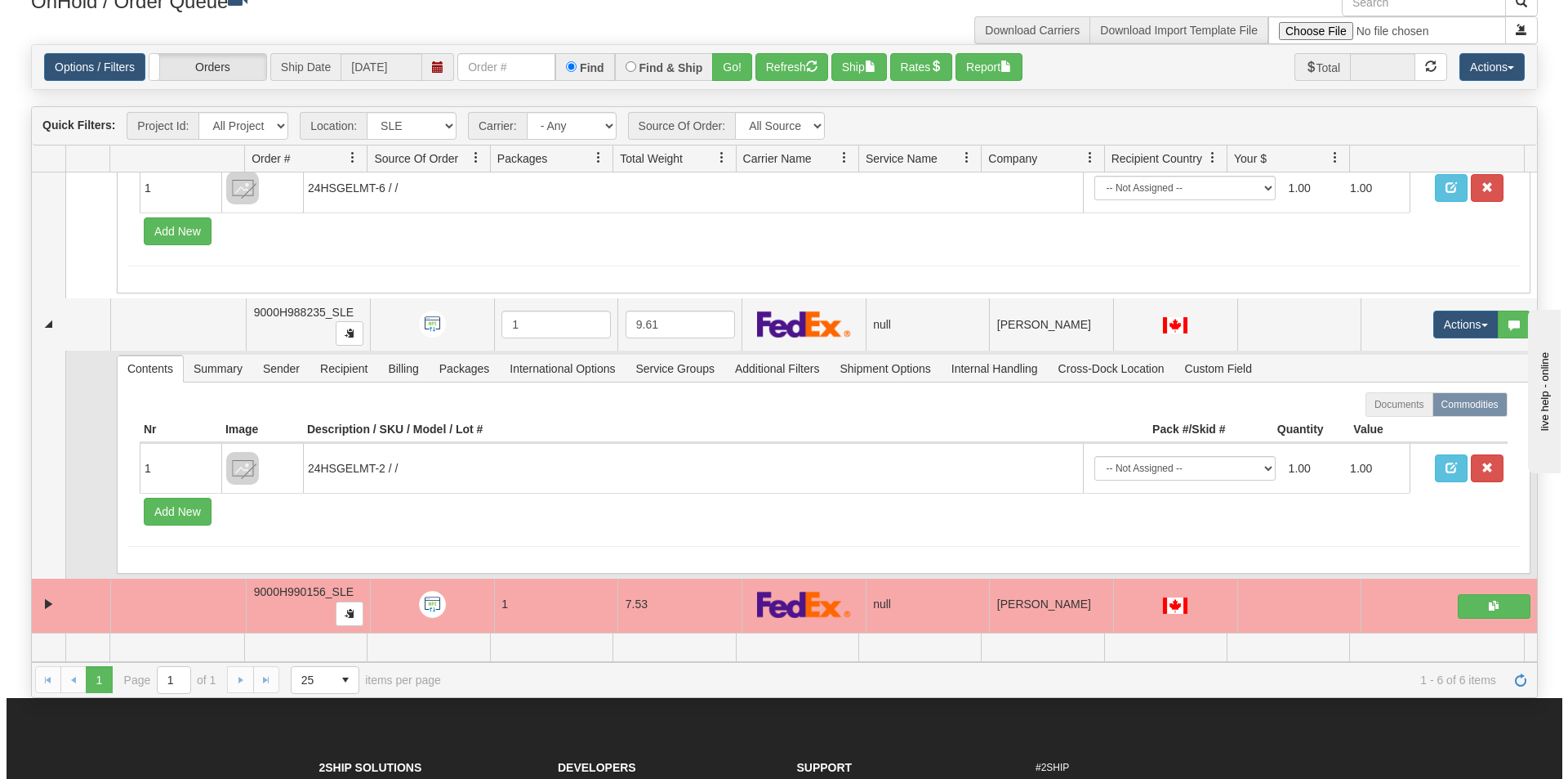
scroll to position [145, 0]
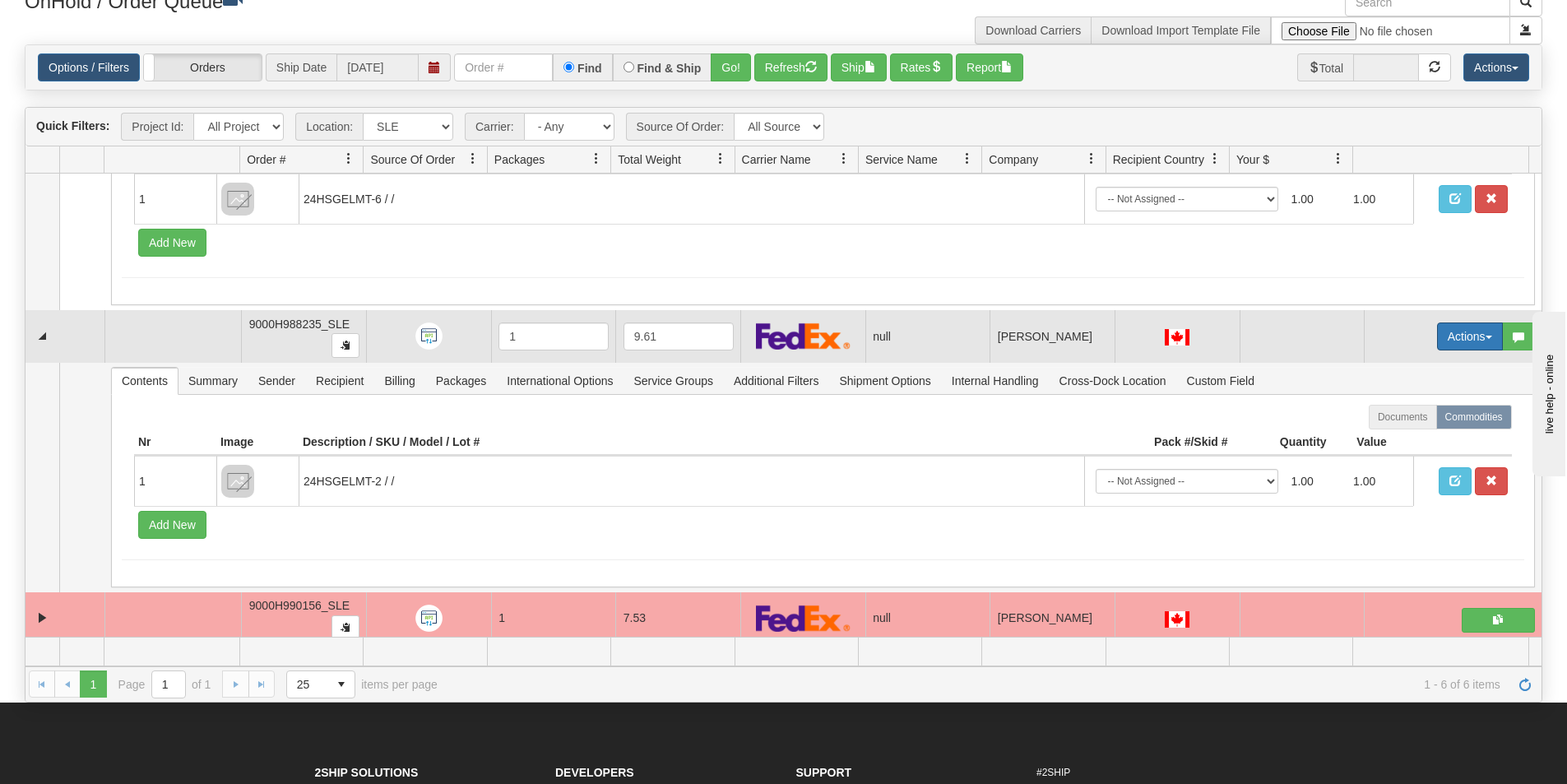
click at [1467, 342] on button "Actions" at bounding box center [1470, 336] width 66 height 28
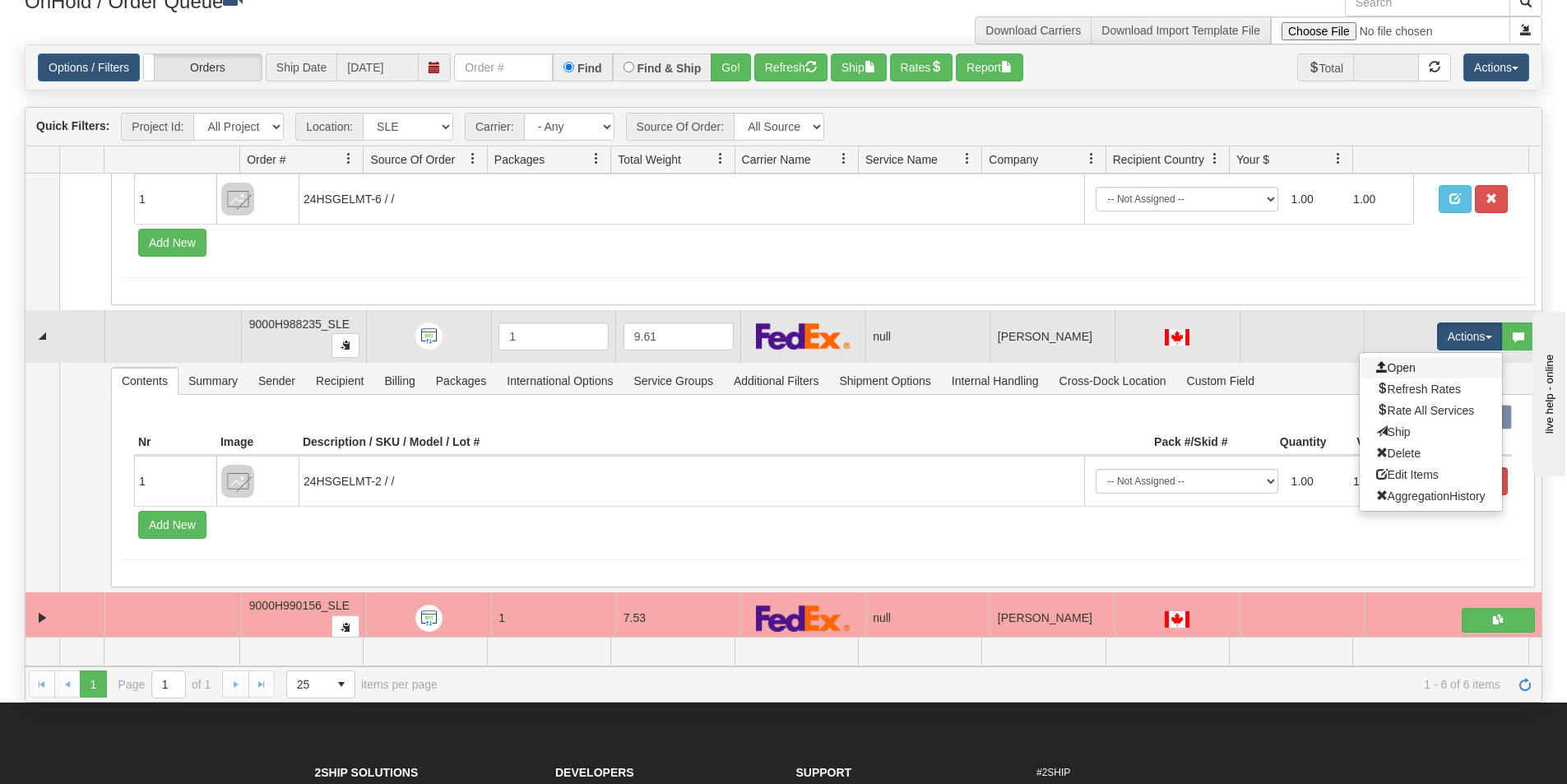
click at [1436, 363] on link "Open" at bounding box center [1431, 368] width 143 height 21
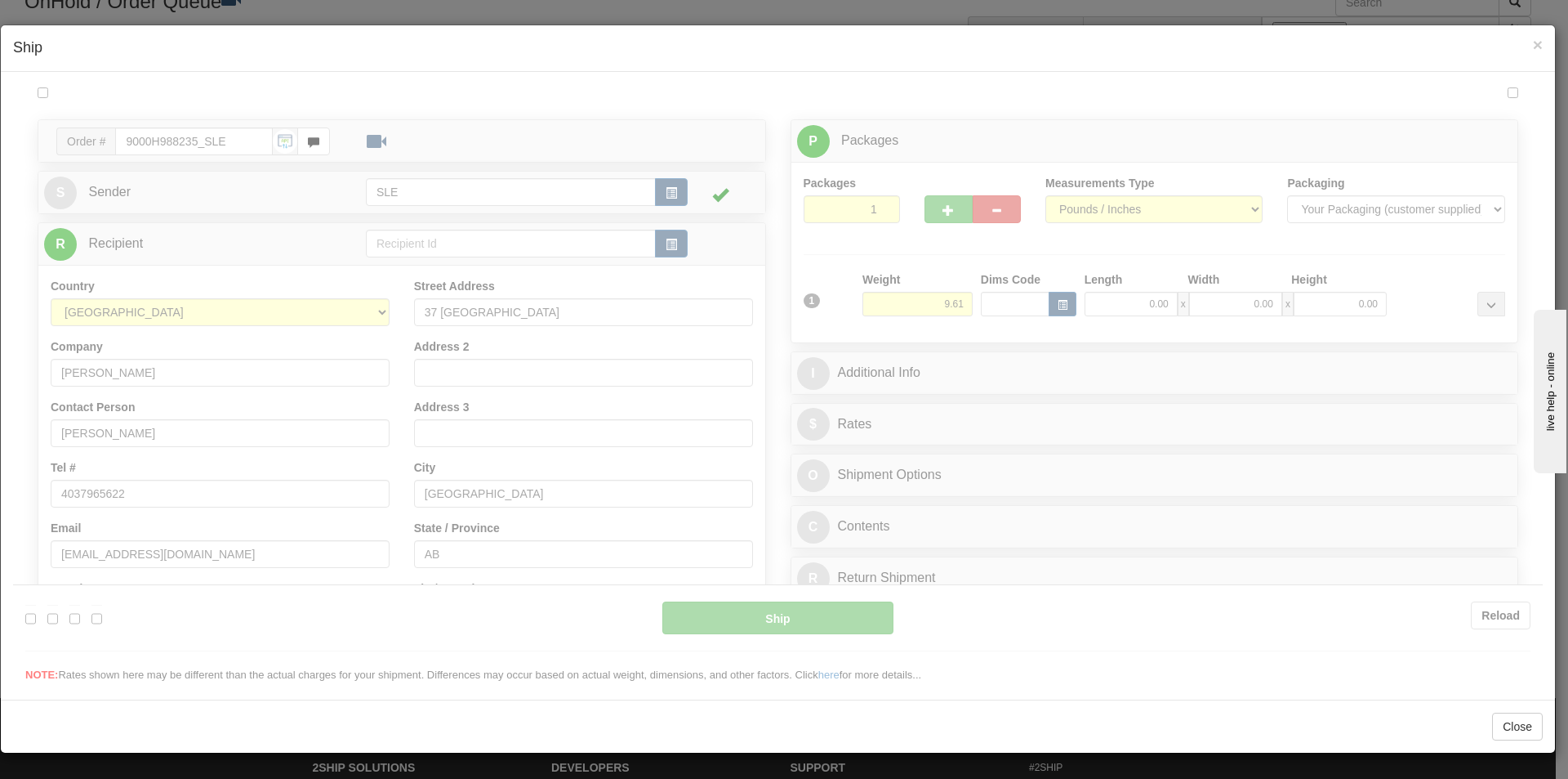
scroll to position [0, 0]
type input "17:09"
type input "16:00"
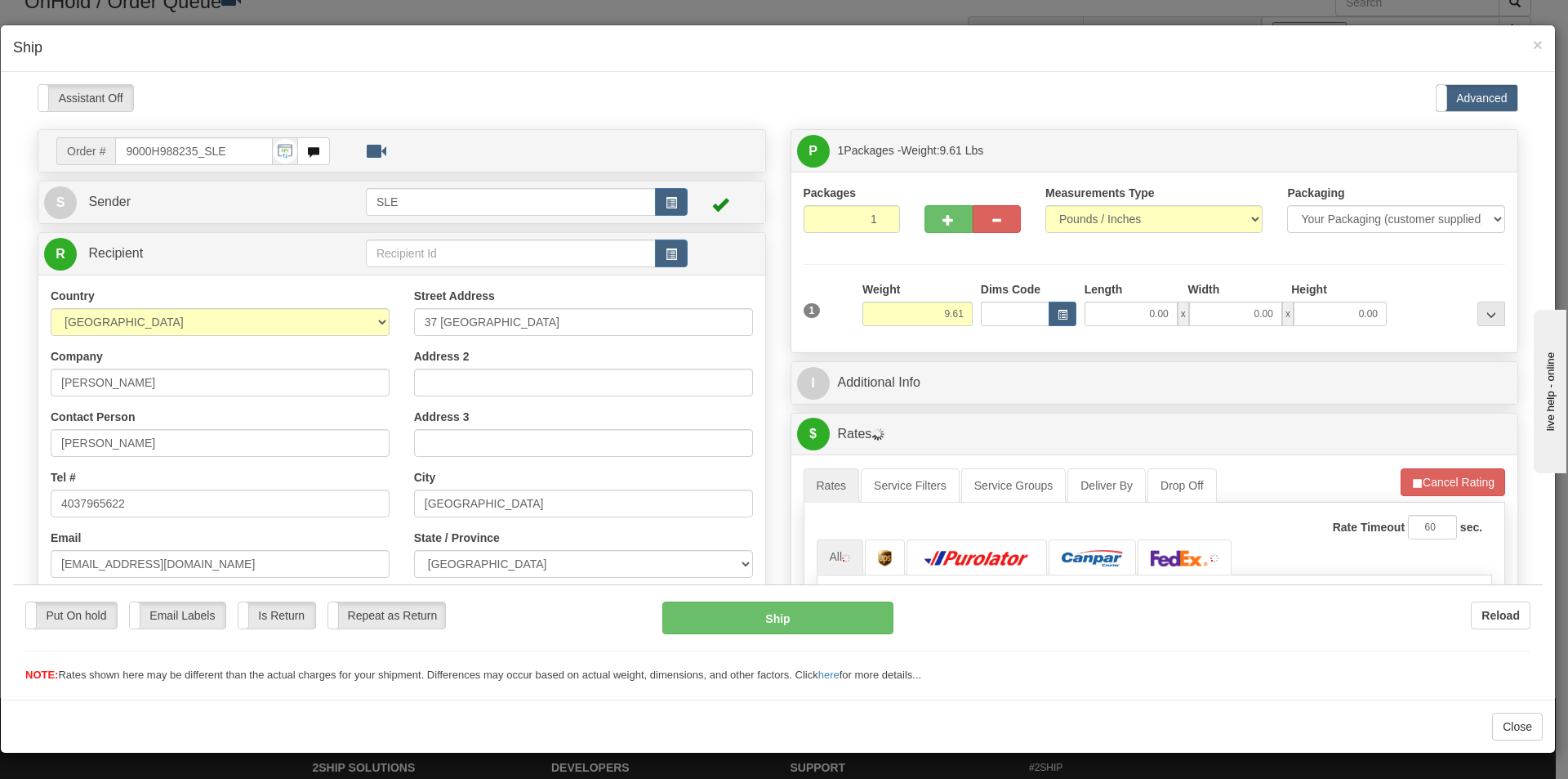
click at [1127, 321] on div at bounding box center [778, 382] width 1529 height 599
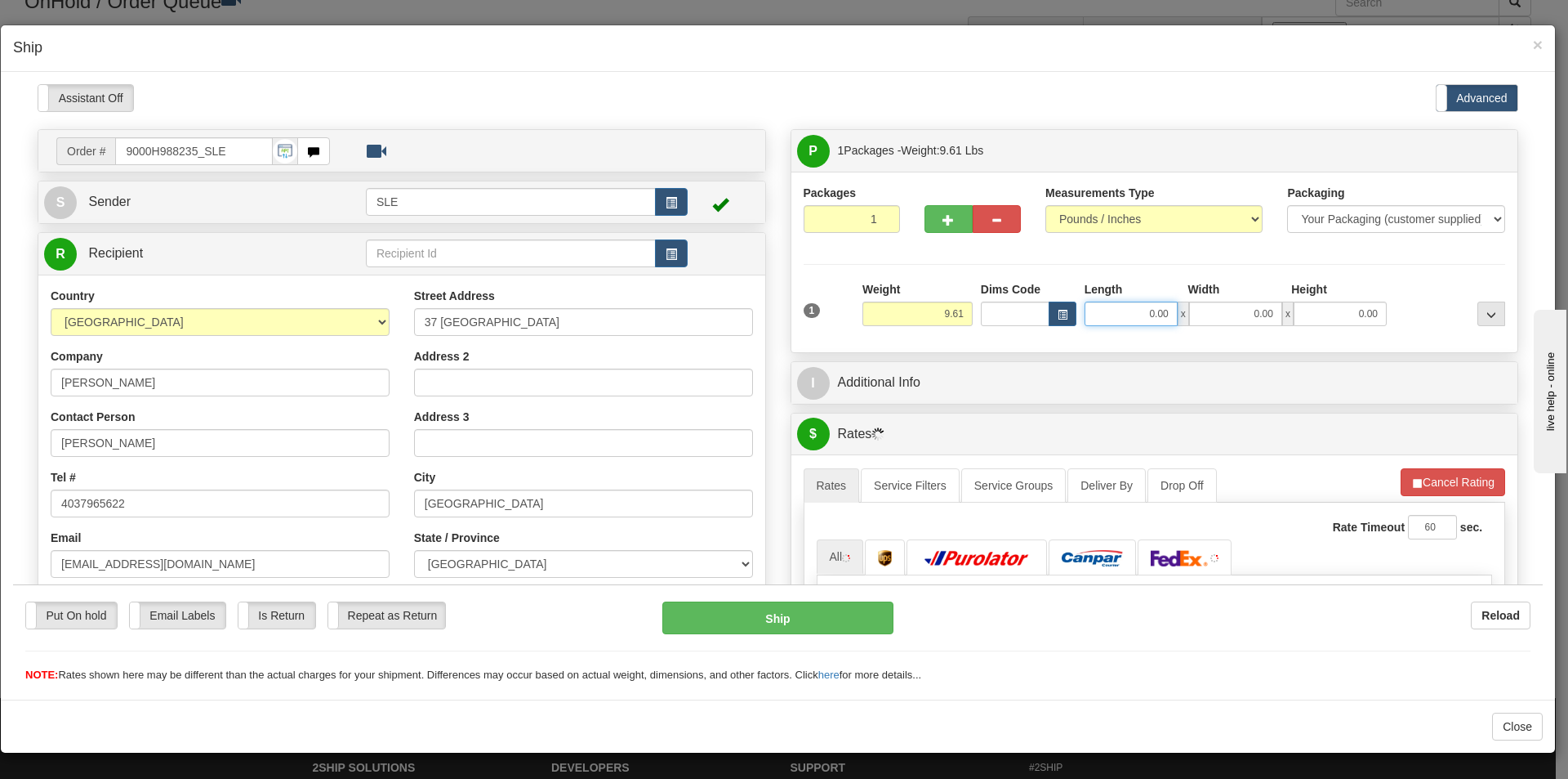
click at [1127, 319] on input "0.00" at bounding box center [1130, 312] width 93 height 24
type input "10.00"
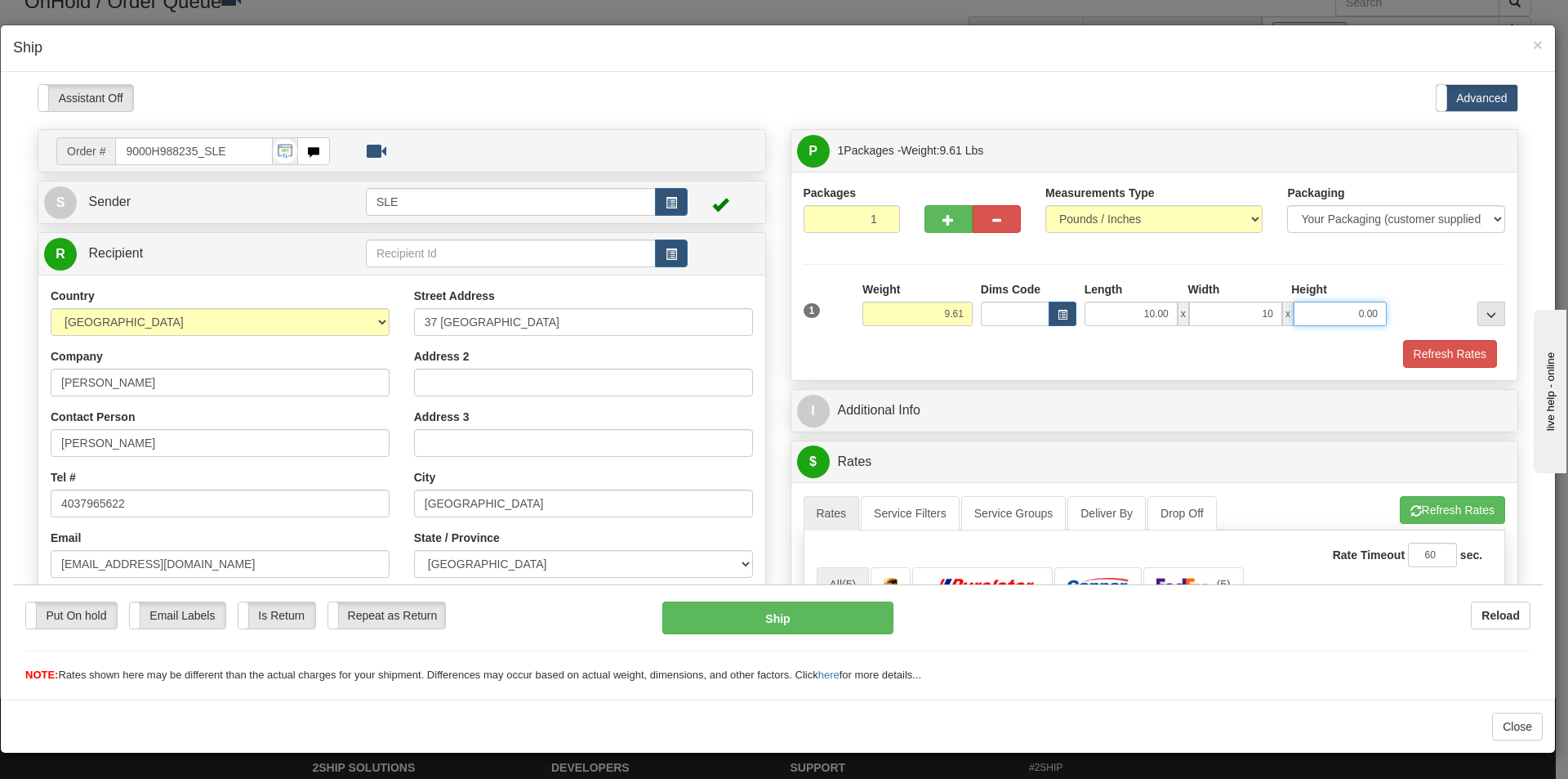
type input "10.00"
click button "Delete" at bounding box center [13, 83] width 0 height 0
type input "20.00"
click at [1450, 355] on button "Refresh Rates" at bounding box center [1449, 353] width 93 height 28
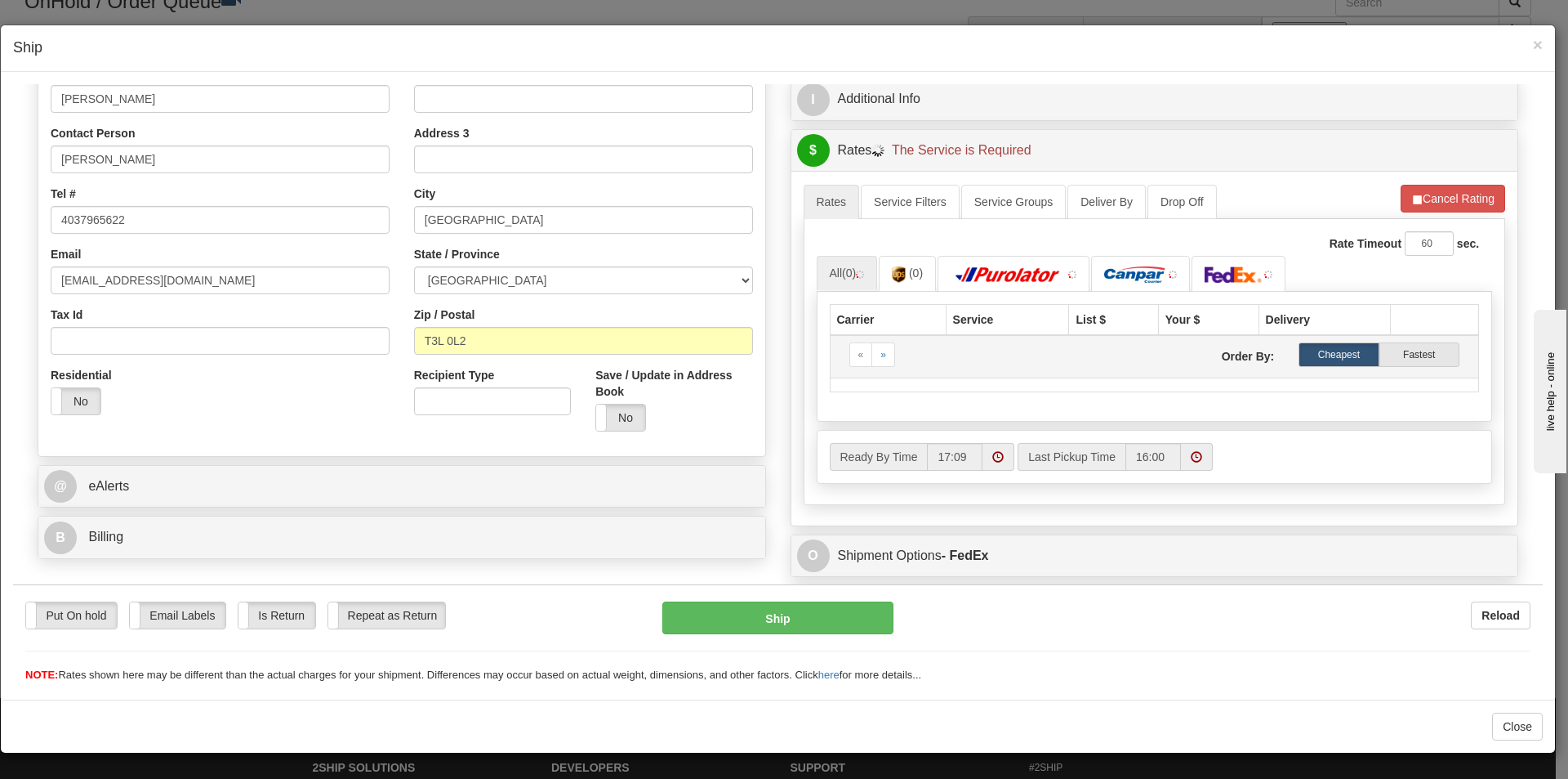
scroll to position [245, 0]
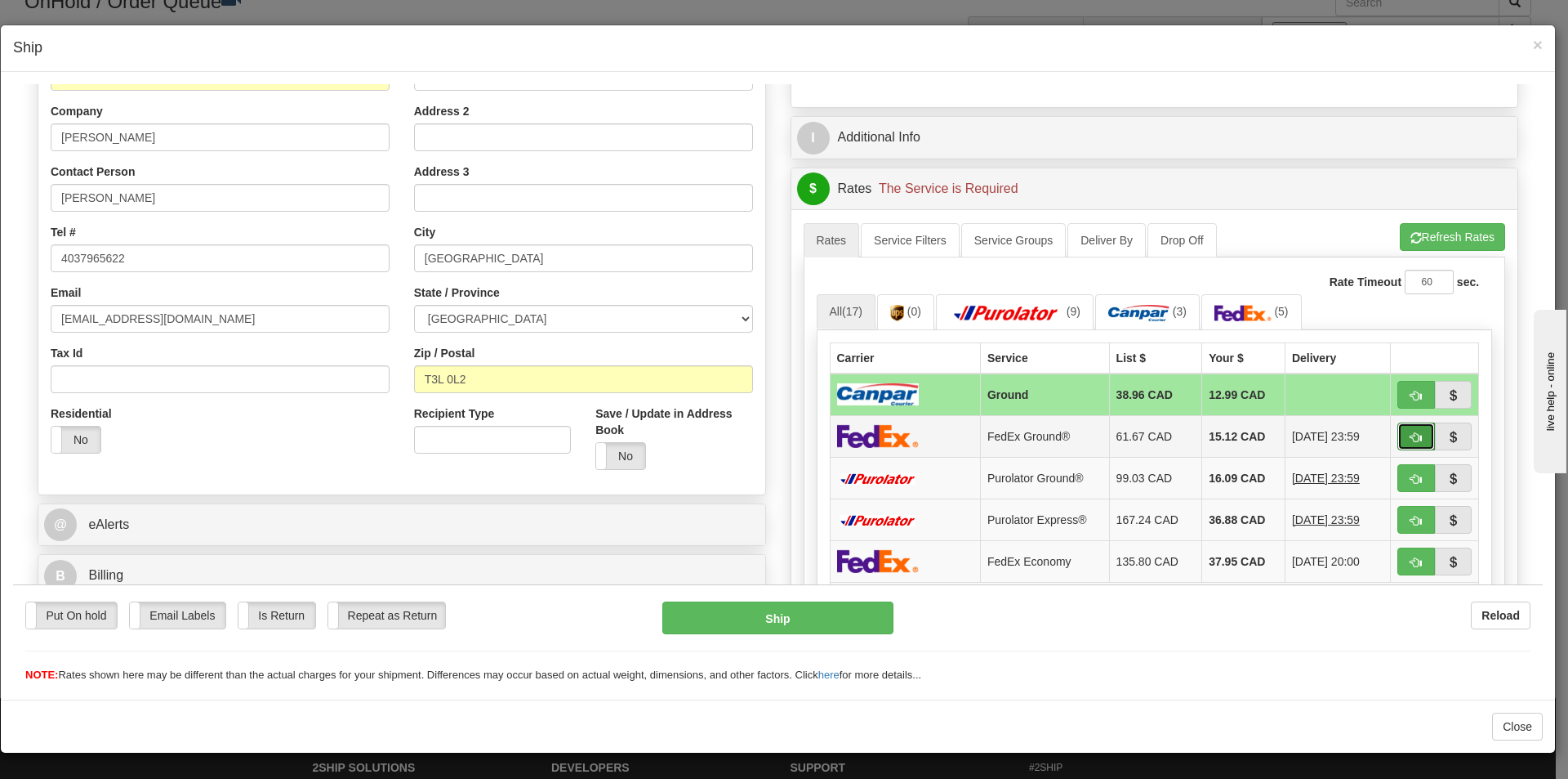
click at [1410, 435] on span "button" at bounding box center [1416, 436] width 12 height 11
type input "92"
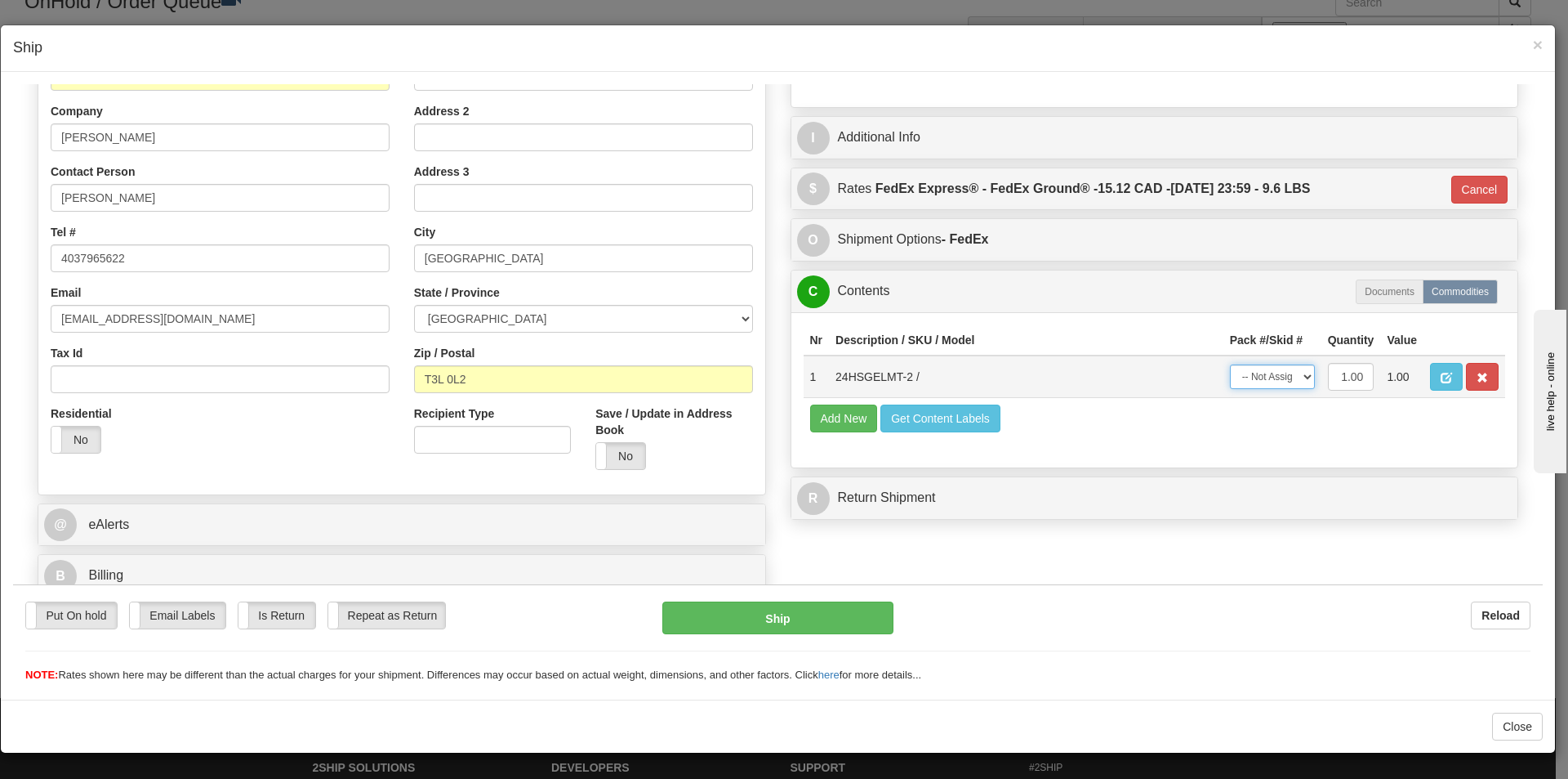
click at [1280, 382] on select "-- Not Assigned -- Package 1" at bounding box center [1272, 375] width 85 height 24
select select "0"
click at [1230, 363] on select "-- Not Assigned -- Package 1" at bounding box center [1272, 375] width 85 height 24
click at [782, 611] on button "Ship" at bounding box center [777, 617] width 230 height 33
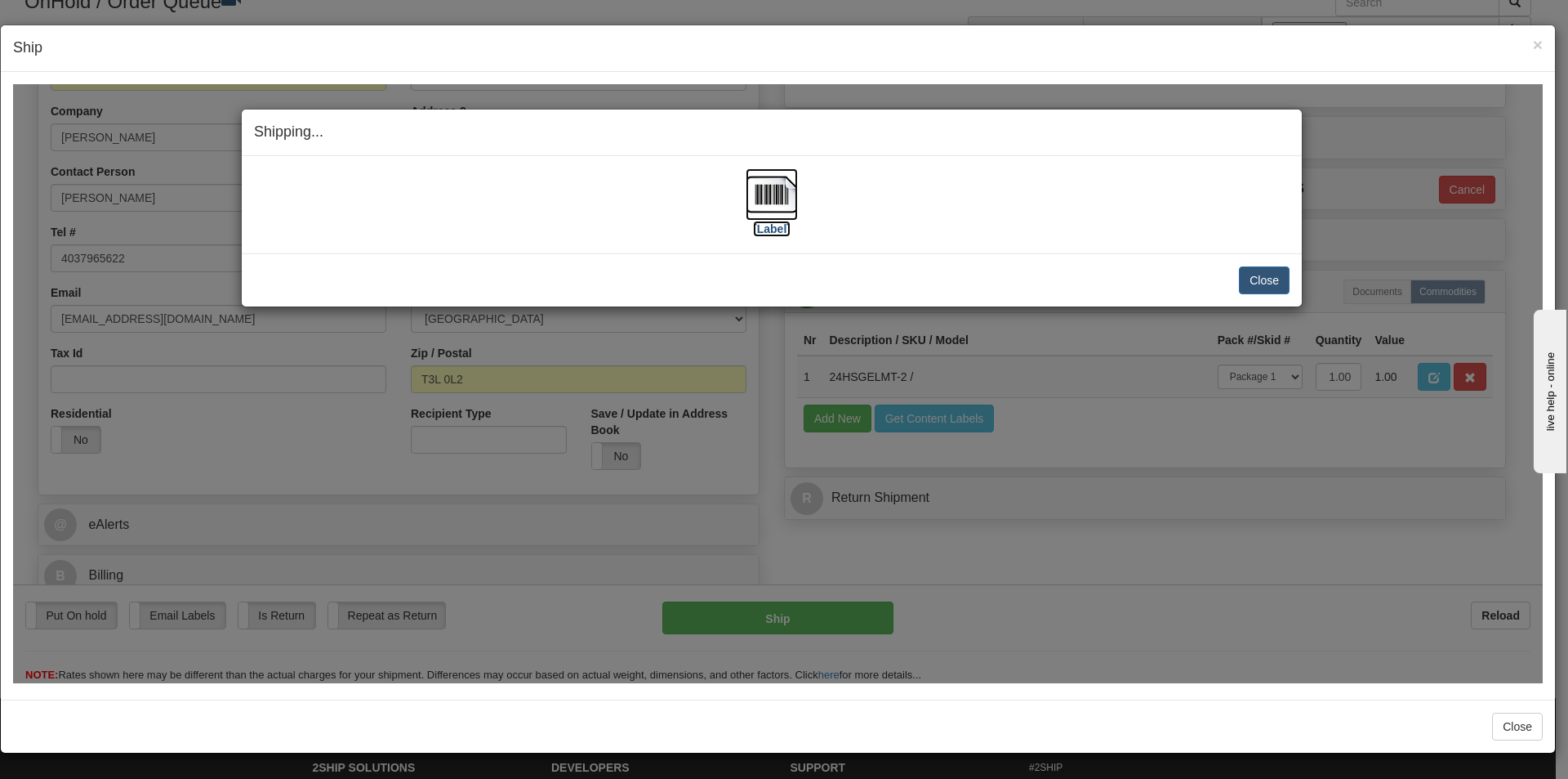
click at [776, 190] on img at bounding box center [772, 194] width 52 height 52
click at [1274, 282] on button "Close" at bounding box center [1264, 279] width 51 height 28
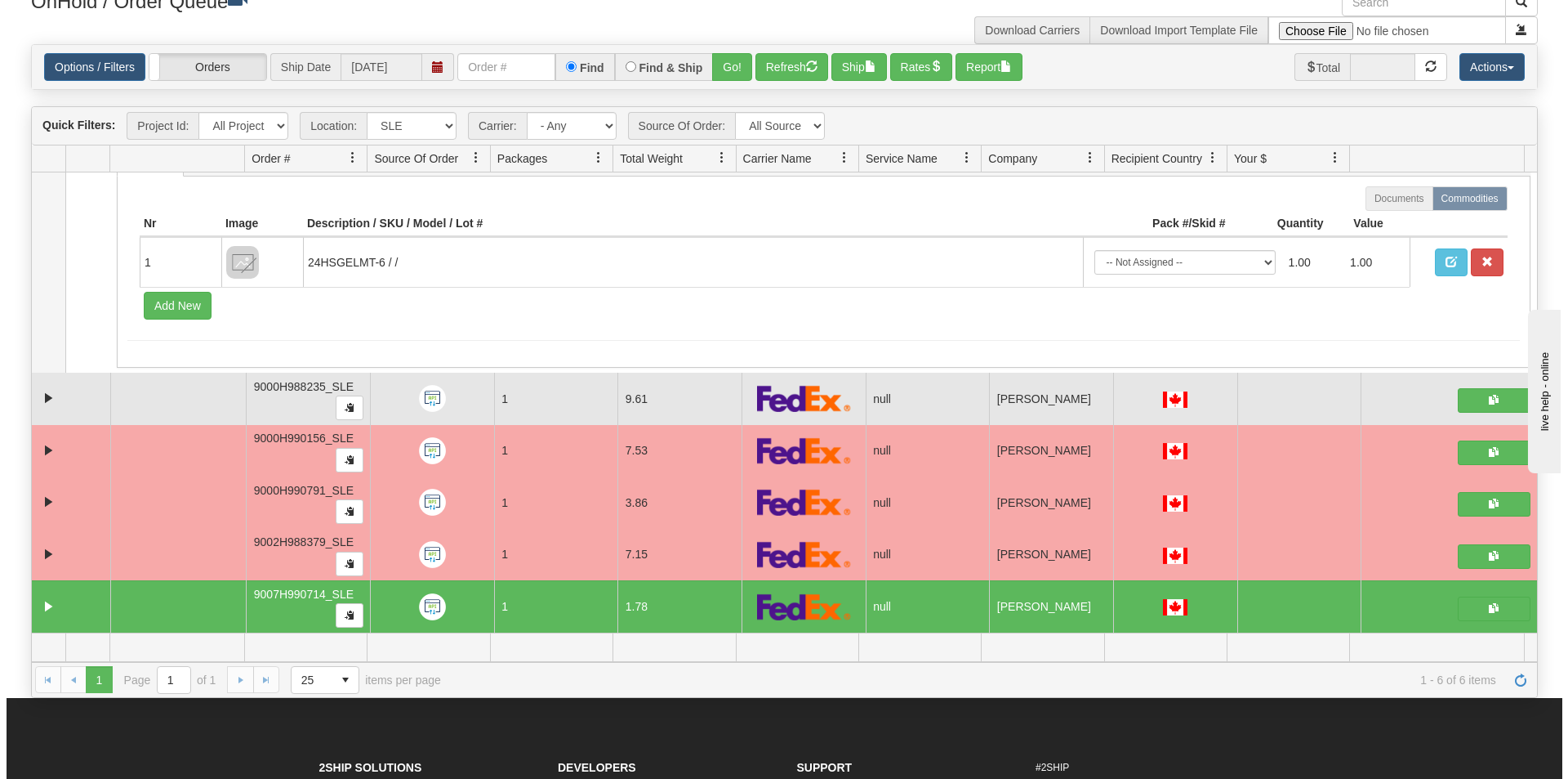
scroll to position [0, 0]
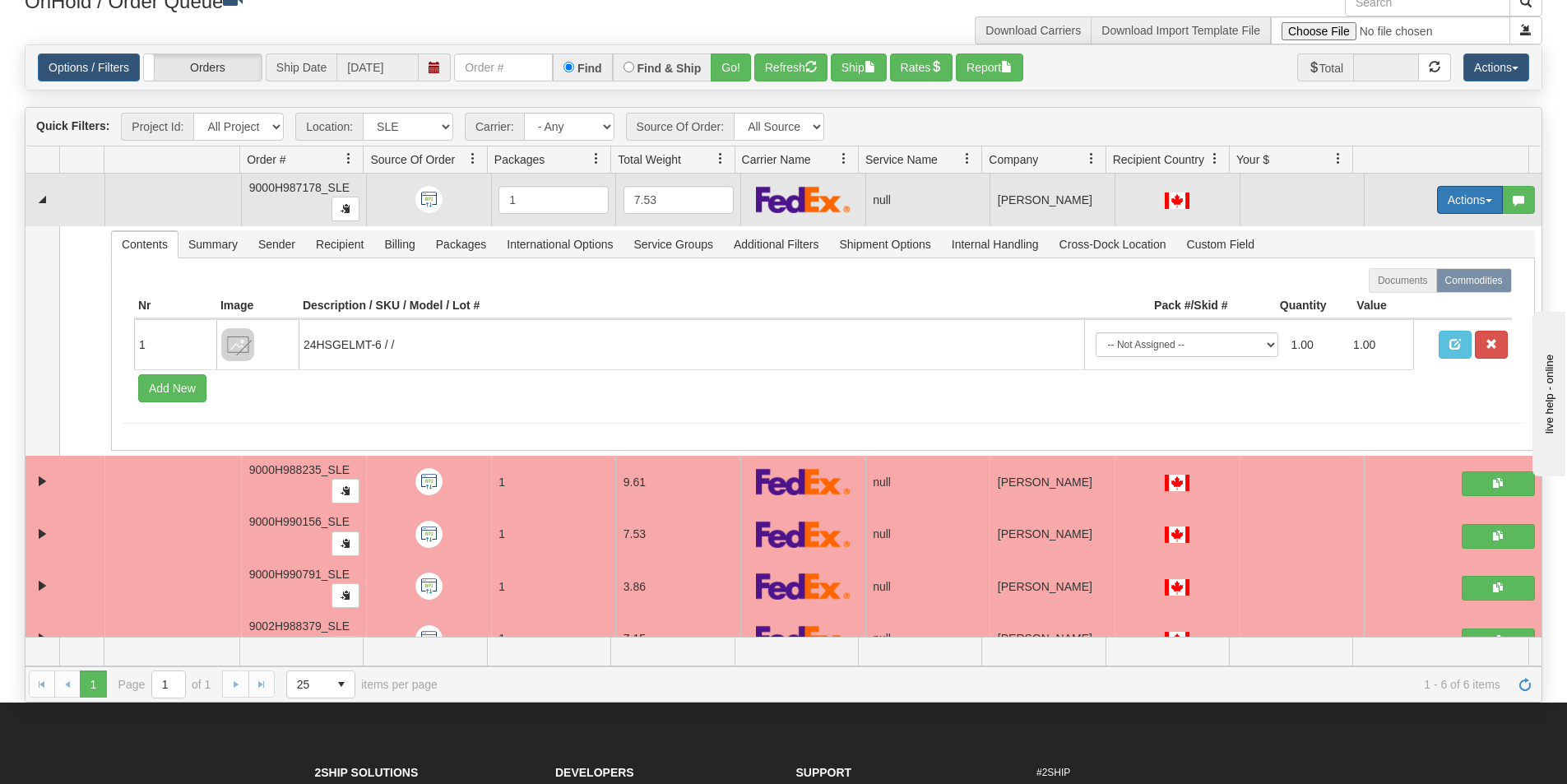
click at [1442, 197] on button "Actions" at bounding box center [1470, 200] width 66 height 28
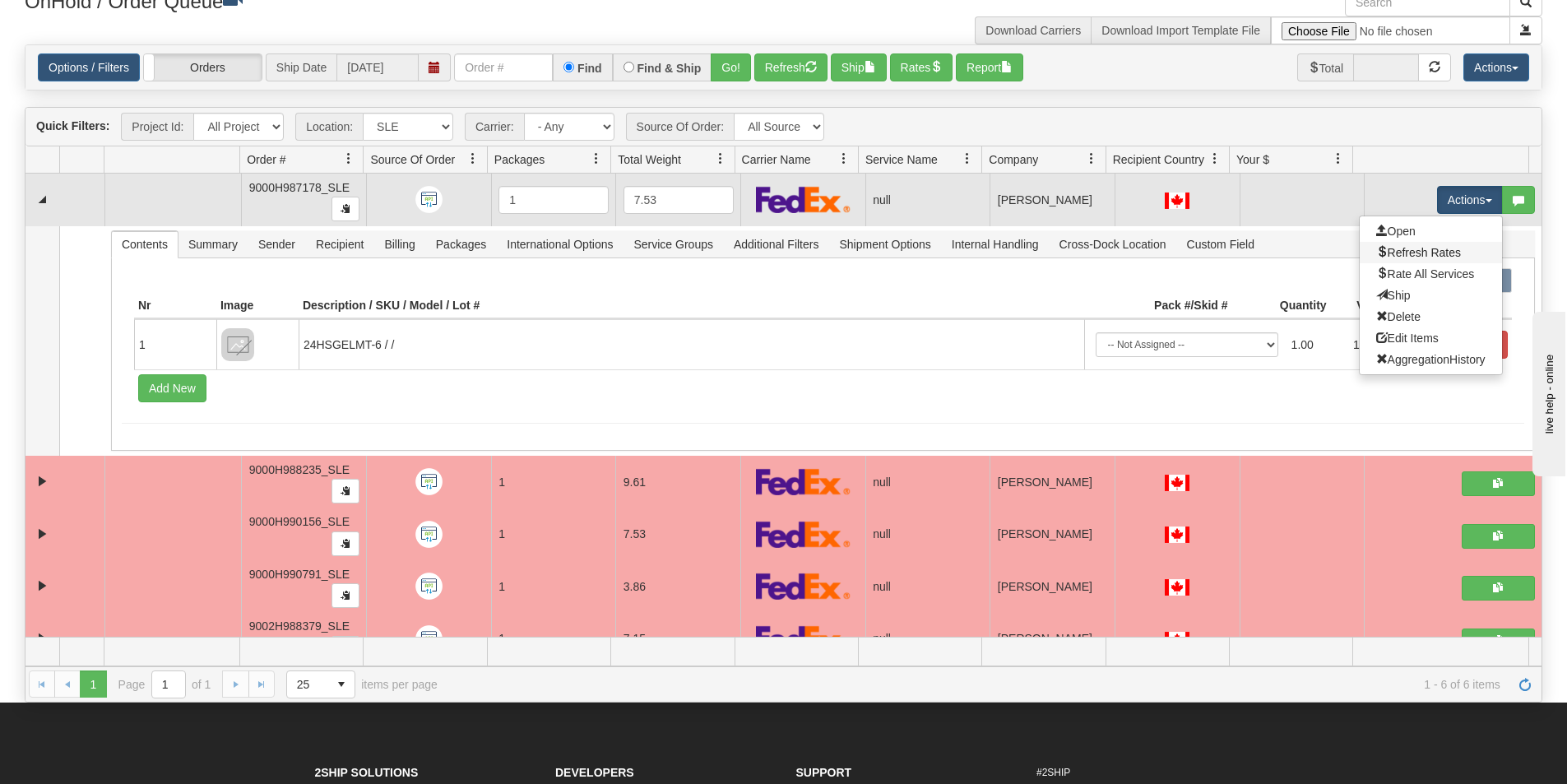
click at [1408, 242] on link "Refresh Rates" at bounding box center [1431, 252] width 143 height 21
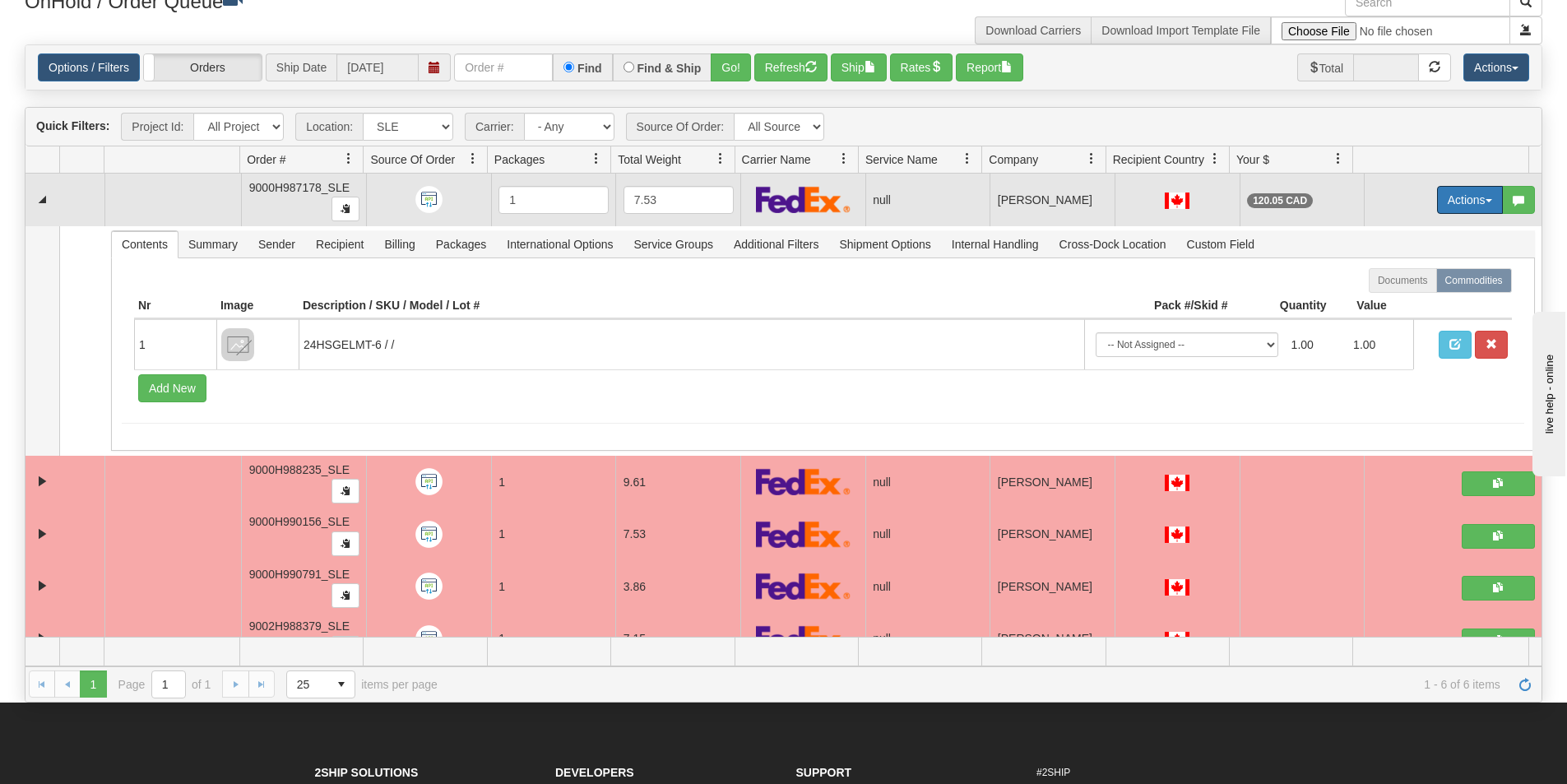
click at [1455, 201] on button "Actions" at bounding box center [1470, 200] width 66 height 28
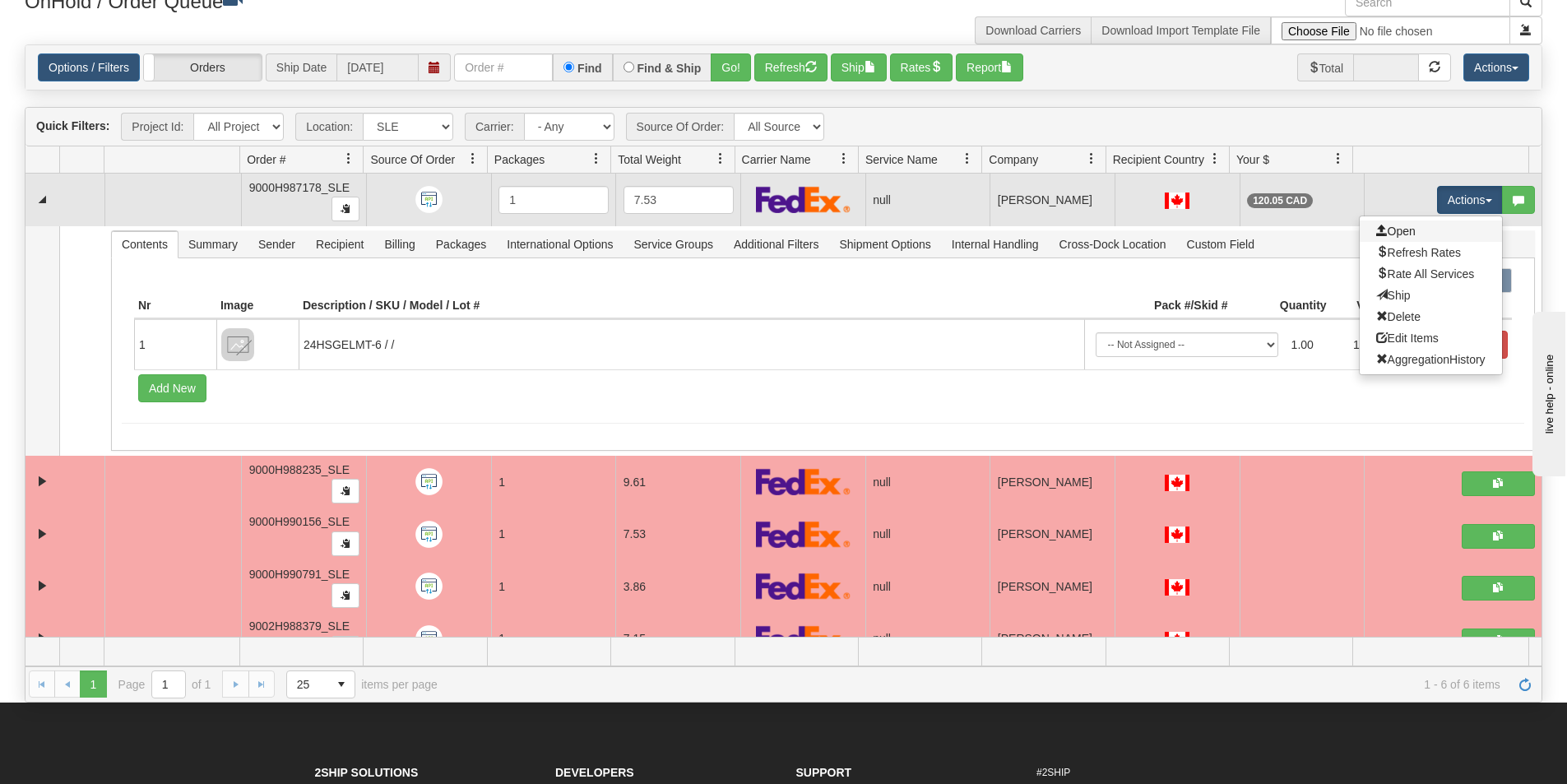
click at [1437, 234] on link "Open" at bounding box center [1431, 231] width 143 height 21
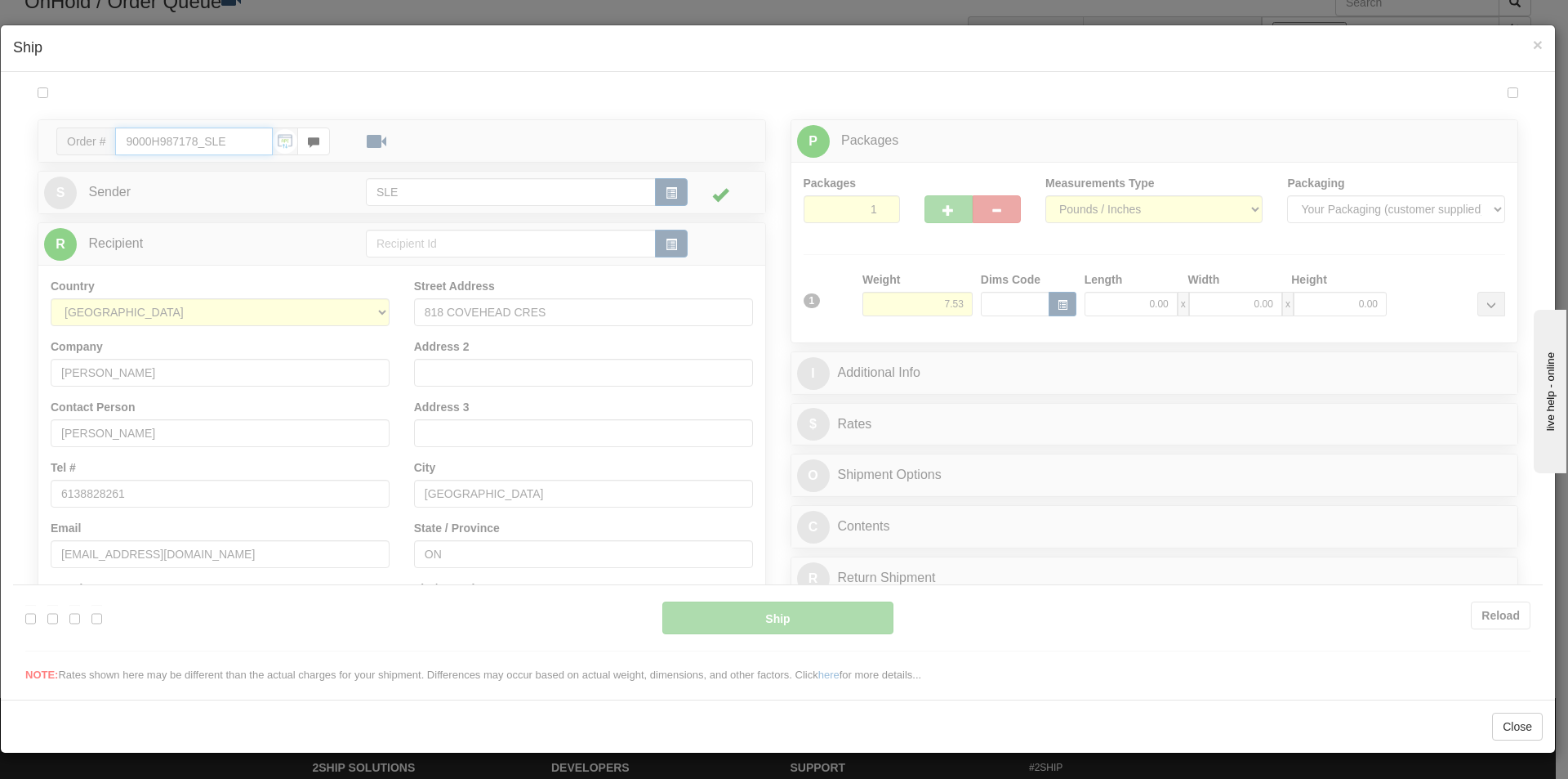
type input "06"
type input "17:10"
type input "16:00"
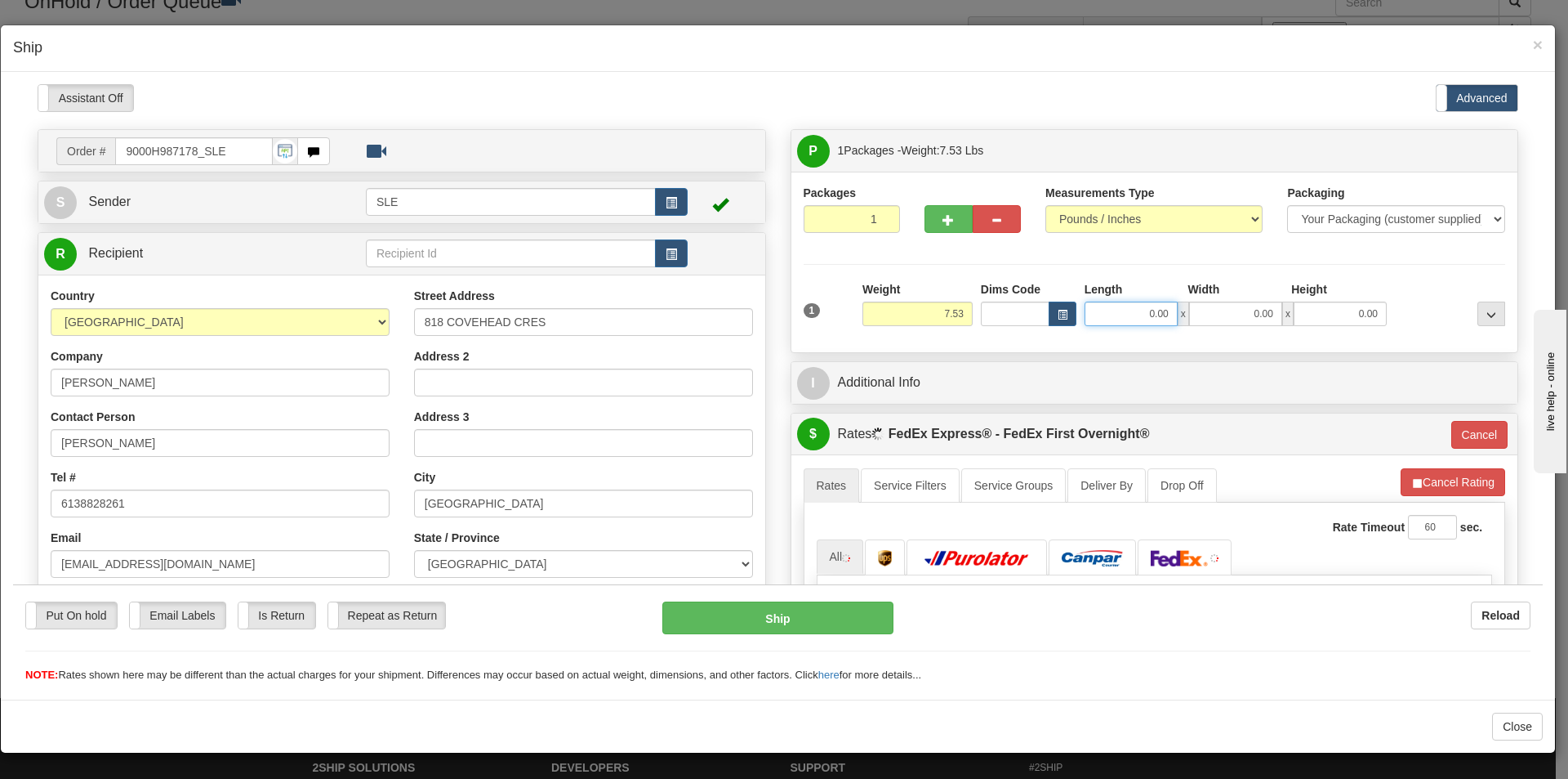
click at [1113, 316] on input "0.00" at bounding box center [1130, 312] width 93 height 24
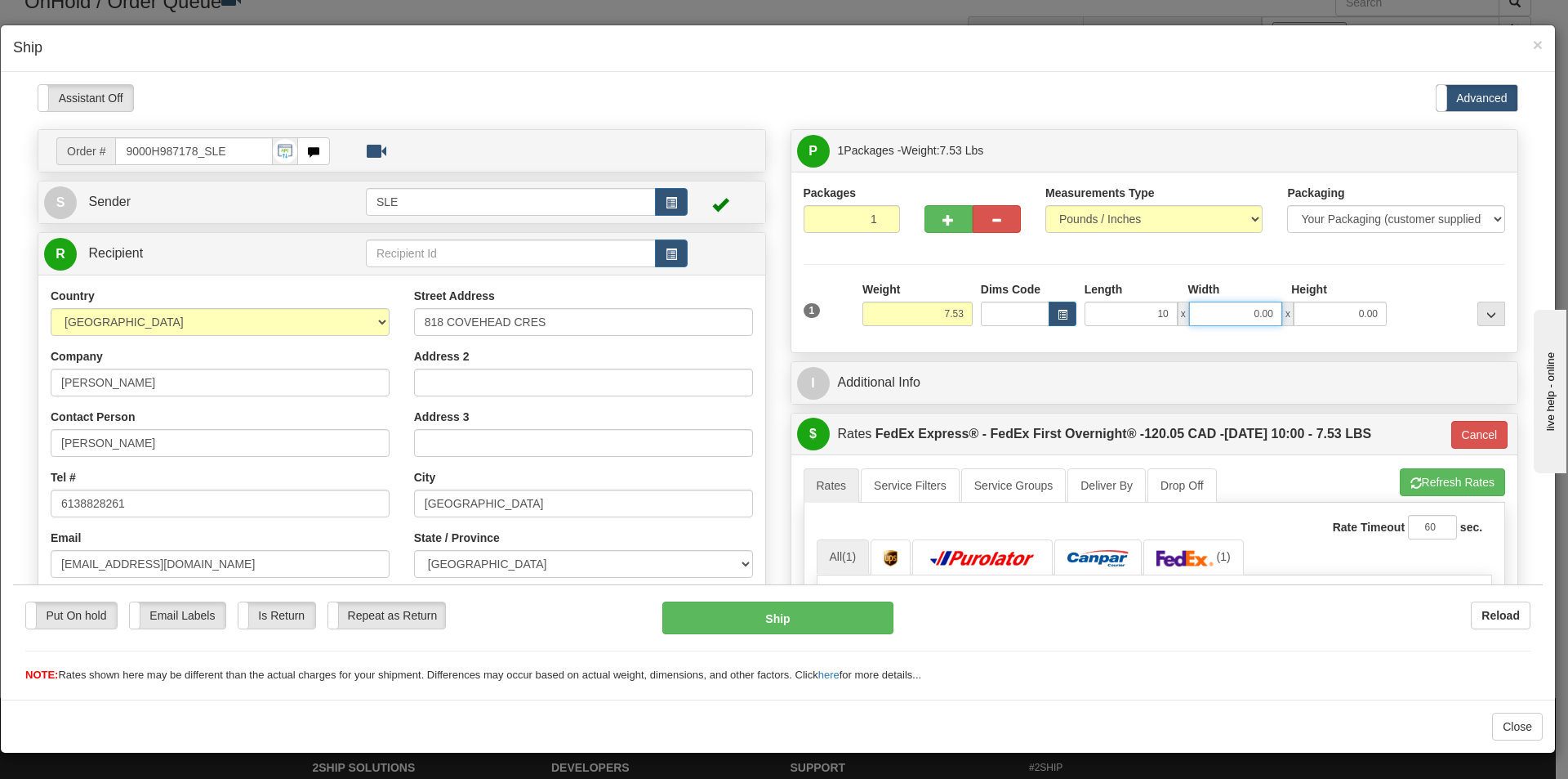
type input "10.00"
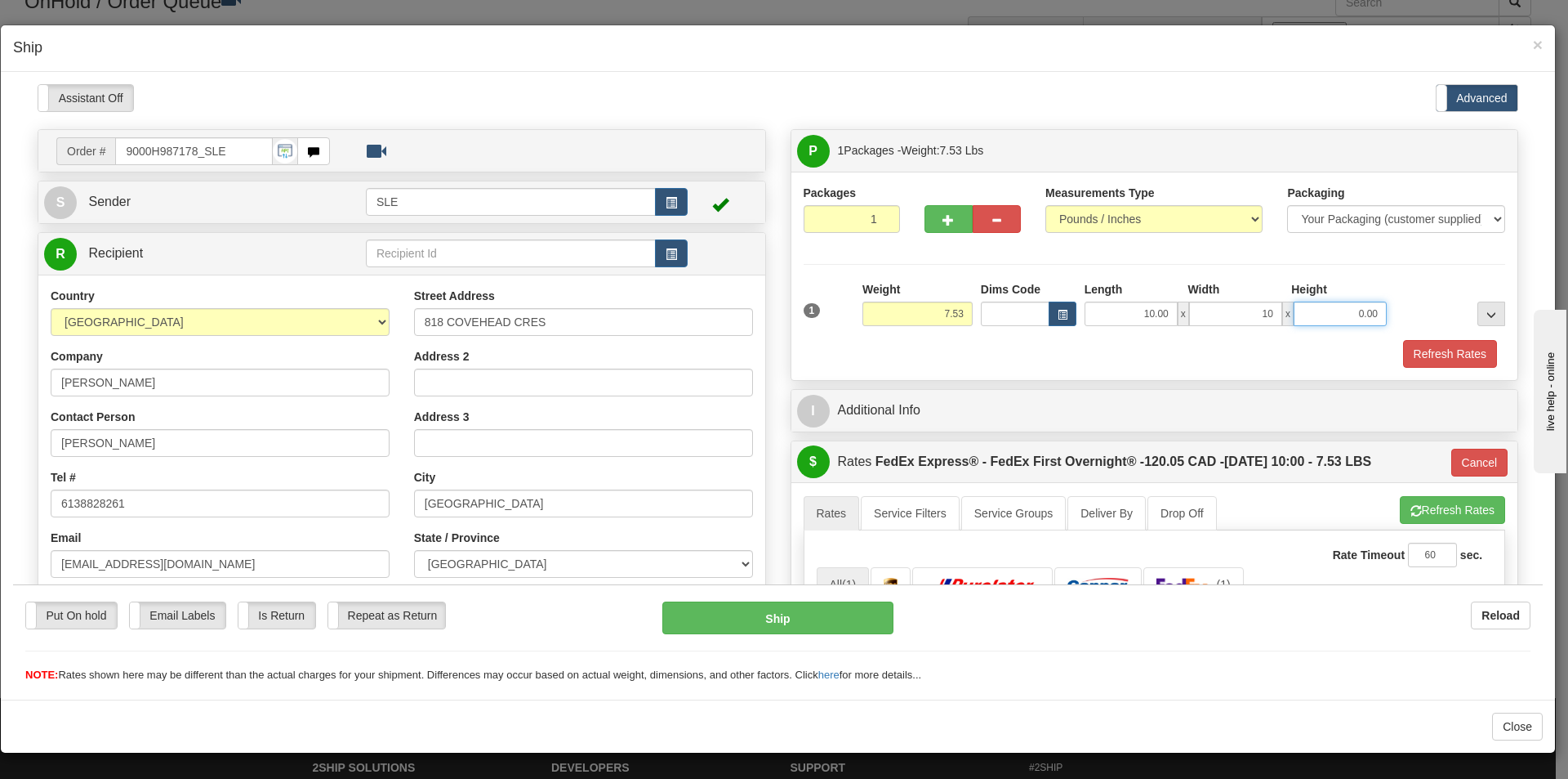
type input "10.00"
type input "19.50"
click at [1403, 339] on button "Refresh Rates" at bounding box center [1449, 353] width 93 height 28
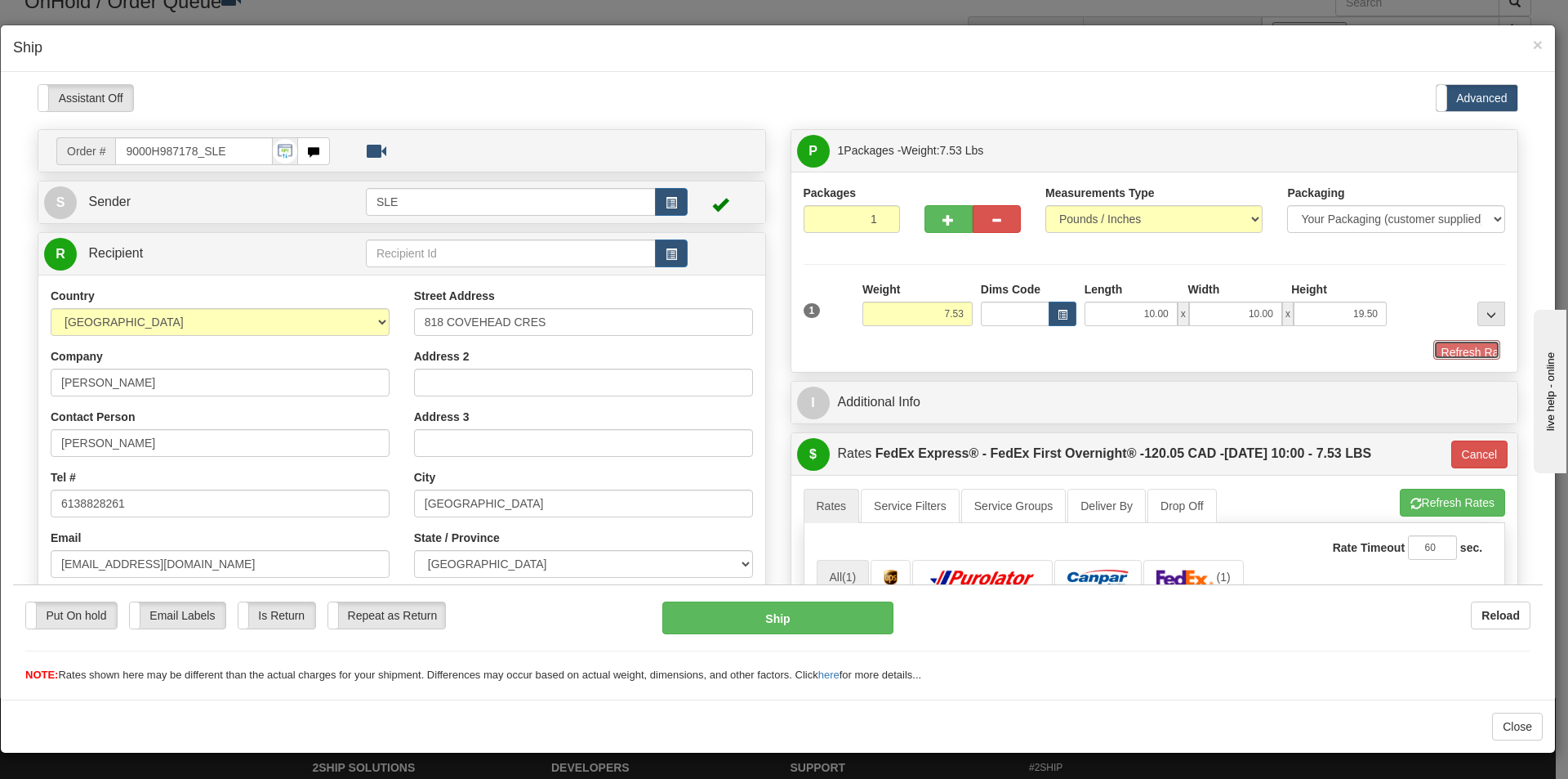
type input "06"
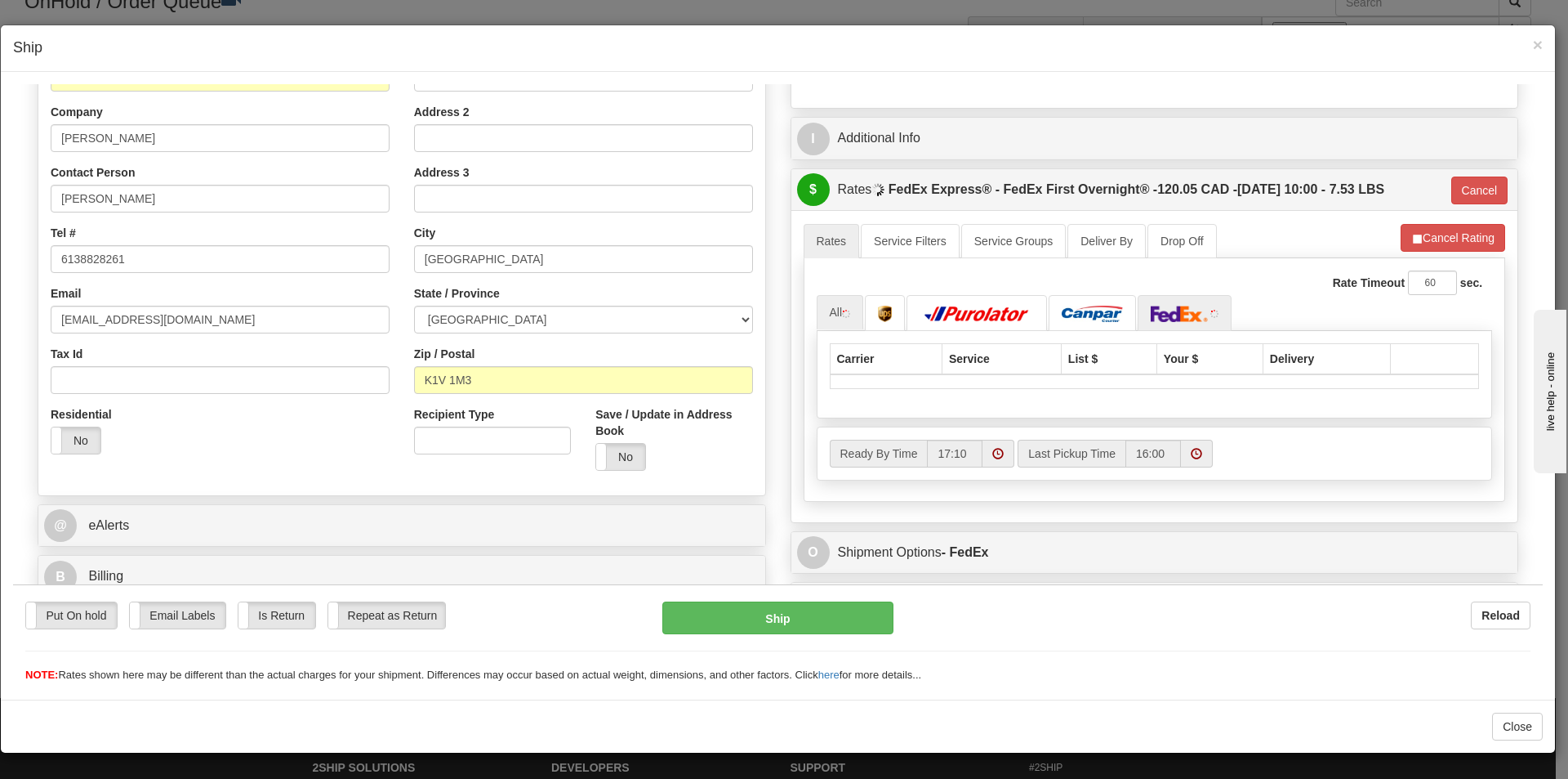
scroll to position [245, 0]
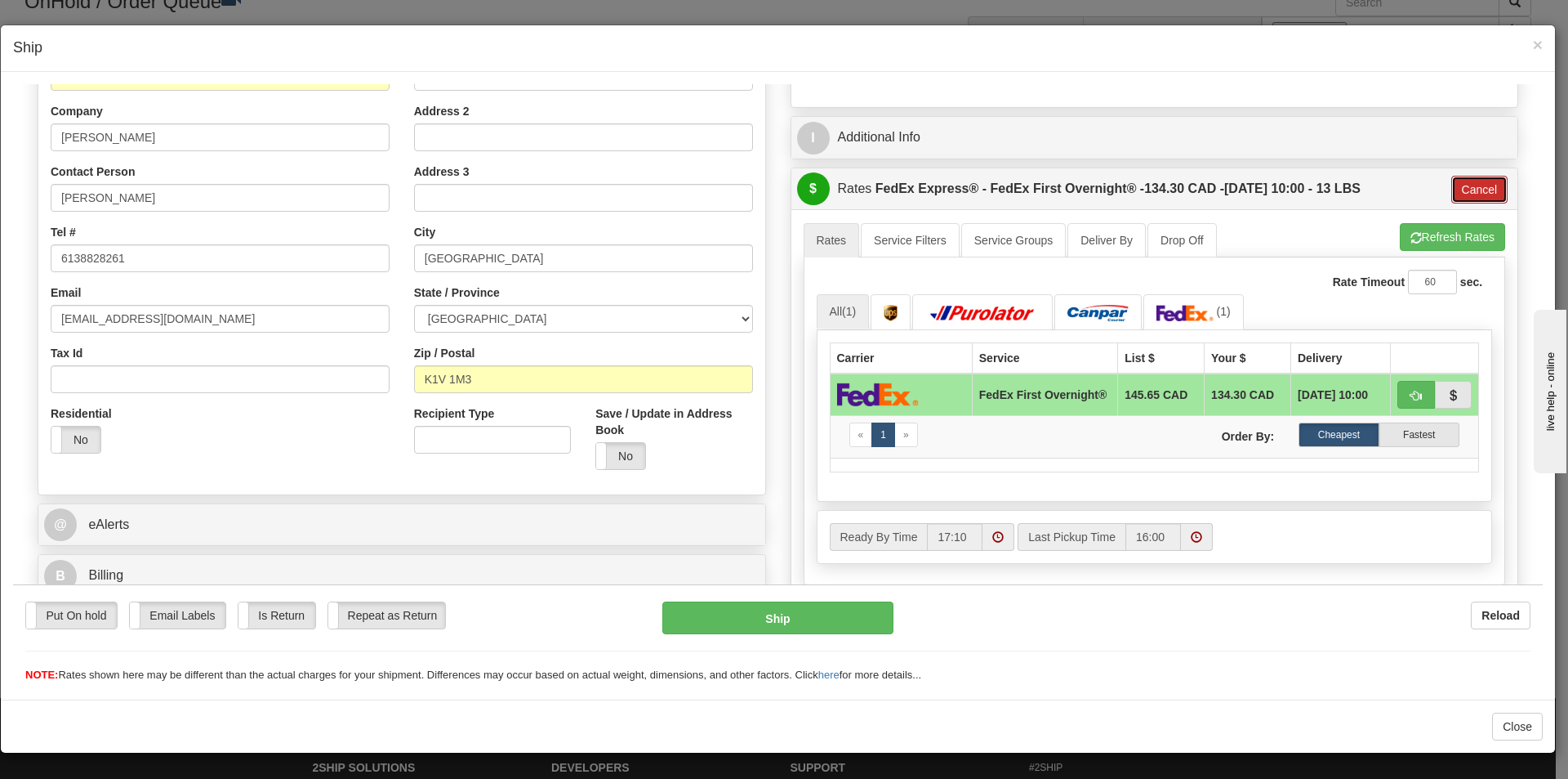
click at [1475, 181] on button "Cancel" at bounding box center [1479, 188] width 57 height 28
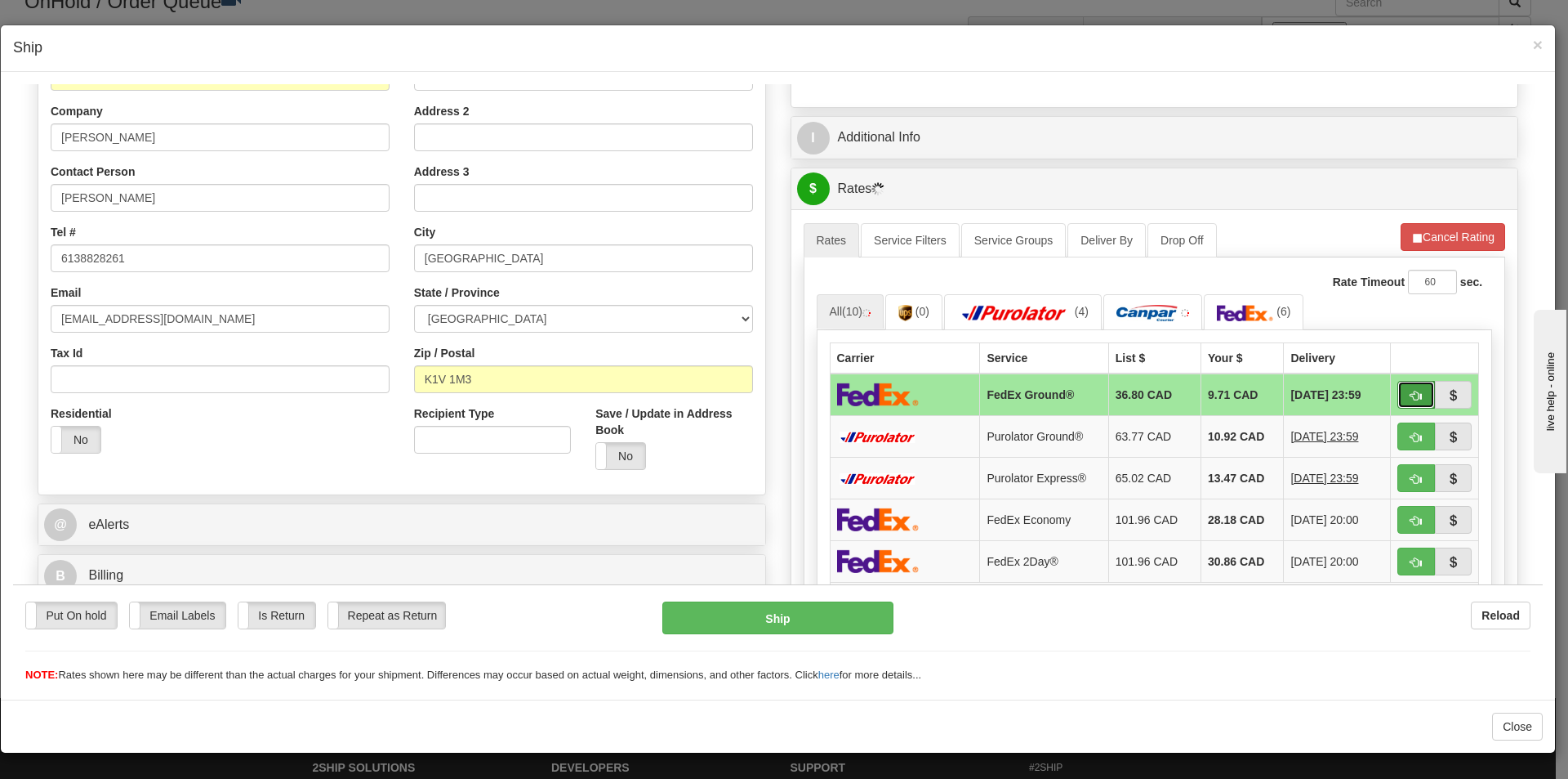
click at [1397, 401] on button "button" at bounding box center [1416, 393] width 38 height 28
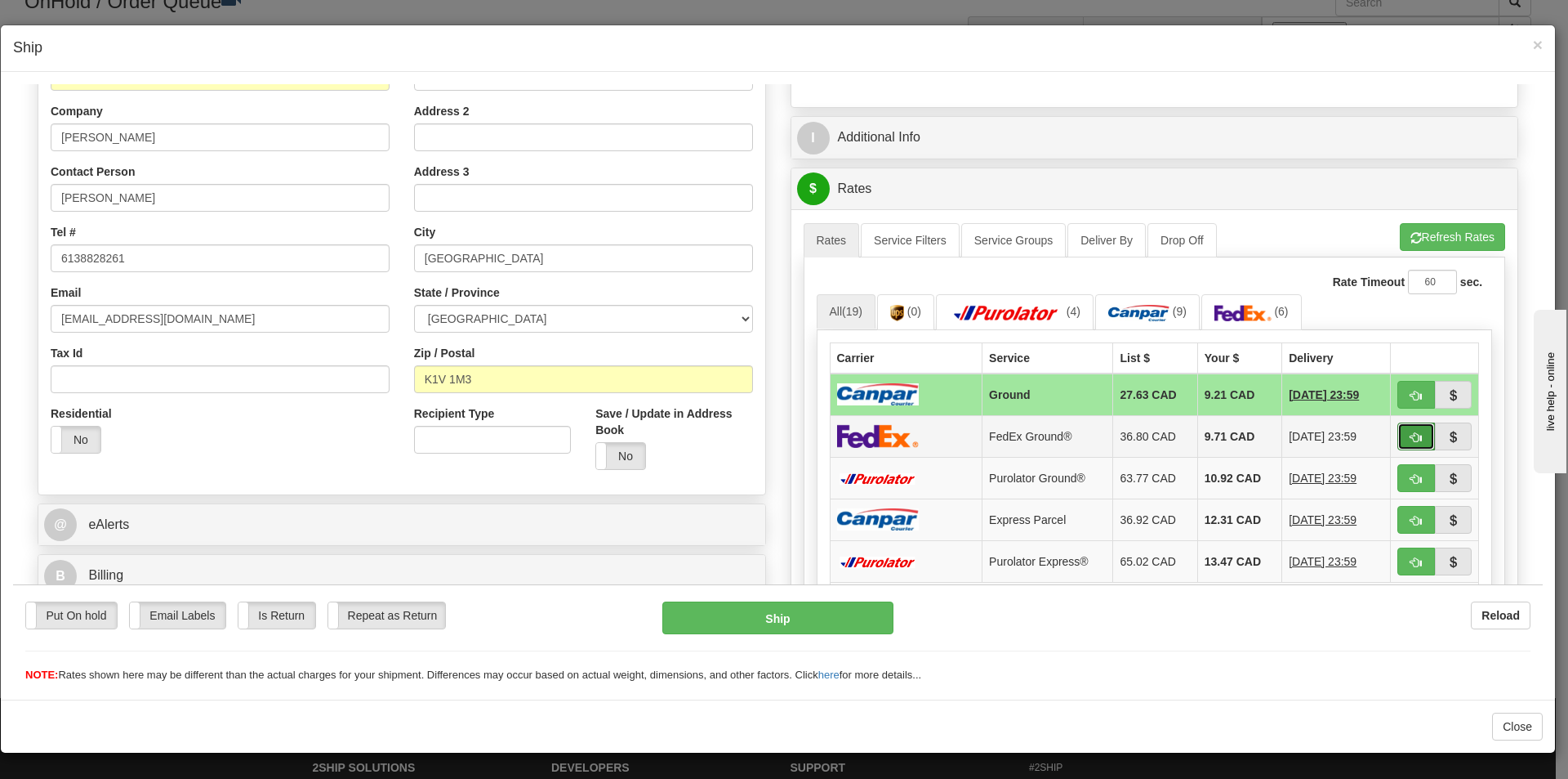
click at [1410, 433] on span "button" at bounding box center [1416, 436] width 12 height 11
type input "92"
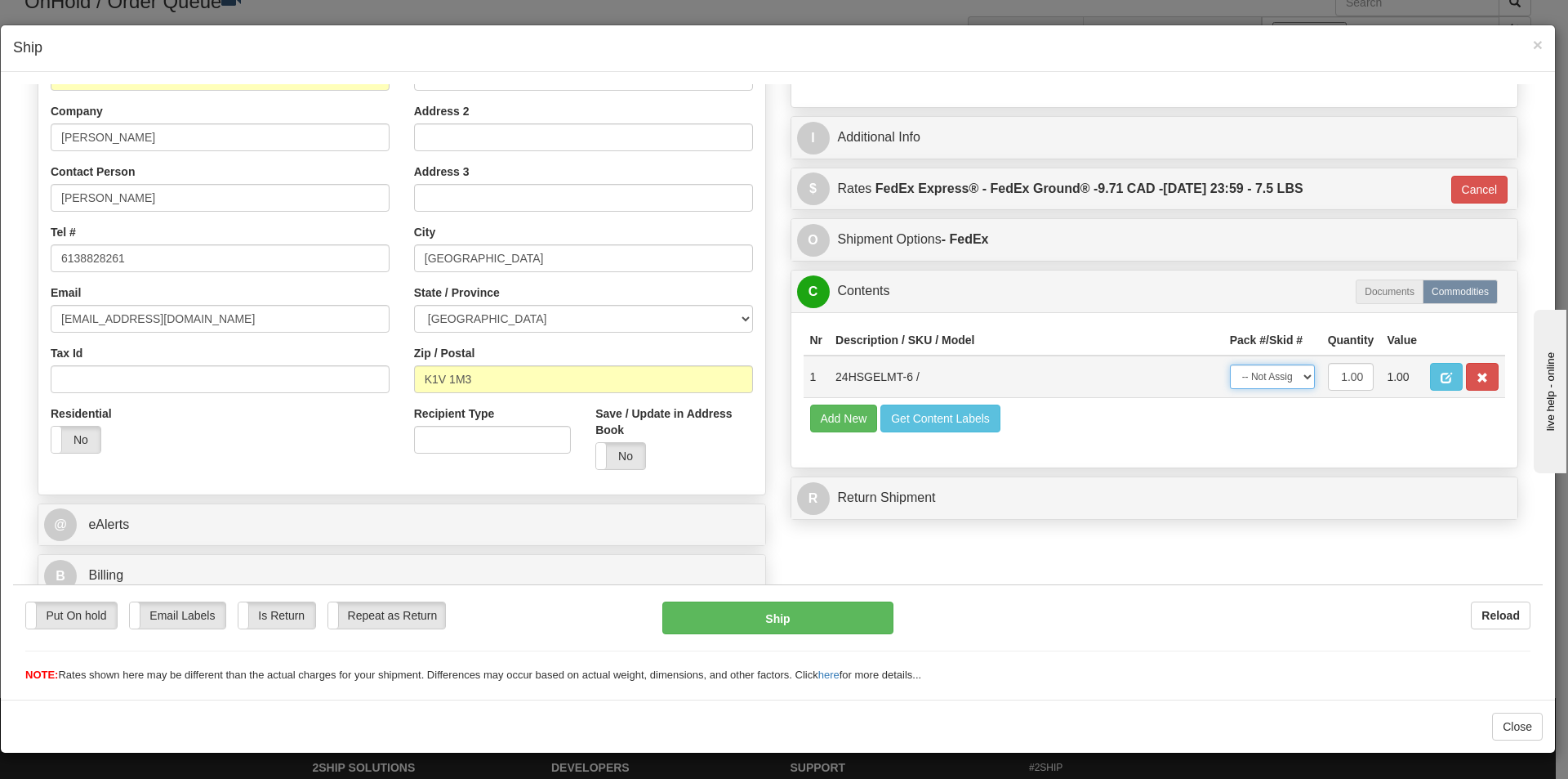
click at [1255, 378] on select "-- Not Assigned -- Package 1" at bounding box center [1272, 375] width 85 height 24
select select "0"
click at [1230, 363] on select "-- Not Assigned -- Package 1" at bounding box center [1272, 375] width 85 height 24
click at [827, 614] on button "Ship" at bounding box center [777, 617] width 230 height 33
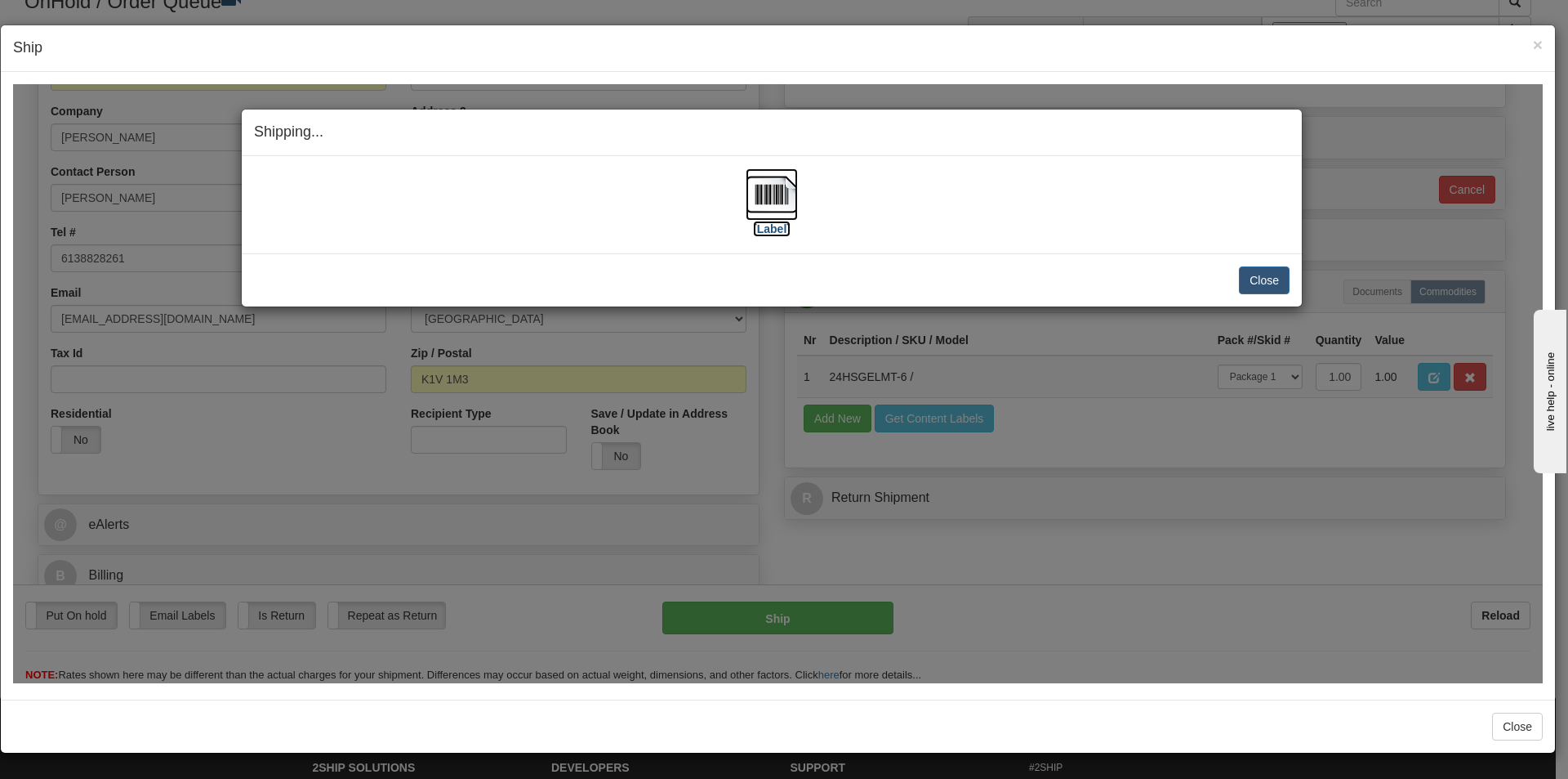
click at [797, 214] on img at bounding box center [772, 194] width 52 height 52
click at [1250, 262] on div "Close [PERSON_NAME] Shipment and Quit Pickup Quit Pickup ONLY" at bounding box center [772, 279] width 1060 height 53
click at [1258, 273] on button "Close" at bounding box center [1264, 279] width 51 height 28
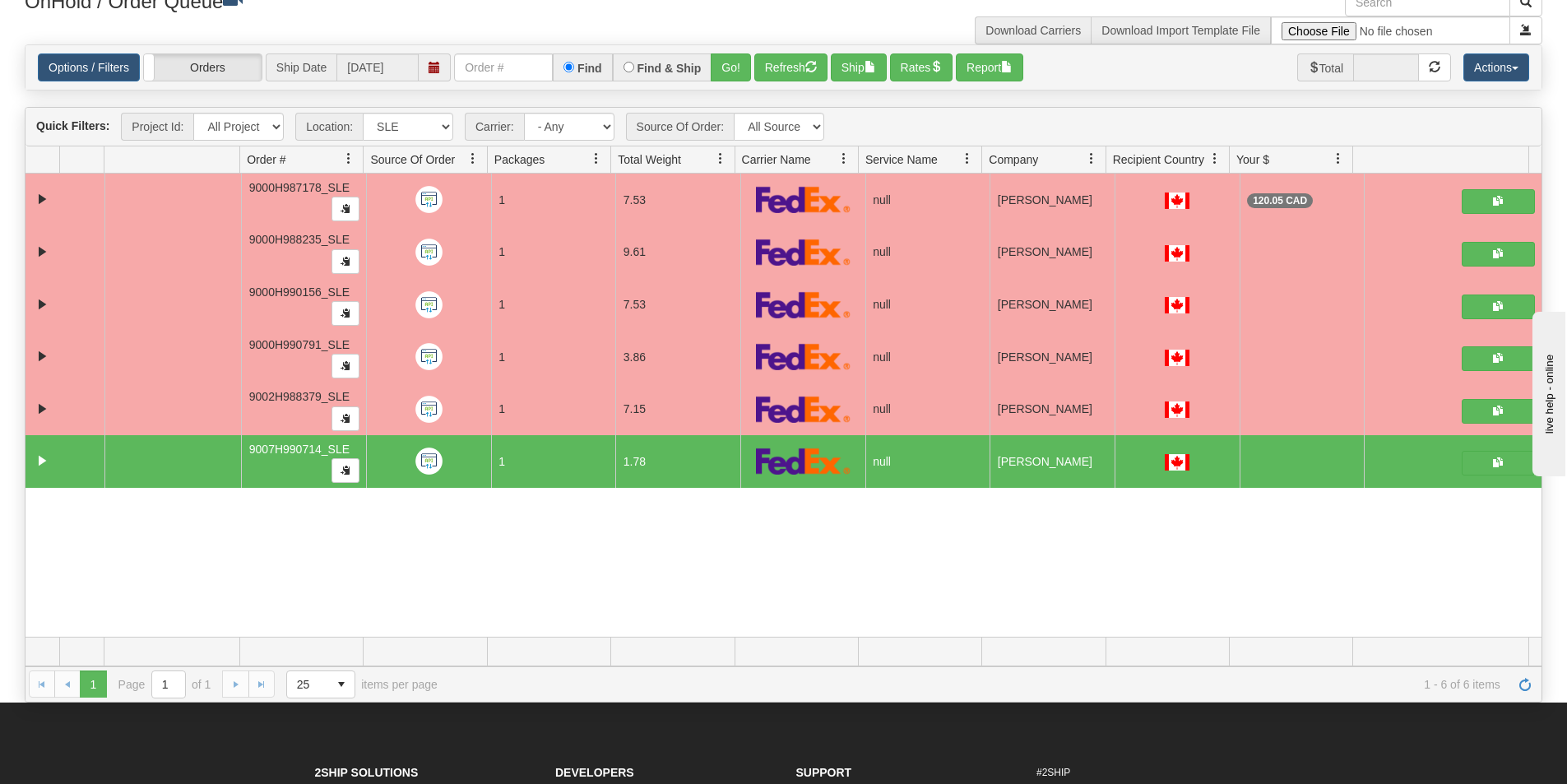
scroll to position [0, 0]
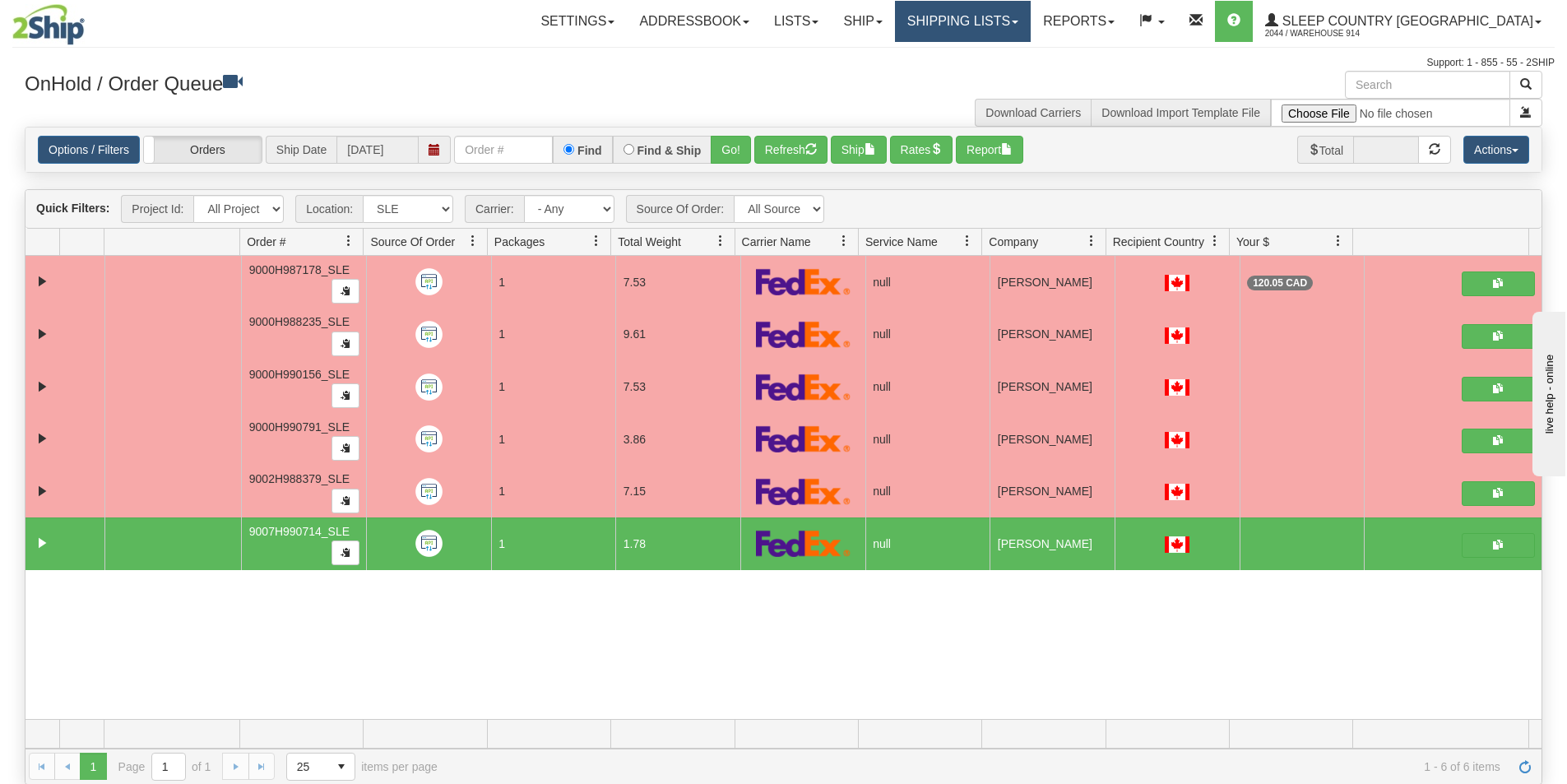
click at [1031, 29] on link "Shipping lists" at bounding box center [963, 21] width 136 height 41
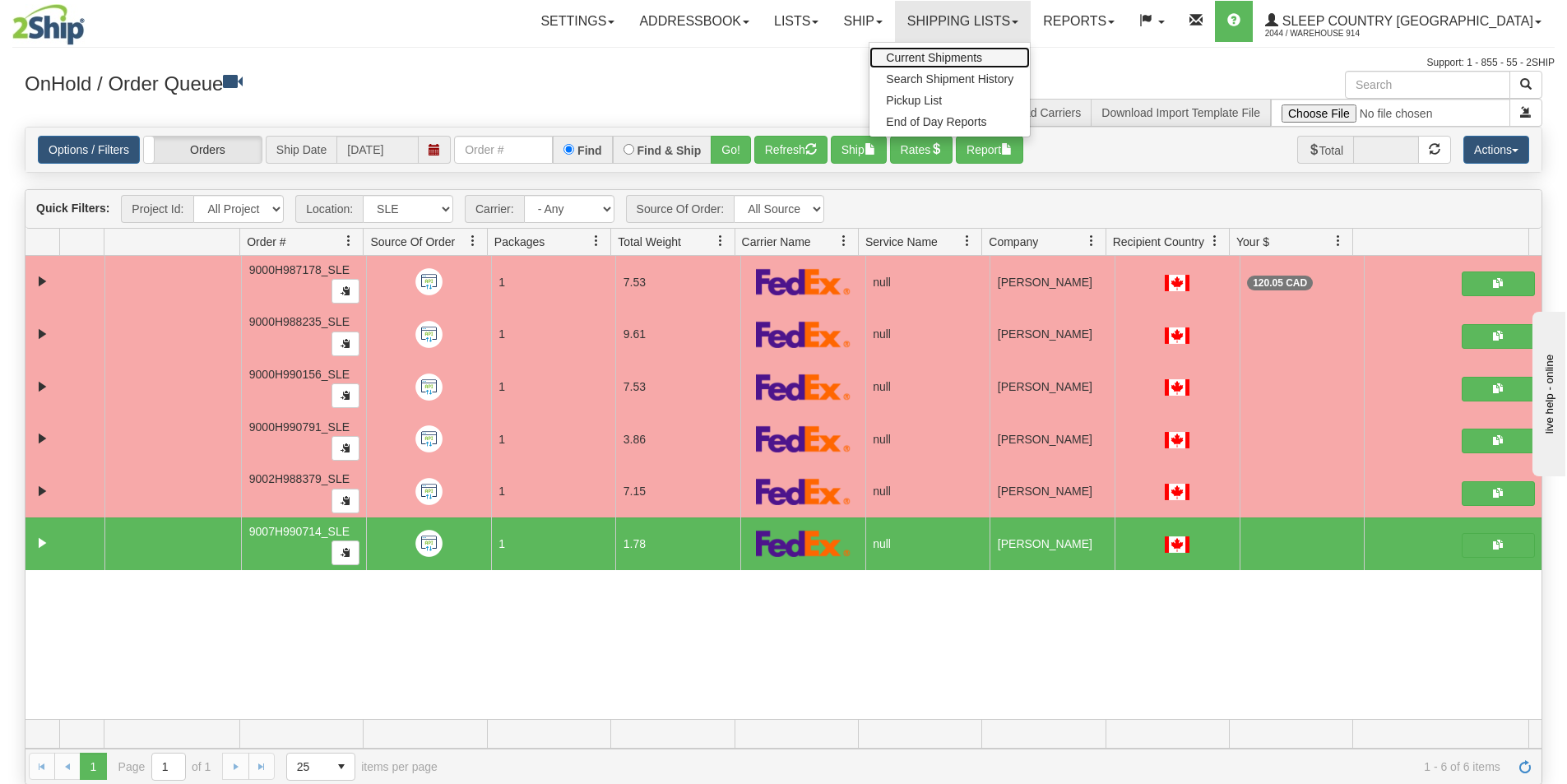
click at [983, 54] on span "Current Shipments" at bounding box center [934, 58] width 96 height 14
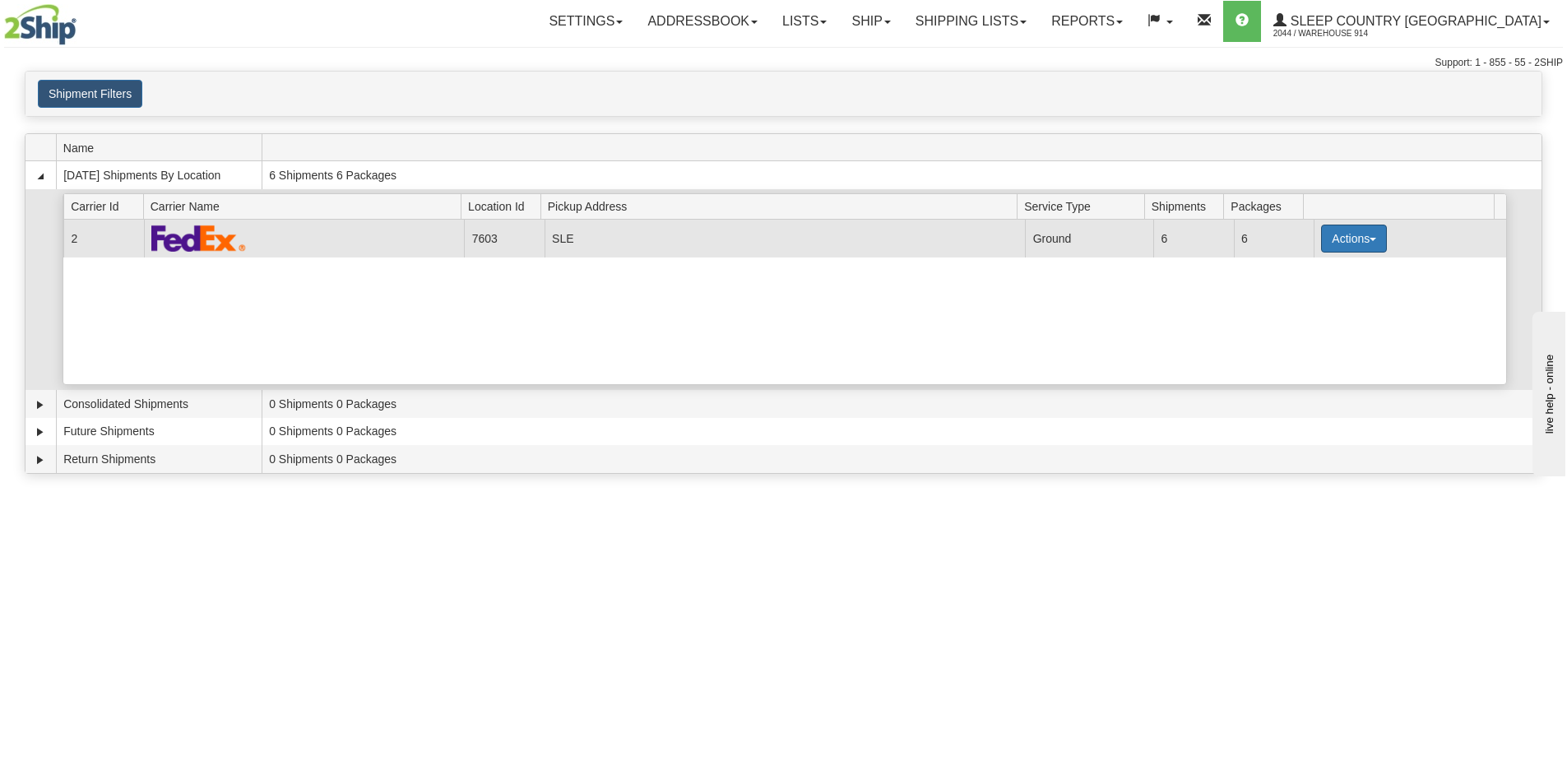
click at [1342, 244] on button "Actions" at bounding box center [1354, 238] width 66 height 28
drag, startPoint x: 1320, startPoint y: 271, endPoint x: 1319, endPoint y: 289, distance: 18.0
click at [1319, 289] on ul "Details Close Pickup Zip Print" at bounding box center [1319, 312] width 133 height 116
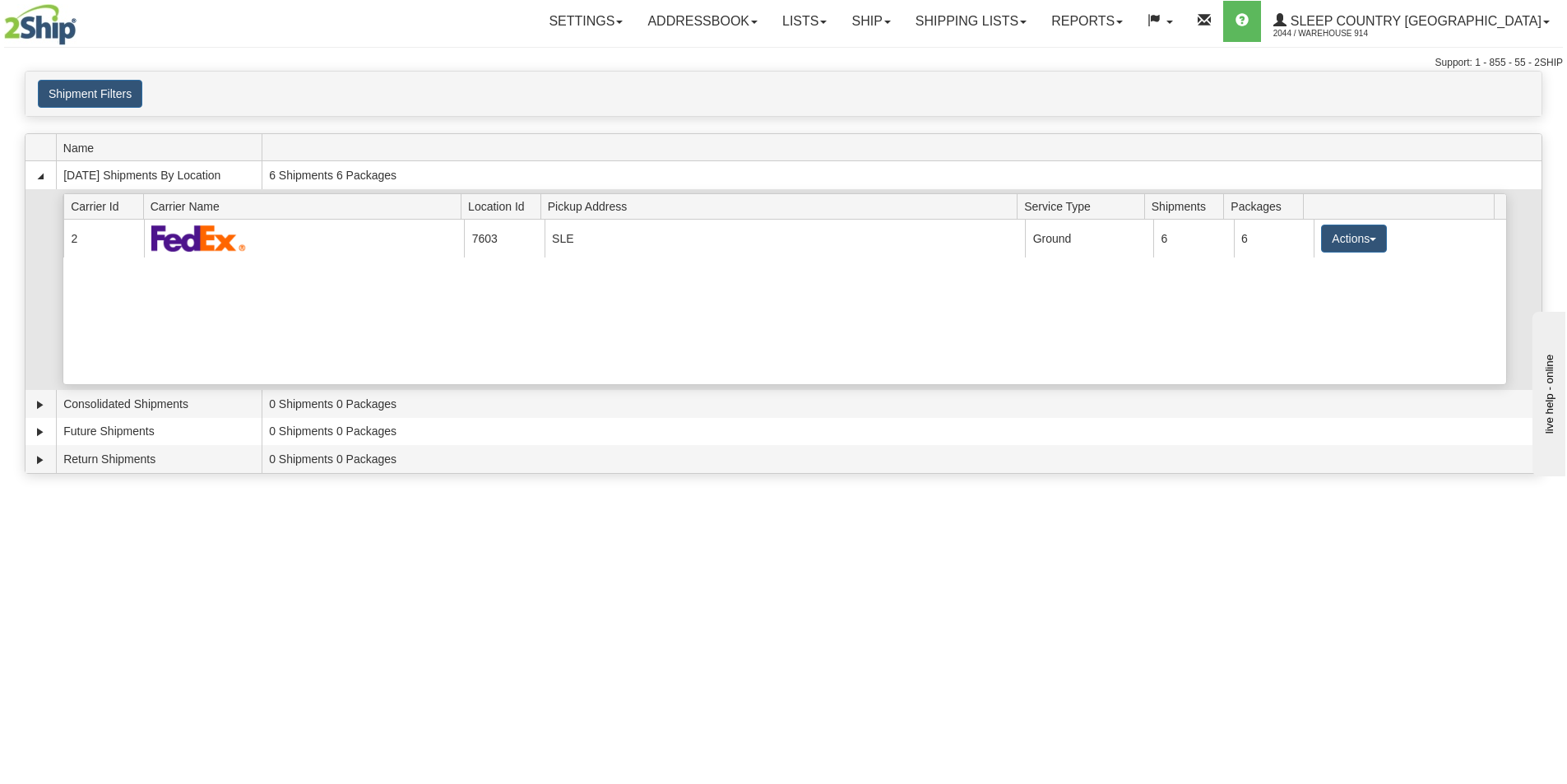
click at [1321, 289] on div "Current 2 7603 SLE 21749 Ground 6 6 Actions Details Close Pickup Zip Print" at bounding box center [784, 301] width 1443 height 164
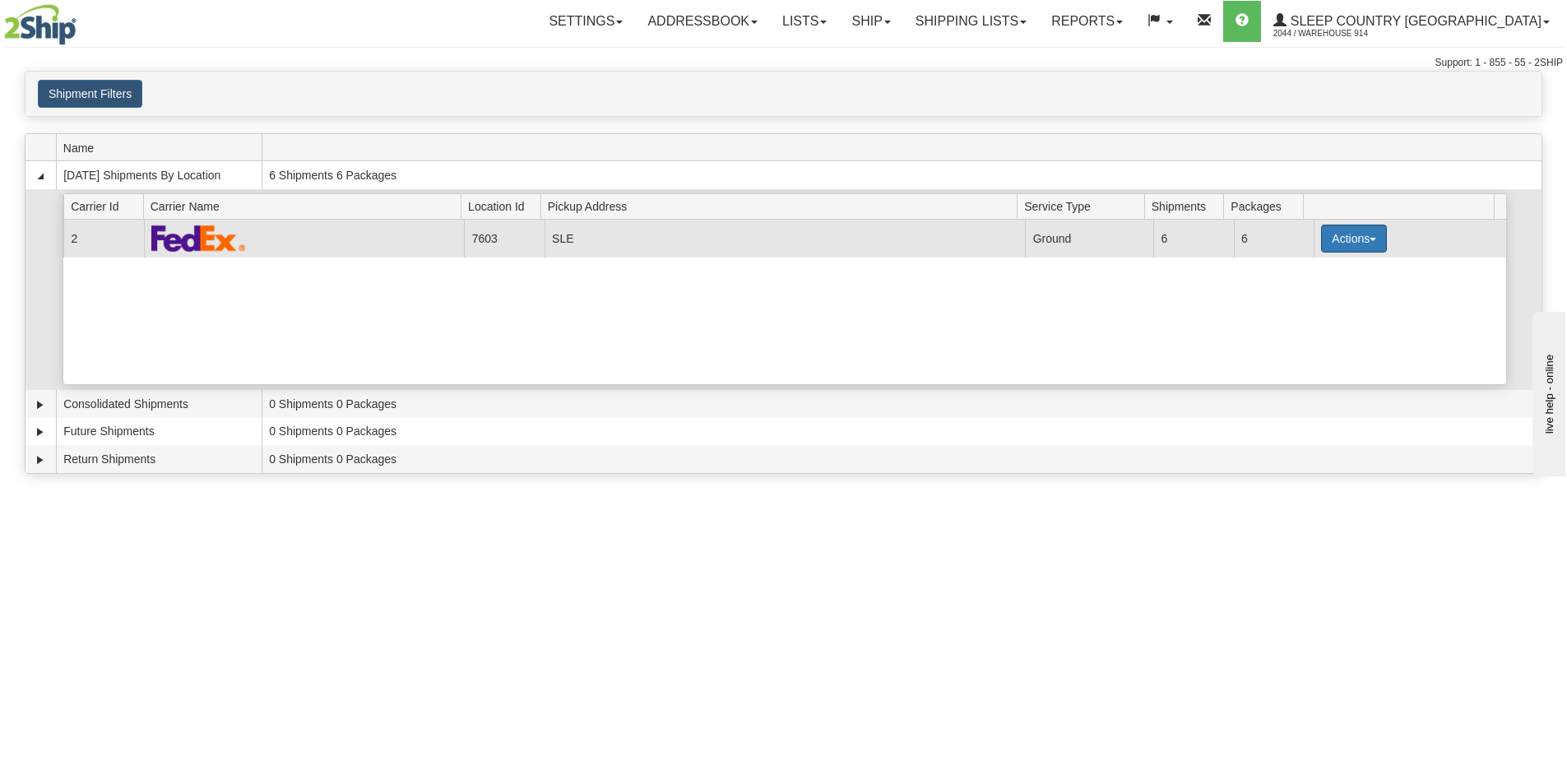
click at [1348, 240] on button "Actions" at bounding box center [1354, 238] width 66 height 28
click at [1330, 291] on link "Close" at bounding box center [1320, 291] width 132 height 21
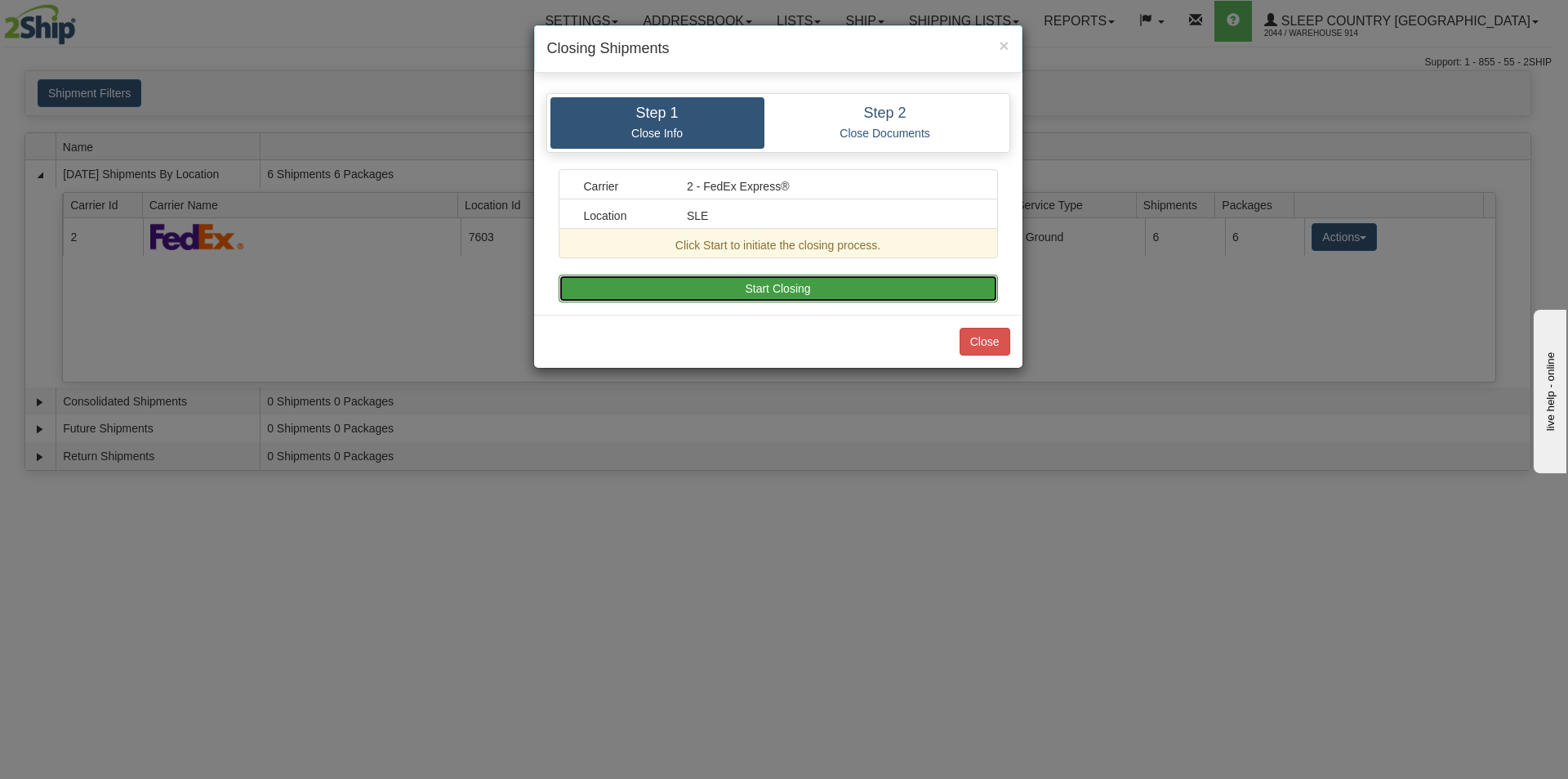
click at [924, 295] on button "Start Closing" at bounding box center [779, 288] width 439 height 28
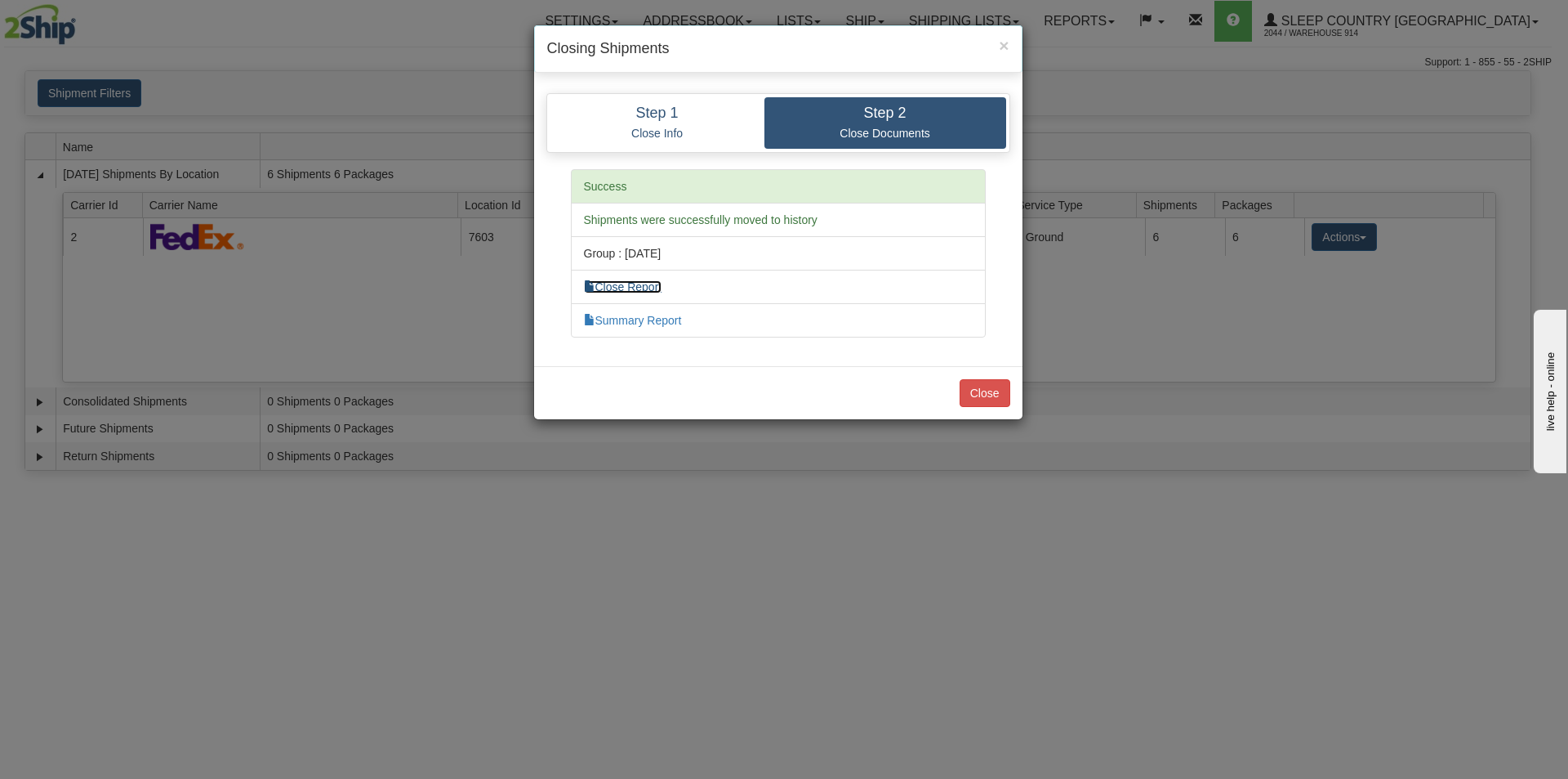
click at [634, 285] on link "Close Report" at bounding box center [623, 287] width 78 height 13
